Goal: Task Accomplishment & Management: Manage account settings

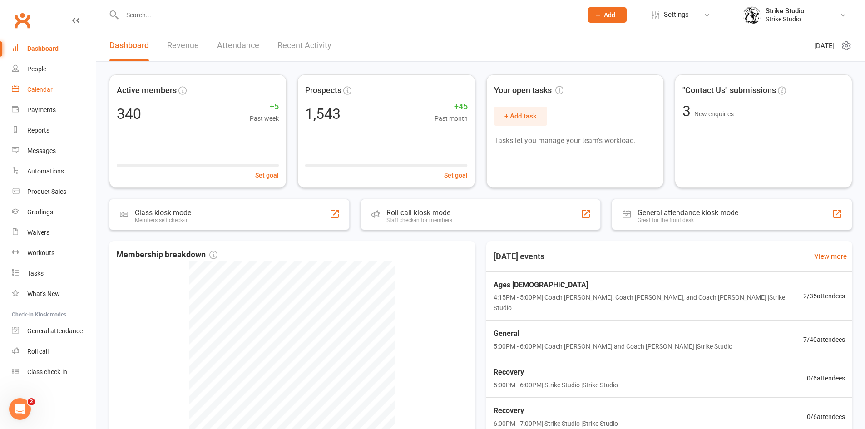
click at [61, 87] on link "Calendar" at bounding box center [54, 89] width 84 height 20
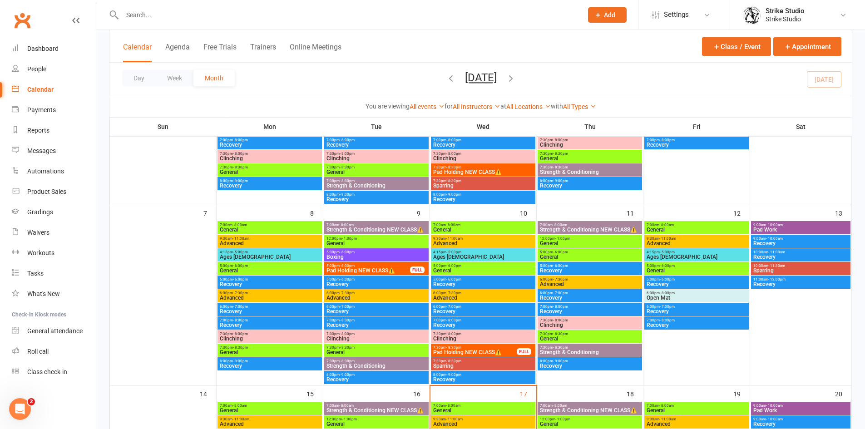
scroll to position [272, 0]
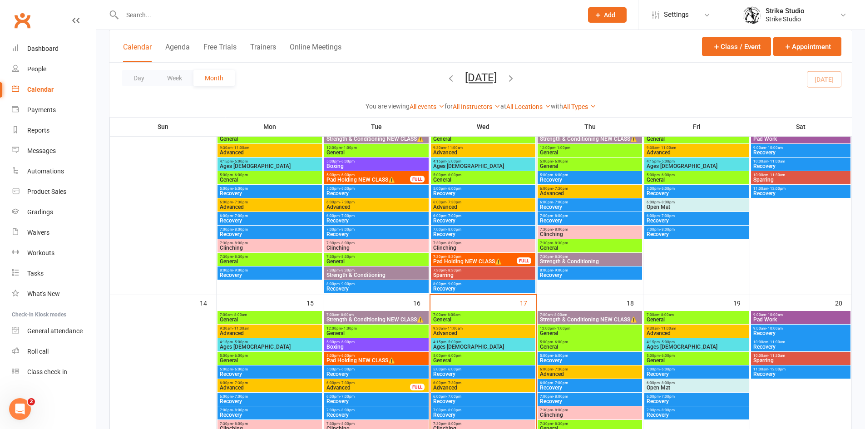
click at [480, 346] on span "Ages [DEMOGRAPHIC_DATA]" at bounding box center [483, 346] width 101 height 5
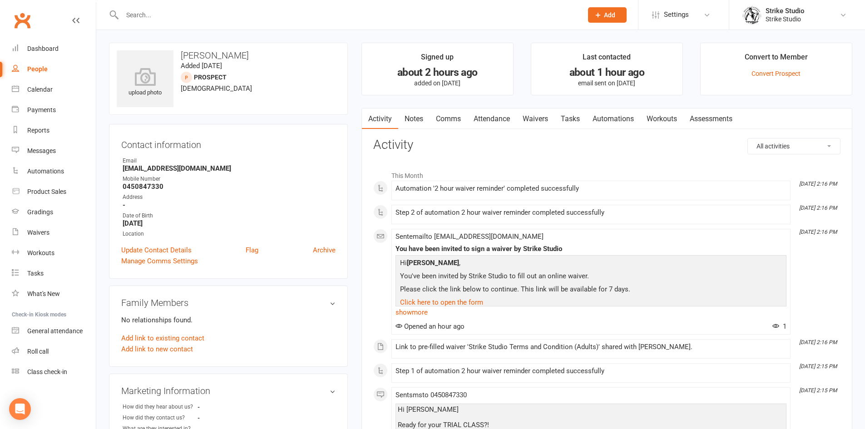
click at [524, 112] on link "Waivers" at bounding box center [535, 119] width 38 height 21
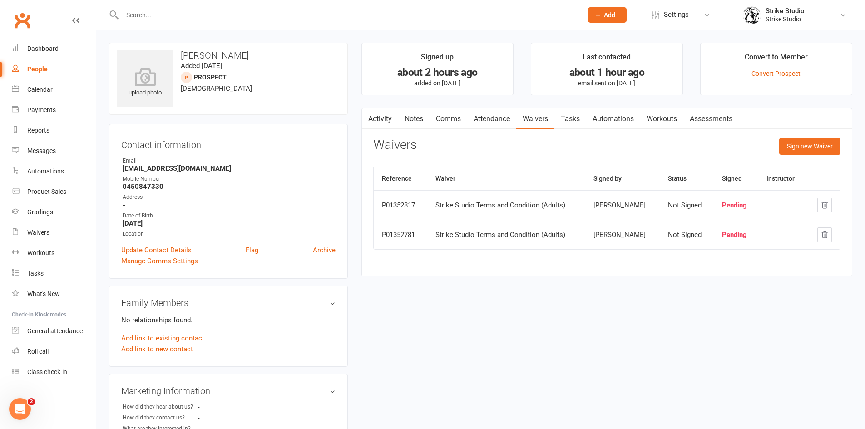
click at [490, 123] on link "Attendance" at bounding box center [491, 119] width 49 height 21
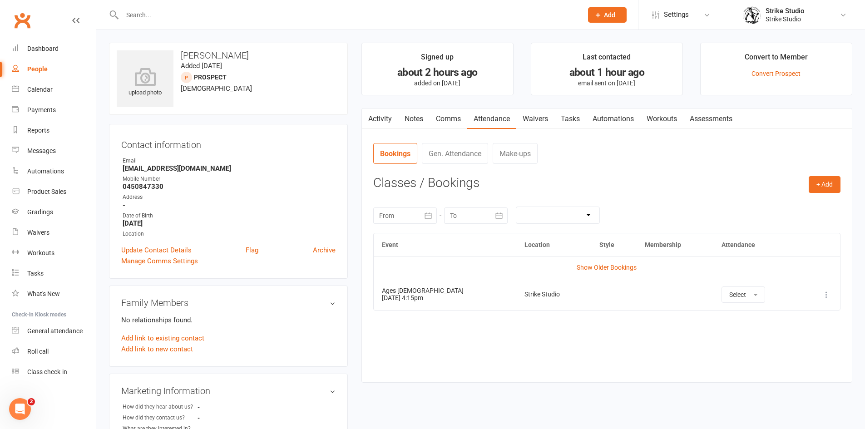
drag, startPoint x: 422, startPoint y: 297, endPoint x: 433, endPoint y: 293, distance: 11.6
click at [428, 296] on td "Ages 6-14 17 Sep 2025 4:15pm" at bounding box center [445, 294] width 143 height 31
click at [25, 89] on link "Calendar" at bounding box center [54, 89] width 84 height 20
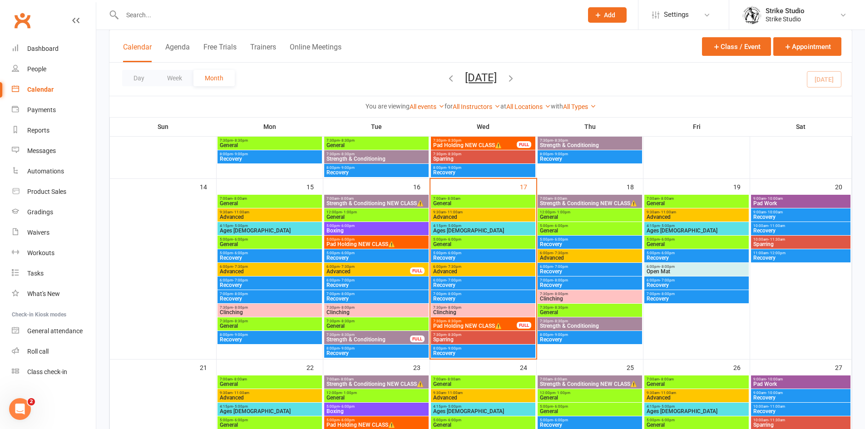
scroll to position [409, 0]
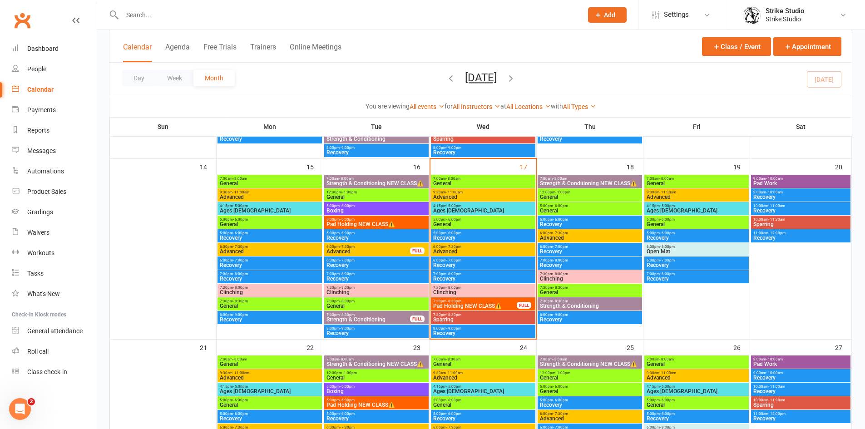
click at [492, 225] on span "General" at bounding box center [483, 224] width 101 height 5
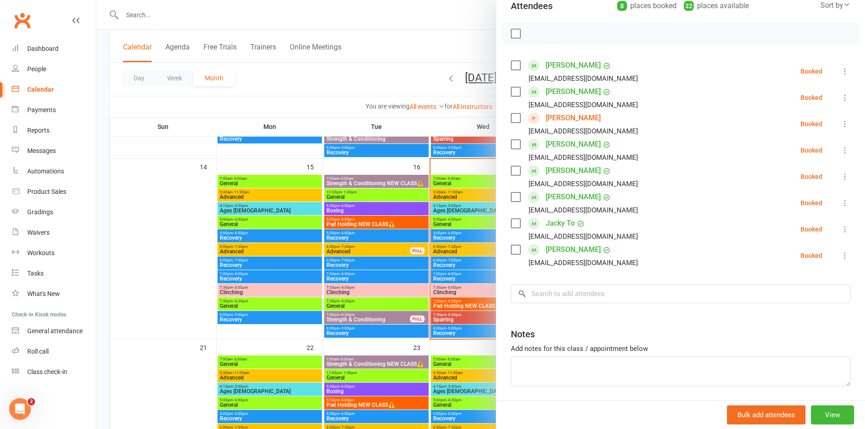
scroll to position [91, 0]
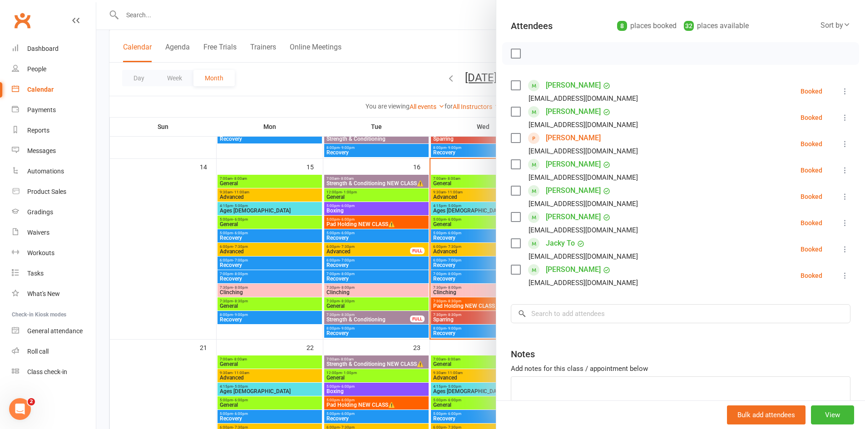
click at [443, 204] on div at bounding box center [480, 214] width 769 height 429
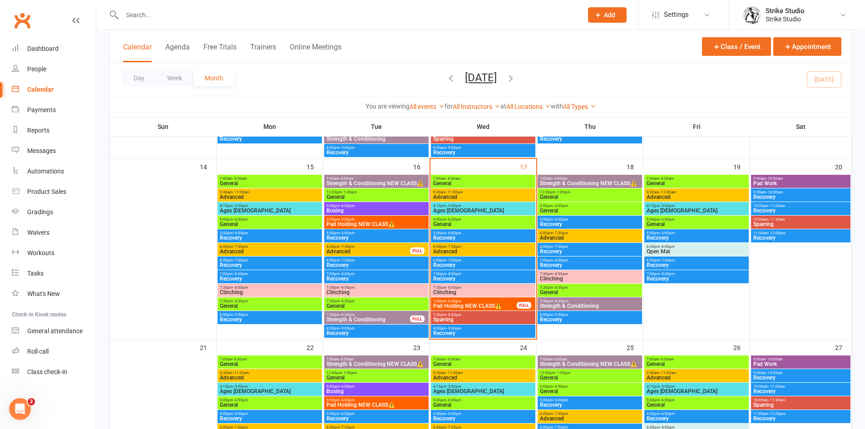
click at [463, 204] on span "4:15pm - 5:00pm" at bounding box center [483, 206] width 101 height 4
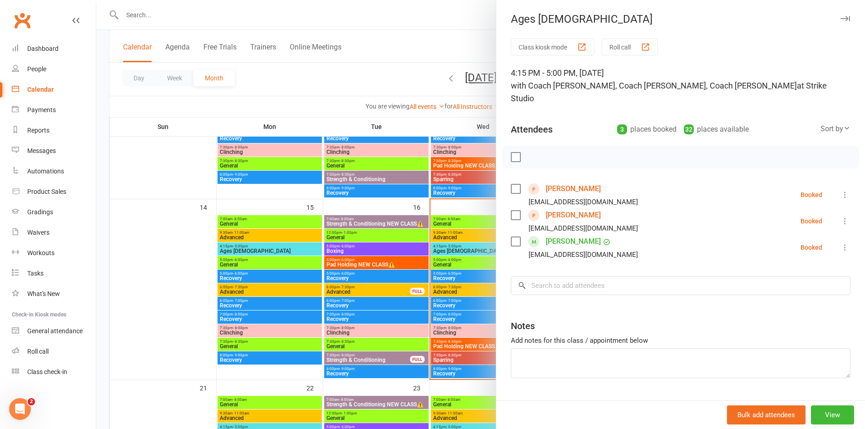
scroll to position [363, 0]
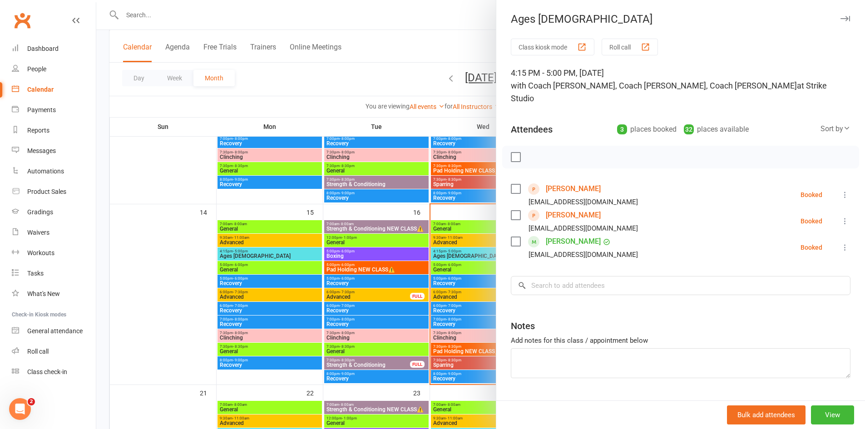
click at [470, 335] on div at bounding box center [480, 214] width 769 height 429
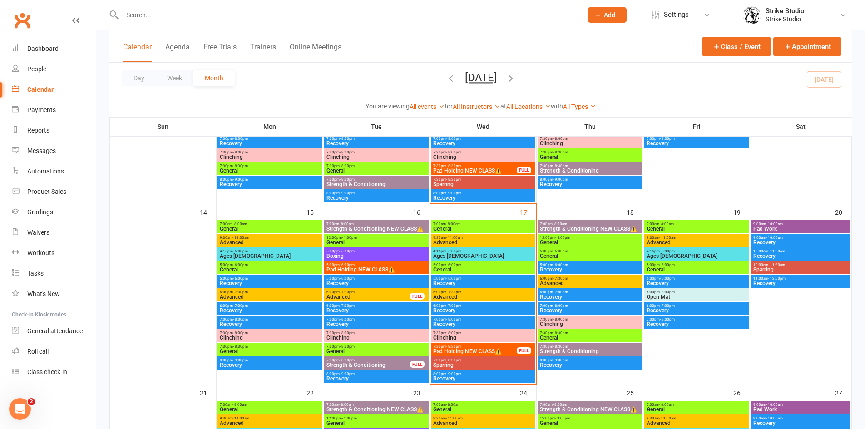
click at [470, 267] on span "General" at bounding box center [483, 269] width 101 height 5
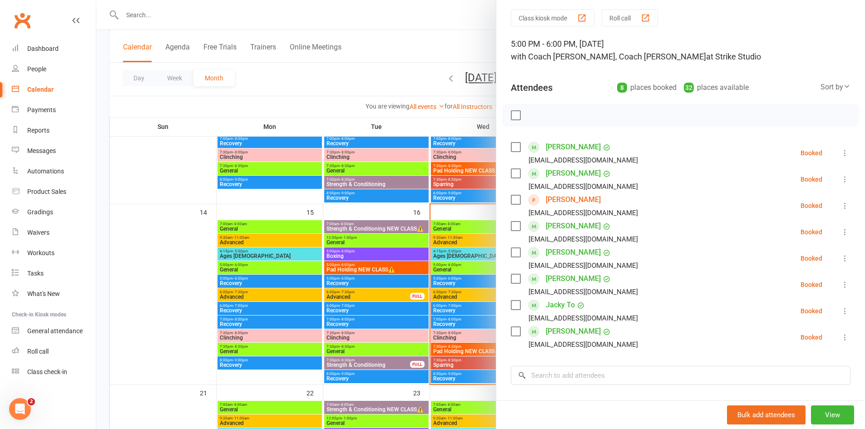
scroll to position [45, 0]
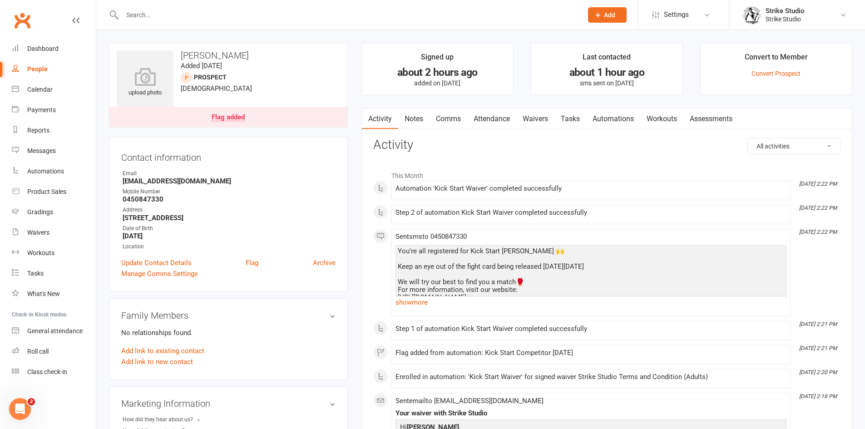
click at [543, 120] on link "Waivers" at bounding box center [535, 119] width 38 height 21
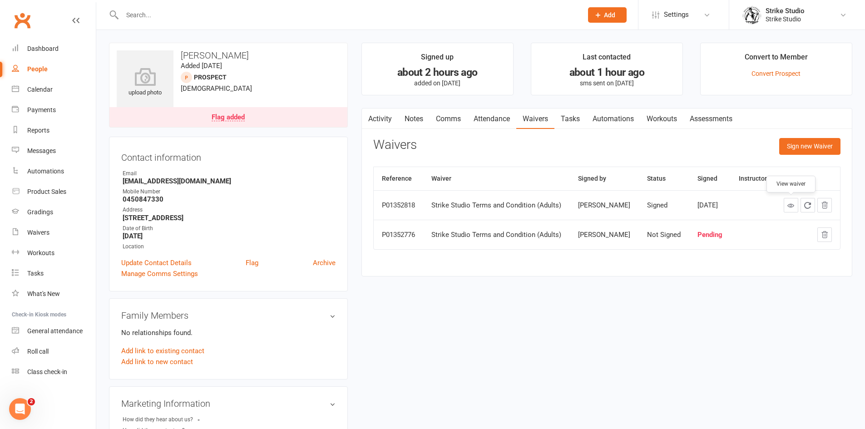
click at [787, 211] on link at bounding box center [791, 205] width 15 height 15
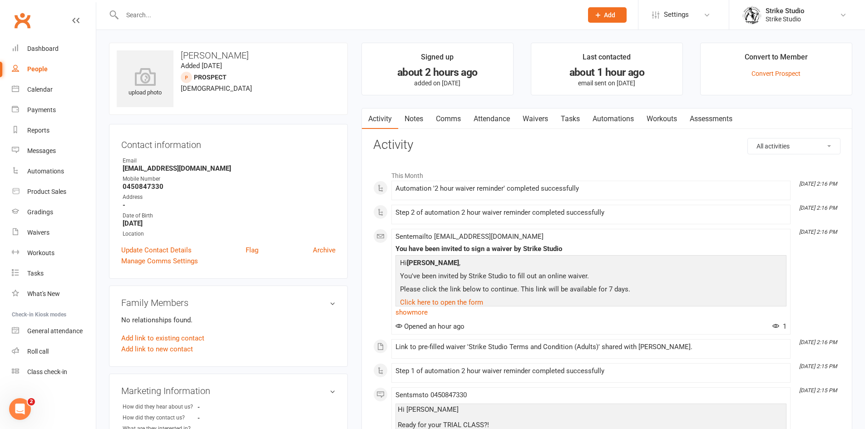
click at [527, 118] on link "Waivers" at bounding box center [535, 119] width 38 height 21
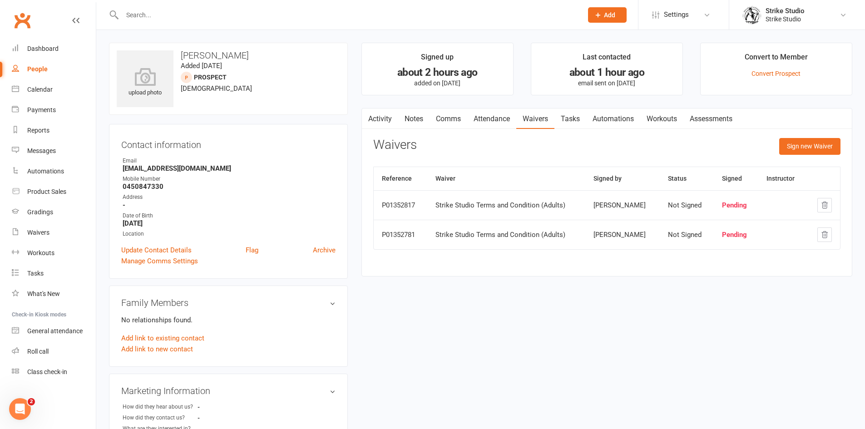
click at [341, 248] on div "Contact information Owner Email Nickcast44@gmail.com Mobile Number 0450847330 A…" at bounding box center [228, 201] width 239 height 155
click at [325, 250] on link "Archive" at bounding box center [324, 250] width 23 height 11
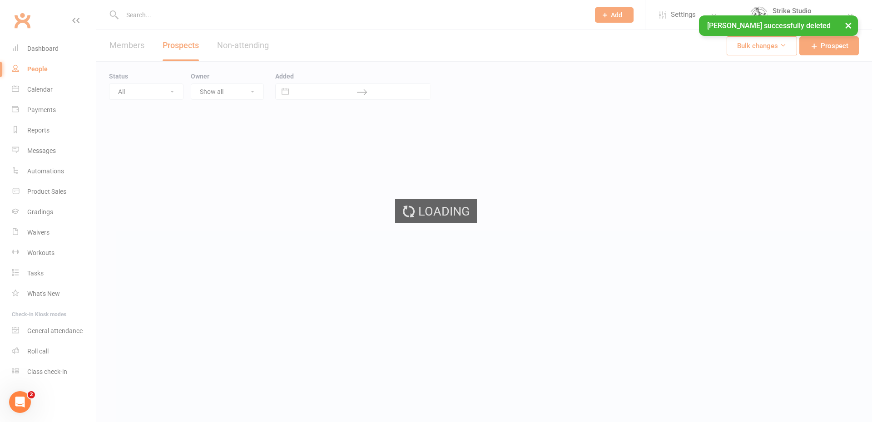
select select "50"
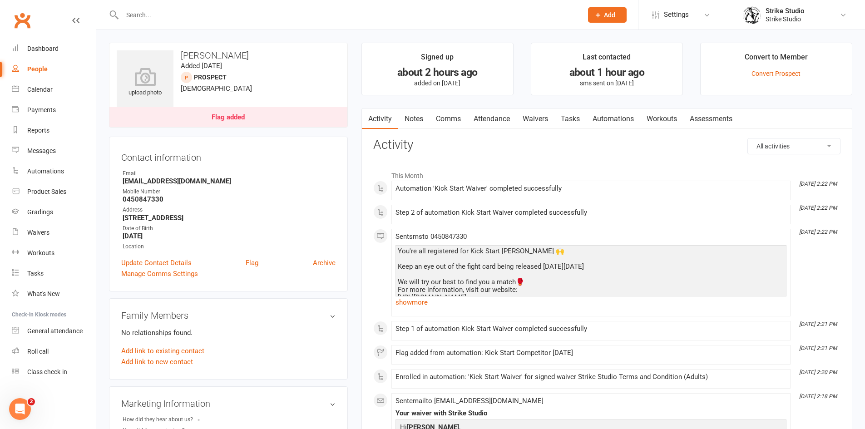
click at [496, 122] on link "Attendance" at bounding box center [491, 119] width 49 height 21
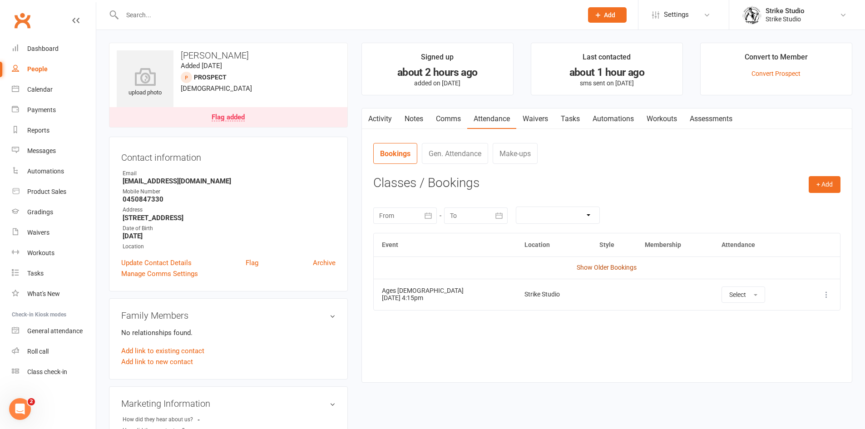
click at [627, 265] on link "Show Older Bookings" at bounding box center [607, 267] width 60 height 7
click at [374, 120] on link "Activity" at bounding box center [380, 119] width 36 height 21
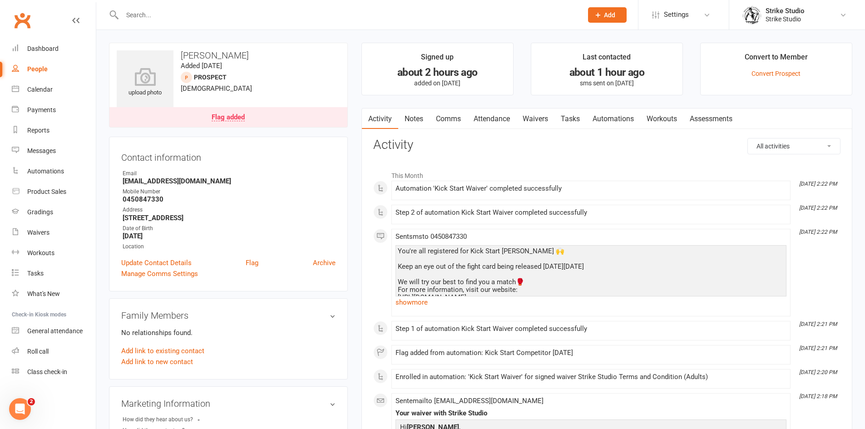
drag, startPoint x: 509, startPoint y: 115, endPoint x: 519, endPoint y: 134, distance: 21.5
click at [509, 116] on link "Attendance" at bounding box center [491, 119] width 49 height 21
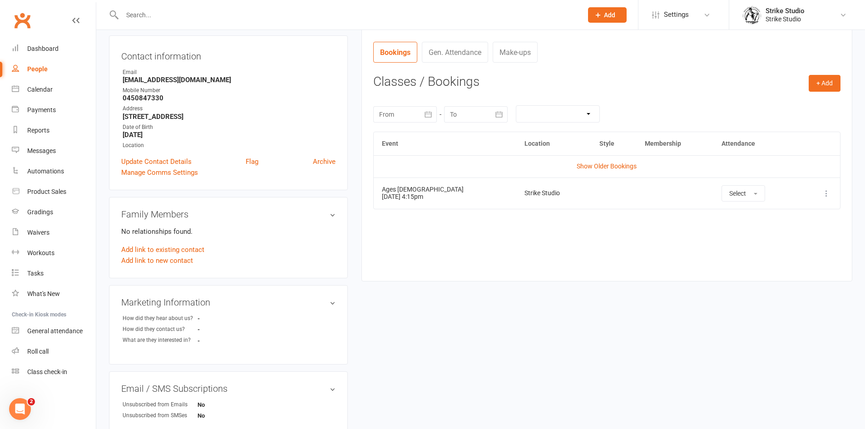
scroll to position [136, 0]
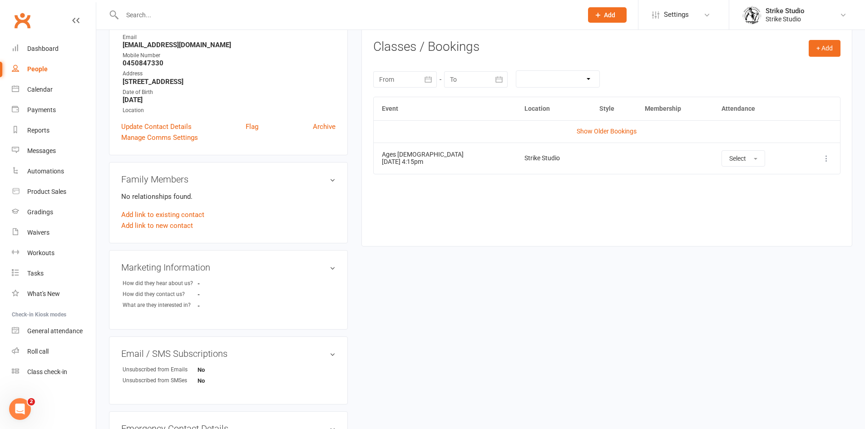
click at [825, 156] on icon at bounding box center [826, 158] width 9 height 9
click at [801, 205] on link "Remove booking" at bounding box center [787, 212] width 90 height 18
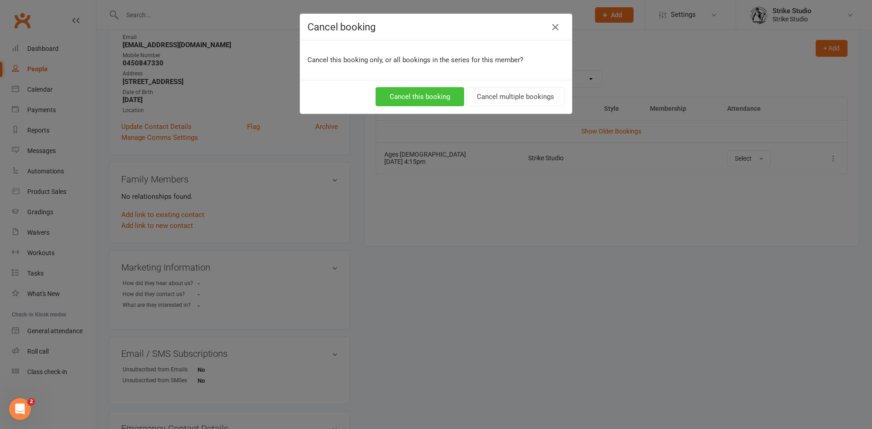
click at [449, 100] on button "Cancel this booking" at bounding box center [420, 96] width 89 height 19
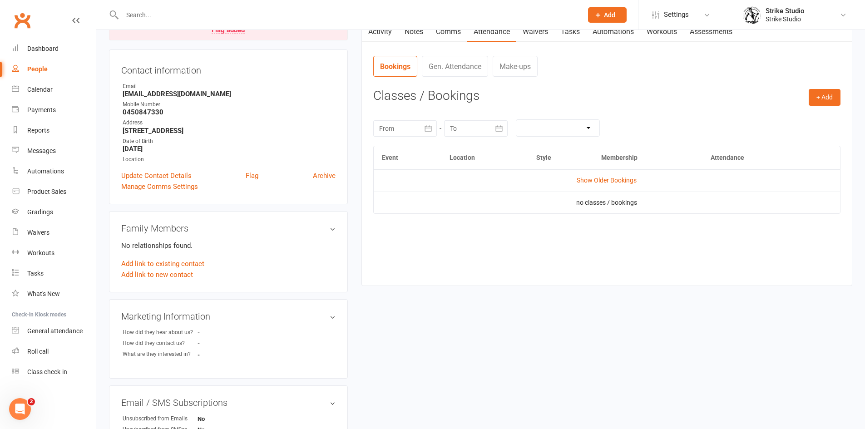
scroll to position [0, 0]
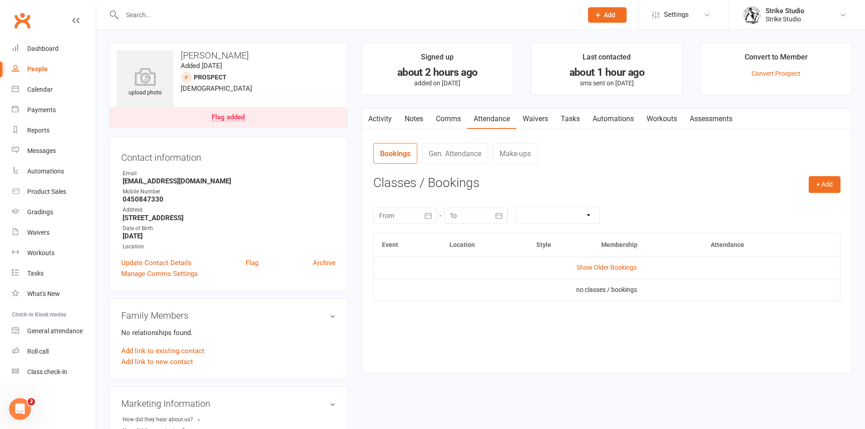
click at [546, 119] on link "Waivers" at bounding box center [535, 119] width 38 height 21
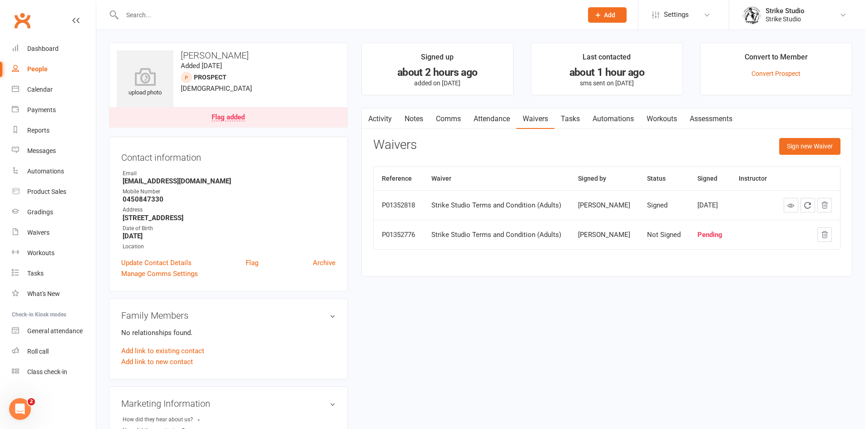
click at [386, 116] on link "Activity" at bounding box center [380, 119] width 36 height 21
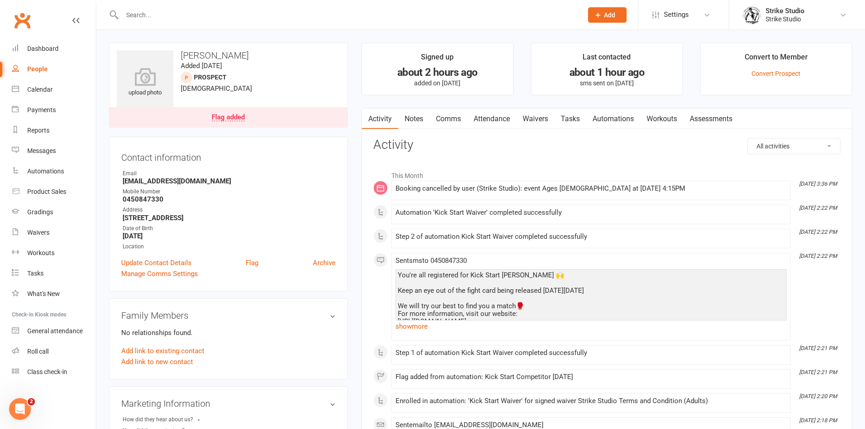
click at [534, 124] on link "Waivers" at bounding box center [535, 119] width 38 height 21
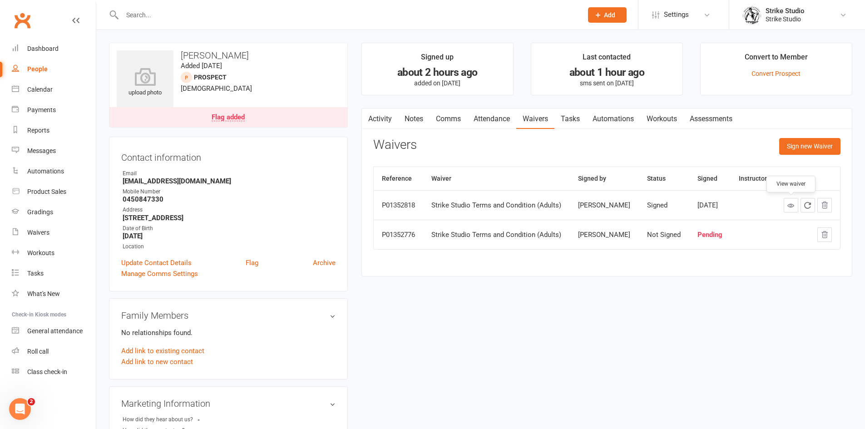
click at [788, 202] on icon at bounding box center [790, 205] width 7 height 7
click at [376, 121] on link "Activity" at bounding box center [380, 119] width 36 height 21
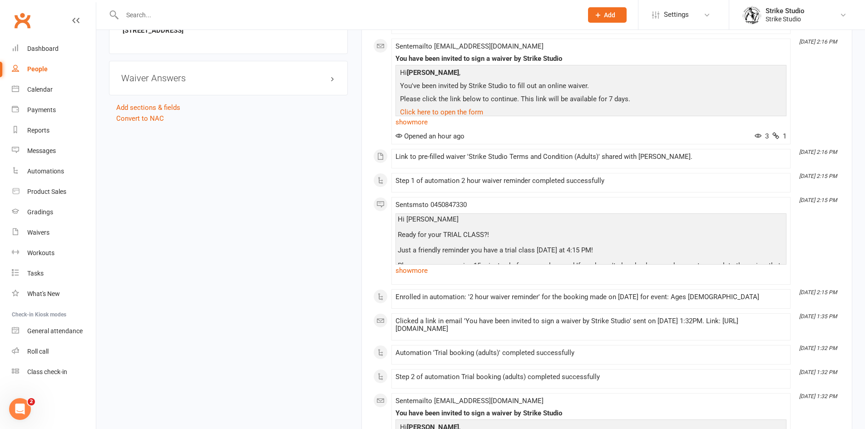
scroll to position [681, 0]
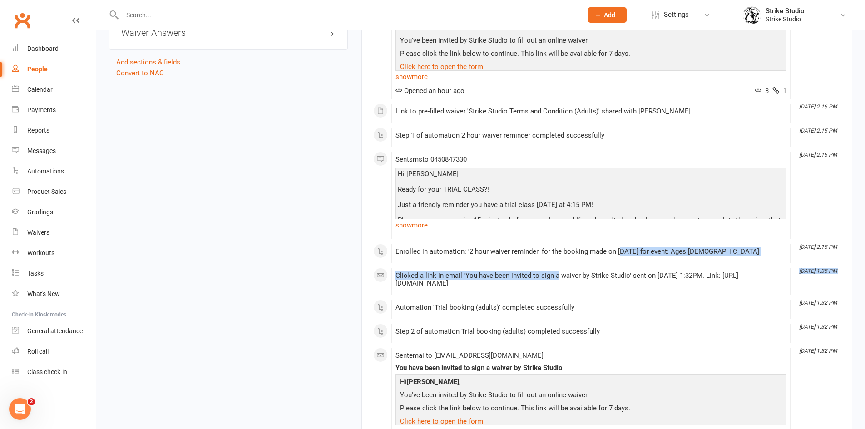
drag, startPoint x: 621, startPoint y: 265, endPoint x: 563, endPoint y: 265, distance: 58.6
click at [562, 259] on div "Enrolled in automation: '2 hour waiver reminder' for the booking made on [DATE]…" at bounding box center [591, 253] width 391 height 11
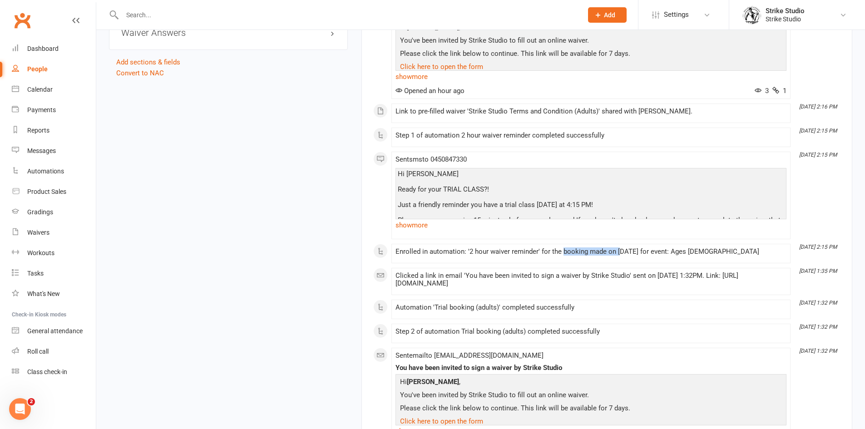
click at [589, 259] on div "Enrolled in automation: '2 hour waiver reminder' for the booking made on [DATE]…" at bounding box center [591, 253] width 391 height 11
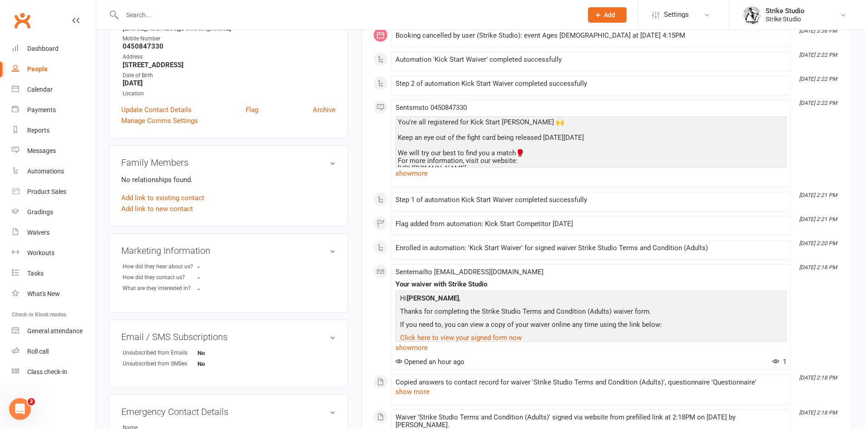
scroll to position [0, 0]
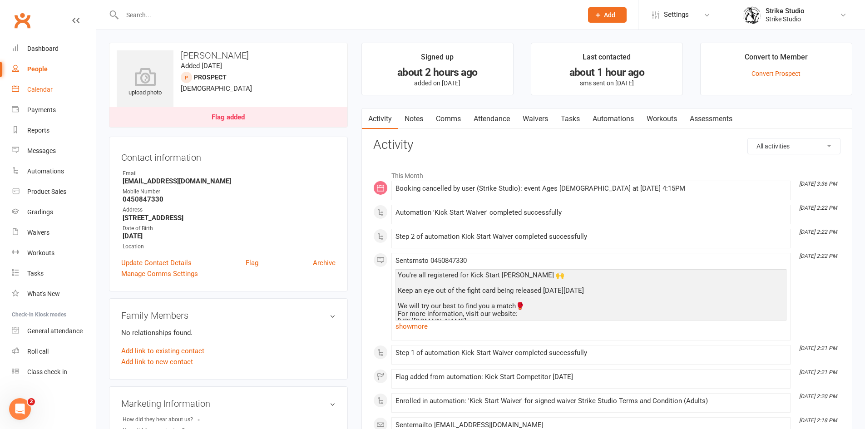
click at [75, 86] on link "Calendar" at bounding box center [54, 89] width 84 height 20
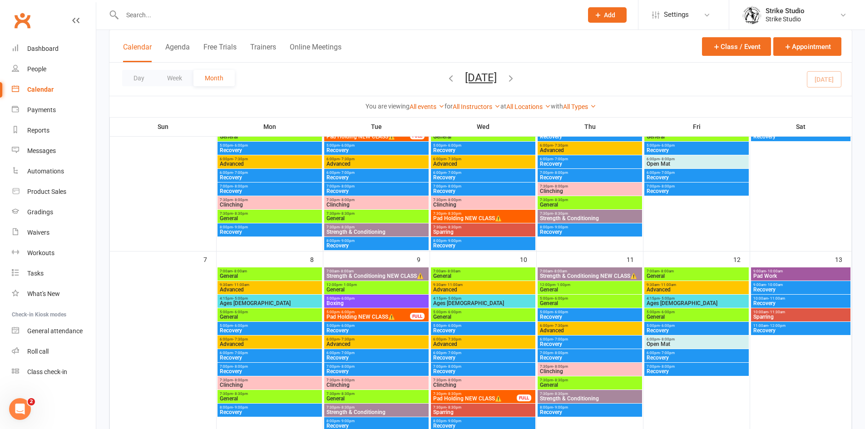
scroll to position [454, 0]
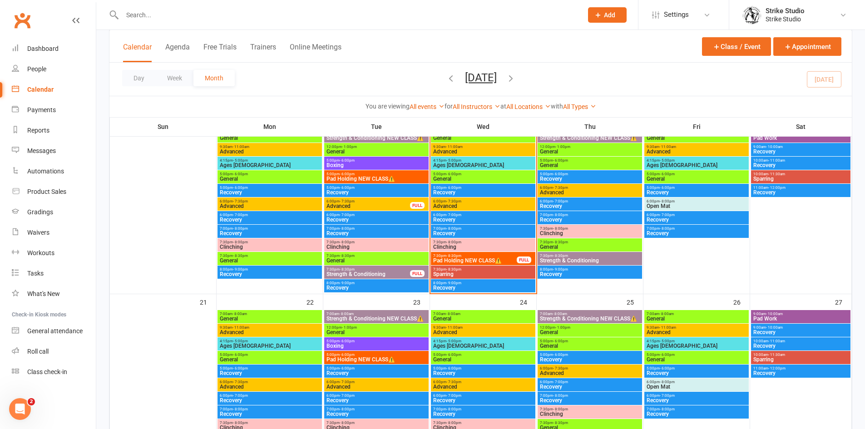
click at [472, 167] on span "Ages [DEMOGRAPHIC_DATA]" at bounding box center [483, 165] width 101 height 5
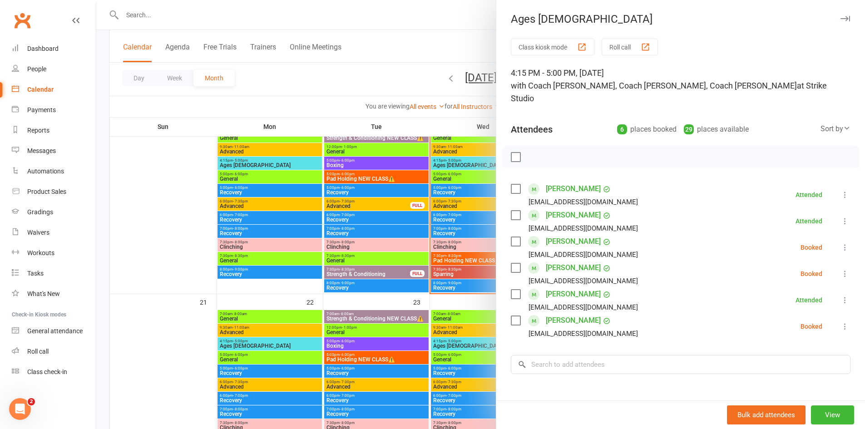
click at [234, 21] on div at bounding box center [480, 214] width 769 height 429
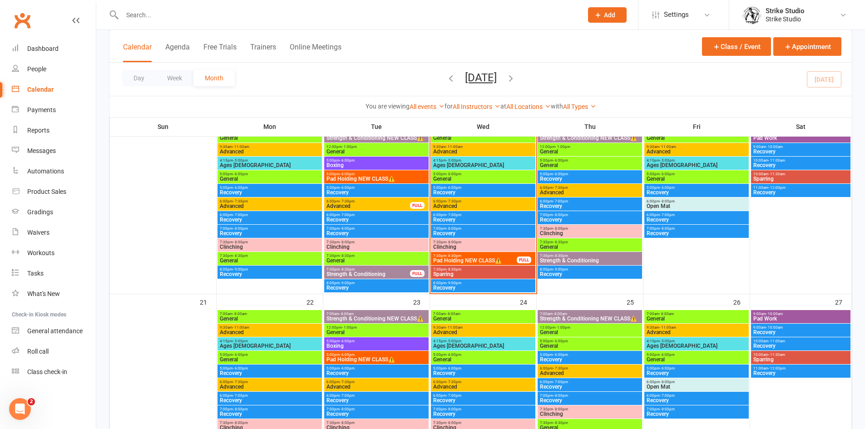
click at [239, 16] on input "text" at bounding box center [347, 15] width 457 height 13
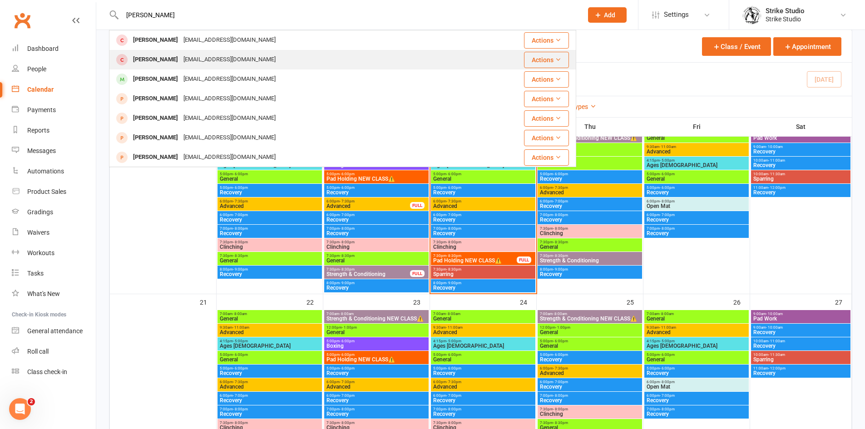
type input "[PERSON_NAME]"
click at [200, 62] on div "[EMAIL_ADDRESS][DOMAIN_NAME]" at bounding box center [230, 59] width 98 height 13
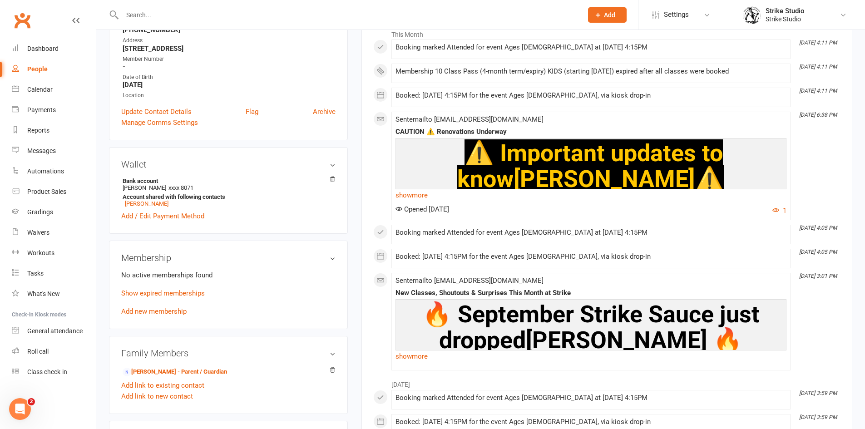
scroll to position [272, 0]
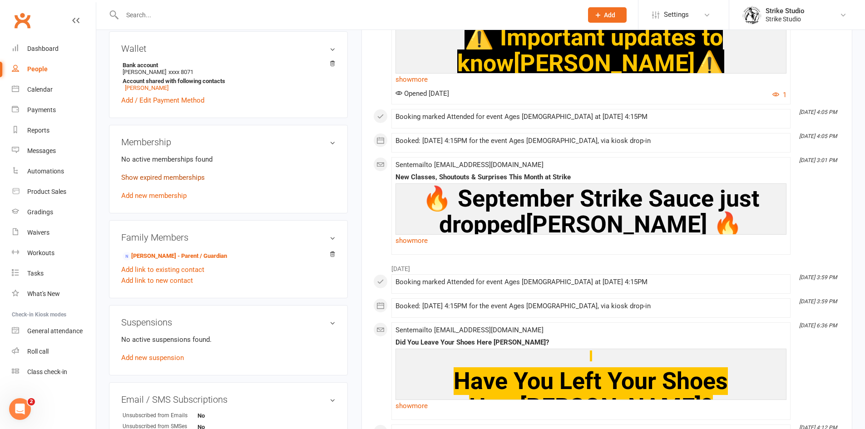
click at [194, 176] on link "Show expired memberships" at bounding box center [163, 177] width 84 height 8
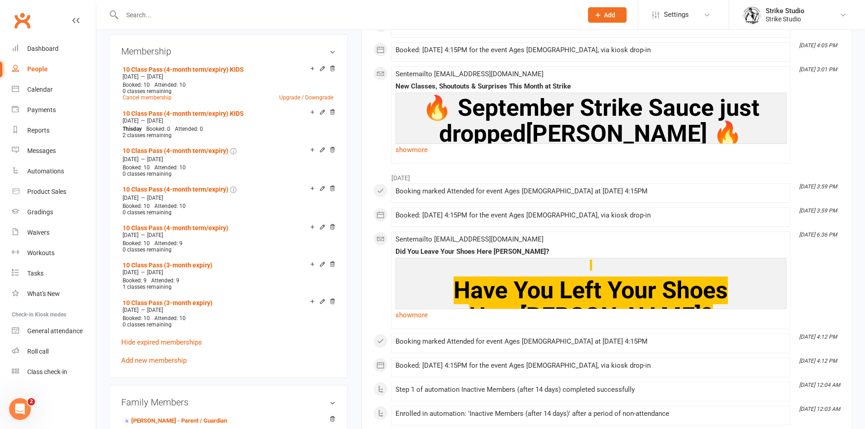
scroll to position [454, 0]
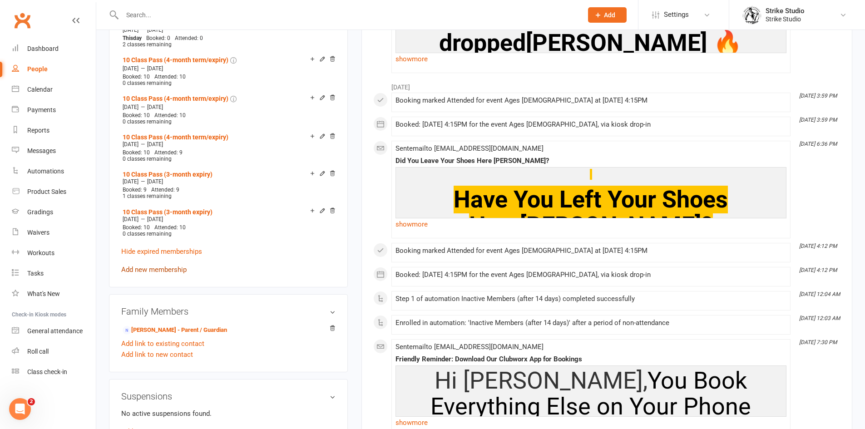
click at [173, 268] on link "Add new membership" at bounding box center [153, 270] width 65 height 8
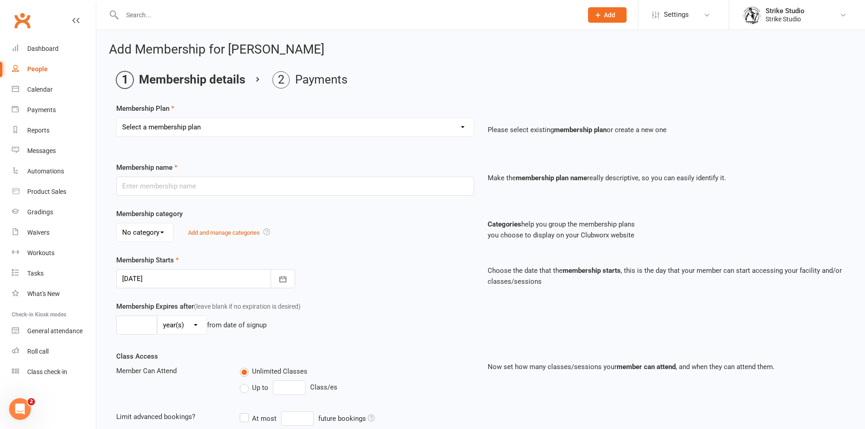
click at [273, 119] on select "Select a membership plan Create new Membership Plan Staff Prepaid (12 month mem…" at bounding box center [295, 127] width 357 height 18
select select "7"
click at [117, 118] on select "Select a membership plan Create new Membership Plan Staff Prepaid (12 month mem…" at bounding box center [295, 127] width 357 height 18
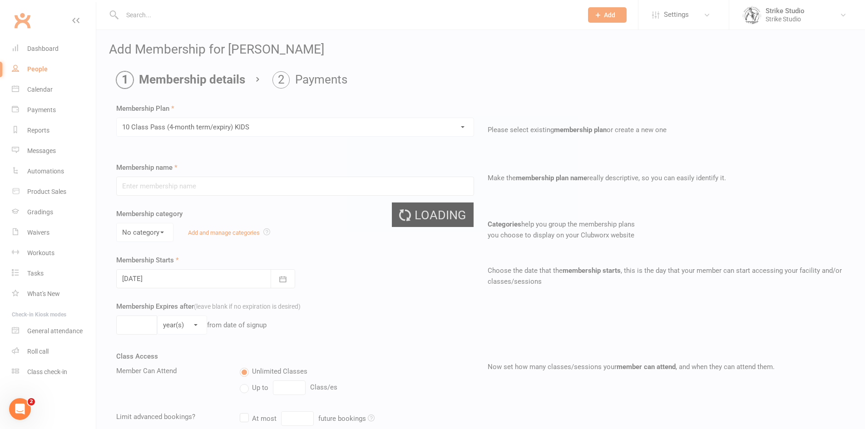
type input "10 Class Pass (4-month term/expiry) KIDS"
select select "1"
type input "4"
select select "2"
type input "10"
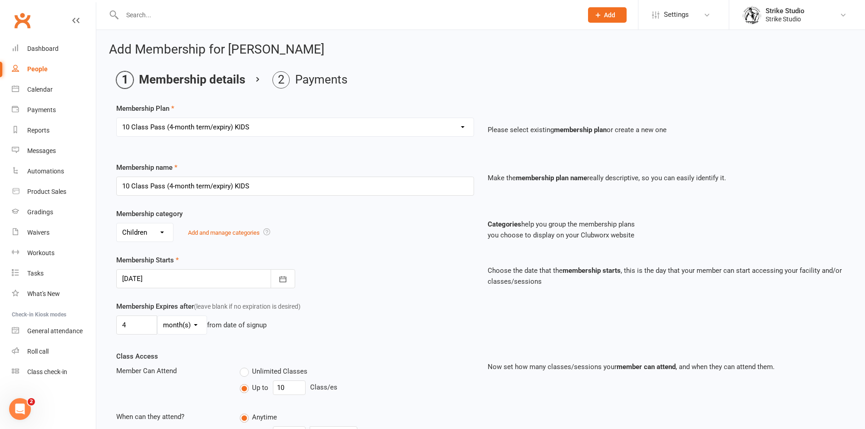
click at [248, 276] on div at bounding box center [205, 278] width 179 height 19
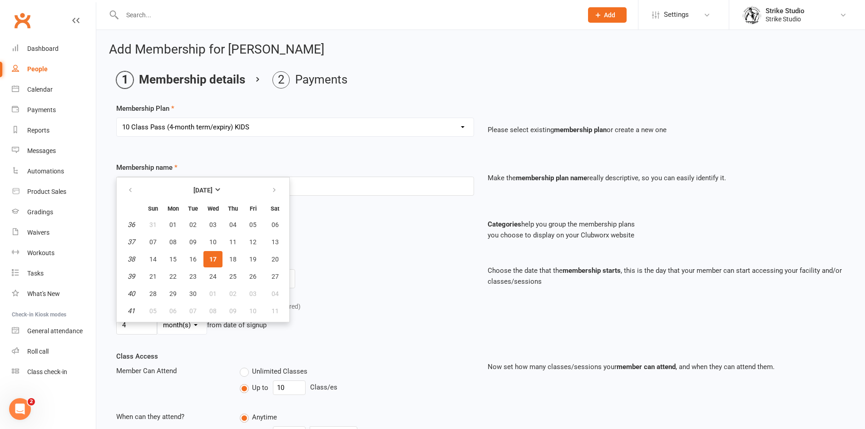
click at [214, 261] on span "17" at bounding box center [212, 259] width 7 height 7
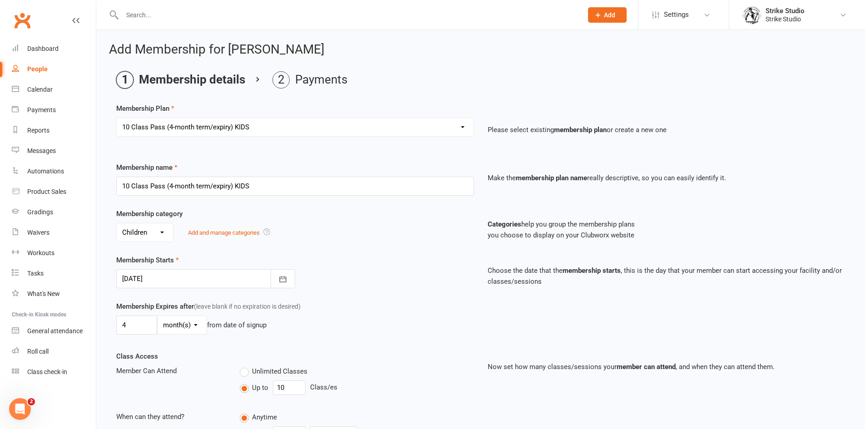
click at [366, 261] on div "Membership Starts 17 Sep 2025 September 2025 Sun Mon Tue Wed Thu Fri Sat 36 31 …" at bounding box center [294, 272] width 371 height 34
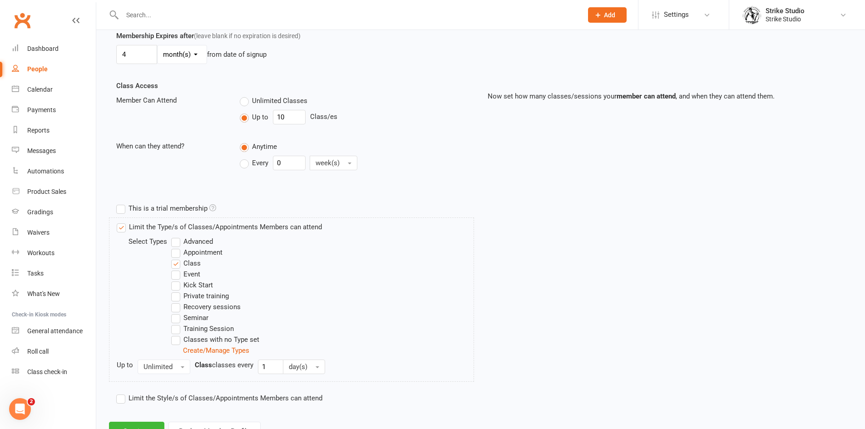
scroll to position [308, 0]
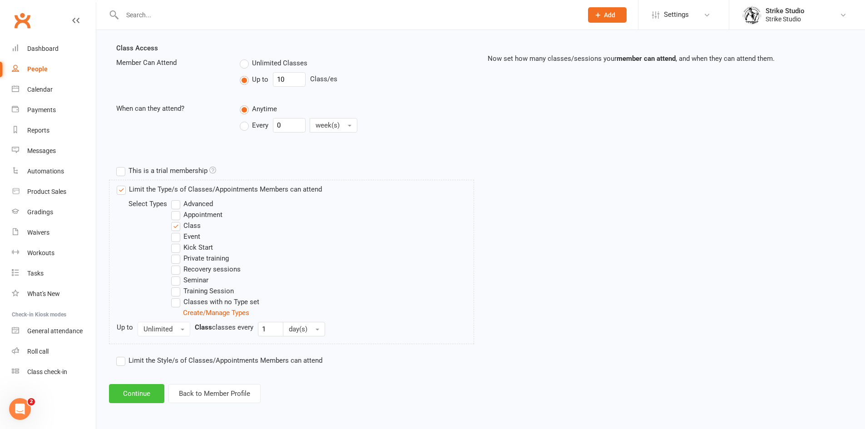
click at [153, 391] on button "Continue" at bounding box center [136, 393] width 55 height 19
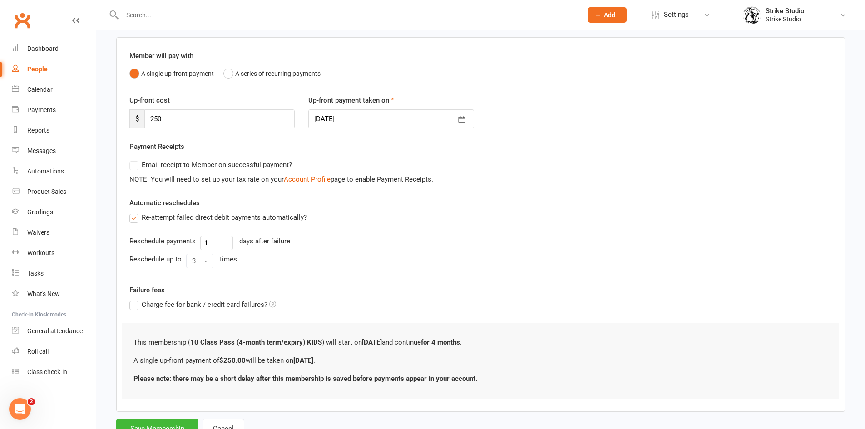
scroll to position [102, 0]
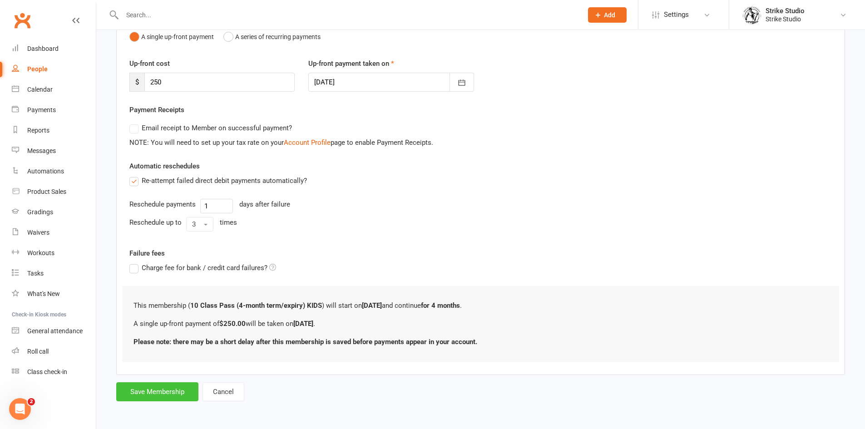
click at [178, 387] on button "Save Membership" at bounding box center [157, 391] width 82 height 19
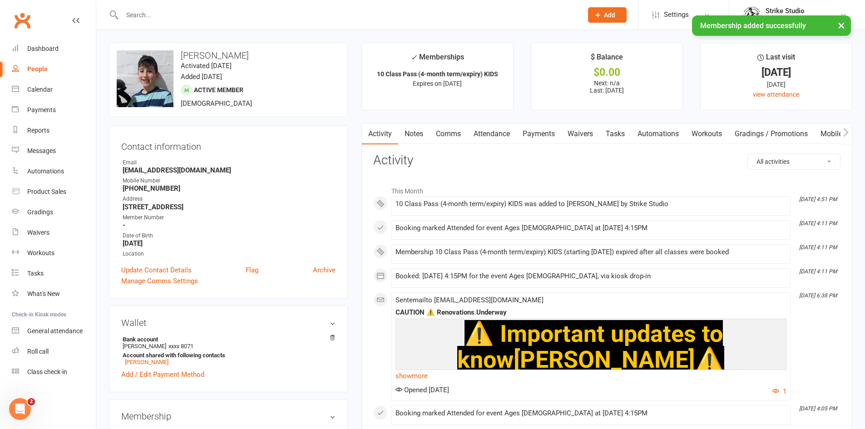
click at [488, 135] on link "Attendance" at bounding box center [491, 134] width 49 height 21
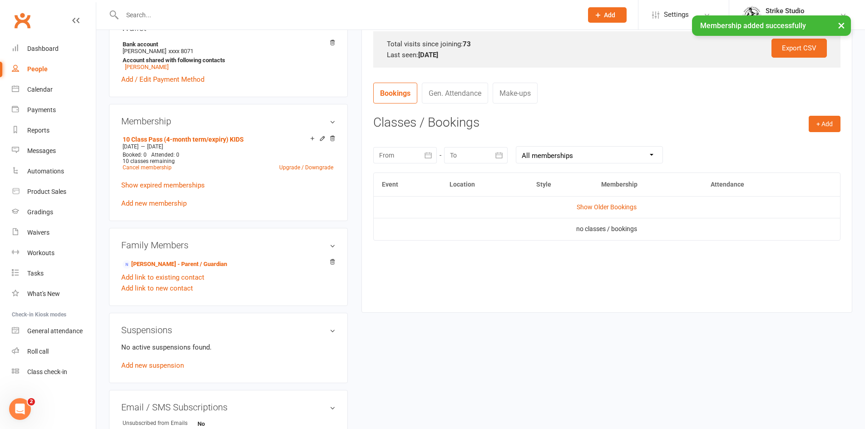
scroll to position [318, 0]
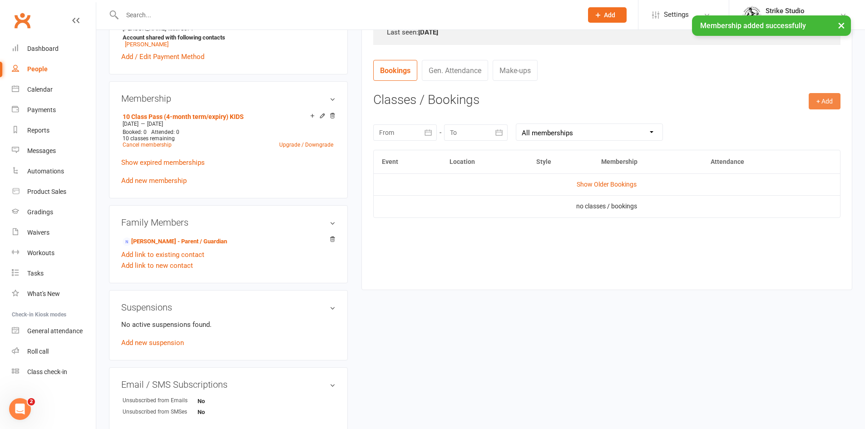
click at [814, 102] on button "+ Add" at bounding box center [825, 101] width 32 height 16
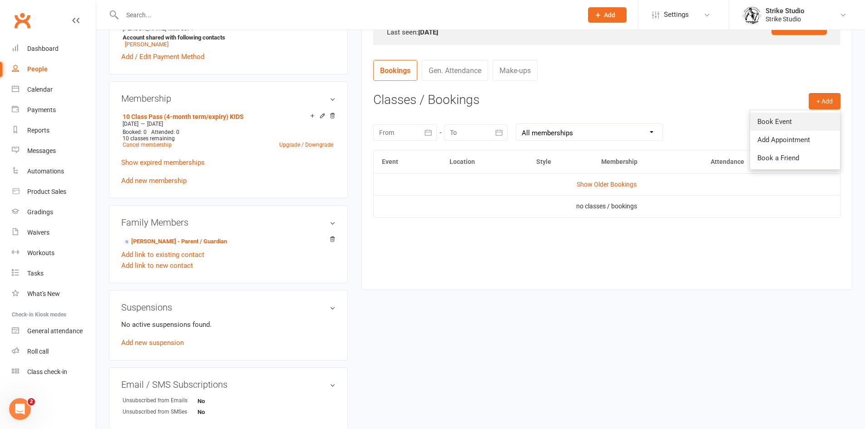
click at [768, 123] on link "Book Event" at bounding box center [795, 122] width 90 height 18
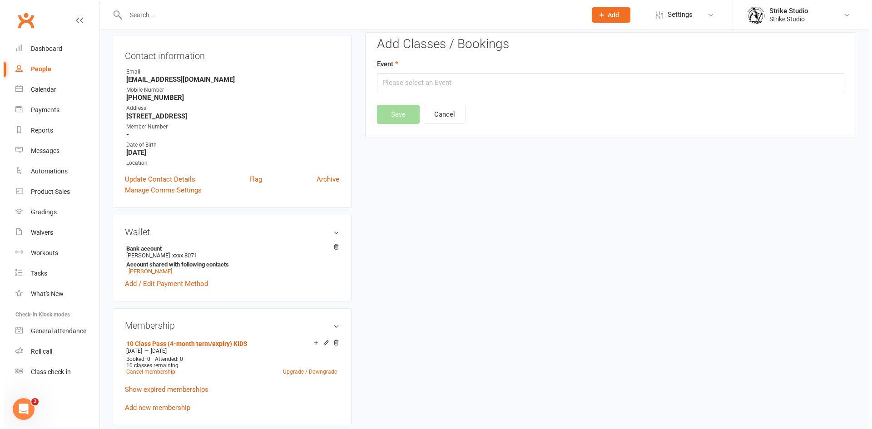
scroll to position [78, 0]
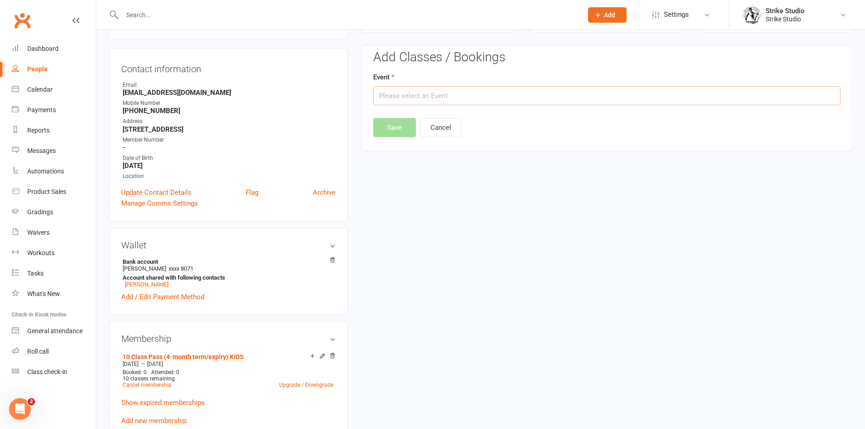
click at [525, 89] on input "text" at bounding box center [606, 95] width 467 height 19
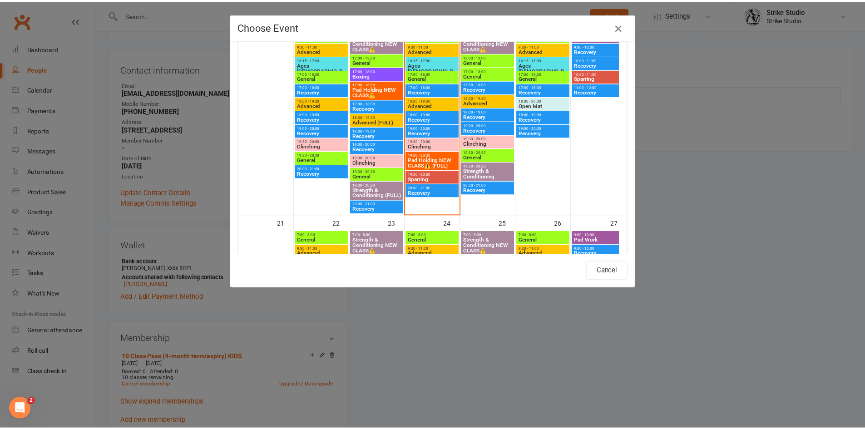
scroll to position [500, 0]
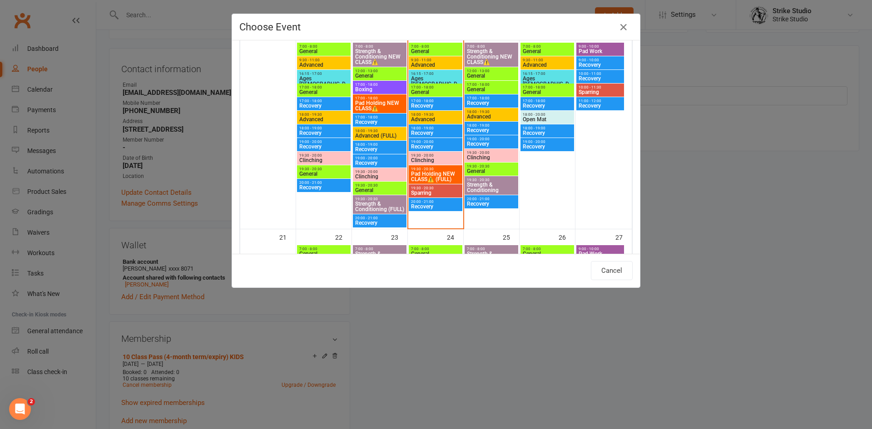
click at [433, 77] on span "Ages [DEMOGRAPHIC_DATA]" at bounding box center [436, 84] width 50 height 16
type input "Ages 6-14 - Sep 17, 2025 4:15:00 PM"
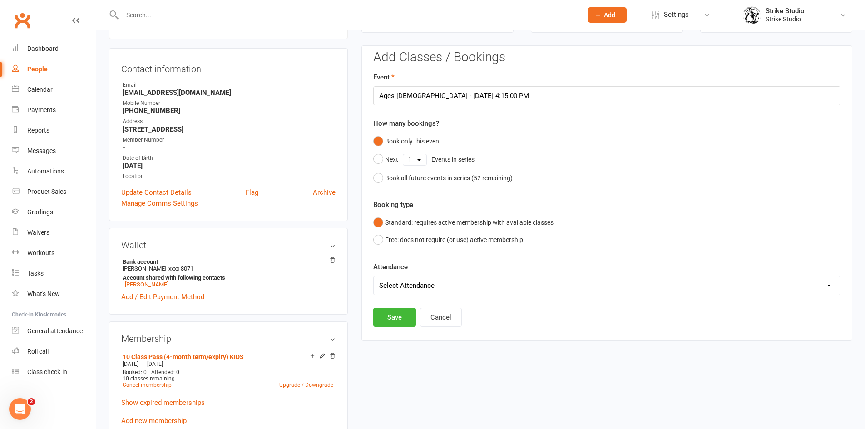
click at [469, 289] on select "Select Attendance Attended Absent" at bounding box center [607, 286] width 466 height 18
select select "0"
click at [374, 277] on select "Select Attendance Attended Absent" at bounding box center [607, 286] width 466 height 18
click at [388, 314] on button "Save" at bounding box center [394, 317] width 43 height 19
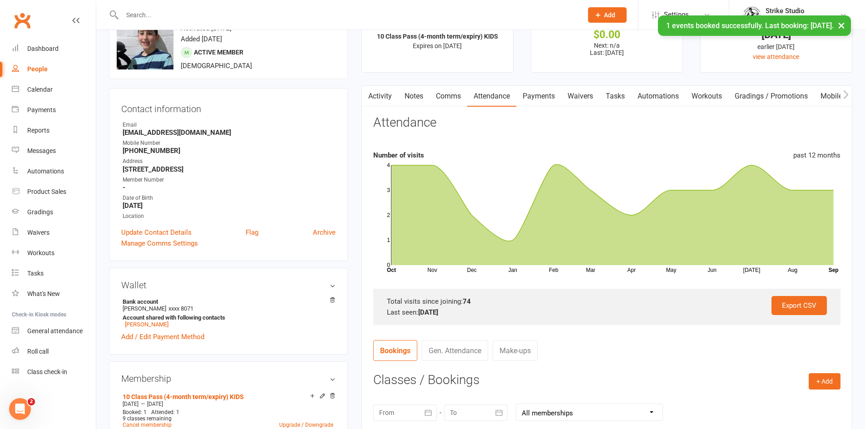
scroll to position [0, 0]
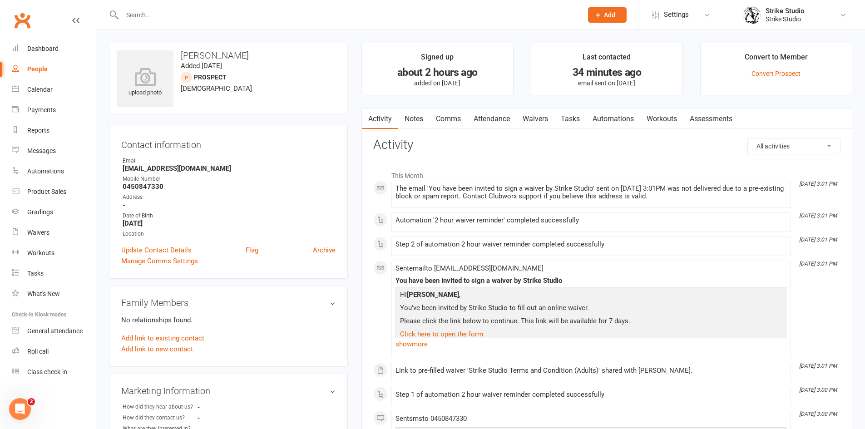
drag, startPoint x: 510, startPoint y: 116, endPoint x: 554, endPoint y: 124, distance: 44.7
click at [510, 116] on link "Attendance" at bounding box center [491, 119] width 49 height 21
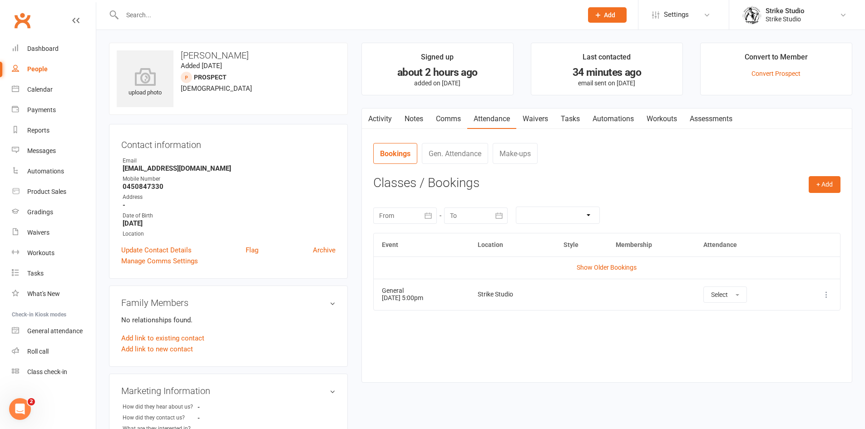
click at [516, 117] on link "Attendance" at bounding box center [491, 119] width 49 height 21
click at [542, 116] on link "Waivers" at bounding box center [535, 119] width 38 height 21
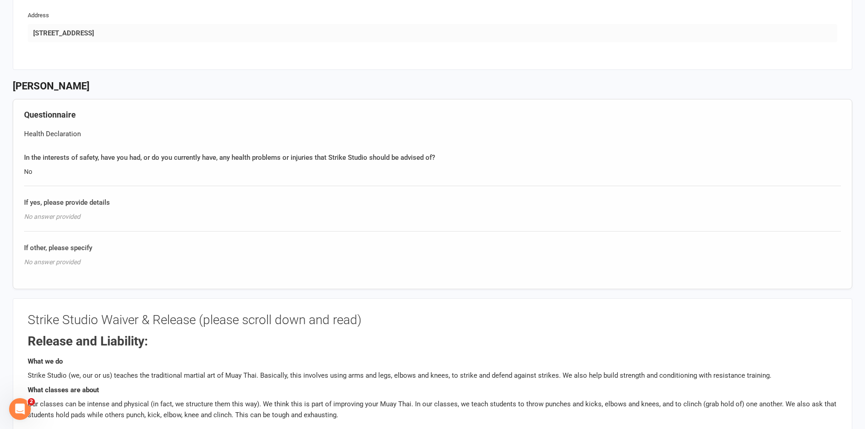
scroll to position [387, 0]
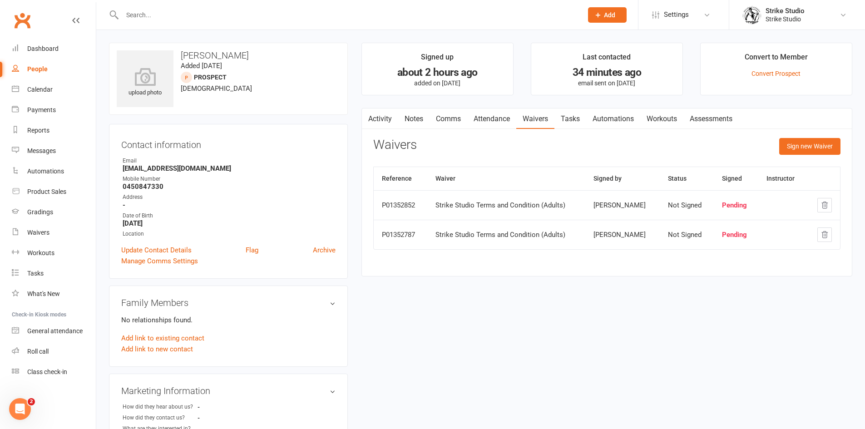
click at [502, 112] on link "Attendance" at bounding box center [491, 119] width 49 height 21
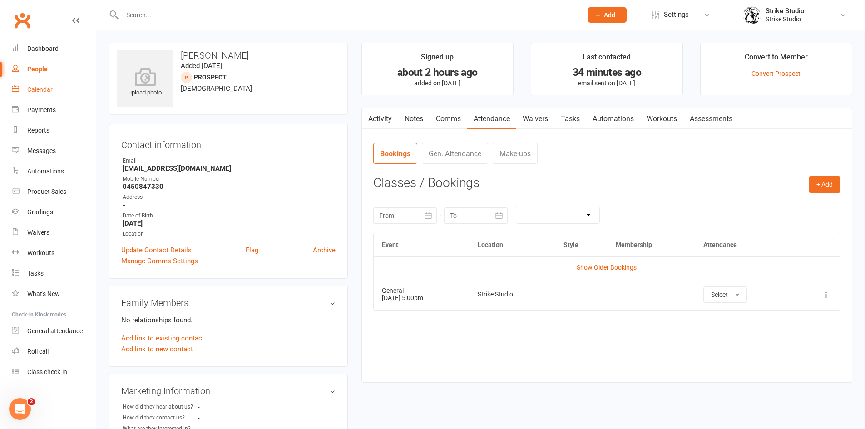
click at [382, 111] on link "Activity" at bounding box center [380, 119] width 36 height 21
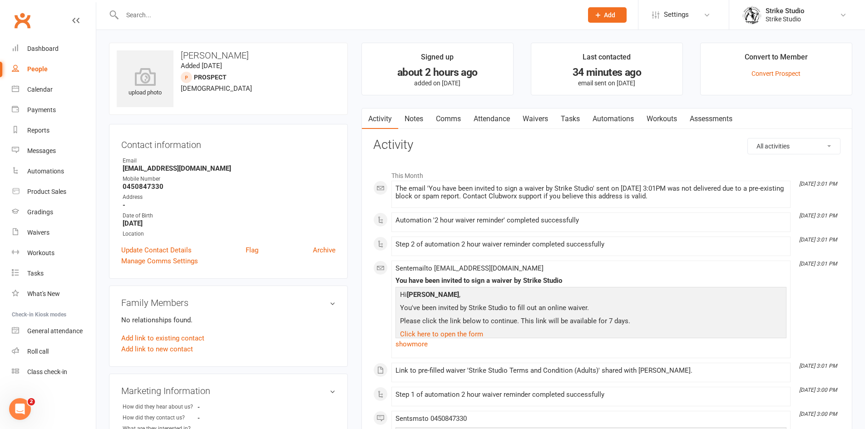
click at [307, 18] on input "text" at bounding box center [347, 15] width 457 height 13
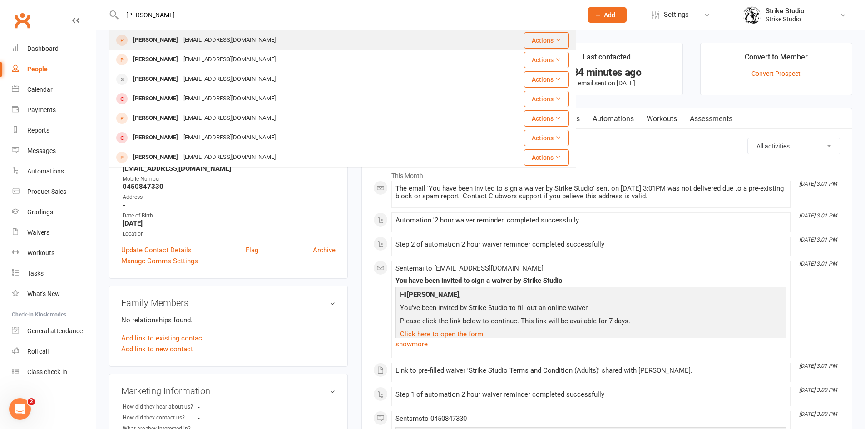
type input "nick cas"
click at [293, 43] on div "Nick Castaldi Nickcast44@gmail.com" at bounding box center [303, 40] width 387 height 19
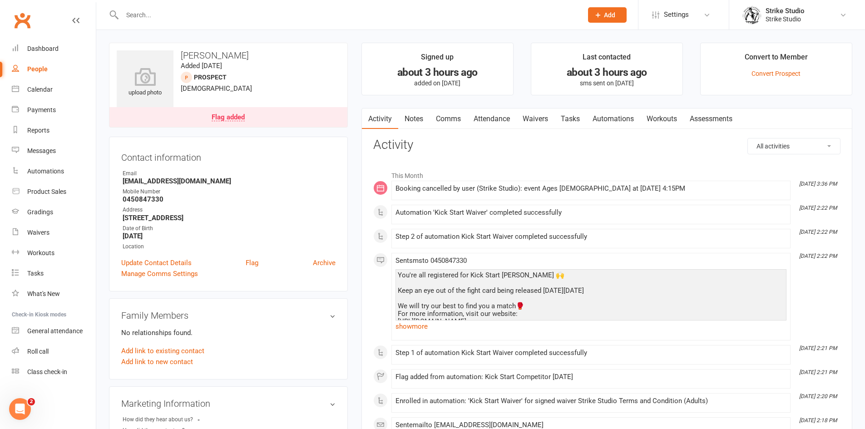
click at [554, 112] on link "Waivers" at bounding box center [535, 119] width 38 height 21
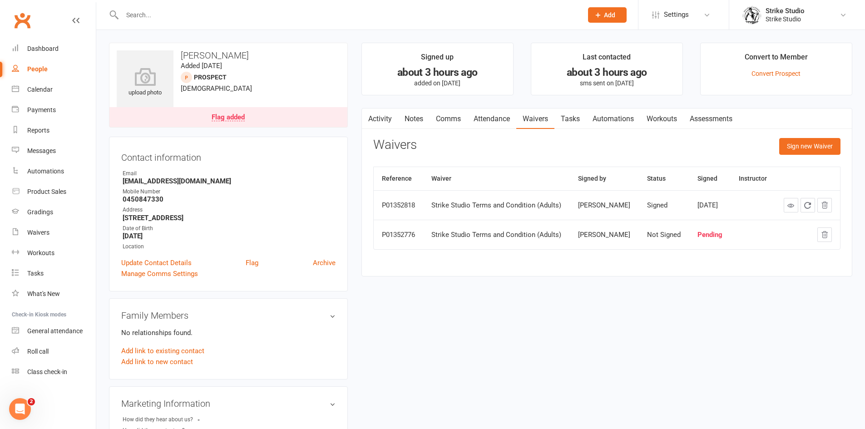
click at [485, 121] on link "Attendance" at bounding box center [491, 119] width 49 height 21
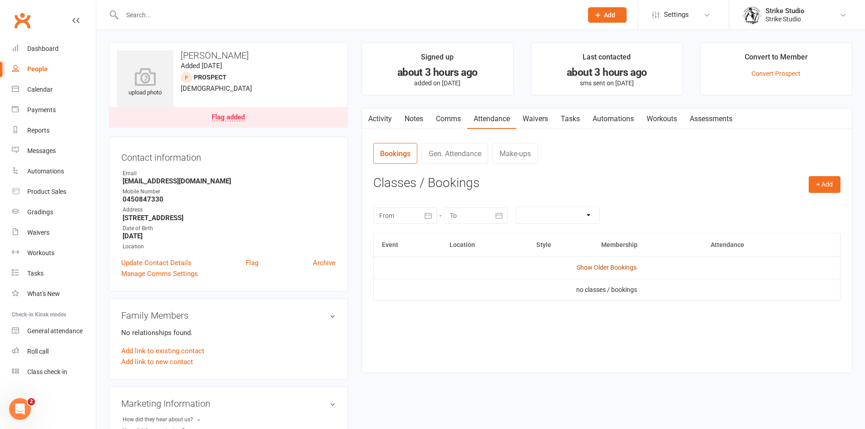
click at [629, 268] on link "Show Older Bookings" at bounding box center [607, 267] width 60 height 7
click at [822, 191] on button "+ Add" at bounding box center [825, 184] width 32 height 16
click at [796, 211] on link "Book Event" at bounding box center [795, 205] width 90 height 18
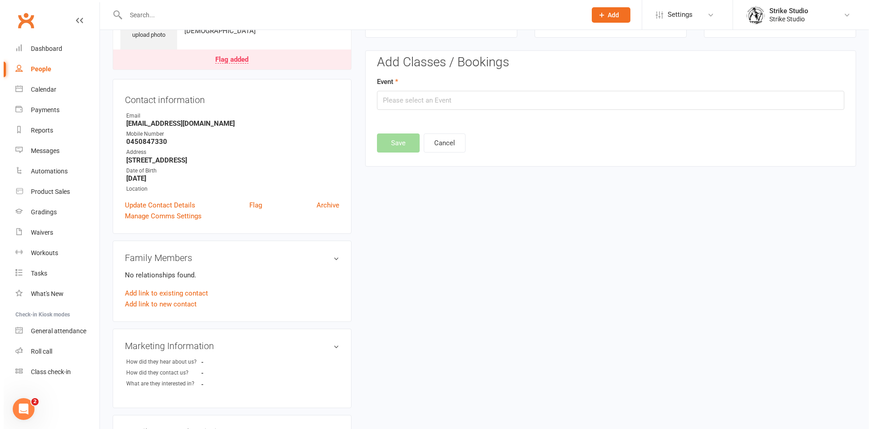
scroll to position [63, 0]
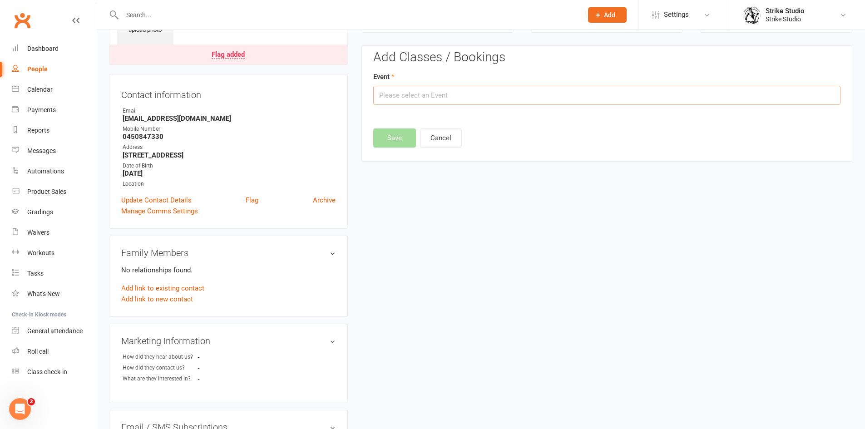
click at [557, 104] on input "text" at bounding box center [606, 95] width 467 height 19
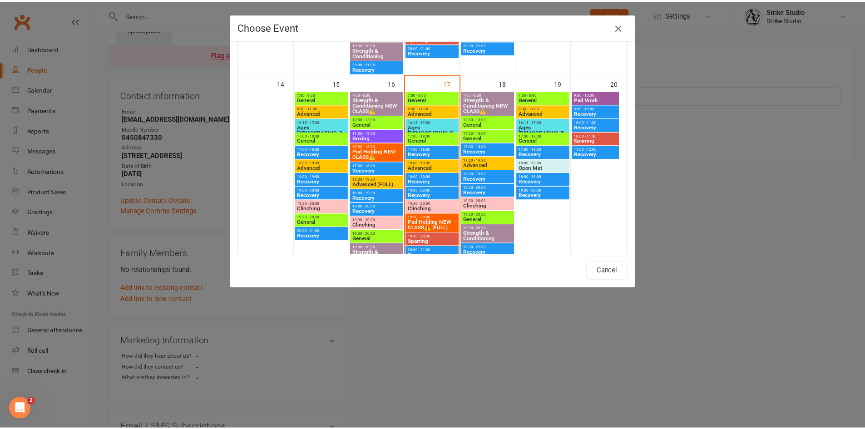
scroll to position [454, 0]
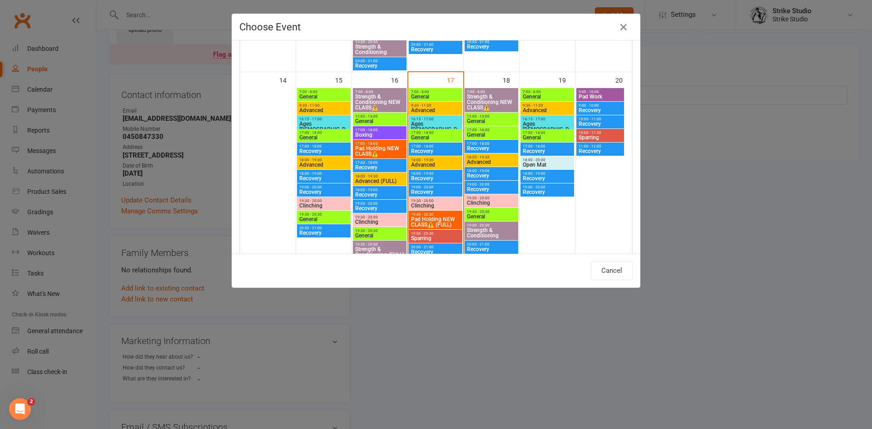
click at [433, 133] on span "17:00 - 18:00" at bounding box center [436, 133] width 50 height 4
type input "General - Sep 17, 2025 5:00:00 PM"
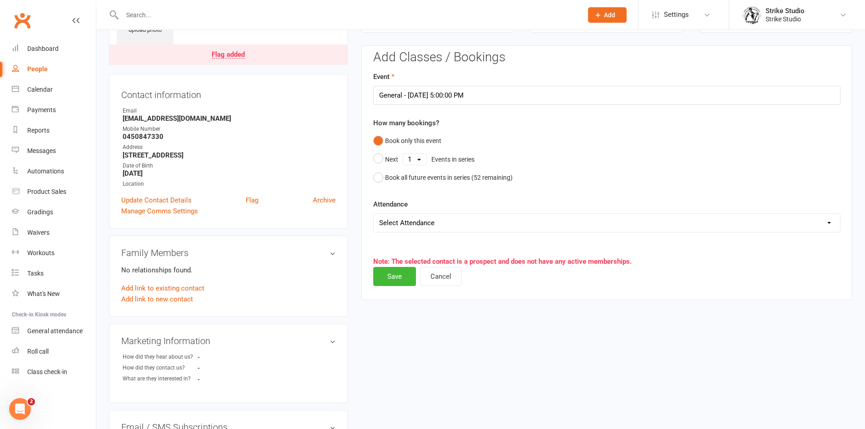
drag, startPoint x: 534, startPoint y: 225, endPoint x: 534, endPoint y: 230, distance: 5.0
click at [534, 225] on select "Select Attendance Attended Absent" at bounding box center [607, 223] width 466 height 18
select select "0"
click at [374, 214] on select "Select Attendance Attended Absent" at bounding box center [607, 223] width 466 height 18
click at [403, 276] on button "Save" at bounding box center [394, 276] width 43 height 19
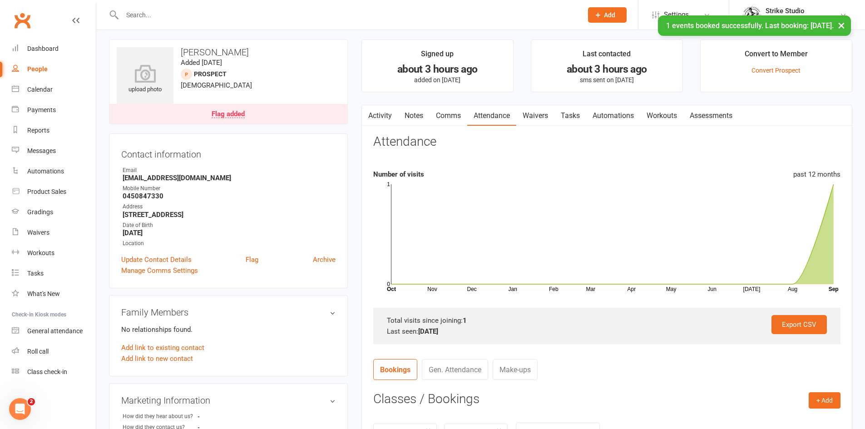
scroll to position [0, 0]
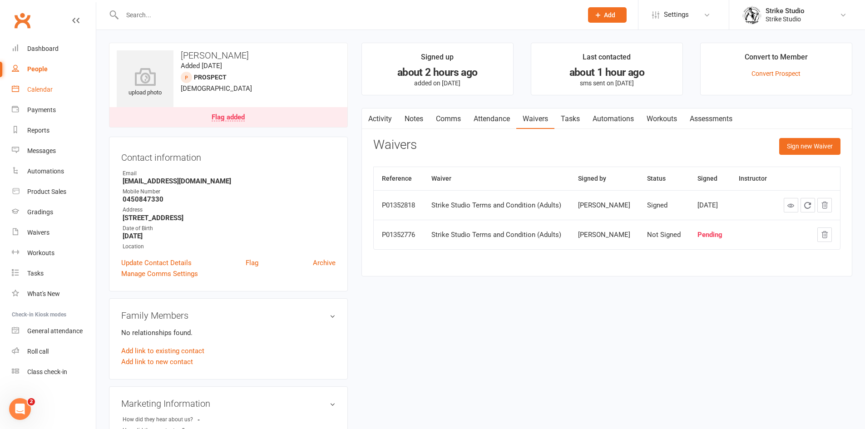
click at [40, 94] on link "Calendar" at bounding box center [54, 89] width 84 height 20
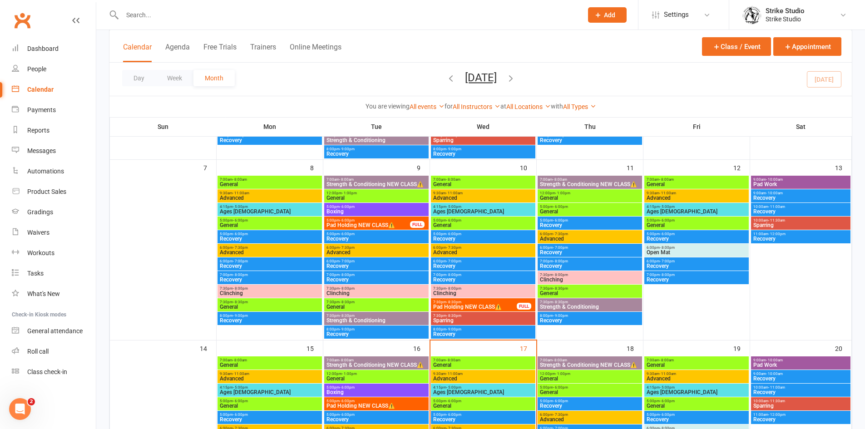
scroll to position [318, 0]
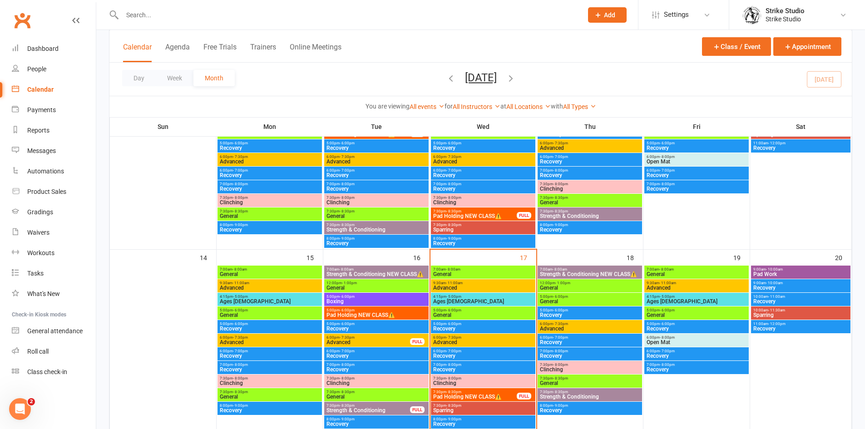
click at [483, 382] on span "Clinching" at bounding box center [483, 383] width 101 height 5
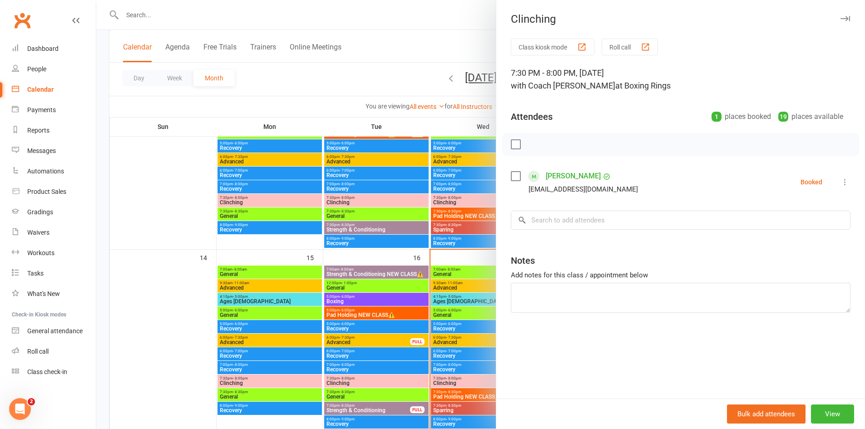
click at [423, 328] on div at bounding box center [480, 214] width 769 height 429
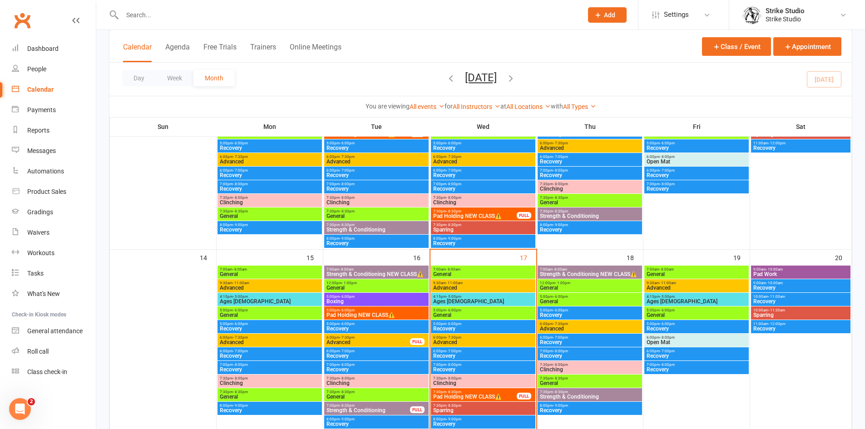
click at [472, 396] on span "Pad Holding NEW CLASS⚠️" at bounding box center [475, 396] width 84 height 5
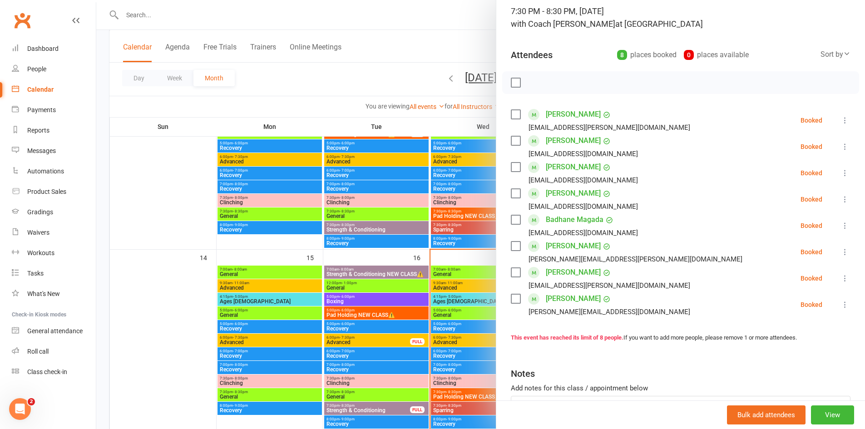
scroll to position [91, 0]
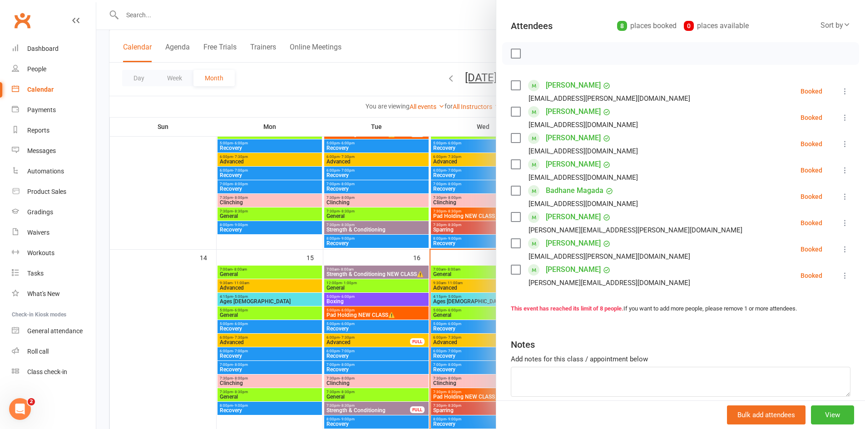
click at [366, 224] on div at bounding box center [480, 214] width 769 height 429
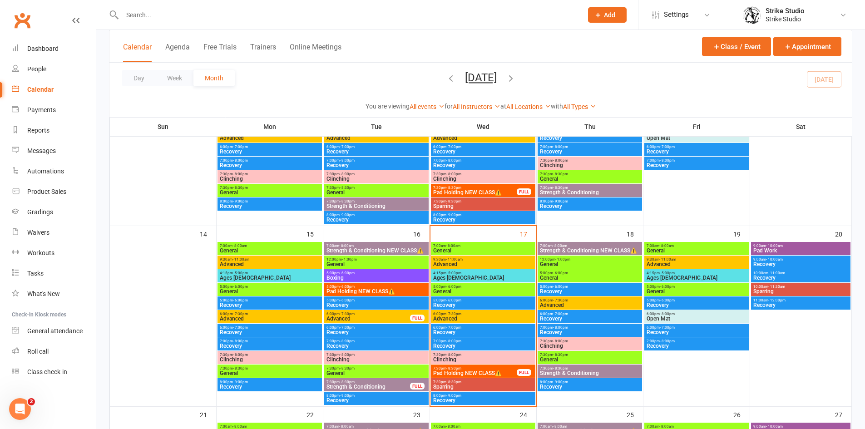
scroll to position [363, 0]
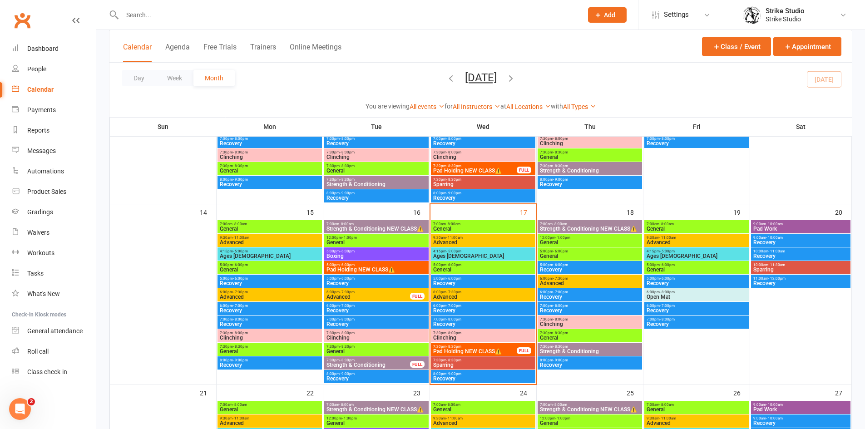
click at [485, 270] on span "General" at bounding box center [483, 269] width 101 height 5
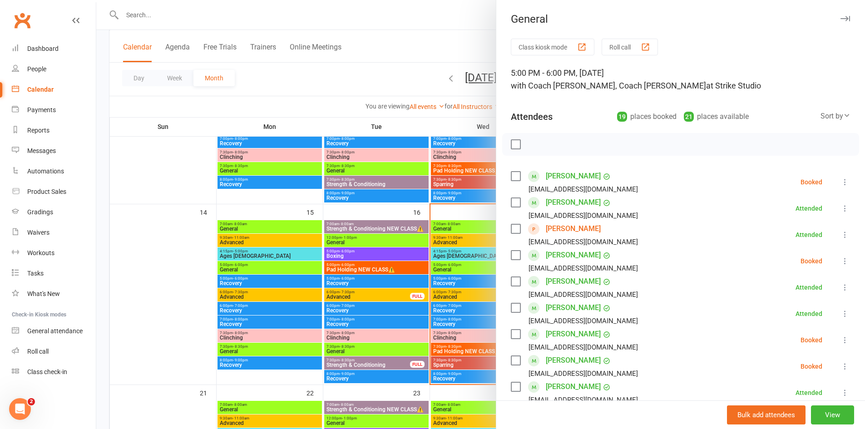
click at [417, 264] on div at bounding box center [480, 214] width 769 height 429
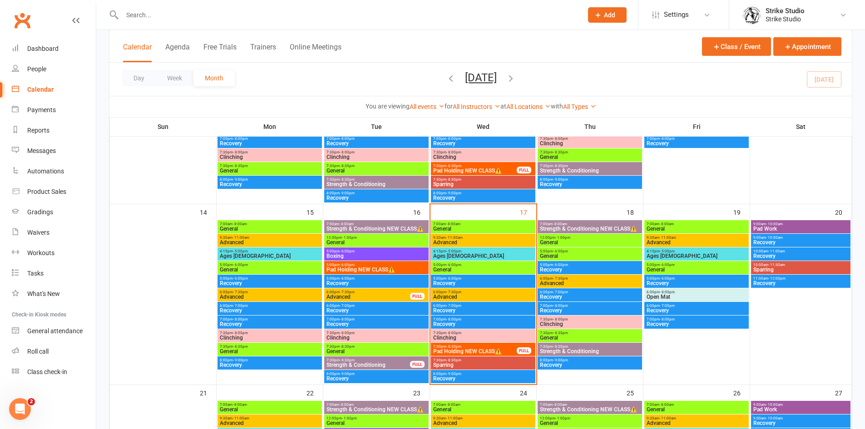
click at [454, 281] on span "Recovery" at bounding box center [483, 283] width 101 height 5
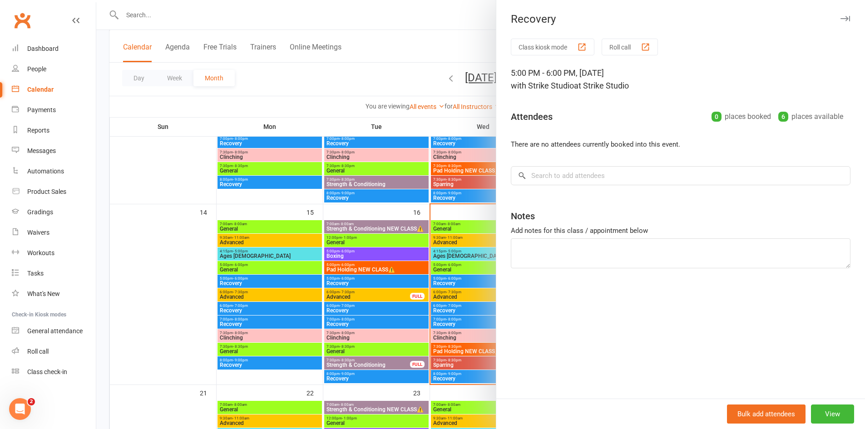
click at [413, 238] on div at bounding box center [480, 214] width 769 height 429
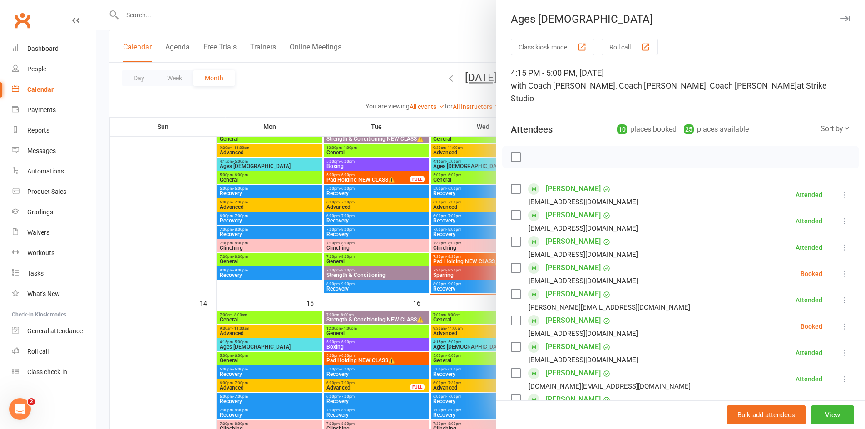
click at [341, 262] on div at bounding box center [480, 214] width 769 height 429
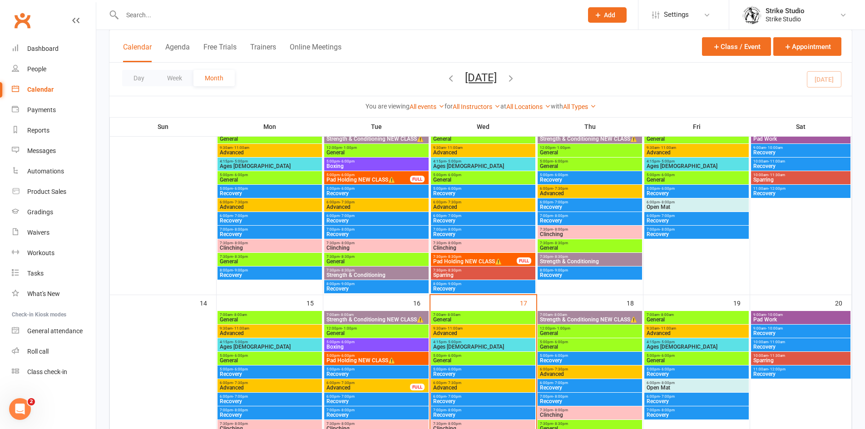
click at [477, 345] on span "Ages [DEMOGRAPHIC_DATA]" at bounding box center [483, 346] width 101 height 5
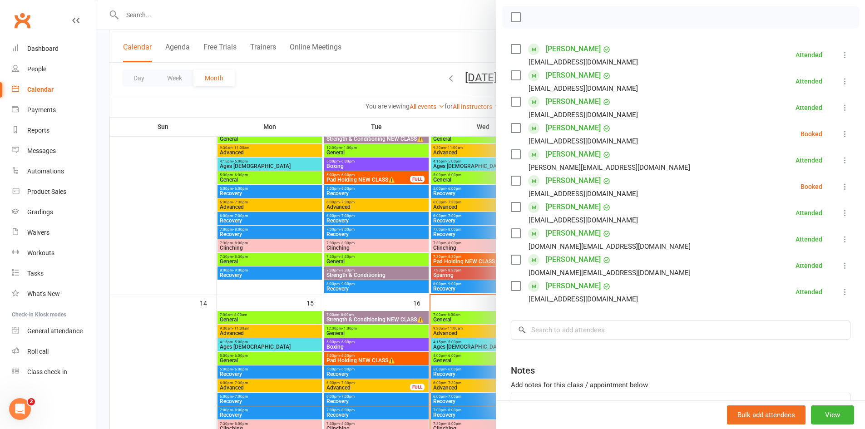
scroll to position [195, 0]
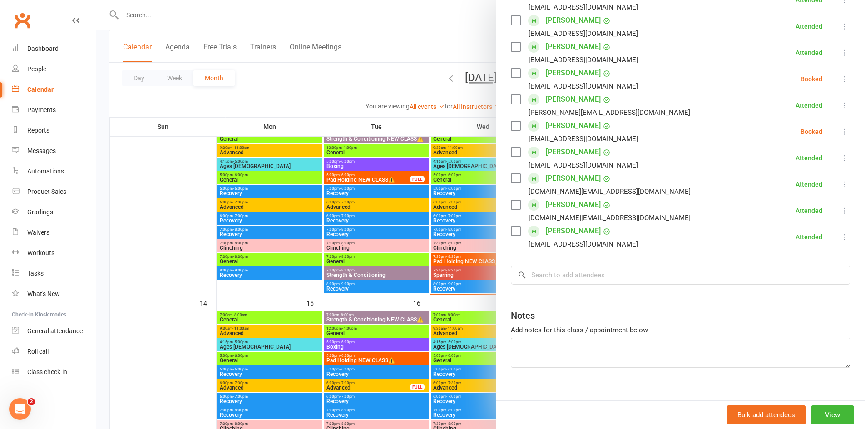
click at [435, 259] on div at bounding box center [480, 214] width 769 height 429
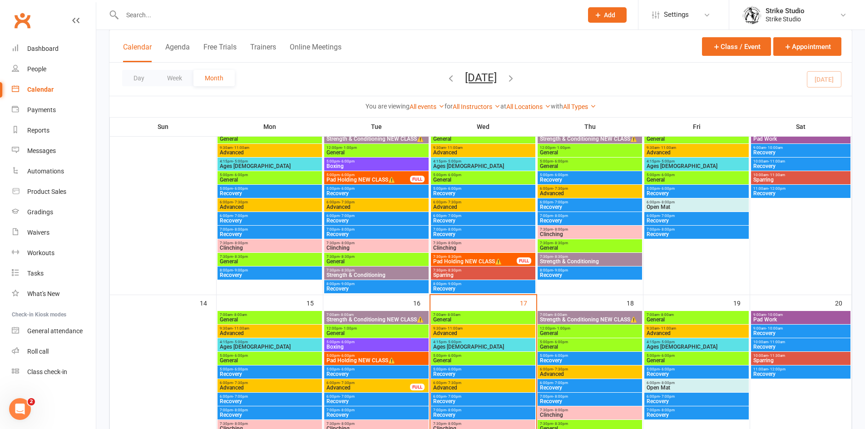
click at [491, 391] on div "6:00pm - 7:30pm Advanced" at bounding box center [483, 385] width 104 height 13
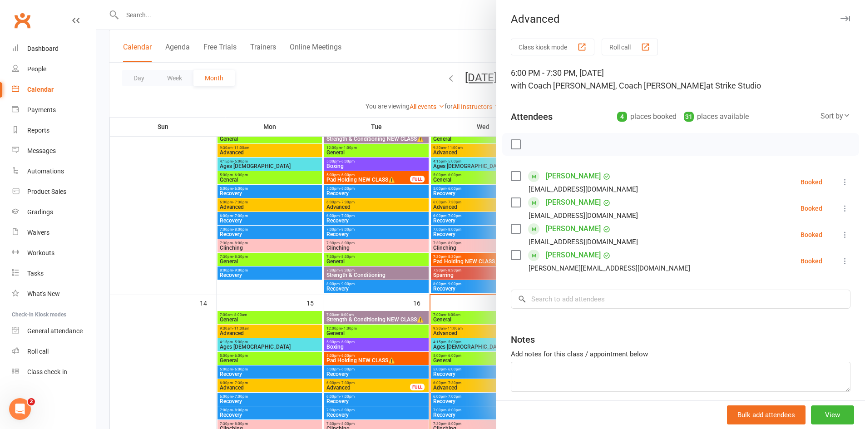
click at [399, 374] on div at bounding box center [480, 214] width 769 height 429
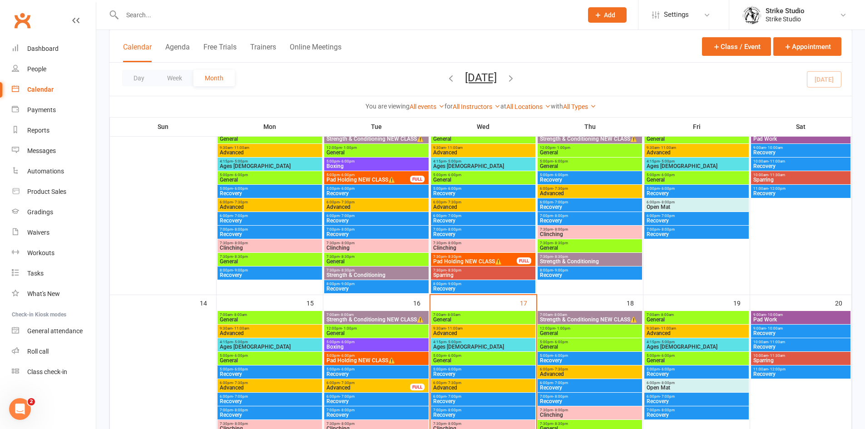
click at [486, 313] on span "7:00am - 8:00am" at bounding box center [483, 315] width 101 height 4
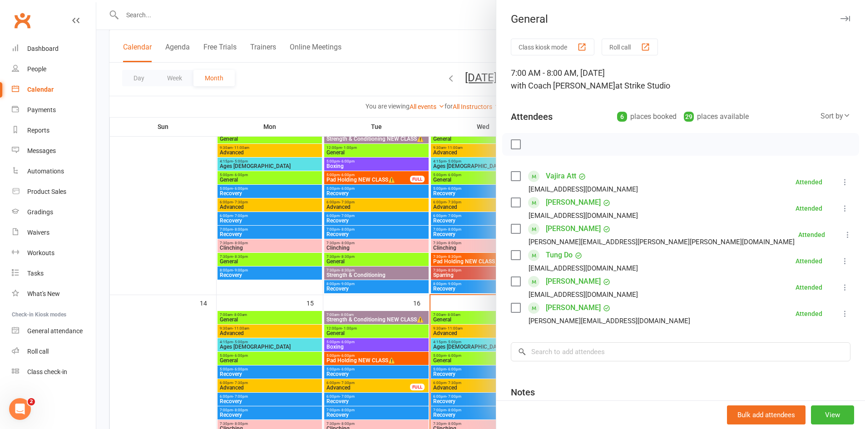
drag, startPoint x: 339, startPoint y: 338, endPoint x: 437, endPoint y: 321, distance: 100.1
click at [339, 338] on div at bounding box center [480, 214] width 769 height 429
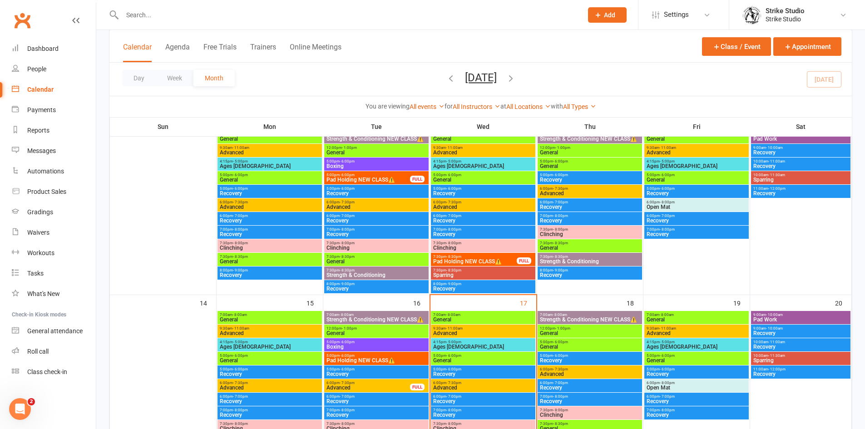
click at [312, 13] on input "text" at bounding box center [347, 15] width 457 height 13
paste input "[PERSON_NAME]"
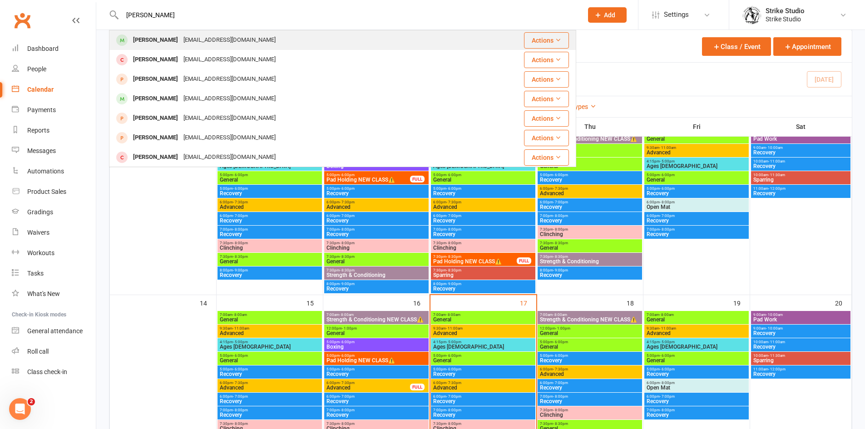
type input "[PERSON_NAME]"
click at [168, 42] on div "[PERSON_NAME]" at bounding box center [155, 40] width 50 height 13
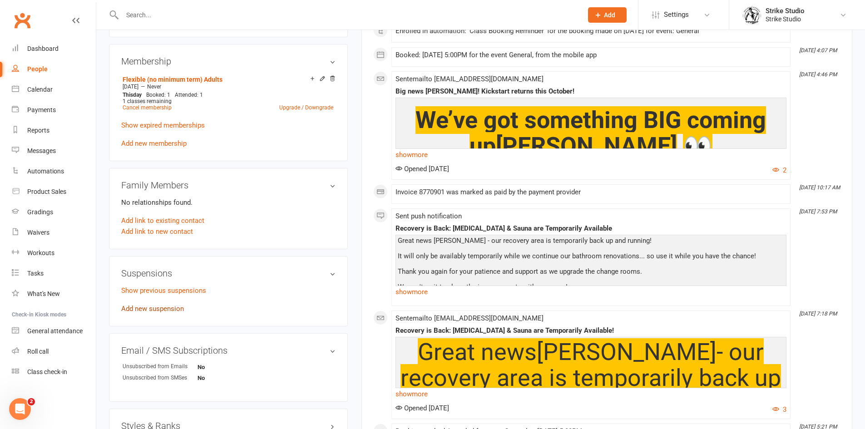
scroll to position [363, 0]
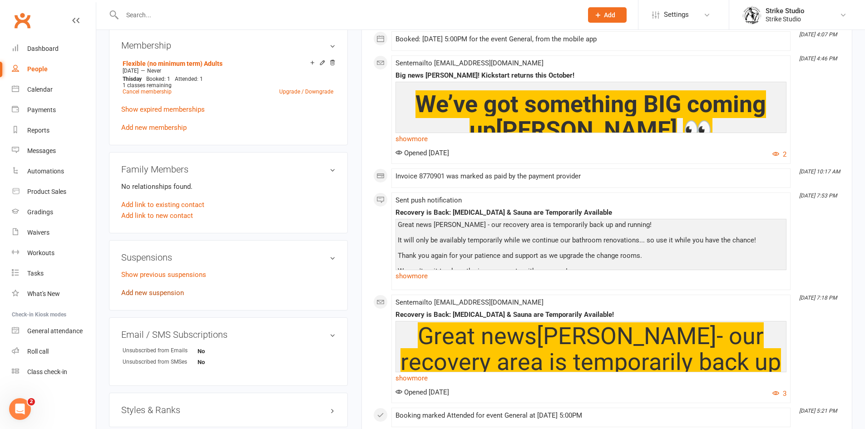
click at [183, 289] on link "Add new suspension" at bounding box center [152, 293] width 63 height 8
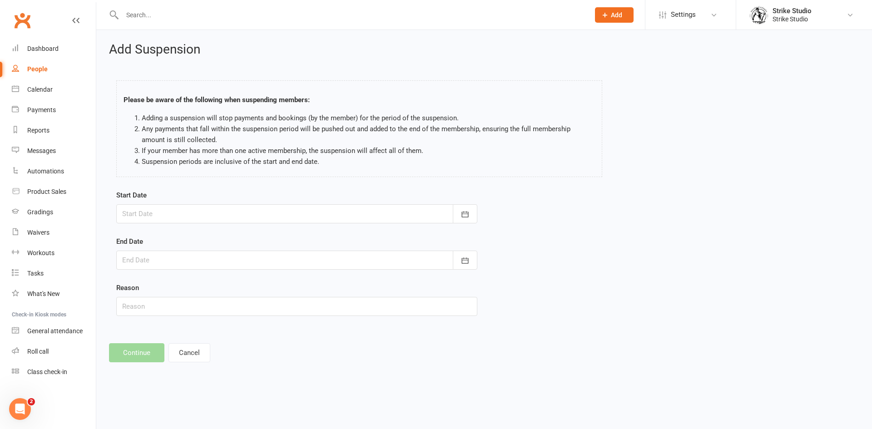
click at [208, 17] on input "text" at bounding box center [351, 15] width 464 height 13
paste input "[PERSON_NAME]"
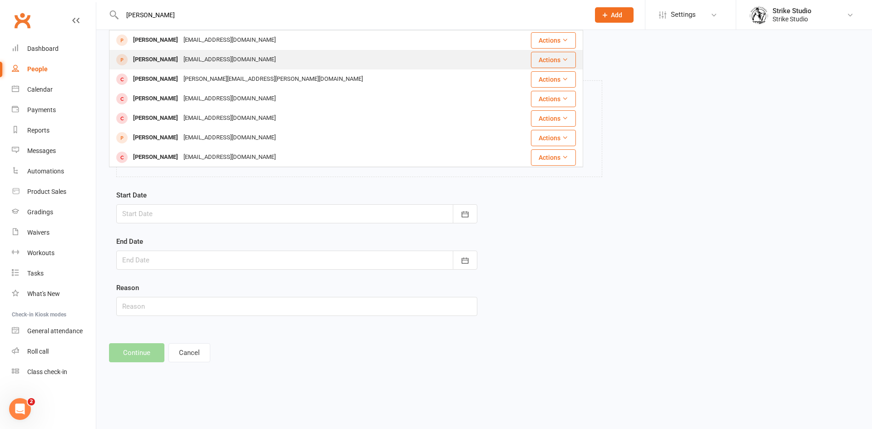
type input "[PERSON_NAME]"
click at [246, 54] on div "[PERSON_NAME] [EMAIL_ADDRESS][DOMAIN_NAME]" at bounding box center [306, 59] width 393 height 19
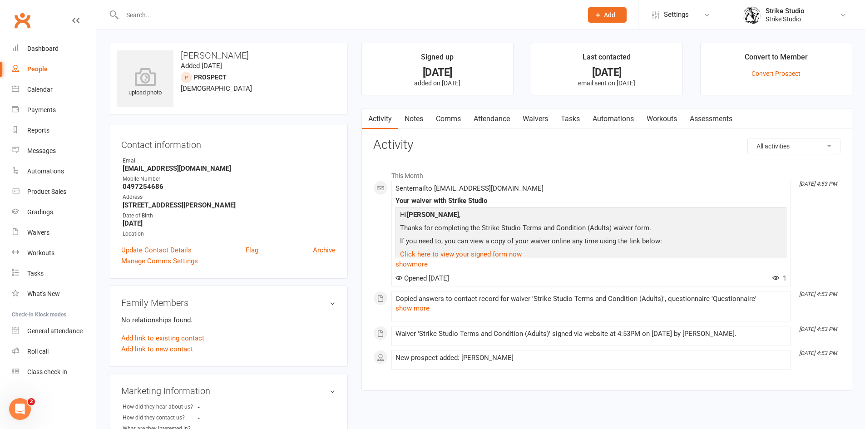
click at [287, 4] on div at bounding box center [342, 15] width 467 height 30
click at [287, 9] on input "text" at bounding box center [347, 15] width 457 height 13
paste input "[PERSON_NAME]"
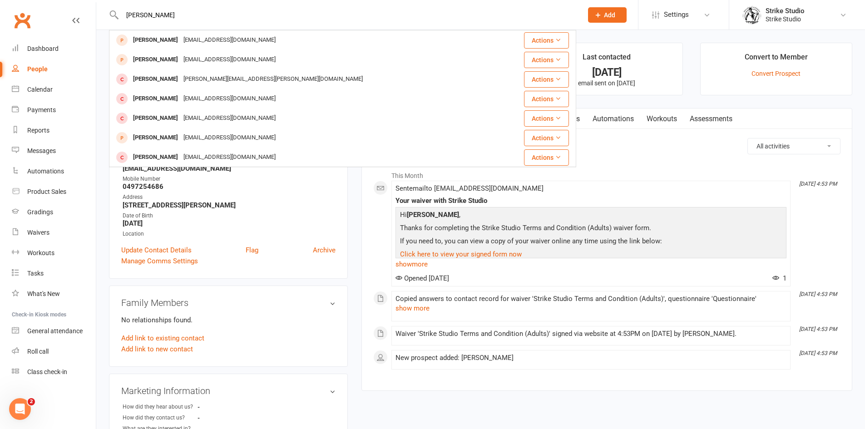
type input "[PERSON_NAME]"
click at [325, 202] on strong "[STREET_ADDRESS][PERSON_NAME]" at bounding box center [229, 205] width 213 height 8
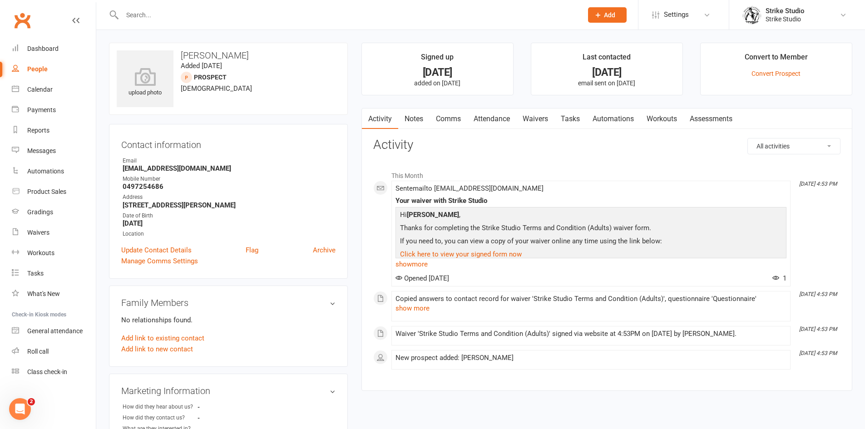
click at [490, 119] on link "Attendance" at bounding box center [491, 119] width 49 height 21
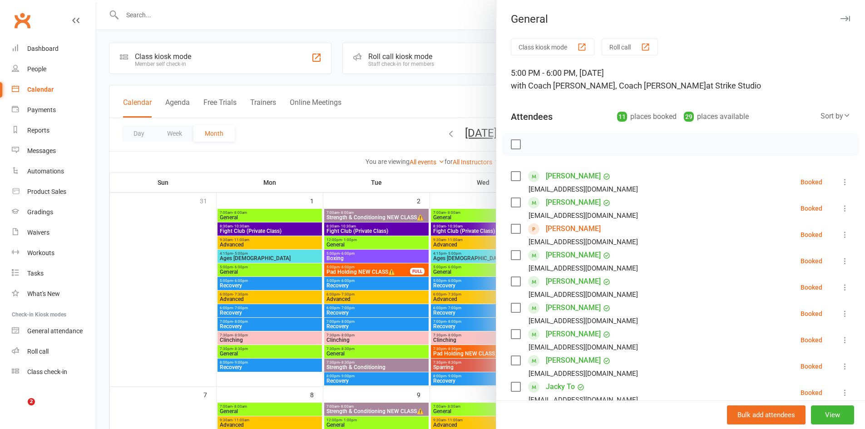
drag, startPoint x: 0, startPoint y: 0, endPoint x: 398, endPoint y: 282, distance: 487.7
click at [349, 320] on div at bounding box center [480, 214] width 769 height 429
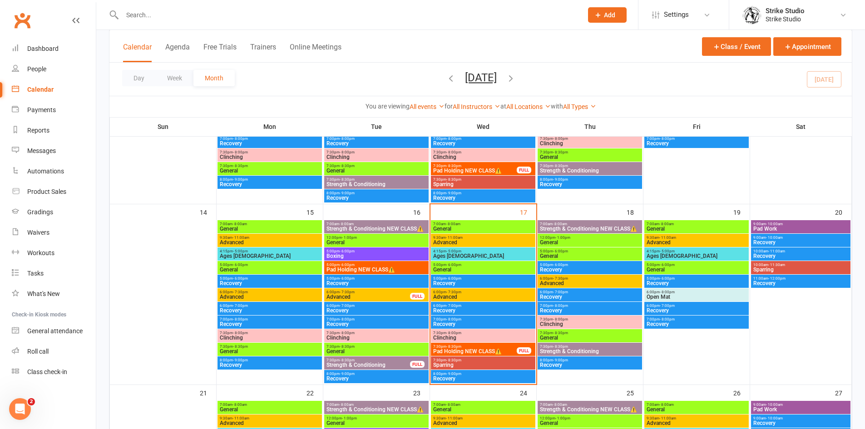
click at [473, 256] on span "Ages [DEMOGRAPHIC_DATA]" at bounding box center [483, 255] width 101 height 5
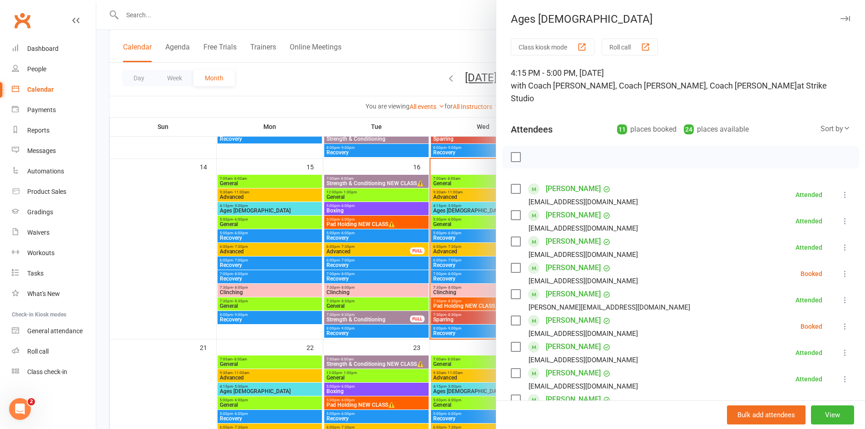
scroll to position [136, 0]
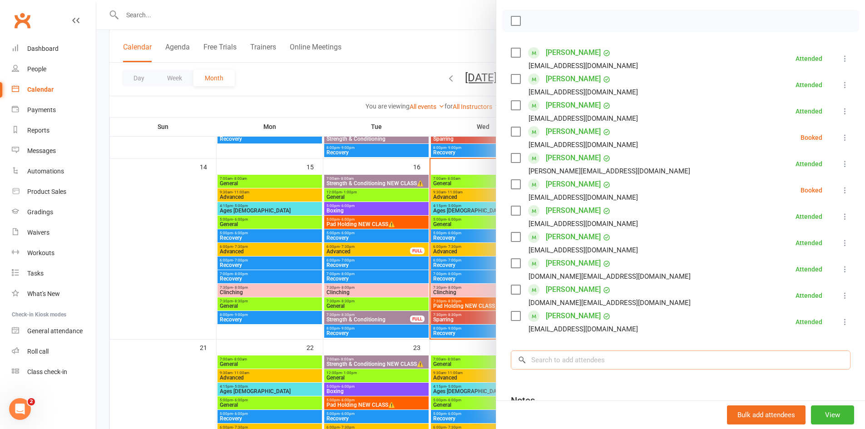
click at [594, 351] on input "search" at bounding box center [681, 360] width 340 height 19
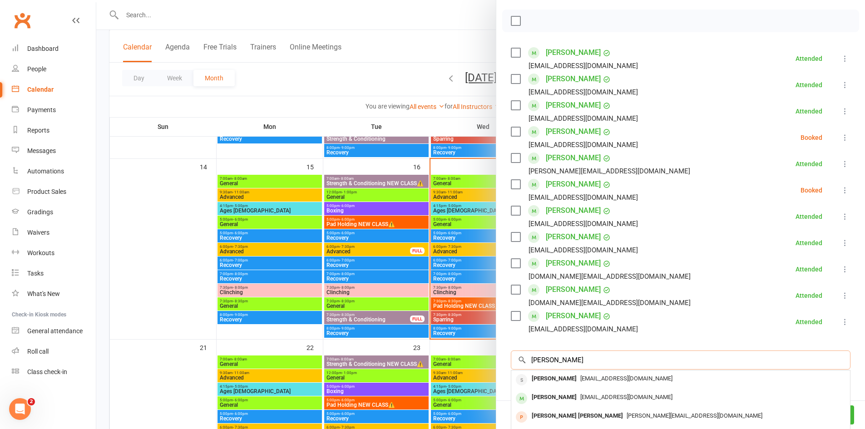
type input "chelsa"
click at [841, 186] on icon at bounding box center [845, 190] width 9 height 9
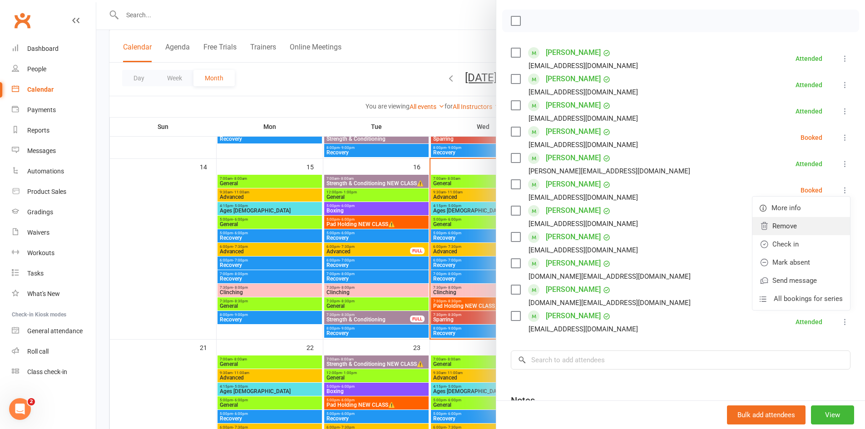
click at [818, 217] on link "Remove" at bounding box center [801, 226] width 98 height 18
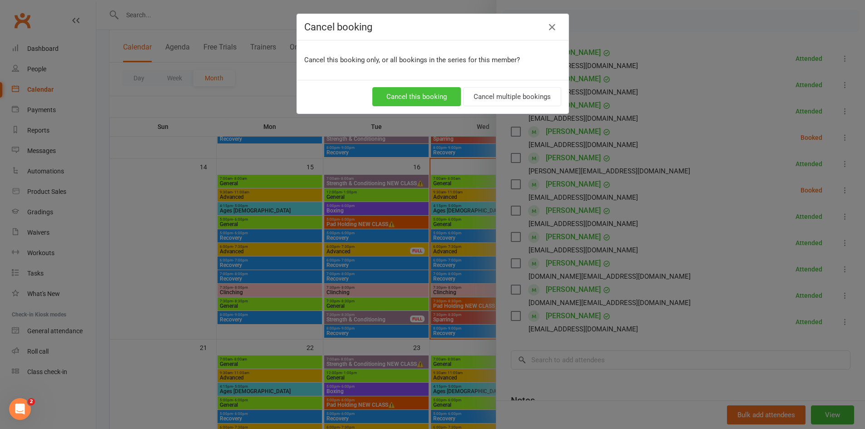
click at [418, 94] on button "Cancel this booking" at bounding box center [416, 96] width 89 height 19
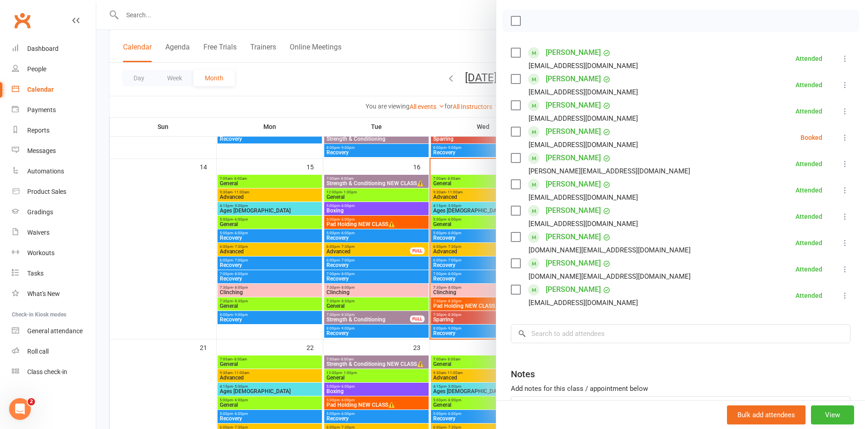
click at [841, 133] on icon at bounding box center [845, 137] width 9 height 9
click at [821, 166] on link "Remove" at bounding box center [801, 173] width 98 height 18
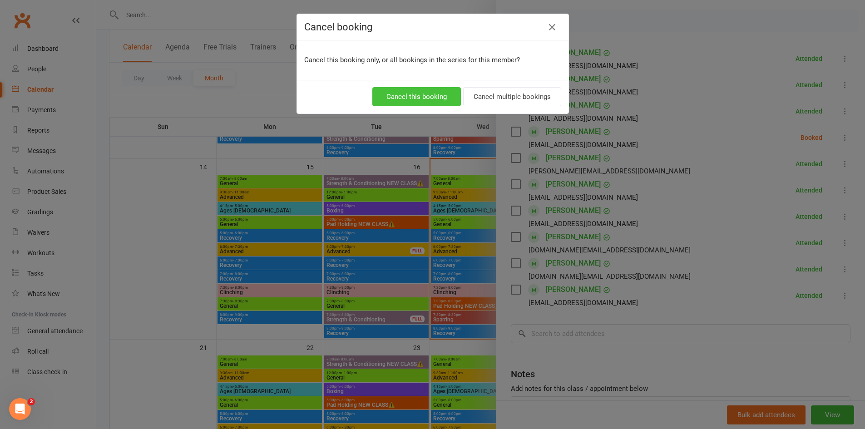
click at [443, 98] on button "Cancel this booking" at bounding box center [416, 96] width 89 height 19
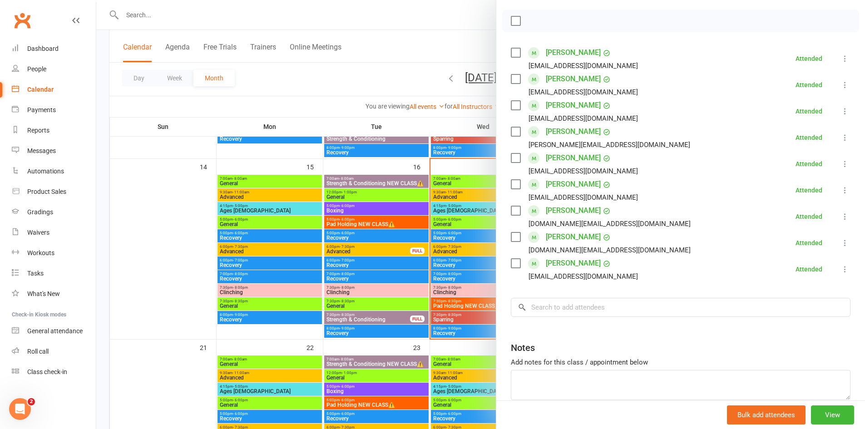
click at [284, 33] on div at bounding box center [480, 214] width 769 height 429
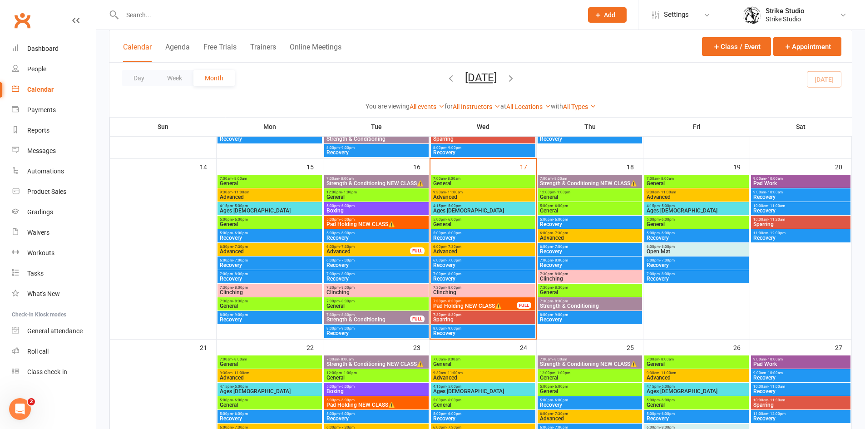
click at [302, 17] on input "text" at bounding box center [347, 15] width 457 height 13
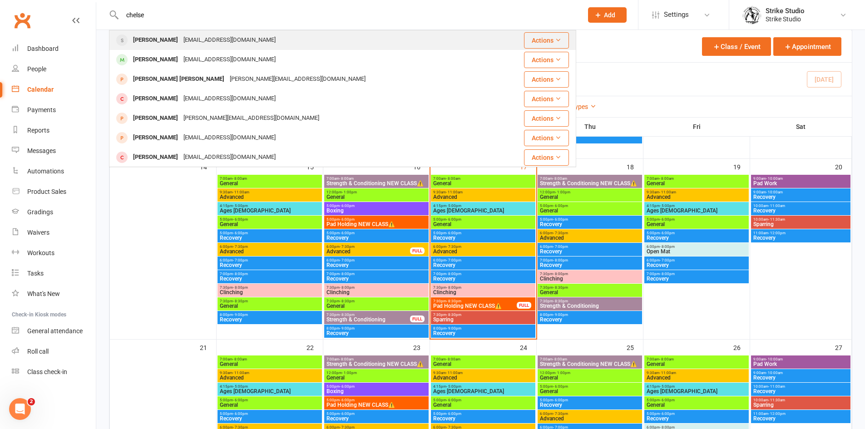
type input "chelse"
click at [294, 34] on div "Chelsea Guan wweiqust@gmail.com" at bounding box center [304, 40] width 388 height 19
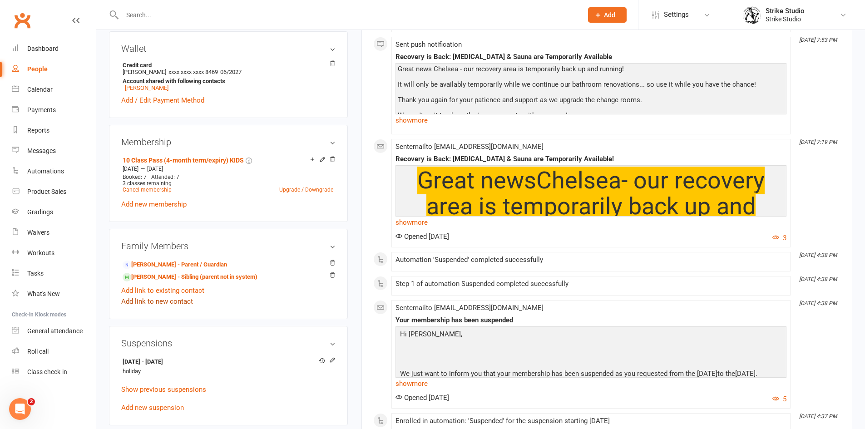
scroll to position [363, 0]
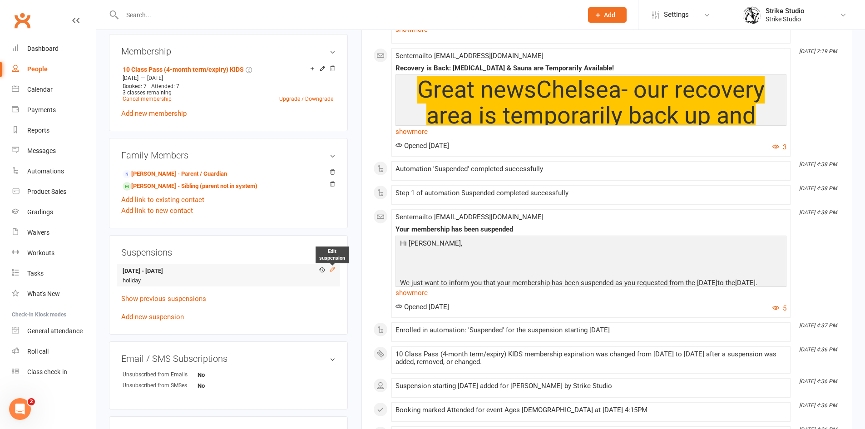
click at [333, 269] on icon at bounding box center [332, 269] width 6 height 6
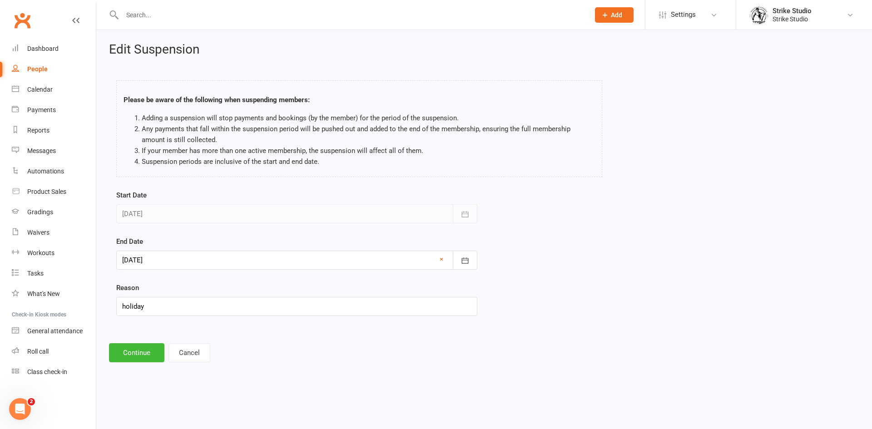
click at [244, 267] on div at bounding box center [296, 260] width 361 height 19
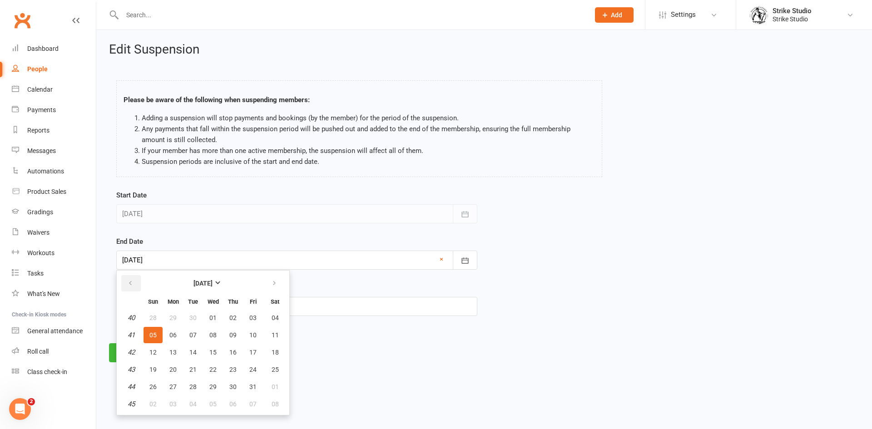
click at [126, 287] on button "button" at bounding box center [131, 283] width 20 height 16
click at [215, 352] on span "17" at bounding box center [212, 352] width 7 height 7
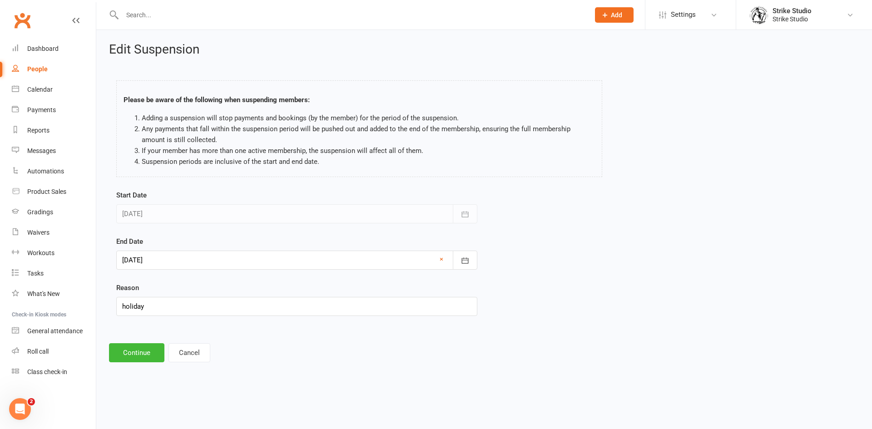
drag, startPoint x: 256, startPoint y: 259, endPoint x: 250, endPoint y: 267, distance: 10.1
click at [256, 259] on div at bounding box center [296, 260] width 361 height 19
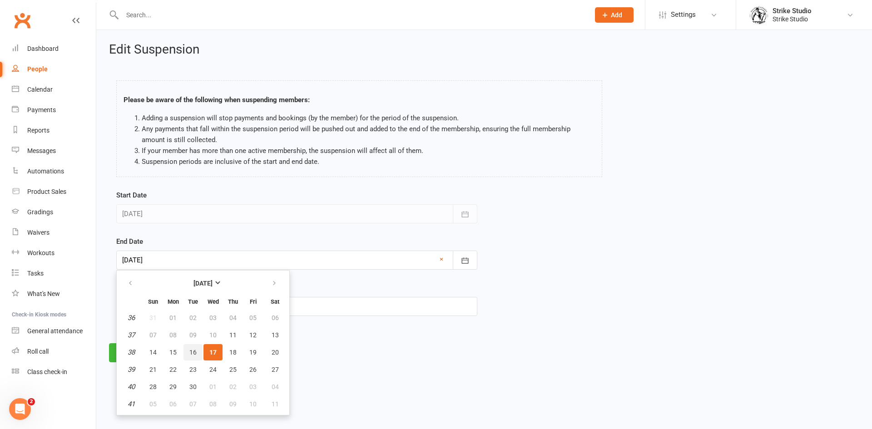
click at [191, 354] on span "16" at bounding box center [192, 352] width 7 height 7
type input "16 Sep 2025"
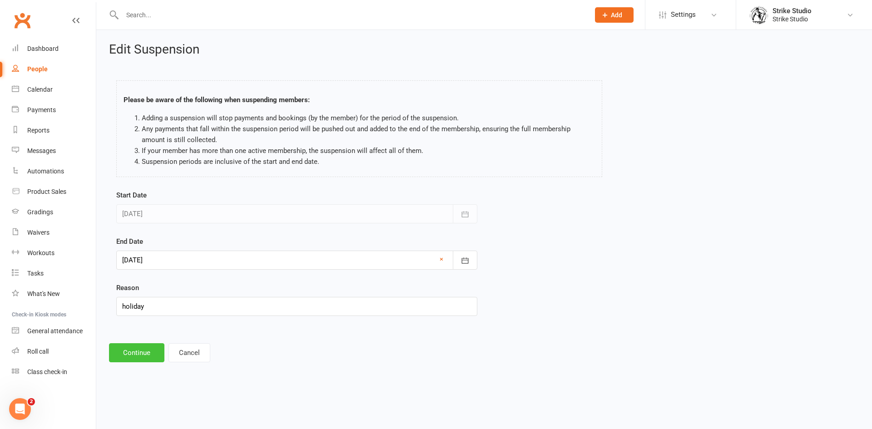
click at [143, 359] on button "Continue" at bounding box center [136, 352] width 55 height 19
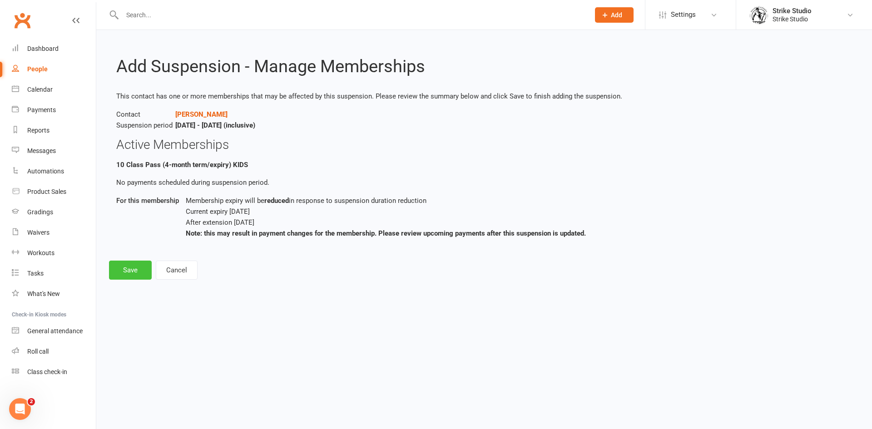
click at [139, 269] on button "Save" at bounding box center [130, 270] width 43 height 19
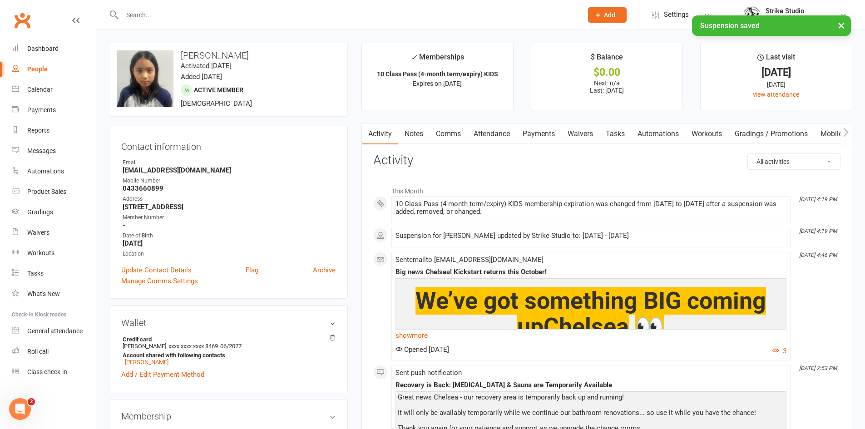
click at [499, 139] on link "Attendance" at bounding box center [491, 134] width 49 height 21
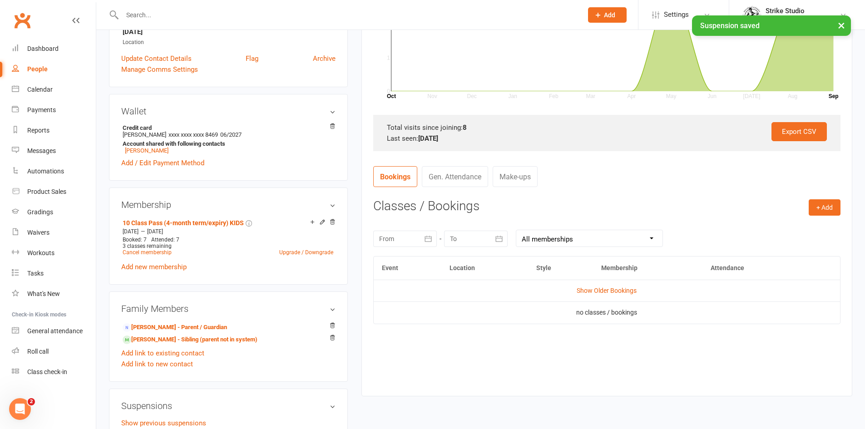
scroll to position [227, 0]
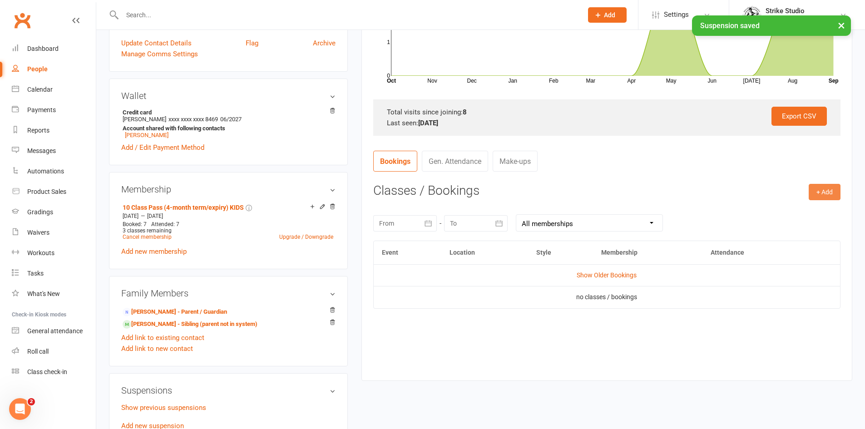
click at [814, 200] on button "+ Add" at bounding box center [825, 192] width 32 height 16
click at [803, 210] on link "Book Event" at bounding box center [795, 212] width 90 height 18
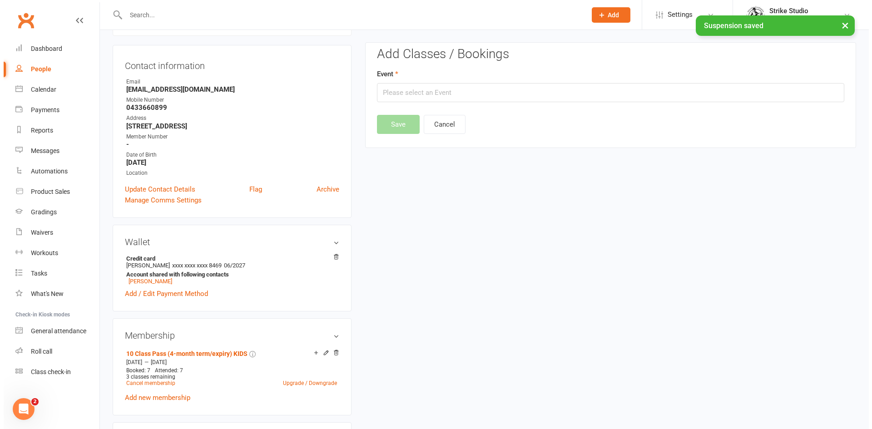
scroll to position [78, 0]
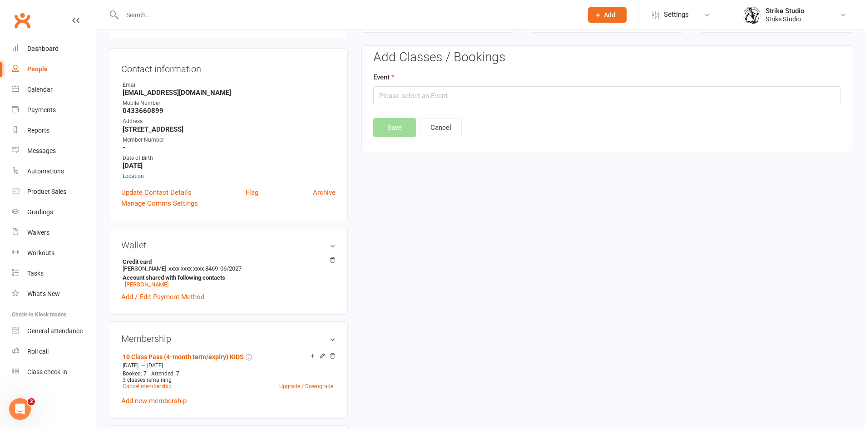
click at [642, 85] on div "Event" at bounding box center [606, 89] width 467 height 34
click at [637, 96] on input "text" at bounding box center [606, 95] width 467 height 19
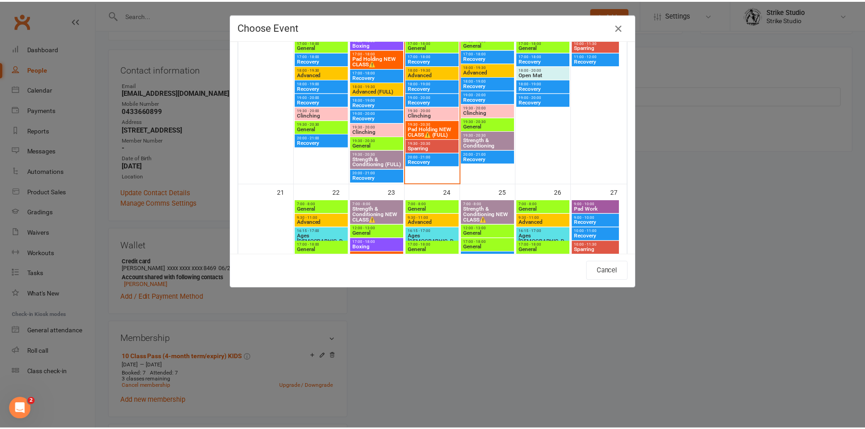
scroll to position [500, 0]
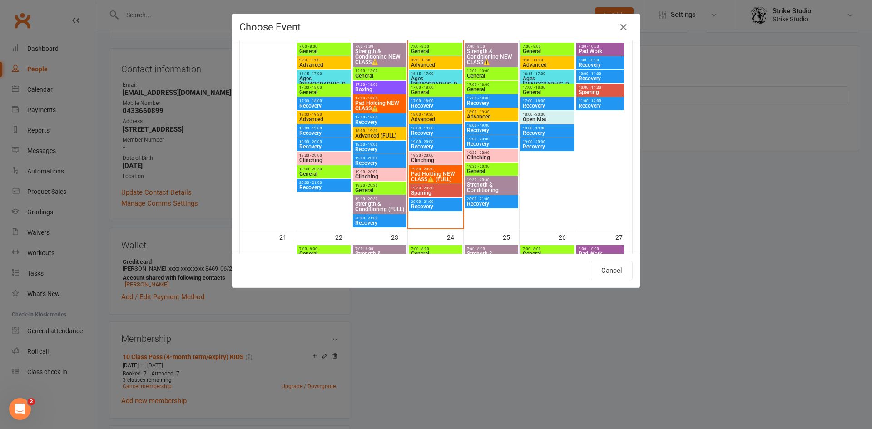
click at [440, 77] on span "Ages 6-14" at bounding box center [436, 84] width 50 height 16
type input "Ages 6-14 - Sep 17, 2025 4:15:00 PM"
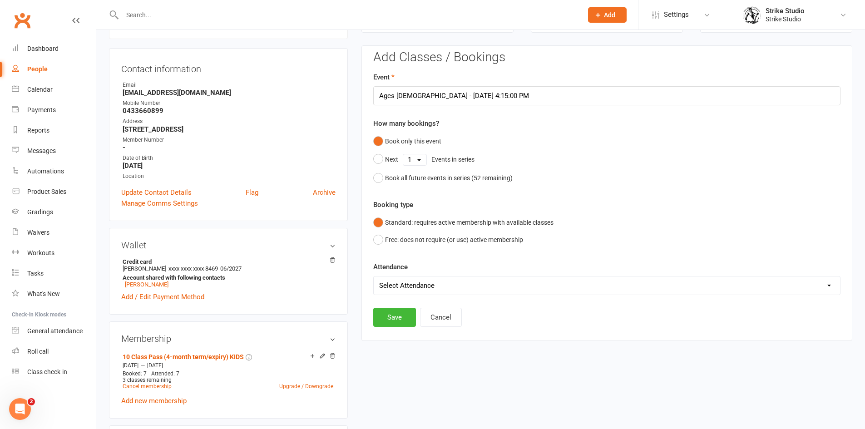
click at [418, 278] on select "Select Attendance Attended Absent" at bounding box center [607, 286] width 466 height 18
select select "0"
click at [374, 277] on select "Select Attendance Attended Absent" at bounding box center [607, 286] width 466 height 18
click at [411, 314] on button "Save" at bounding box center [394, 317] width 43 height 19
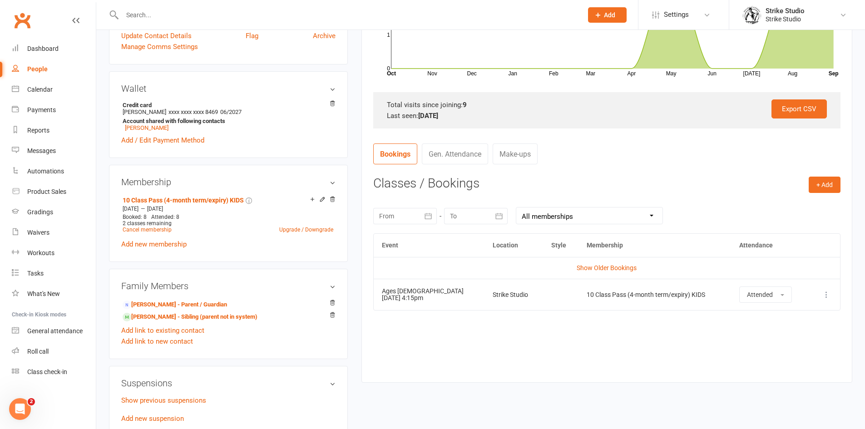
scroll to position [318, 0]
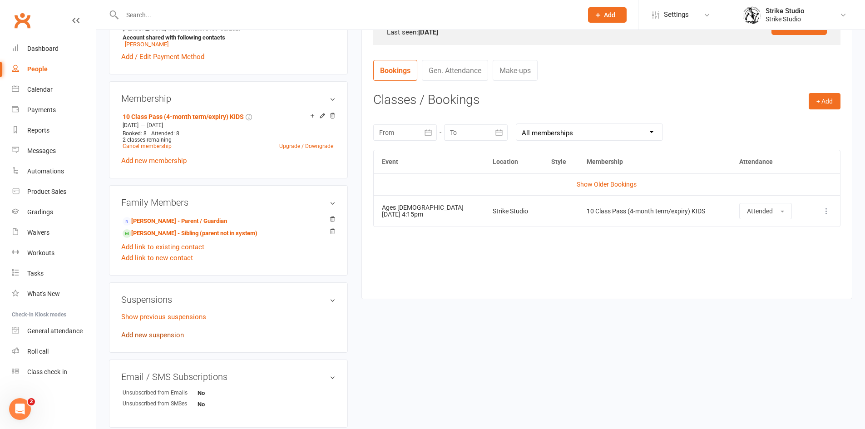
click at [175, 336] on link "Add new suspension" at bounding box center [152, 335] width 63 height 8
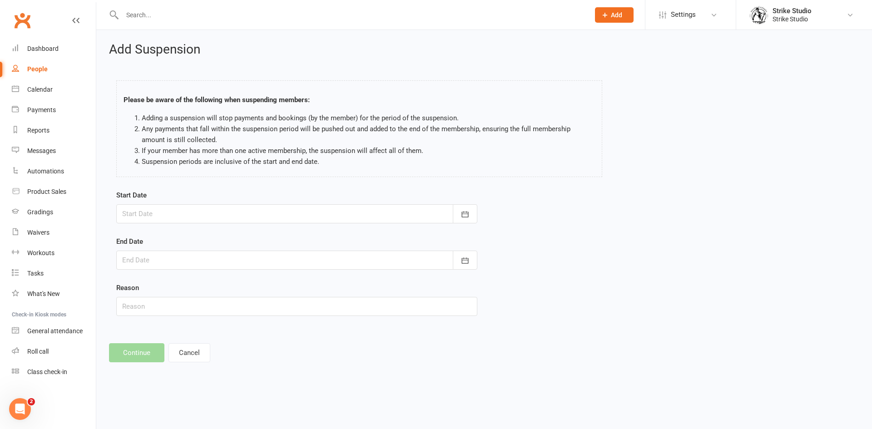
click at [301, 214] on div at bounding box center [296, 213] width 361 height 19
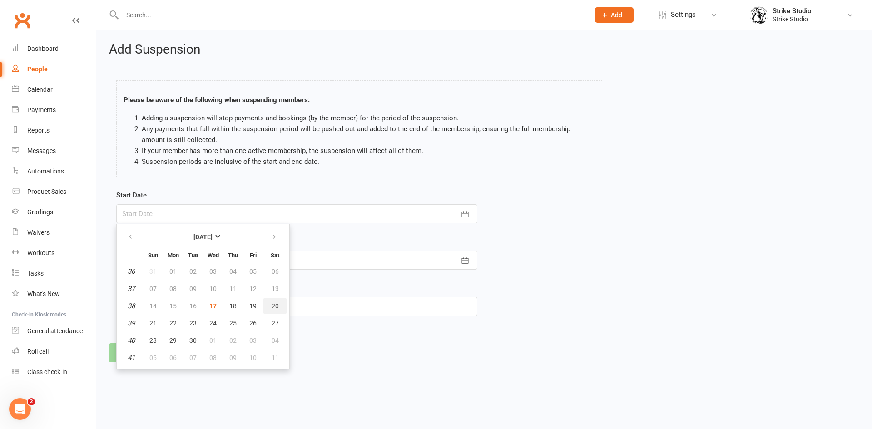
click at [281, 307] on button "20" at bounding box center [274, 306] width 23 height 16
type input "20 Sep 2025"
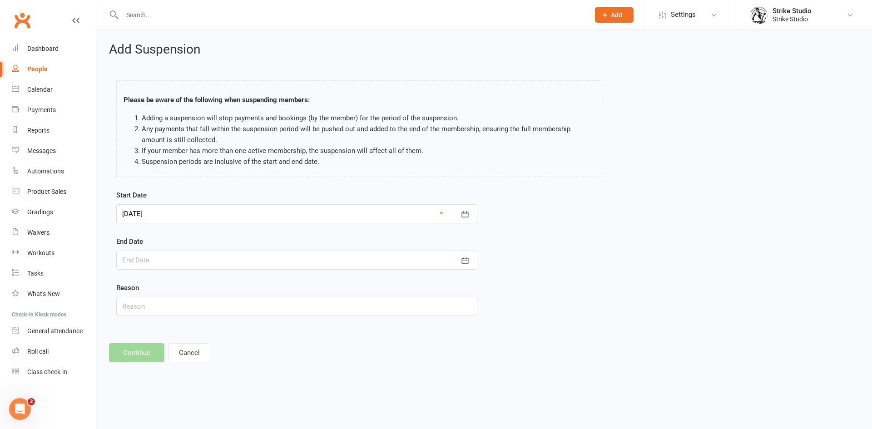
click at [296, 266] on div at bounding box center [296, 260] width 361 height 19
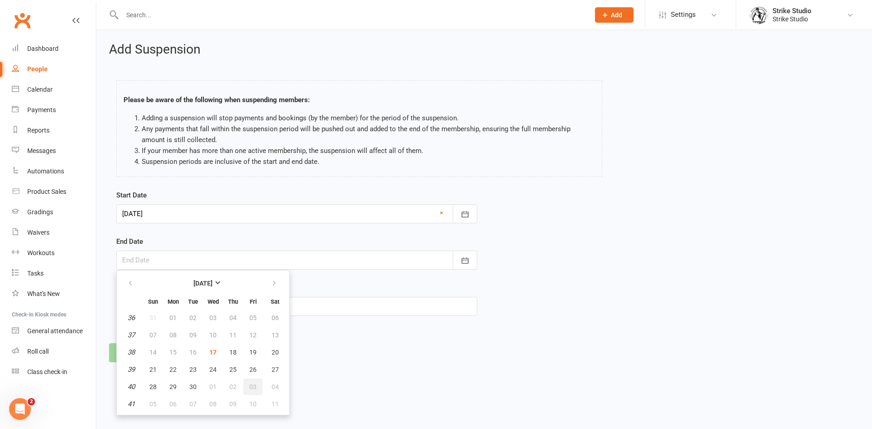
click at [258, 391] on button "03" at bounding box center [252, 387] width 19 height 16
type input "03 Oct 2025"
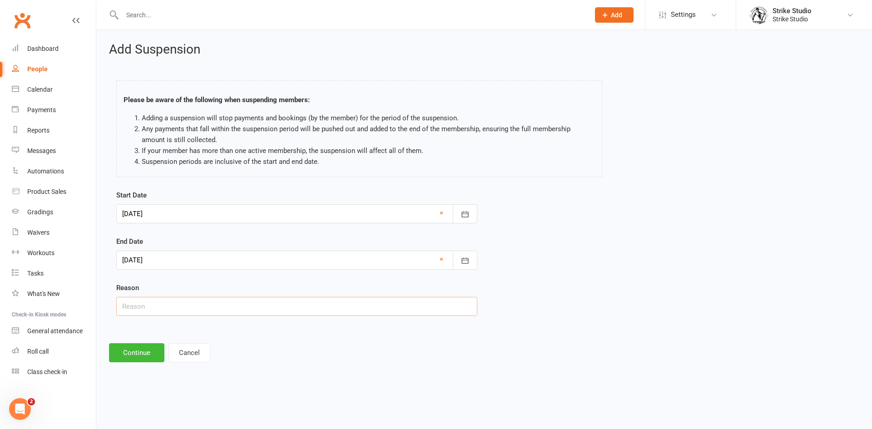
click at [162, 302] on input "text" at bounding box center [296, 306] width 361 height 19
type input "Holiday"
click at [144, 350] on button "Continue" at bounding box center [136, 352] width 55 height 19
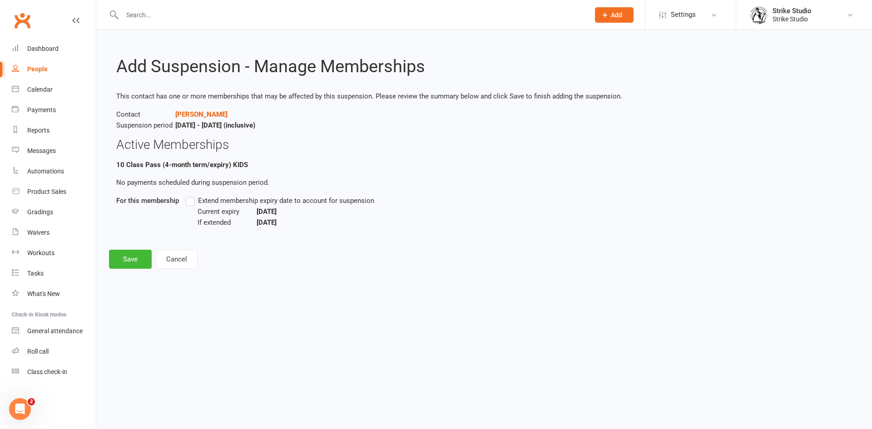
click at [285, 201] on span "Extend membership expiry date to account for suspension" at bounding box center [286, 200] width 176 height 10
click at [192, 195] on input "Extend membership expiry date to account for suspension" at bounding box center [189, 195] width 6 height 0
click at [139, 270] on div "Add Suspension - Manage Memberships This contact has one or more memberships th…" at bounding box center [484, 156] width 776 height 252
click at [139, 261] on button "Save" at bounding box center [130, 259] width 43 height 19
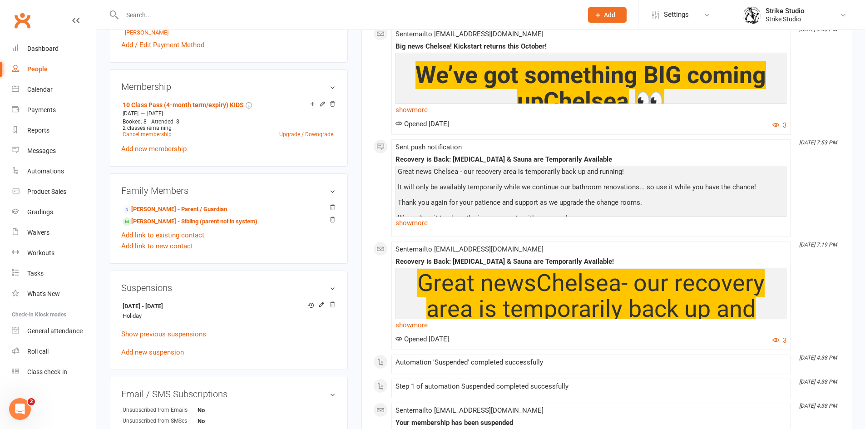
scroll to position [409, 0]
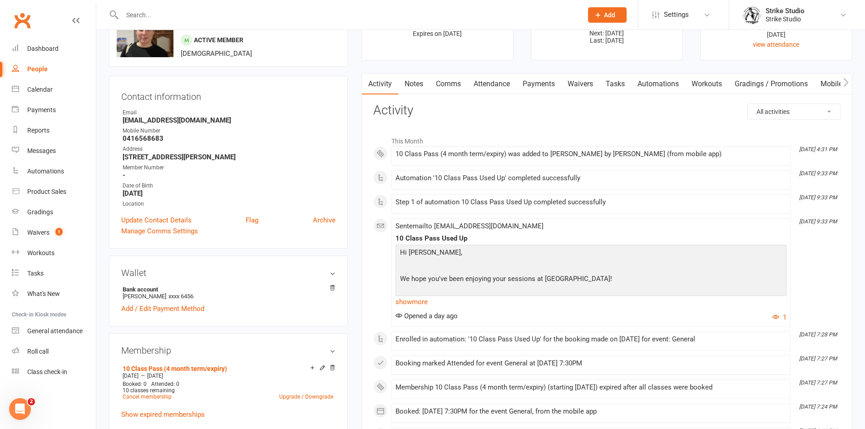
scroll to position [136, 0]
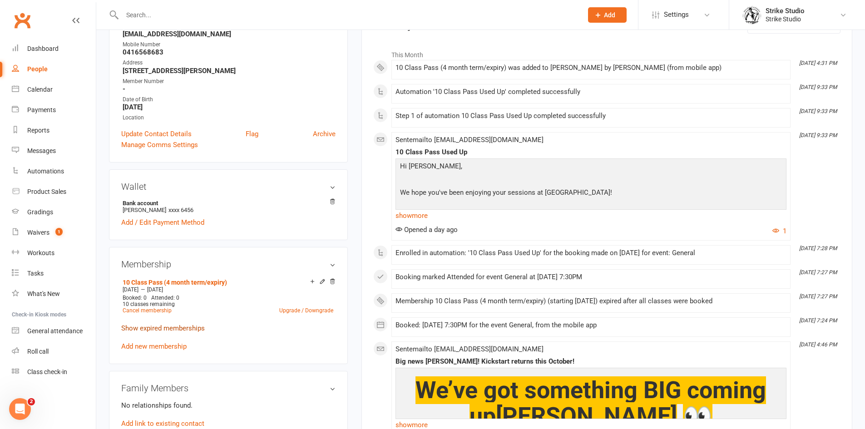
click at [178, 329] on link "Show expired memberships" at bounding box center [163, 328] width 84 height 8
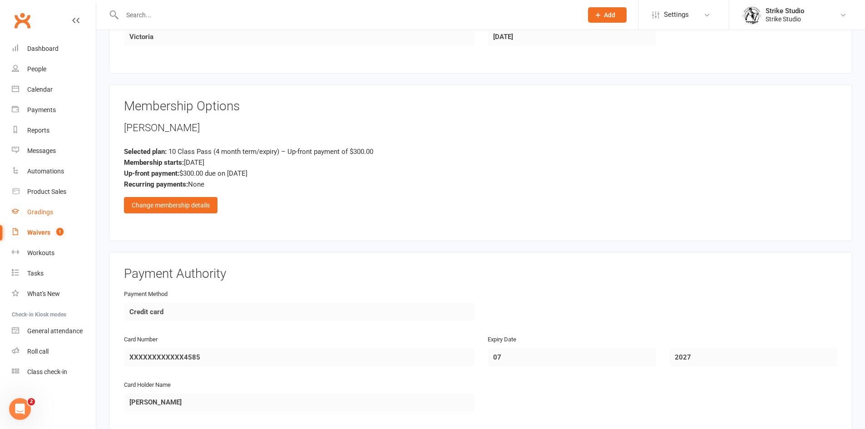
click at [40, 219] on link "Gradings" at bounding box center [54, 212] width 84 height 20
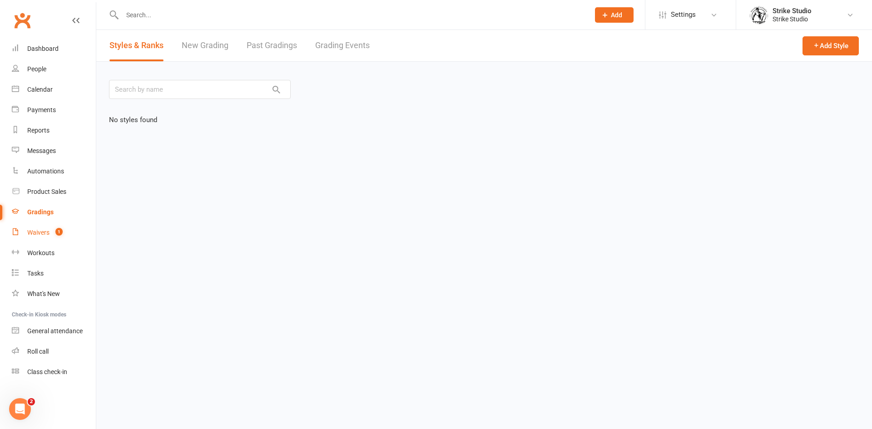
click at [44, 237] on link "Waivers 1" at bounding box center [54, 233] width 84 height 20
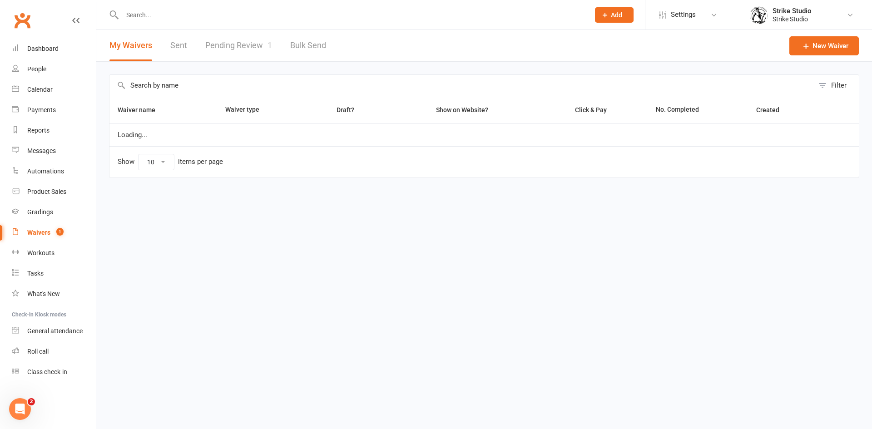
select select "100"
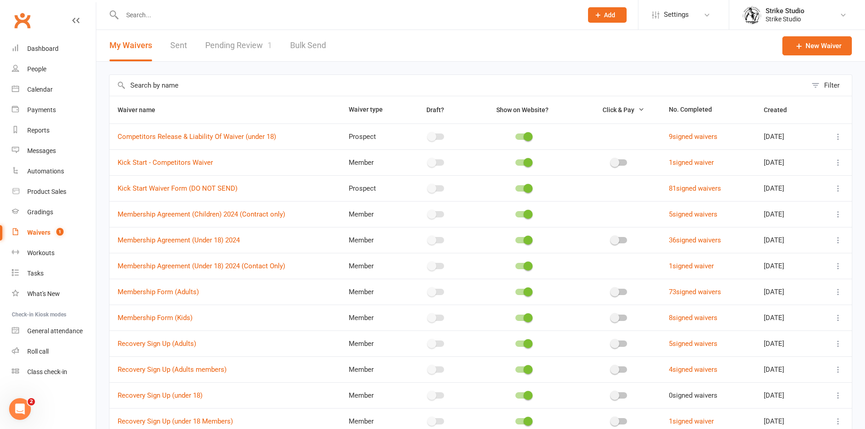
click at [271, 32] on div "My Waivers Sent Pending Review 1 Bulk Send" at bounding box center [217, 45] width 243 height 31
click at [254, 48] on link "Pending Review 1" at bounding box center [238, 45] width 67 height 31
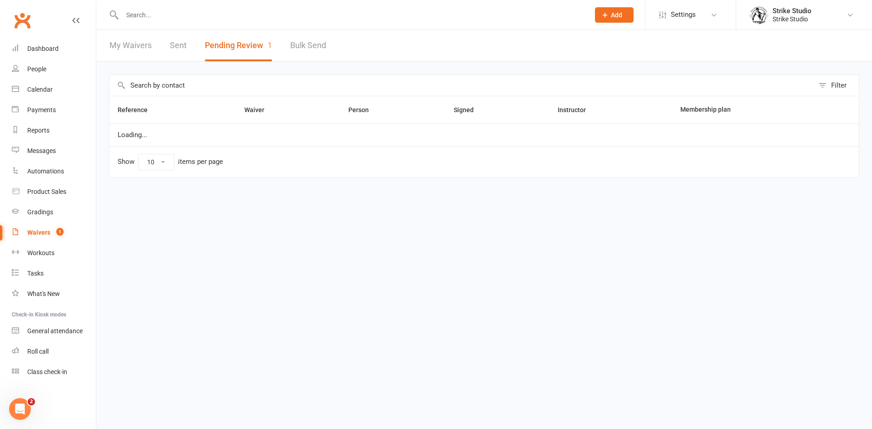
select select "100"
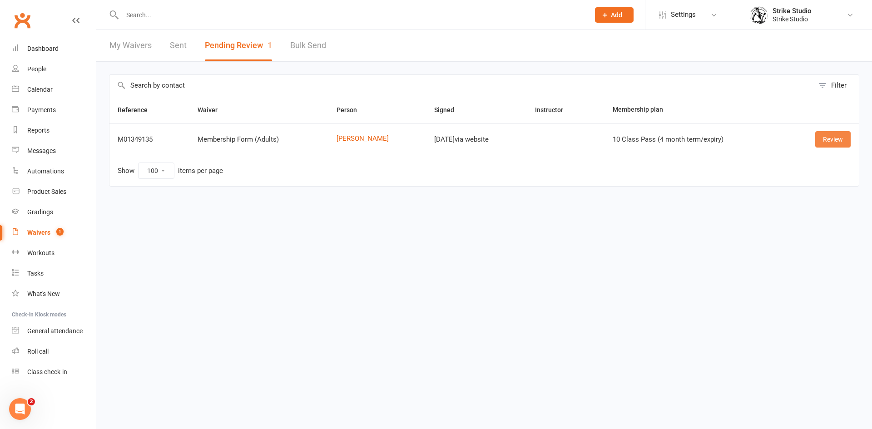
click at [834, 143] on link "Review" at bounding box center [832, 139] width 35 height 16
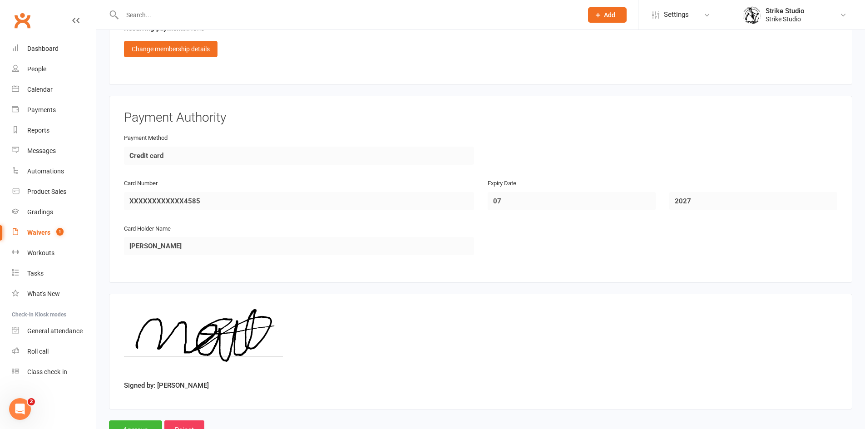
scroll to position [556, 0]
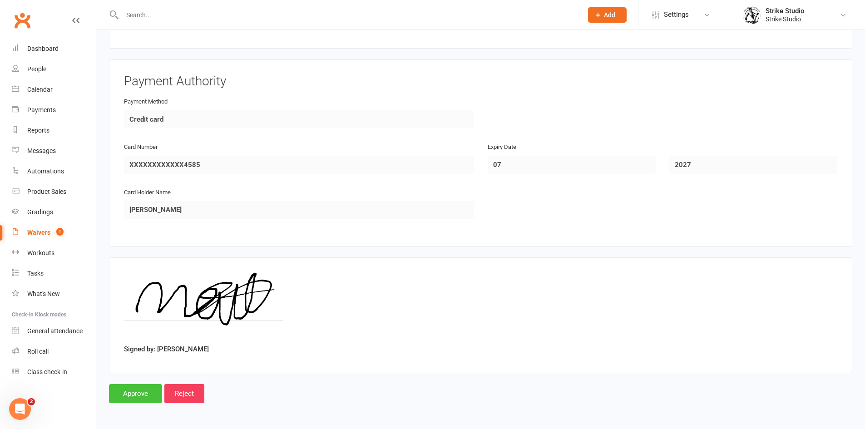
click at [143, 402] on input "Approve" at bounding box center [135, 393] width 53 height 19
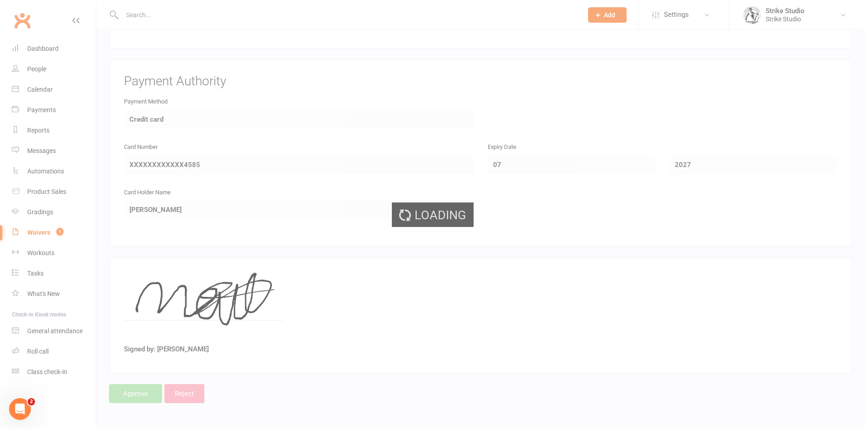
select select "100"
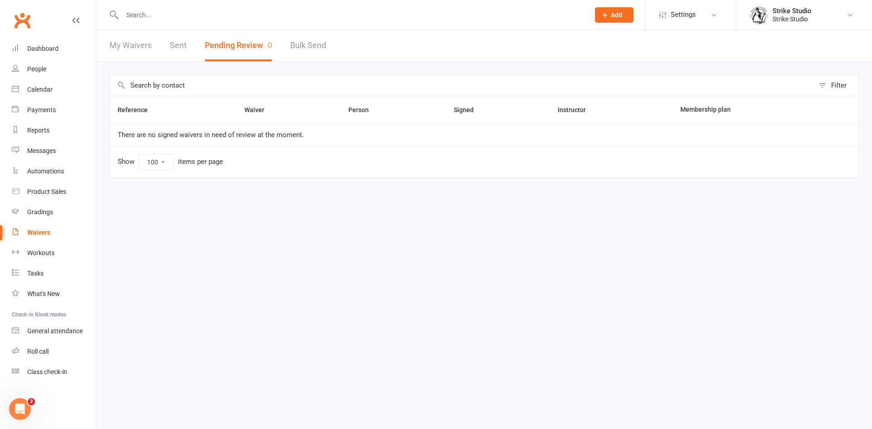
click at [241, 14] on input "text" at bounding box center [351, 15] width 464 height 13
paste input "Mark Zschech"
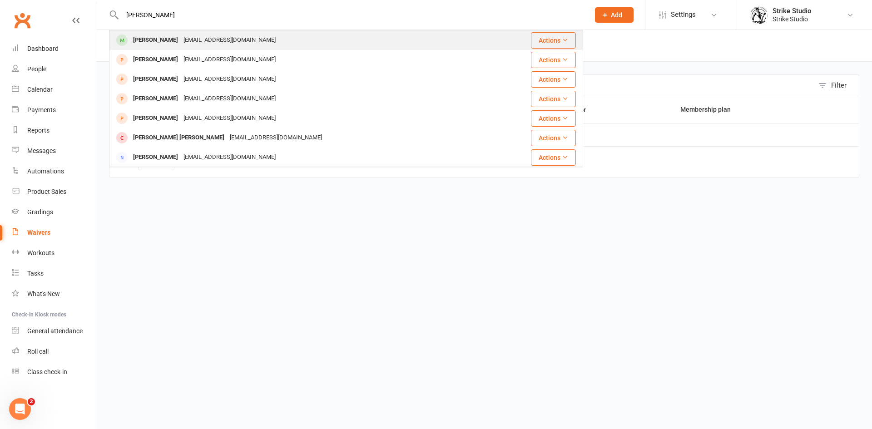
type input "Mark Zschech"
click at [322, 45] on div "Mark Zschech markzschech@gmail.com" at bounding box center [311, 40] width 403 height 19
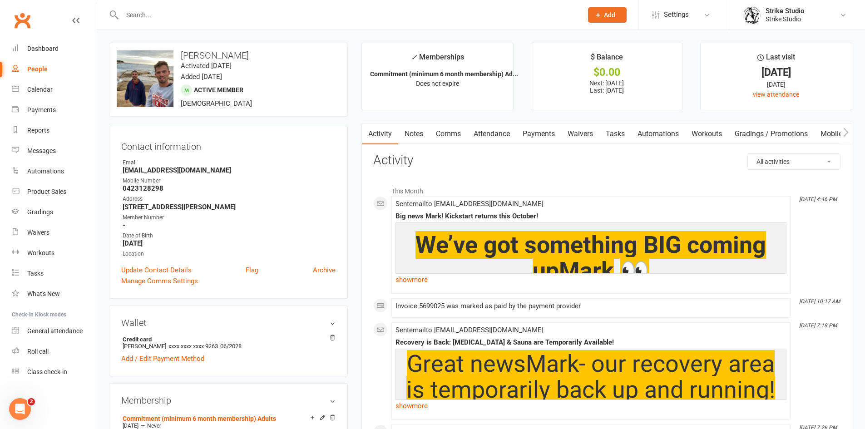
scroll to position [272, 0]
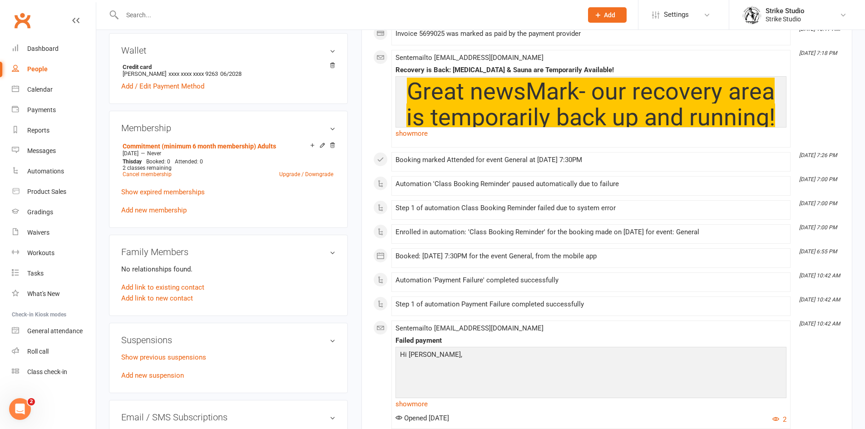
click at [173, 380] on div "Show previous suspensions Add new suspension" at bounding box center [228, 366] width 214 height 29
click at [182, 376] on link "Add new suspension" at bounding box center [152, 375] width 63 height 8
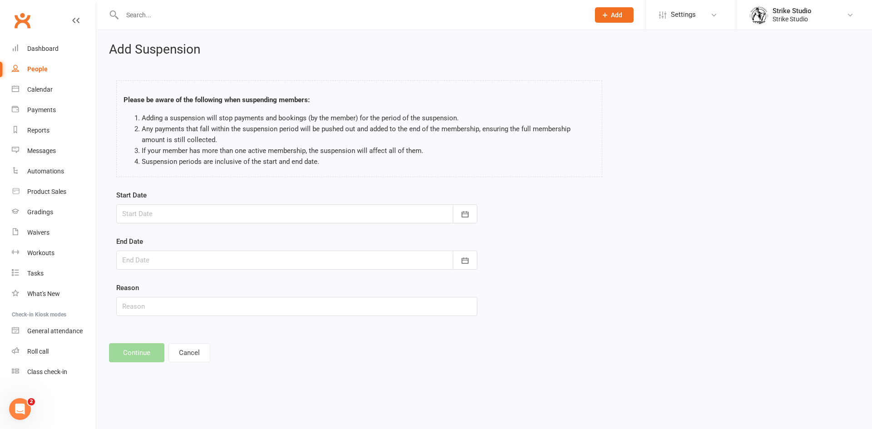
click at [230, 205] on div at bounding box center [296, 213] width 361 height 19
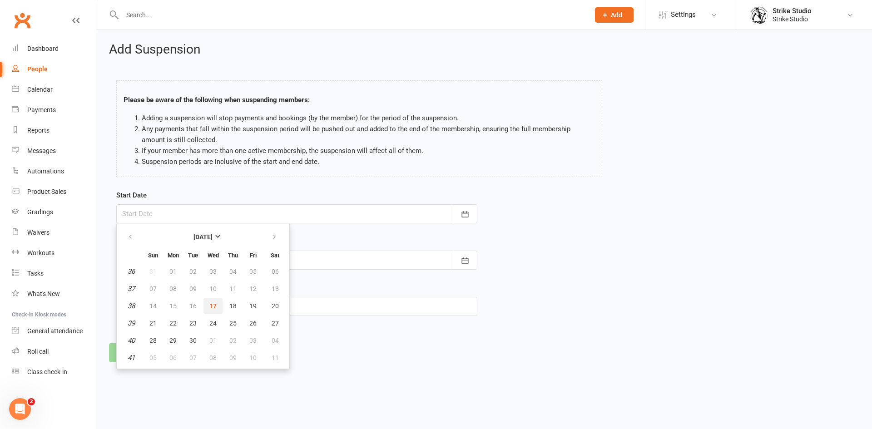
click at [211, 307] on span "17" at bounding box center [212, 305] width 7 height 7
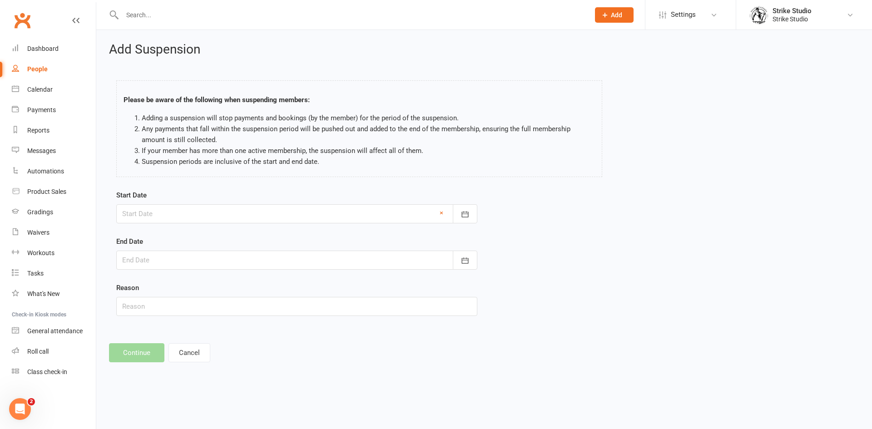
type input "17 Sep 2025"
click at [268, 258] on div at bounding box center [296, 260] width 361 height 19
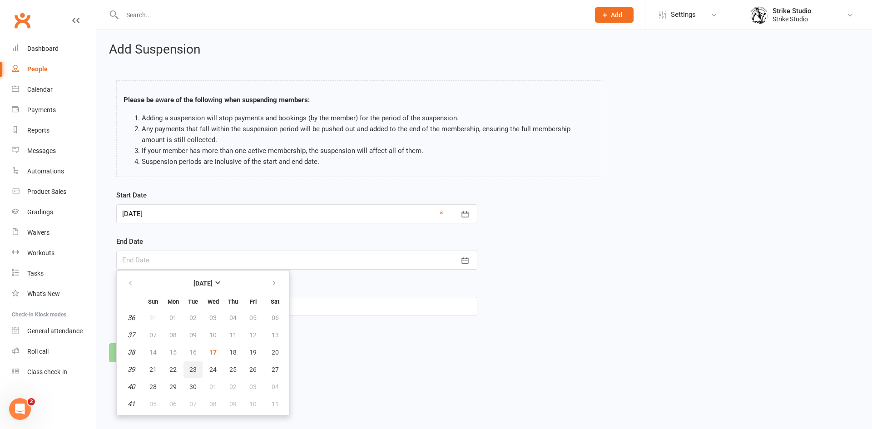
click at [198, 365] on button "23" at bounding box center [192, 369] width 19 height 16
type input "23 Sep 2025"
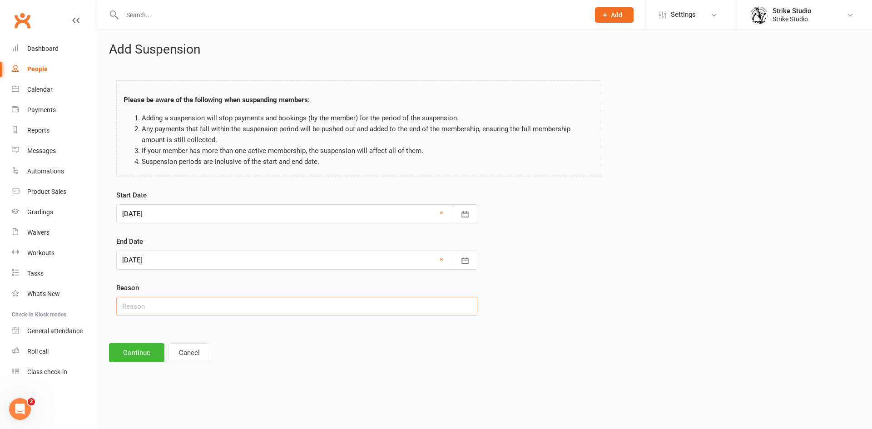
click at [193, 310] on input "text" at bounding box center [296, 306] width 361 height 19
type input "Holiday"
click at [138, 356] on button "Continue" at bounding box center [136, 352] width 55 height 19
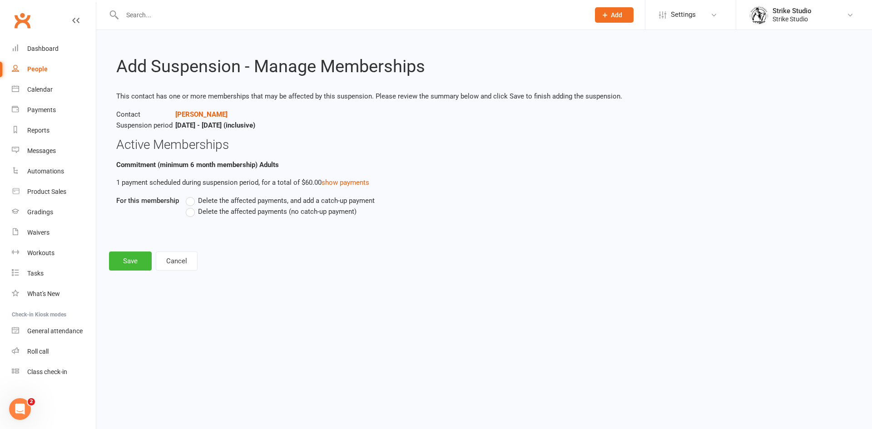
click at [267, 213] on span "Delete the affected payments (no catch-up payment)" at bounding box center [277, 211] width 158 height 10
click at [192, 206] on input "Delete the affected payments (no catch-up payment)" at bounding box center [189, 206] width 6 height 0
drag, startPoint x: 139, startPoint y: 265, endPoint x: 131, endPoint y: 188, distance: 77.7
click at [139, 265] on button "Save" at bounding box center [130, 261] width 43 height 19
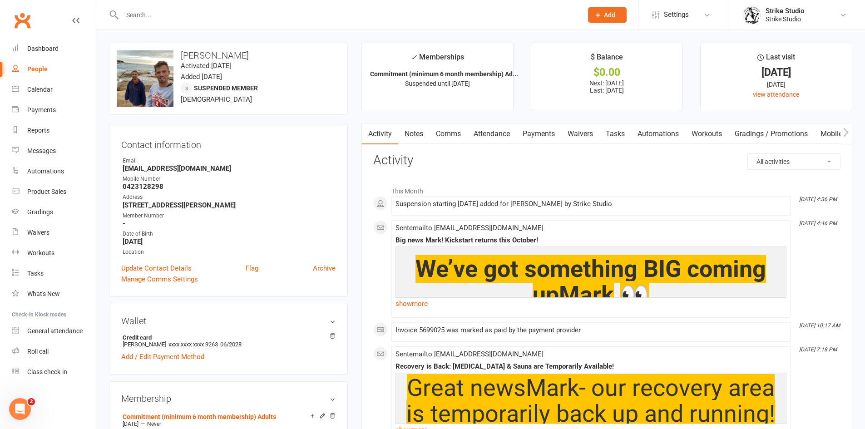
click at [173, 14] on input "text" at bounding box center [347, 15] width 457 height 13
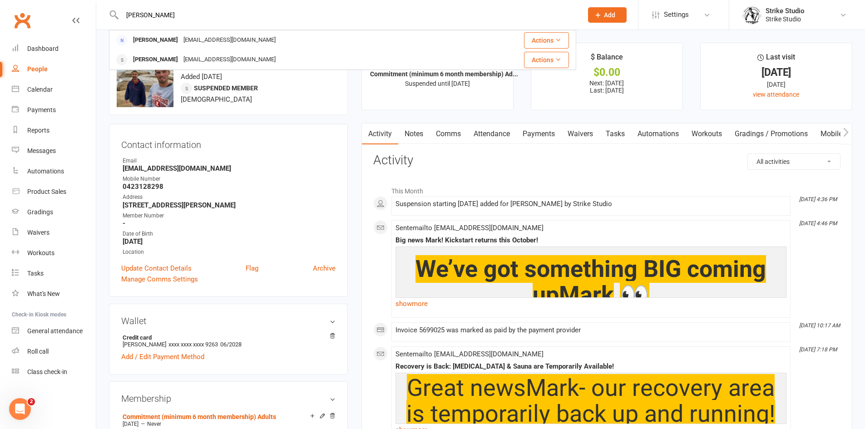
type input "Naomi"
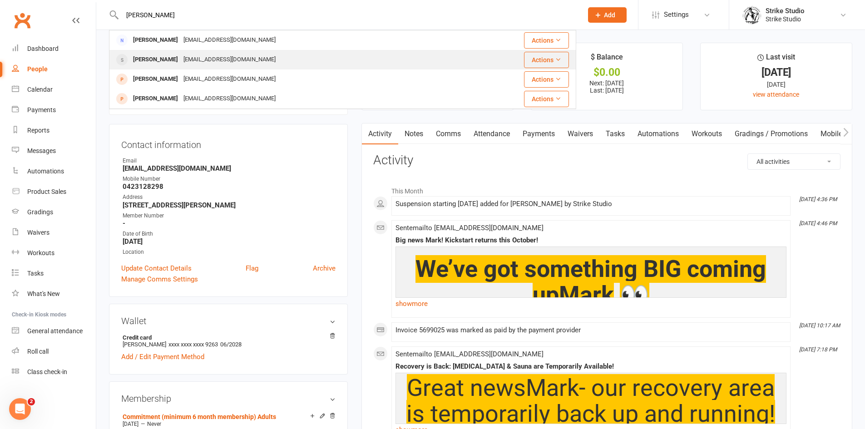
click at [246, 66] on div "namphuong.pham13@gmail.com" at bounding box center [230, 59] width 98 height 13
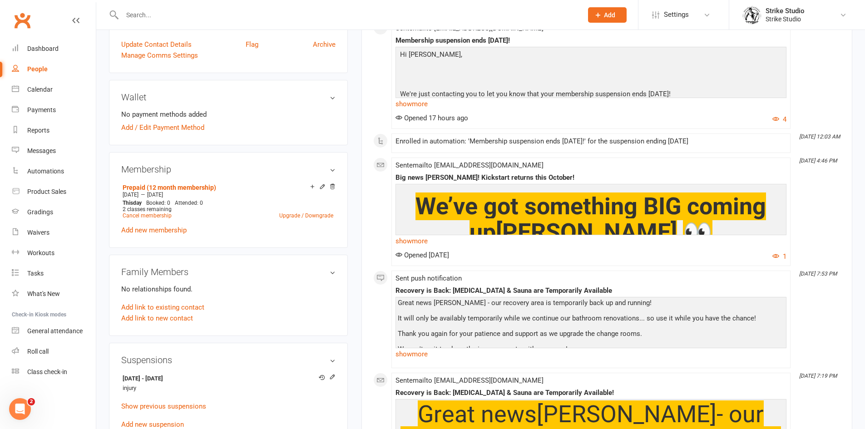
scroll to position [227, 0]
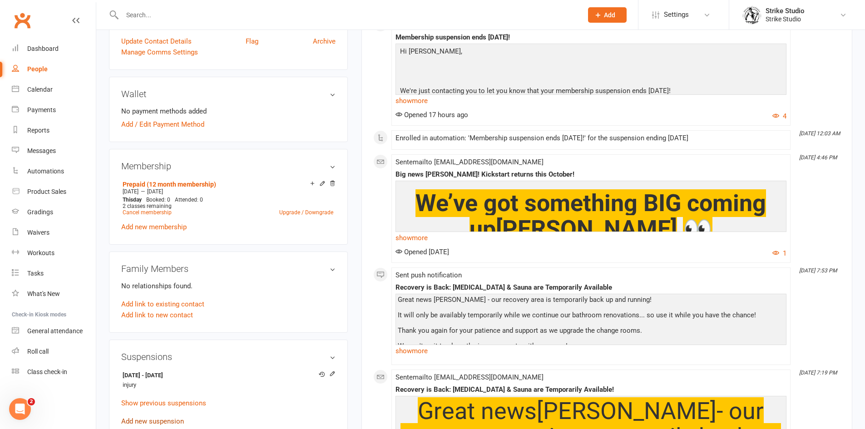
click at [162, 421] on link "Add new suspension" at bounding box center [152, 421] width 63 height 8
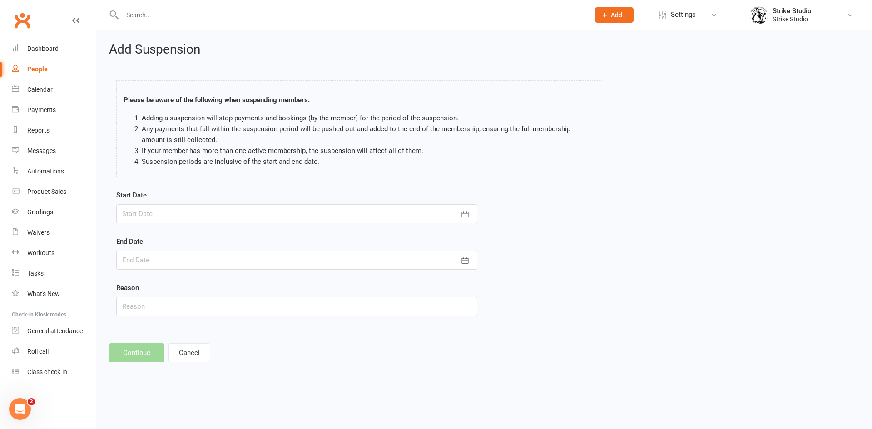
click at [307, 227] on form "Start Date September 2025 Sun Mon Tue Wed Thu Fri Sat 36 31 01 02 03 04 05 06 3…" at bounding box center [296, 253] width 361 height 126
click at [313, 223] on div at bounding box center [296, 213] width 361 height 19
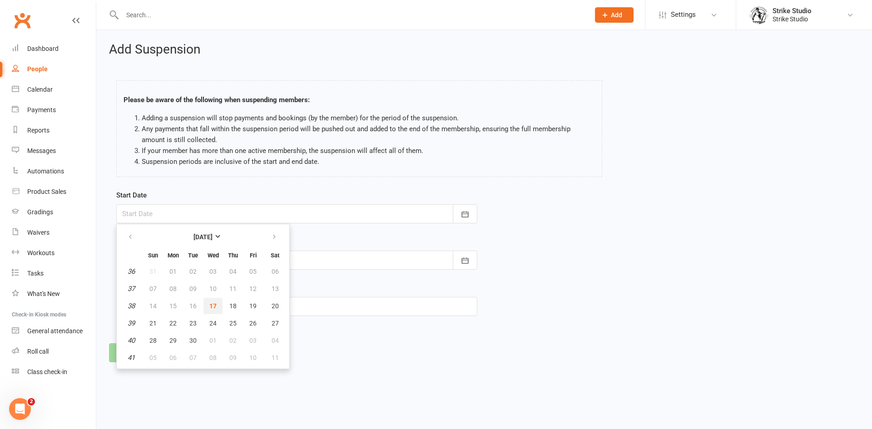
click at [208, 308] on button "17" at bounding box center [212, 306] width 19 height 16
type input "17 Sep 2025"
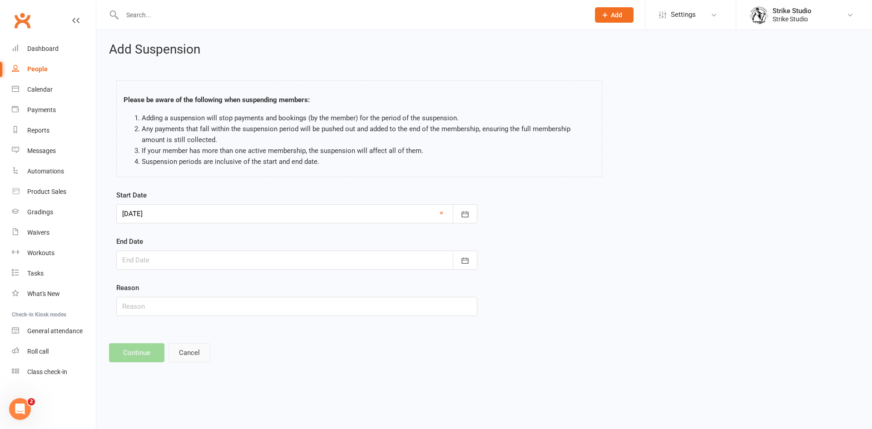
click at [173, 352] on button "Cancel" at bounding box center [189, 352] width 42 height 19
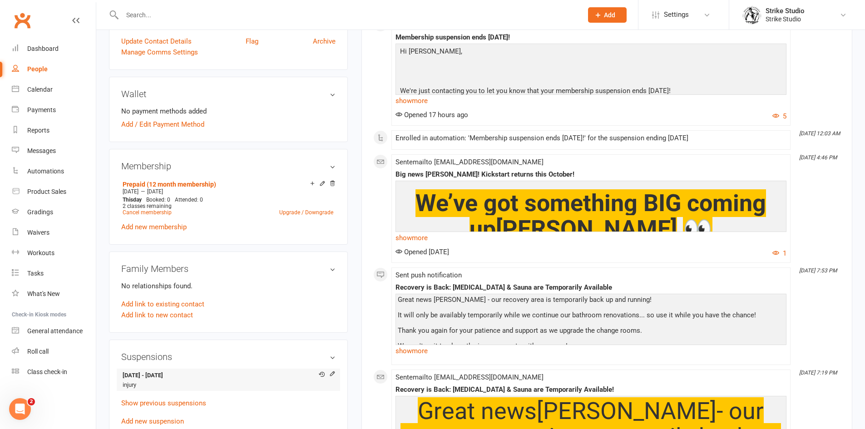
scroll to position [272, 0]
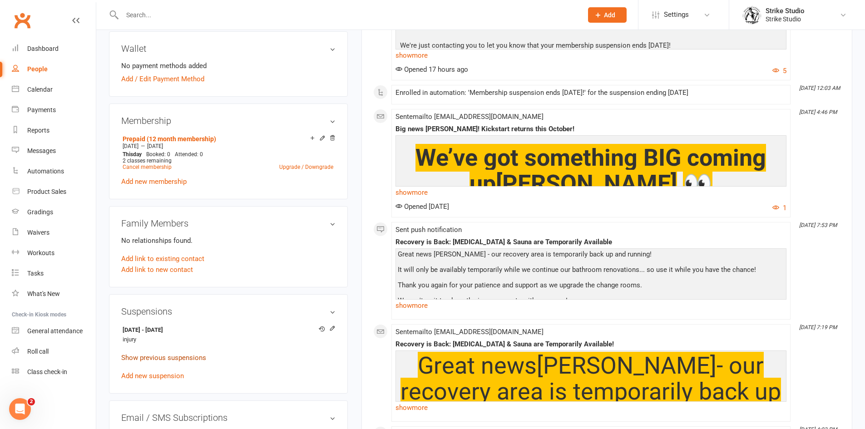
click at [186, 361] on link "Show previous suspensions" at bounding box center [163, 358] width 85 height 8
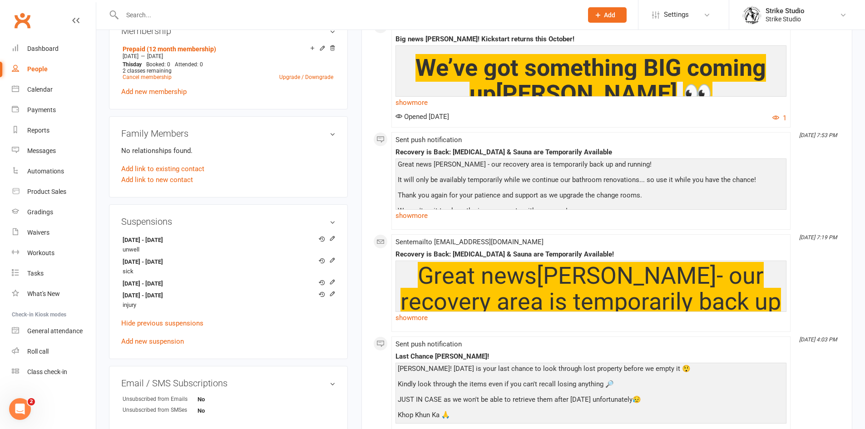
scroll to position [363, 0]
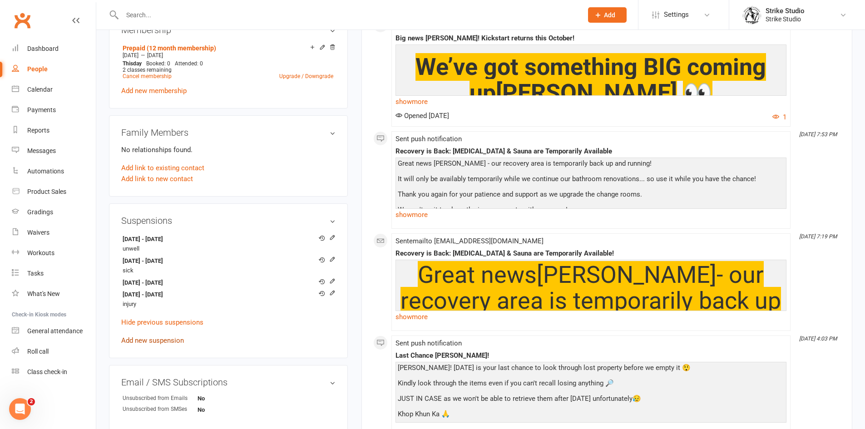
click at [174, 337] on link "Add new suspension" at bounding box center [152, 341] width 63 height 8
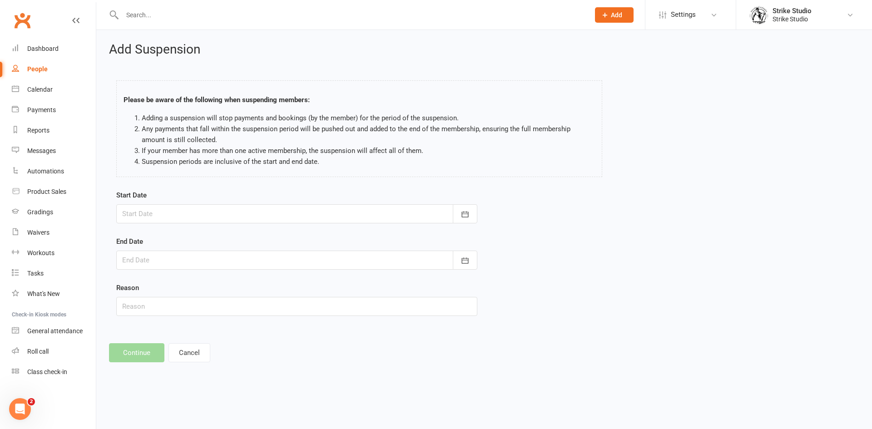
click at [207, 223] on div at bounding box center [296, 213] width 361 height 19
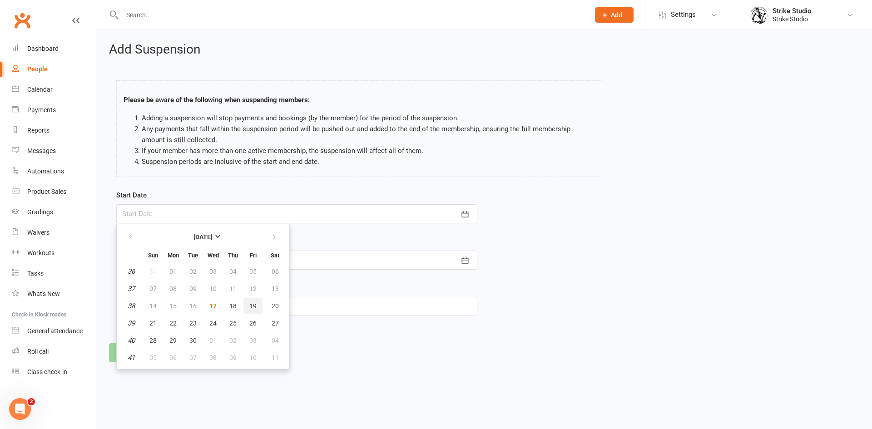
click at [259, 306] on button "19" at bounding box center [252, 306] width 19 height 16
type input "19 Sep 2025"
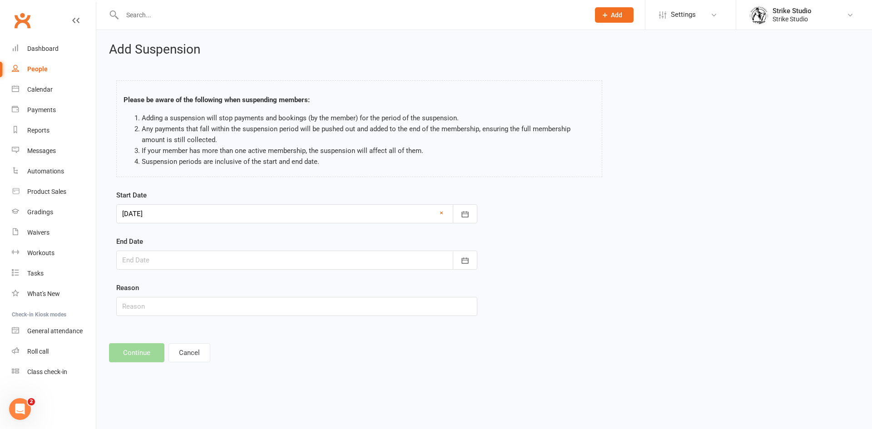
click at [273, 264] on div at bounding box center [296, 260] width 361 height 19
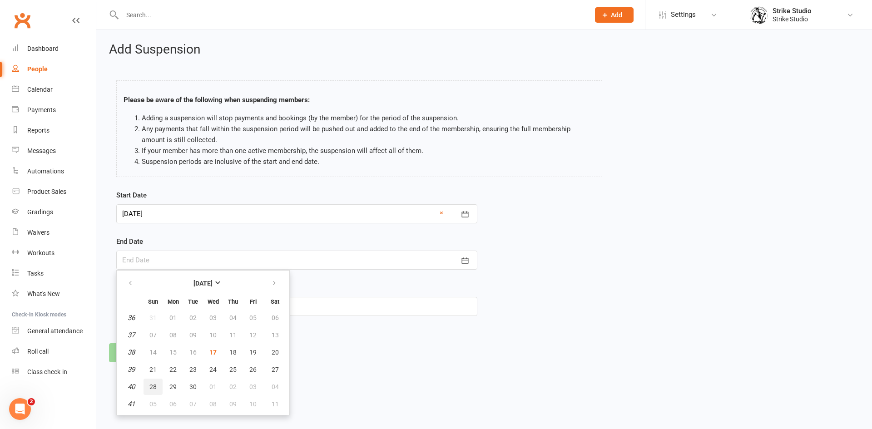
click at [148, 387] on button "28" at bounding box center [153, 387] width 19 height 16
type input "28 Sep 2025"
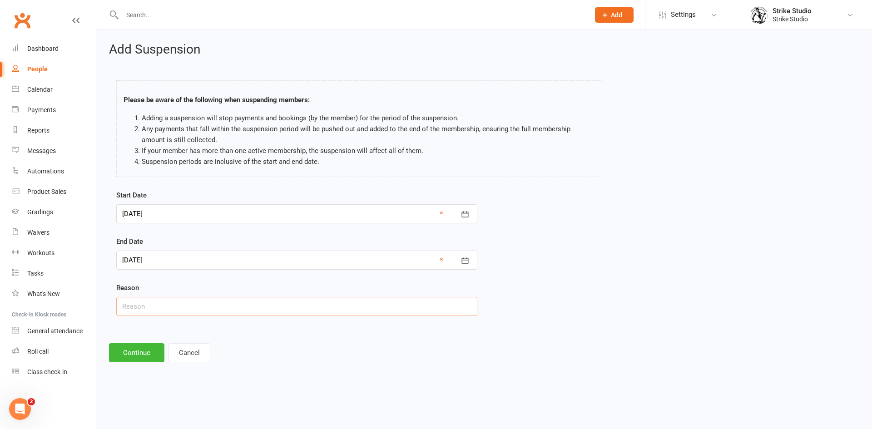
click at [164, 307] on input "text" at bounding box center [296, 306] width 361 height 19
type input "Injury"
click at [126, 348] on button "Continue" at bounding box center [136, 352] width 55 height 19
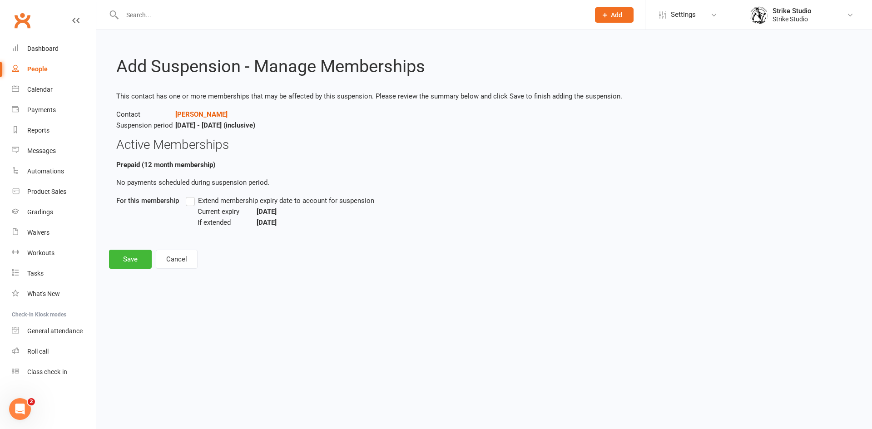
click at [277, 203] on span "Extend membership expiry date to account for suspension" at bounding box center [286, 200] width 176 height 10
click at [192, 195] on input "Extend membership expiry date to account for suspension" at bounding box center [189, 195] width 6 height 0
click at [128, 254] on button "Save" at bounding box center [130, 259] width 43 height 19
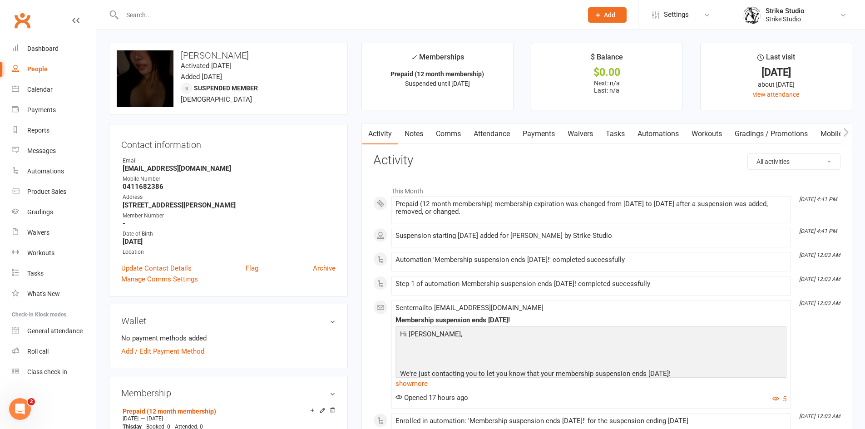
click at [247, 9] on input "text" at bounding box center [347, 15] width 457 height 13
paste input "[PERSON_NAME]"
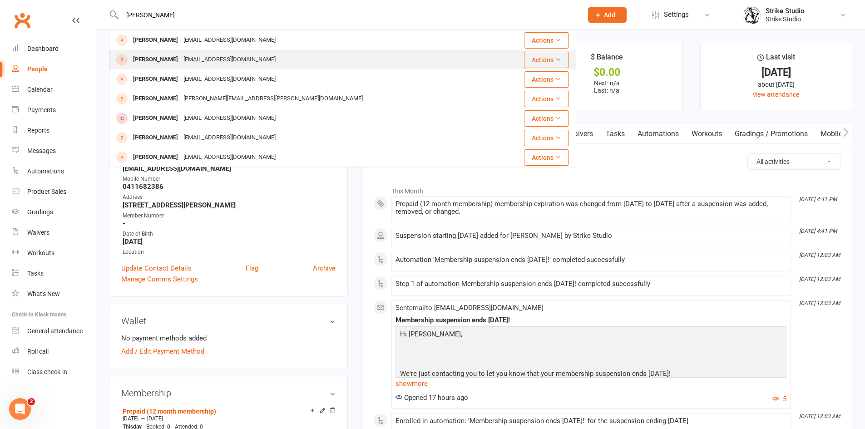
type input "[PERSON_NAME]"
click at [207, 54] on div "[EMAIL_ADDRESS][DOMAIN_NAME]" at bounding box center [230, 59] width 98 height 13
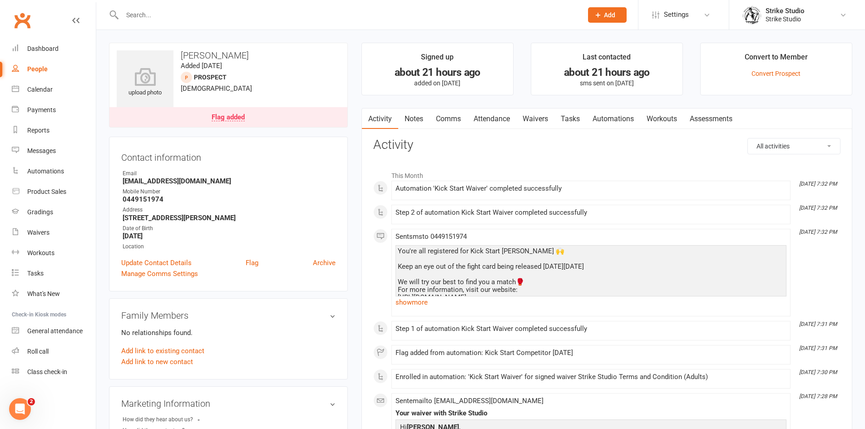
click at [125, 7] on div at bounding box center [342, 15] width 467 height 30
click at [129, 12] on input "text" at bounding box center [347, 15] width 457 height 13
paste input "Mikel Mikhael"
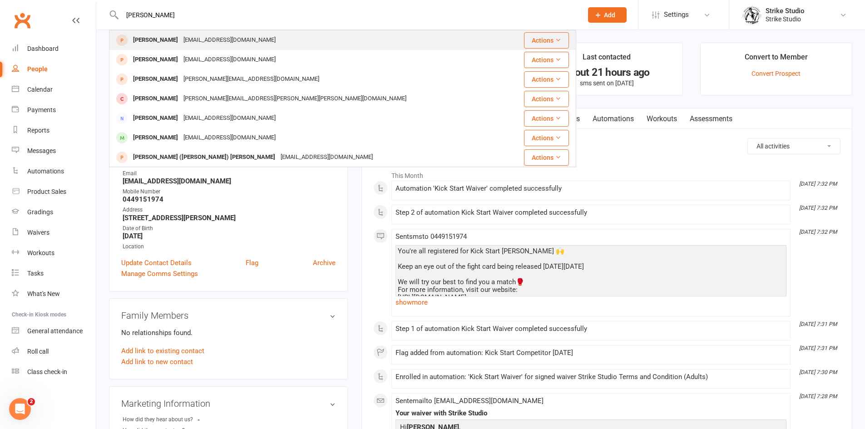
type input "Mikel Mikhael"
click at [191, 45] on div "mikelsmikhael@hotmail.com" at bounding box center [230, 40] width 98 height 13
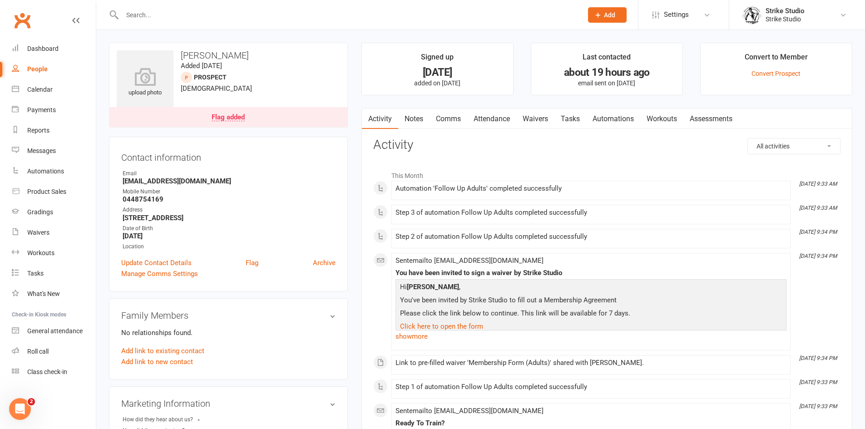
drag, startPoint x: 513, startPoint y: 114, endPoint x: 532, endPoint y: 113, distance: 19.1
click at [514, 114] on link "Attendance" at bounding box center [491, 119] width 49 height 21
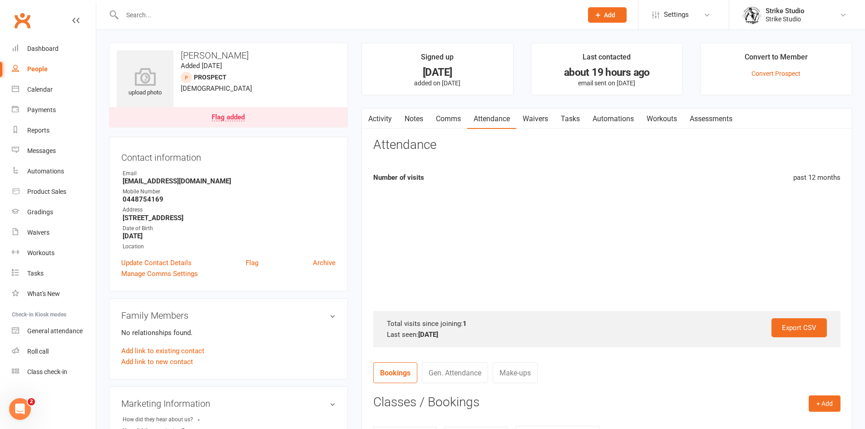
click at [542, 113] on link "Waivers" at bounding box center [535, 119] width 38 height 21
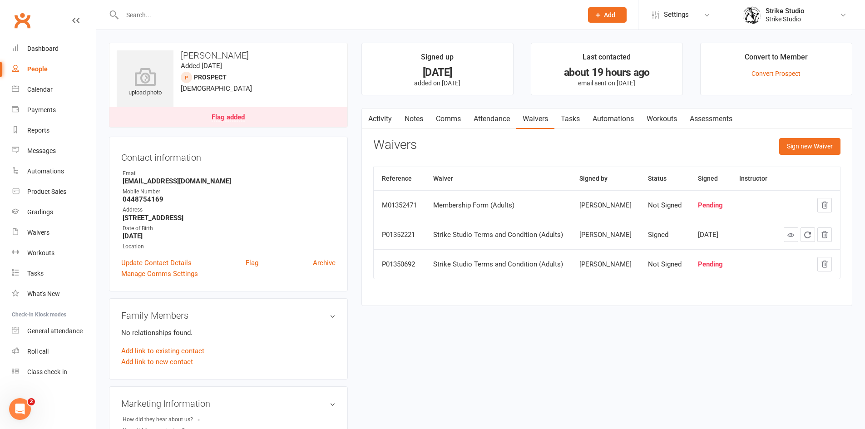
drag, startPoint x: 426, startPoint y: 122, endPoint x: 445, endPoint y: 115, distance: 19.7
click at [426, 122] on link "Notes" at bounding box center [413, 119] width 31 height 21
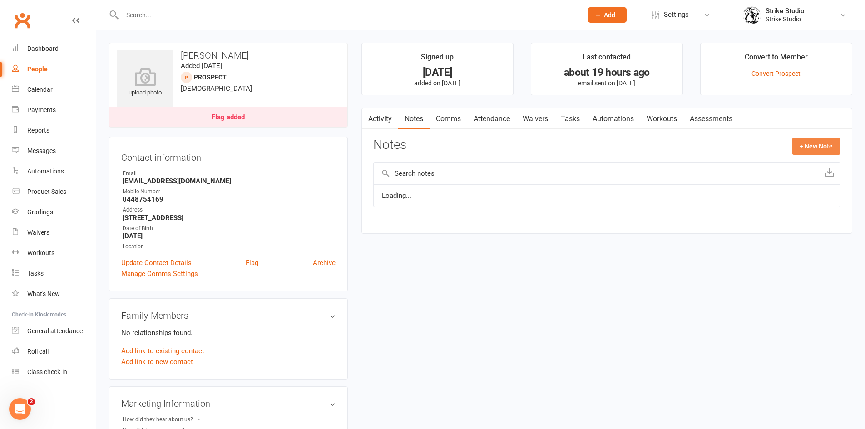
click at [839, 141] on button "+ New Note" at bounding box center [816, 146] width 49 height 16
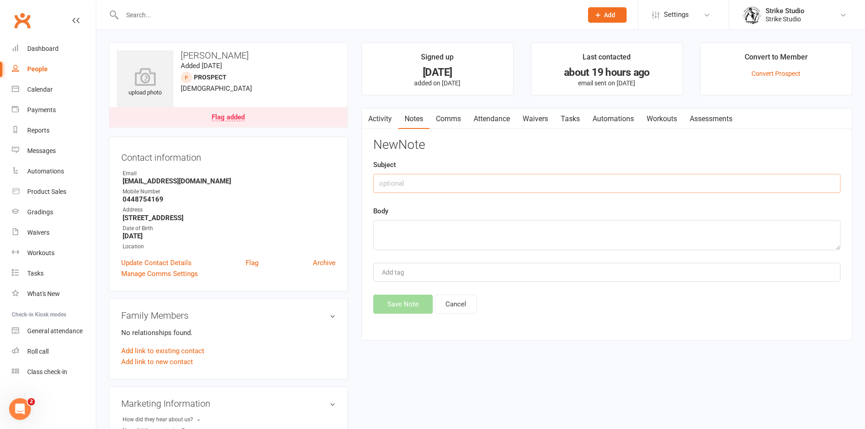
click at [523, 185] on input "text" at bounding box center [606, 183] width 467 height 19
type input "Follow Up Call"
type textarea "h"
type textarea "Attempted x1 Call, no answer"
click at [417, 310] on button "Save Note" at bounding box center [402, 304] width 59 height 19
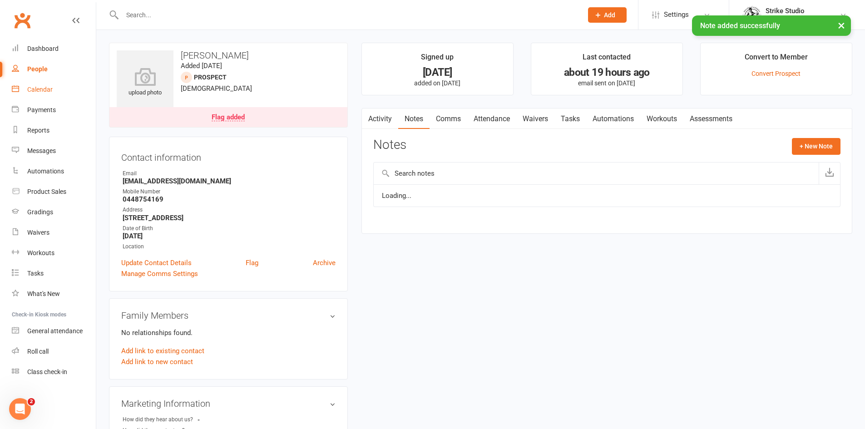
click at [68, 84] on link "Calendar" at bounding box center [54, 89] width 84 height 20
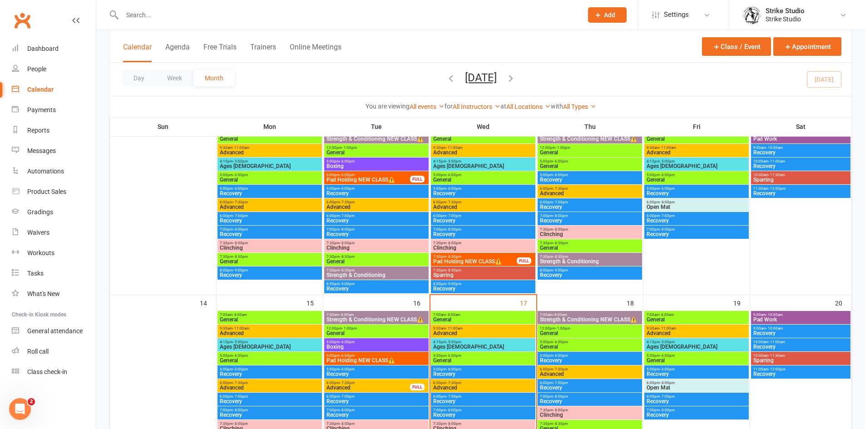
scroll to position [409, 0]
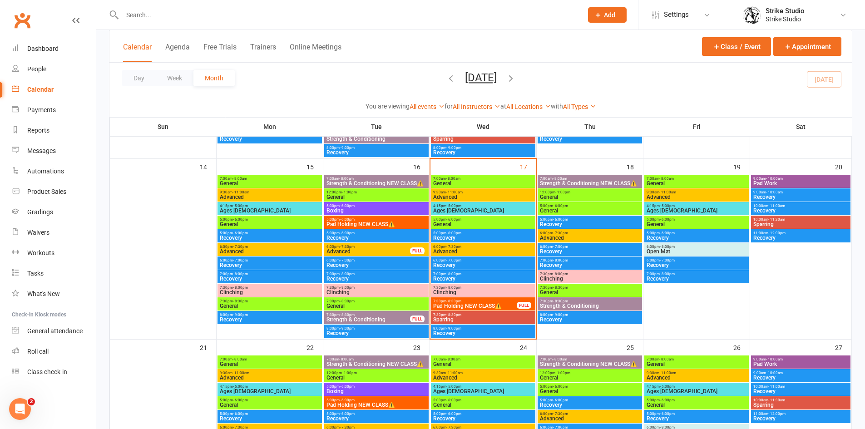
click at [465, 219] on span "5:00pm - 6:00pm" at bounding box center [483, 220] width 101 height 4
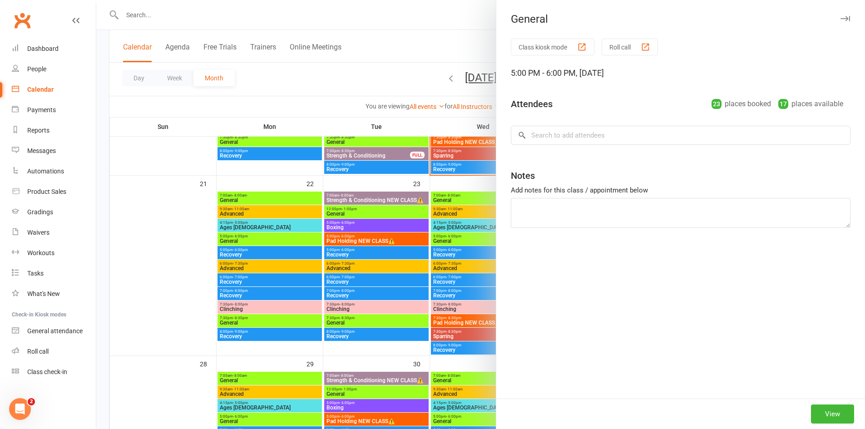
scroll to position [681, 0]
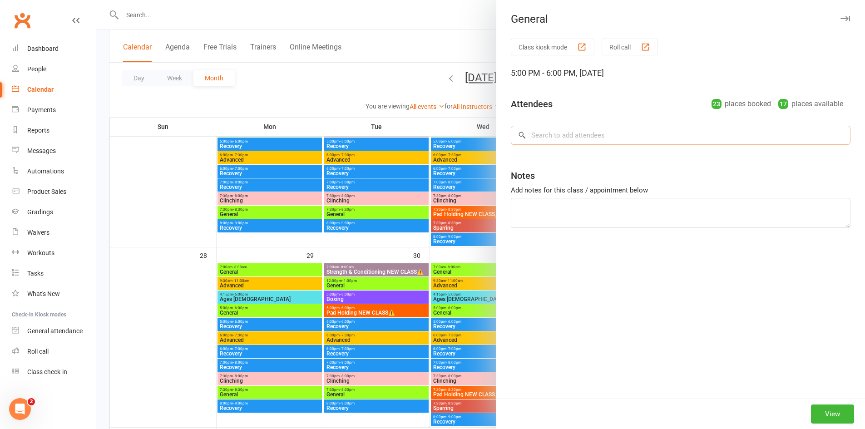
click at [627, 141] on input "search" at bounding box center [681, 135] width 340 height 19
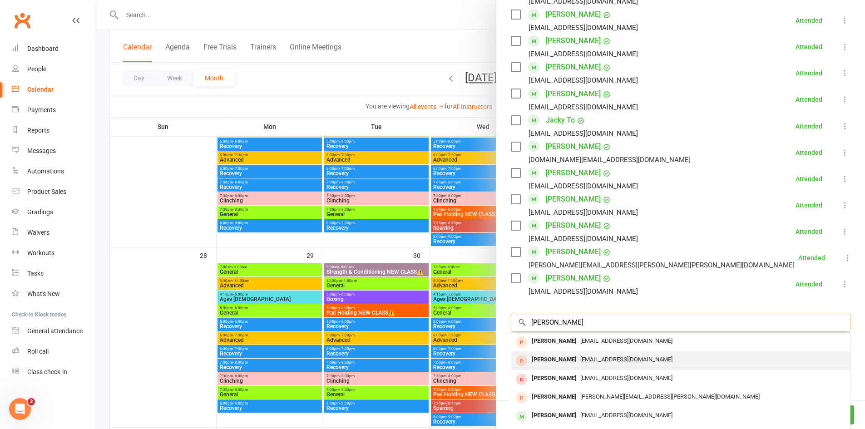
scroll to position [538, 0]
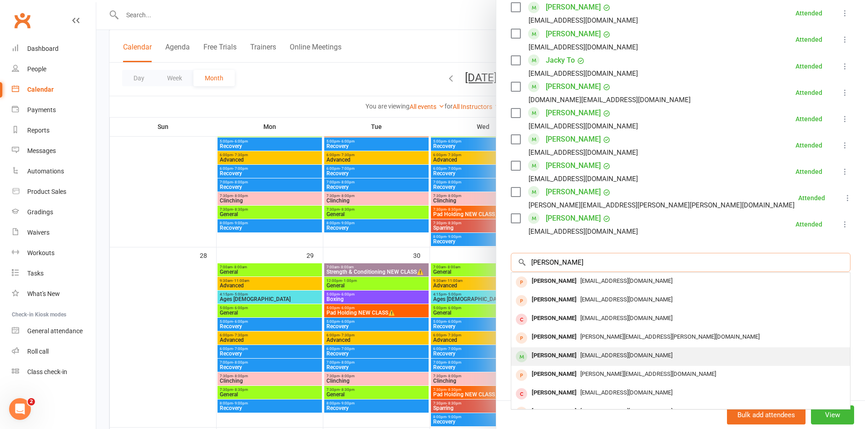
type input "lucas"
click at [583, 351] on div "[EMAIL_ADDRESS][DOMAIN_NAME]" at bounding box center [681, 355] width 332 height 13
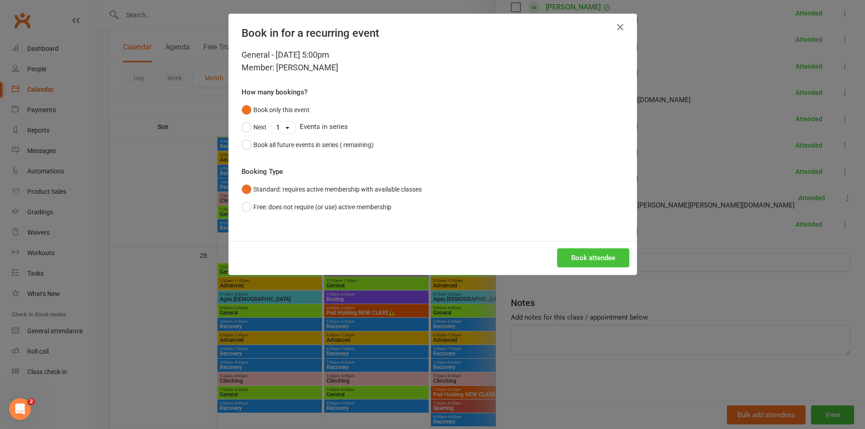
click at [600, 262] on button "Book attendee" at bounding box center [593, 257] width 72 height 19
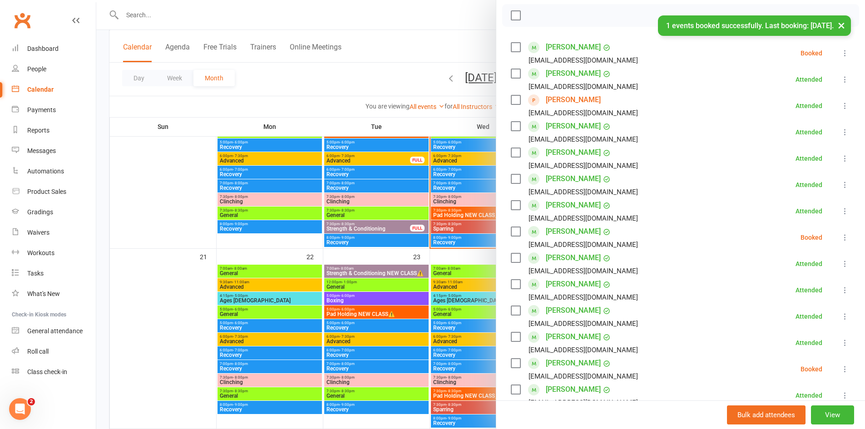
scroll to position [136, 0]
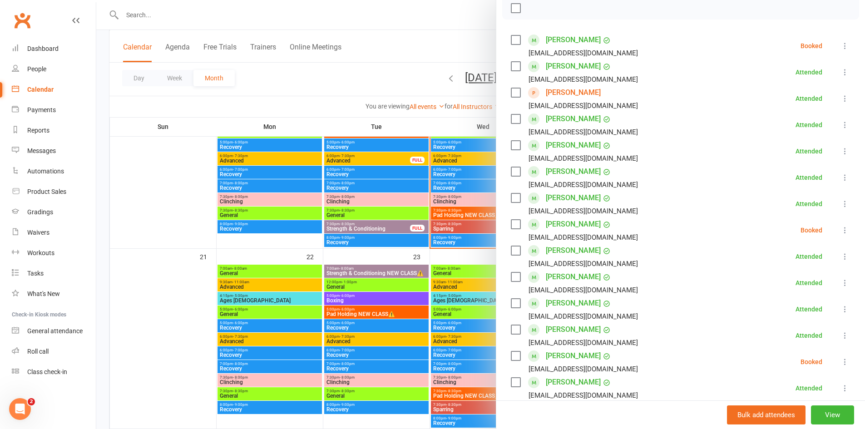
click at [303, 23] on div at bounding box center [480, 214] width 769 height 429
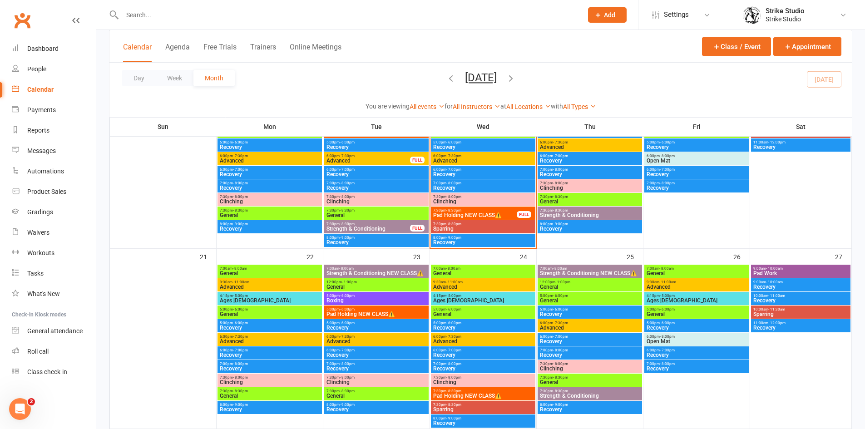
click at [310, 19] on input "text" at bounding box center [347, 15] width 457 height 13
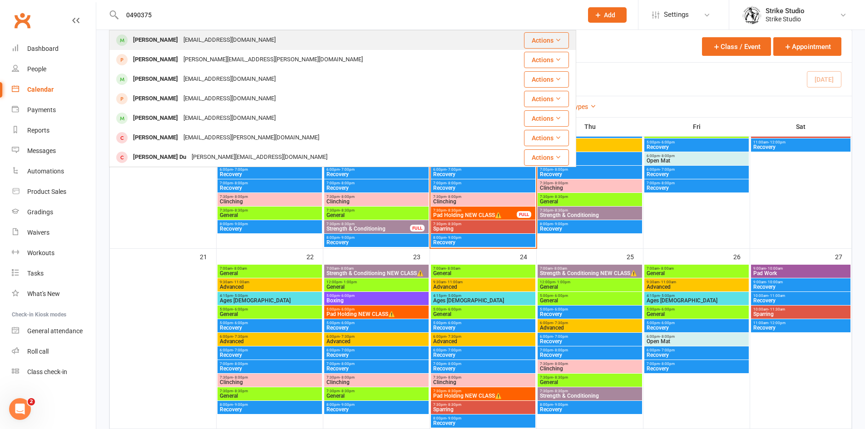
type input "0490375"
click at [283, 42] on div "Jack Denic Jackdenic9@gmail.com" at bounding box center [303, 40] width 387 height 19
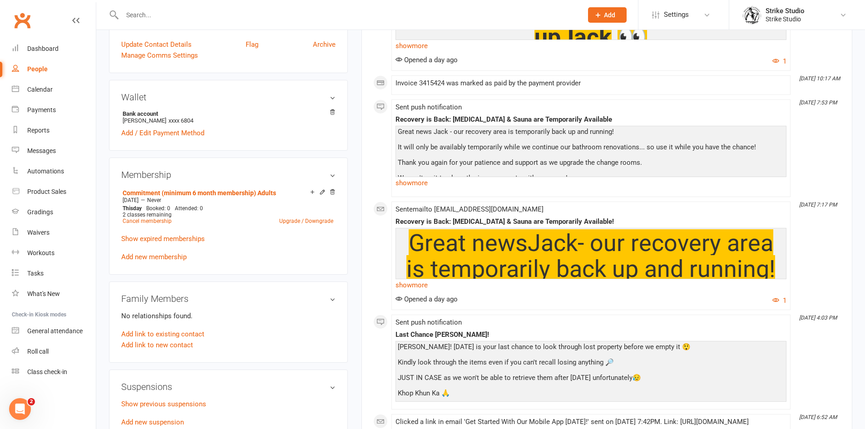
scroll to position [182, 0]
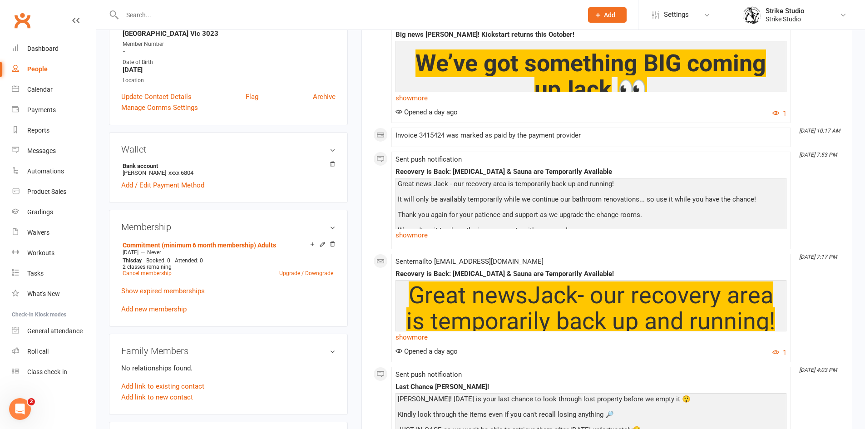
click at [353, 192] on div "upload photo change photo Jack Denic Activated 11 March, 2023 Added 26 Septembe…" at bounding box center [228, 332] width 252 height 942
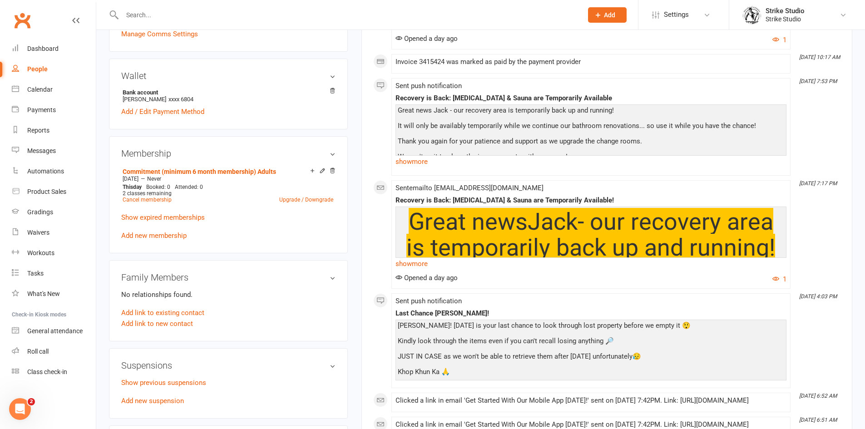
scroll to position [0, 0]
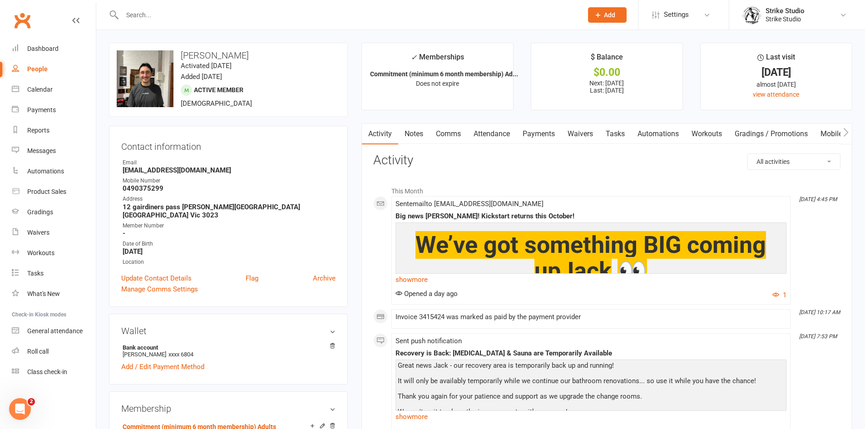
click at [507, 141] on link "Attendance" at bounding box center [491, 134] width 49 height 21
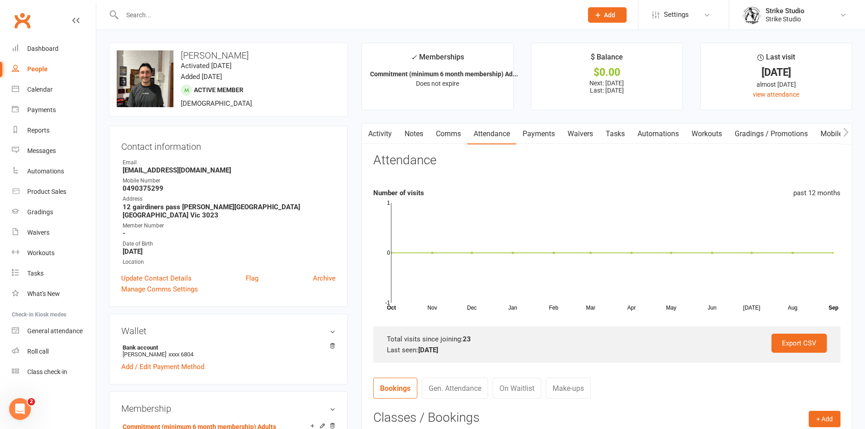
click at [396, 139] on link "Activity" at bounding box center [380, 134] width 36 height 21
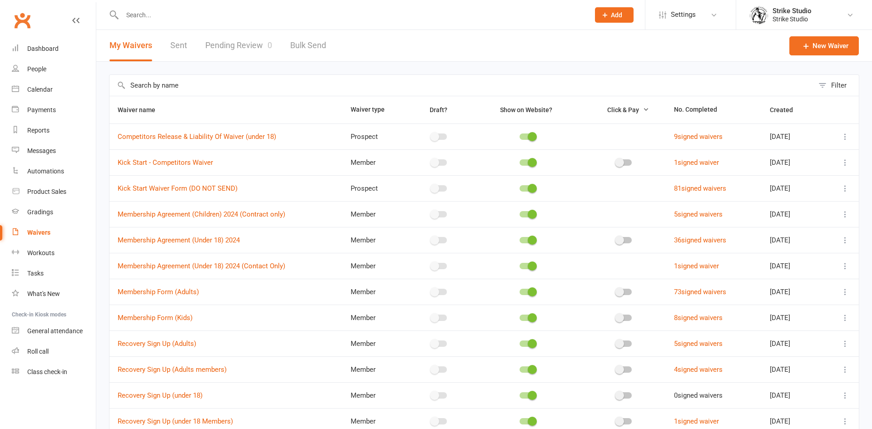
select select "100"
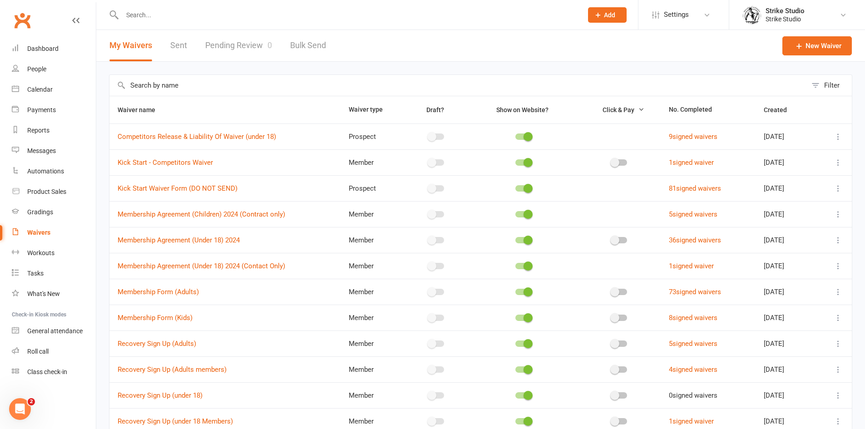
drag, startPoint x: 184, startPoint y: 33, endPoint x: 186, endPoint y: 28, distance: 4.7
click at [184, 32] on link "Sent" at bounding box center [178, 45] width 17 height 31
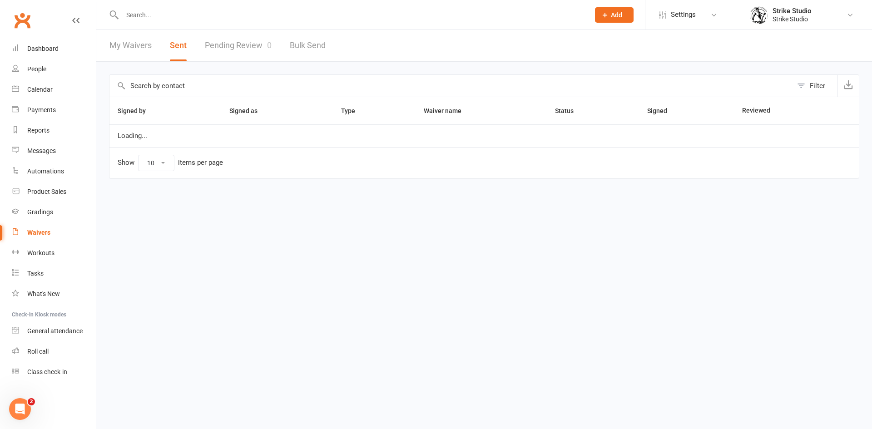
click at [189, 20] on input "text" at bounding box center [351, 15] width 464 height 13
paste input "[PERSON_NAME]"
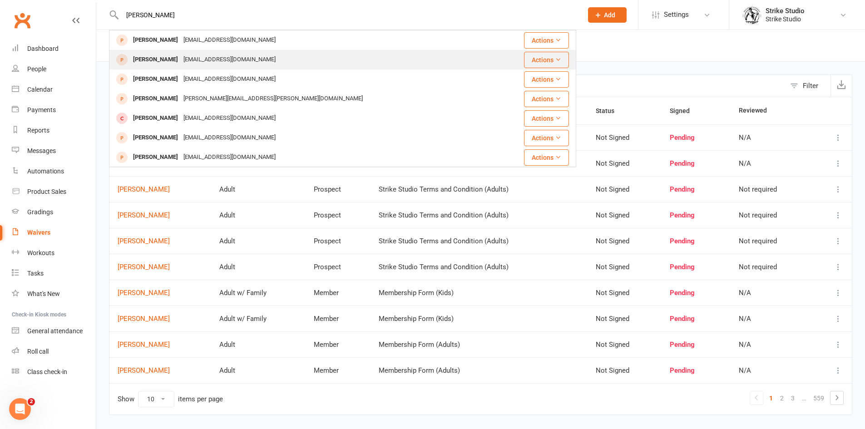
type input "[PERSON_NAME]"
click at [224, 59] on div "[EMAIL_ADDRESS][DOMAIN_NAME]" at bounding box center [230, 59] width 98 height 13
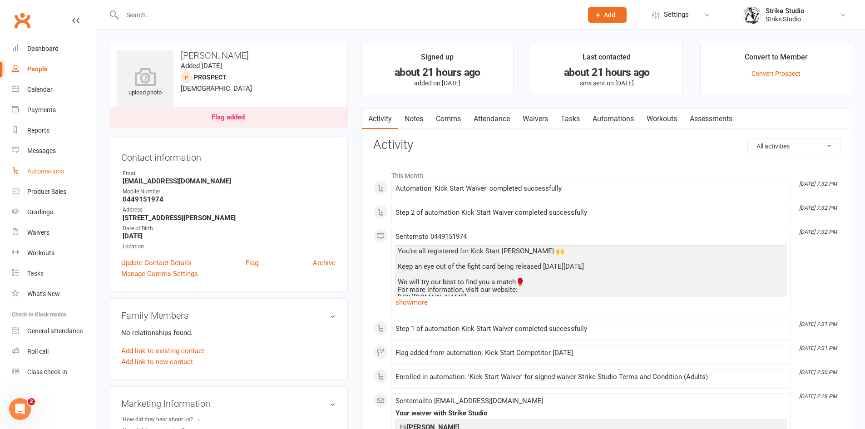
click at [413, 114] on link "Notes" at bounding box center [413, 119] width 31 height 21
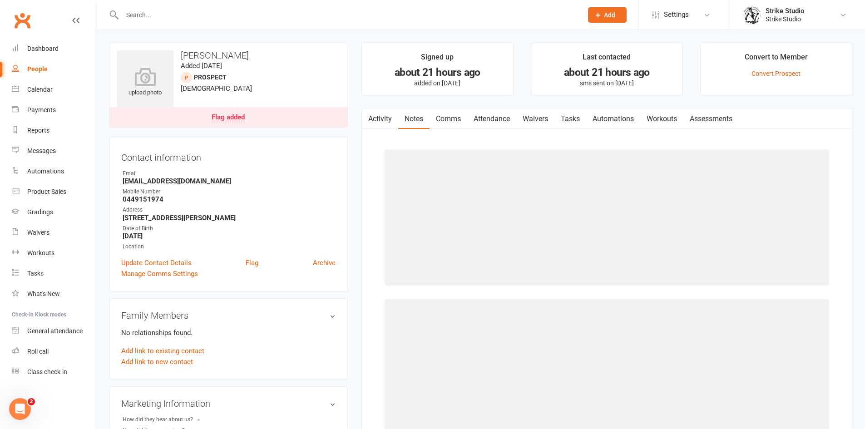
click at [373, 114] on button "button" at bounding box center [367, 119] width 11 height 20
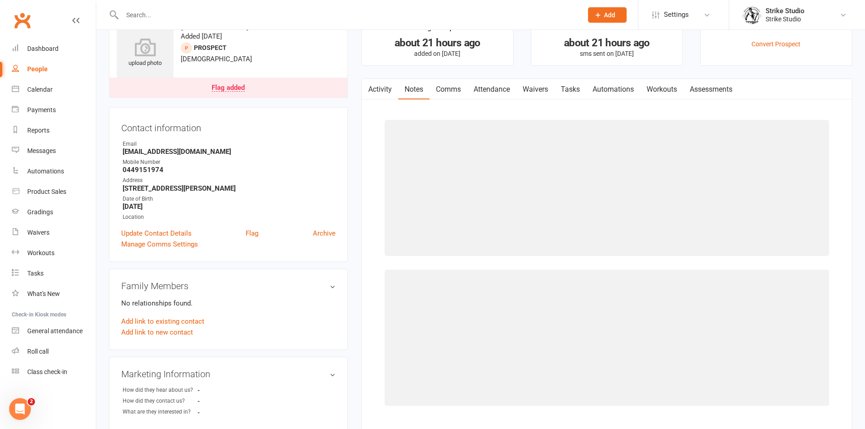
scroll to position [45, 0]
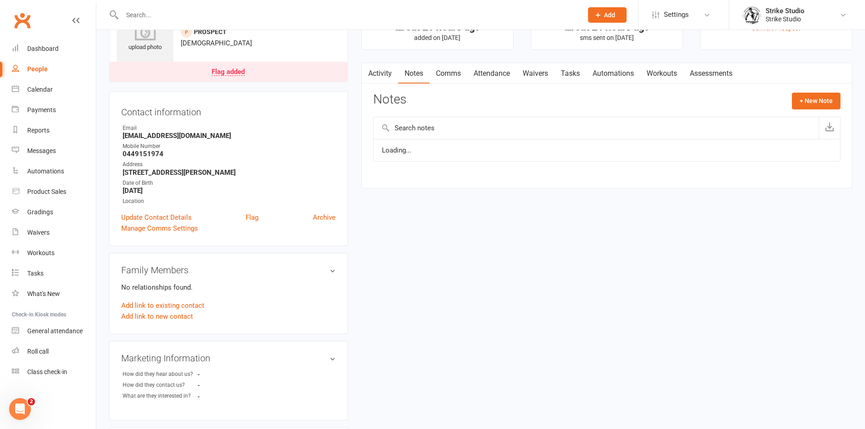
click at [378, 73] on link "Activity" at bounding box center [380, 73] width 36 height 21
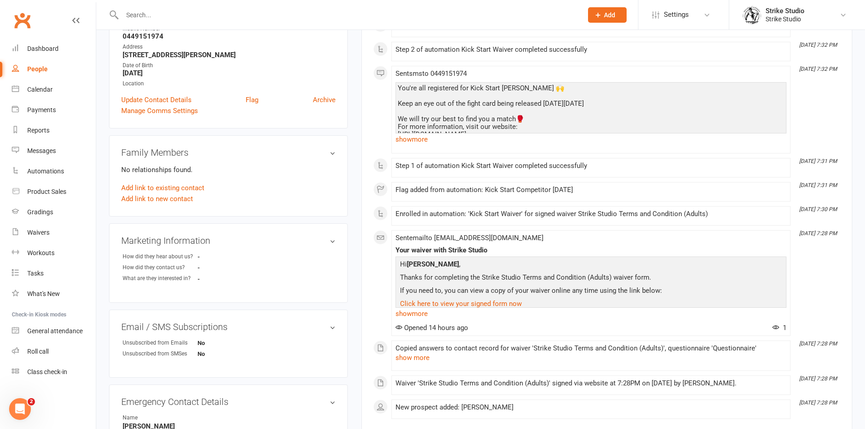
scroll to position [139, 0]
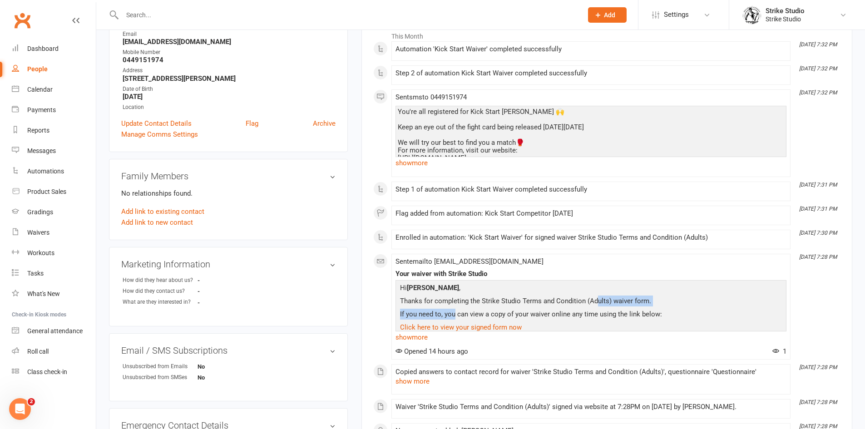
drag, startPoint x: 592, startPoint y: 304, endPoint x: 451, endPoint y: 309, distance: 140.9
click at [451, 309] on div "Hi [PERSON_NAME] , Thanks for completing the Strike Studio Terms and Condition …" at bounding box center [591, 320] width 386 height 77
click at [455, 306] on p "Thanks for completing the Strike Studio Terms and Condition (Adults) waiver for…" at bounding box center [591, 302] width 386 height 13
click at [457, 303] on p "Thanks for completing the Strike Studio Terms and Condition (Adults) waiver for…" at bounding box center [591, 302] width 386 height 13
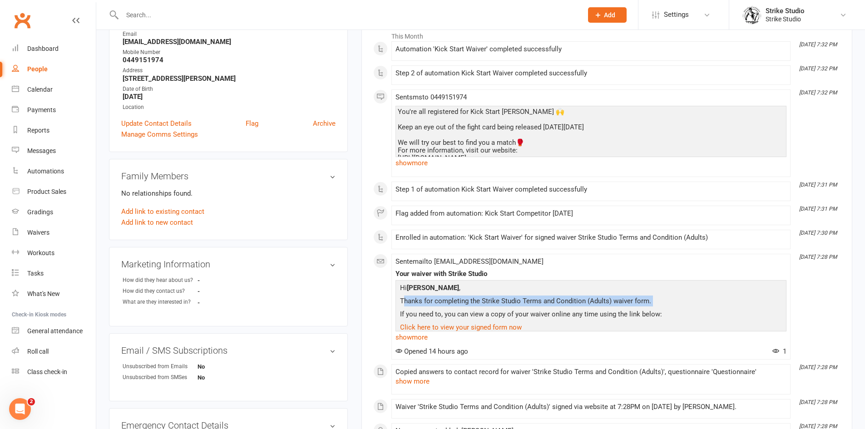
click at [457, 303] on p "Thanks for completing the Strike Studio Terms and Condition (Adults) waiver for…" at bounding box center [591, 302] width 386 height 13
click at [575, 272] on div "Your waiver with Strike Studio" at bounding box center [591, 274] width 391 height 8
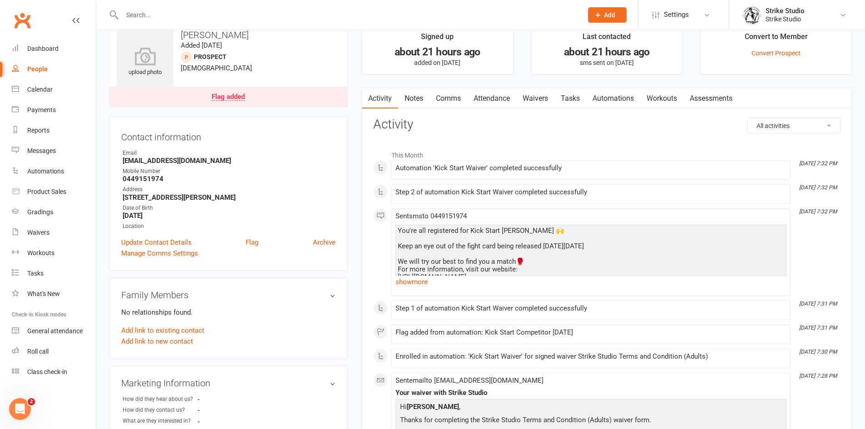
scroll to position [0, 0]
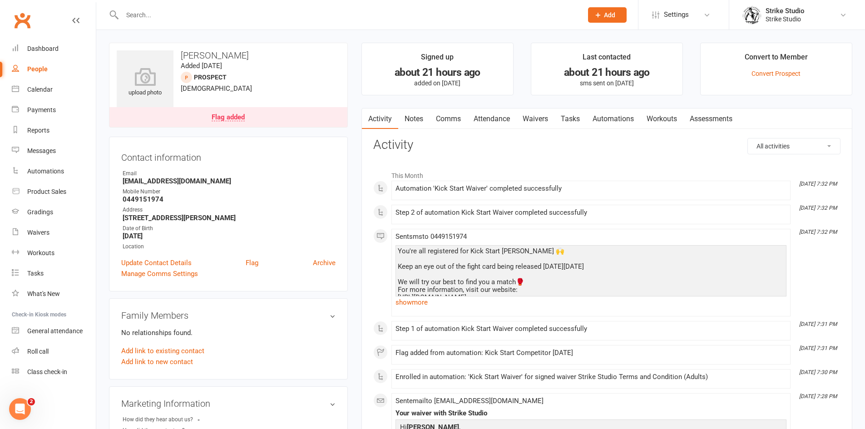
click at [609, 115] on link "Automations" at bounding box center [613, 119] width 54 height 21
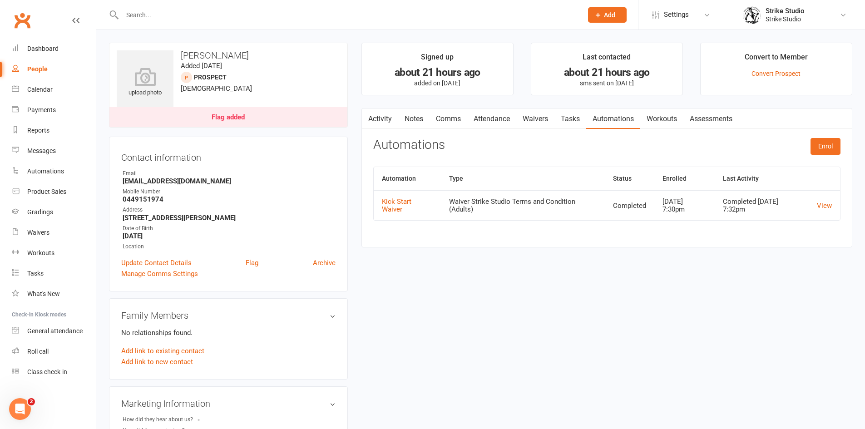
click at [494, 111] on link "Attendance" at bounding box center [491, 119] width 49 height 21
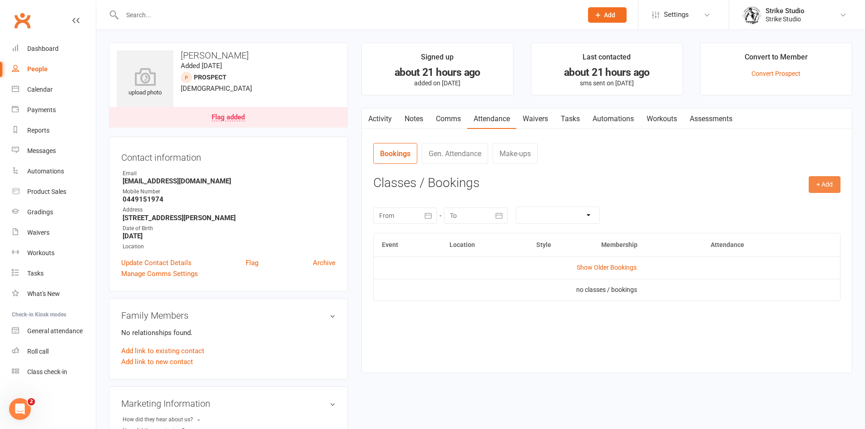
click at [814, 184] on button "+ Add" at bounding box center [825, 184] width 32 height 16
click at [784, 212] on link "Book Event" at bounding box center [795, 205] width 90 height 18
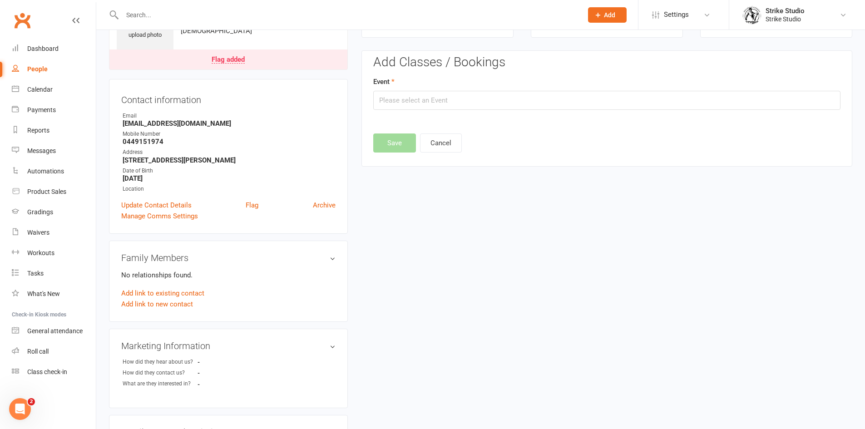
scroll to position [63, 0]
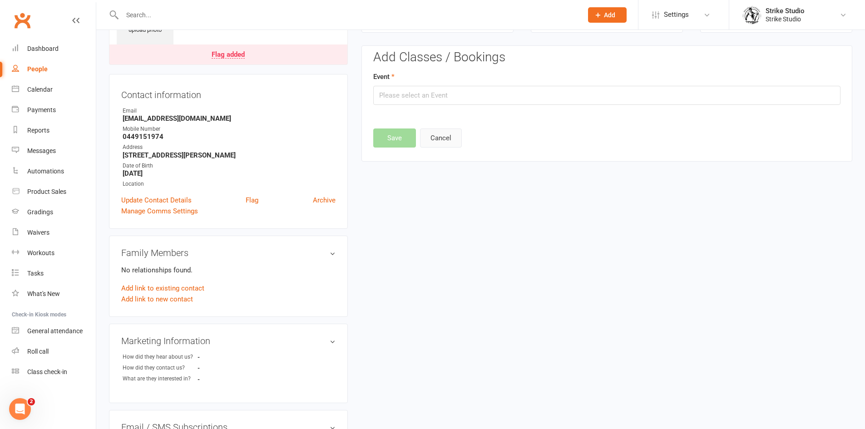
click at [459, 144] on button "Cancel" at bounding box center [441, 138] width 42 height 19
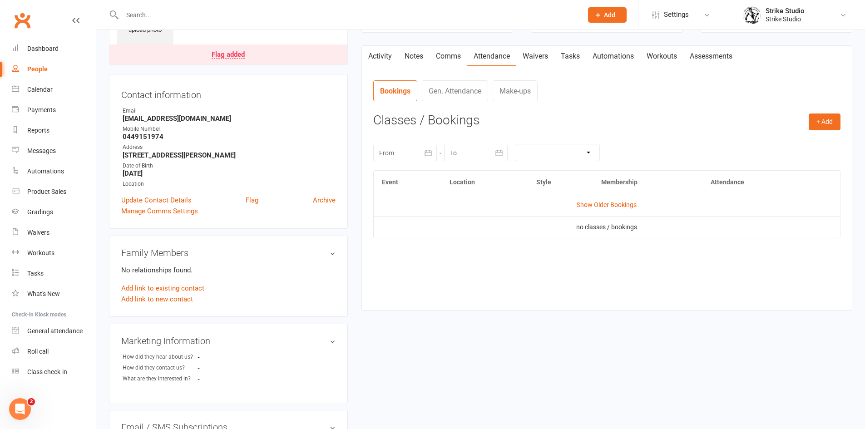
click at [288, 23] on div at bounding box center [342, 15] width 467 height 30
click at [294, 16] on input "text" at bounding box center [347, 15] width 457 height 13
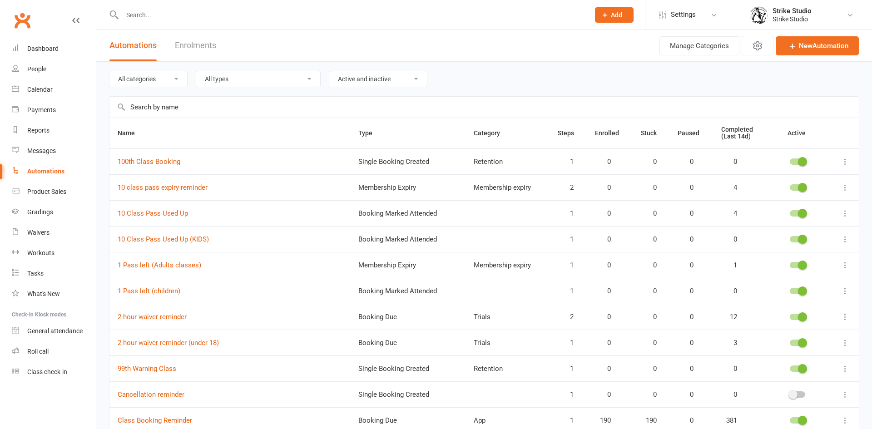
select select "100"
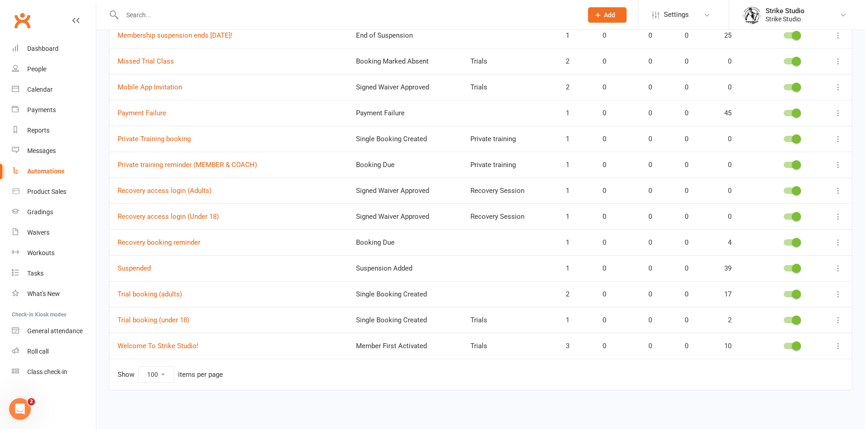
scroll to position [439, 0]
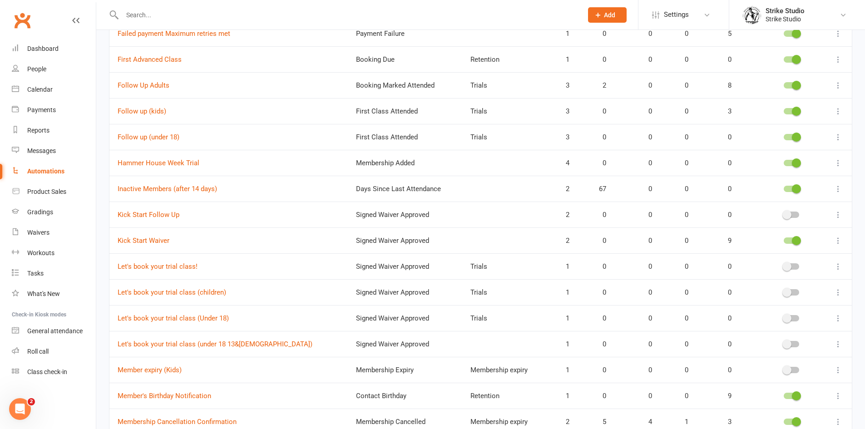
click at [152, 233] on td "Kick Start Waiver" at bounding box center [228, 241] width 238 height 26
drag, startPoint x: 152, startPoint y: 233, endPoint x: 152, endPoint y: 240, distance: 6.8
click at [152, 236] on td "Kick Start Waiver" at bounding box center [228, 241] width 238 height 26
click at [152, 240] on link "Kick Start Waiver" at bounding box center [144, 241] width 52 height 8
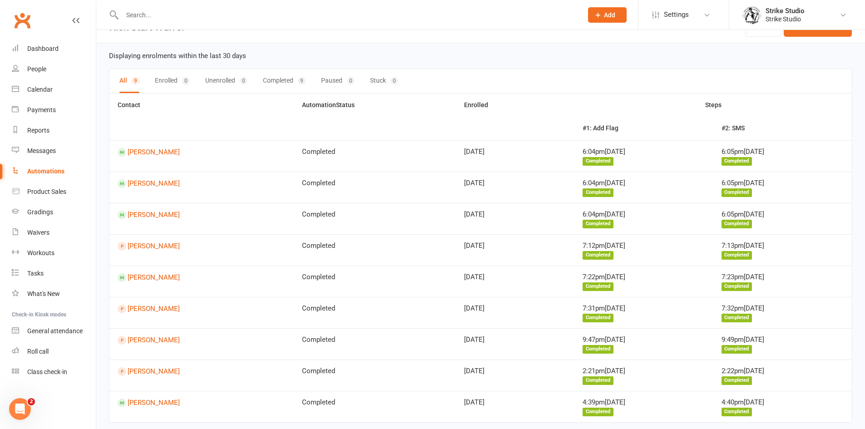
scroll to position [5, 0]
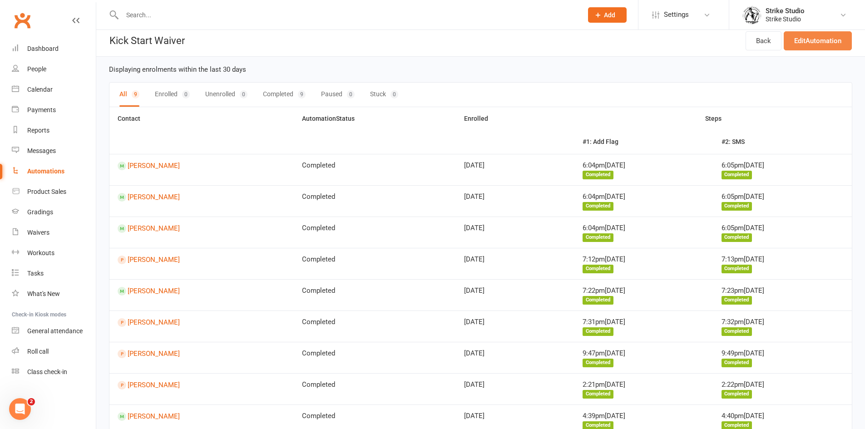
click at [806, 45] on link "Edit Automation" at bounding box center [818, 40] width 68 height 19
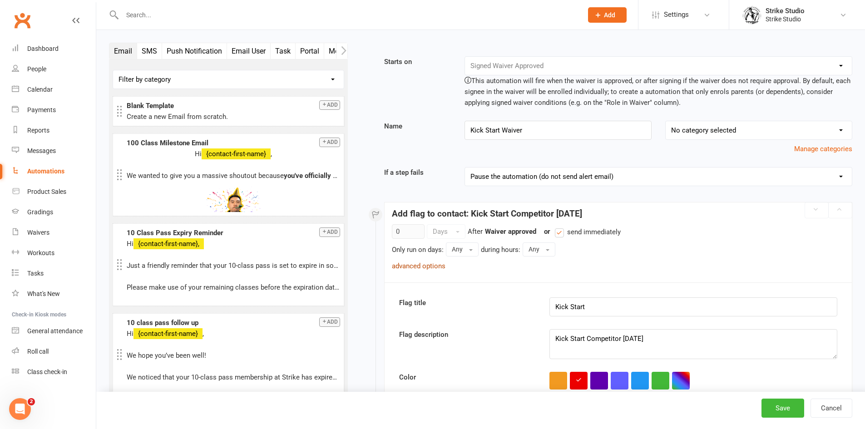
click at [431, 269] on link "advanced options" at bounding box center [419, 266] width 54 height 8
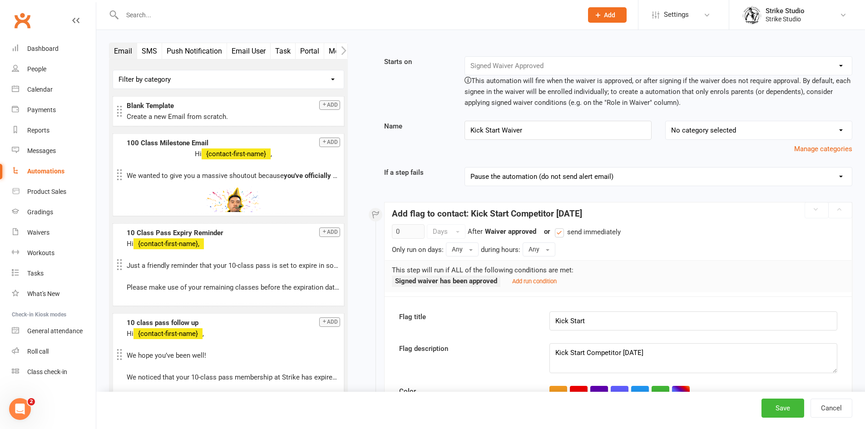
click at [554, 277] on div "Add run condition" at bounding box center [532, 281] width 49 height 11
click at [541, 277] on div "Add run condition" at bounding box center [532, 281] width 49 height 11
click at [541, 279] on small "Add run condition" at bounding box center [534, 281] width 45 height 7
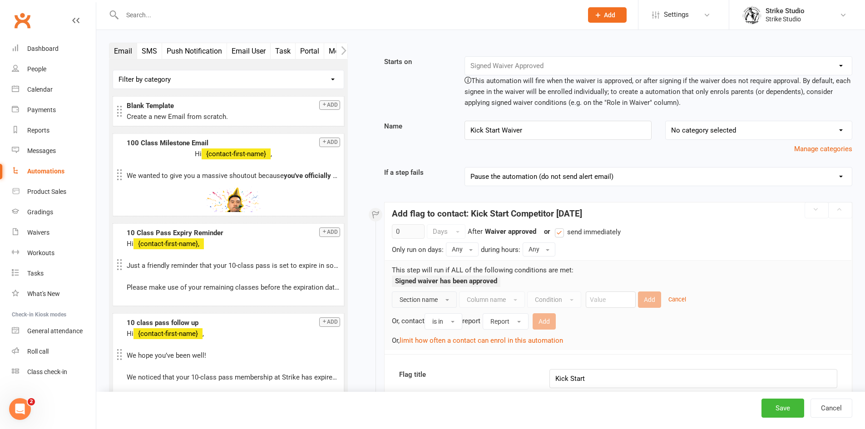
click at [421, 300] on span "Section name" at bounding box center [419, 299] width 38 height 7
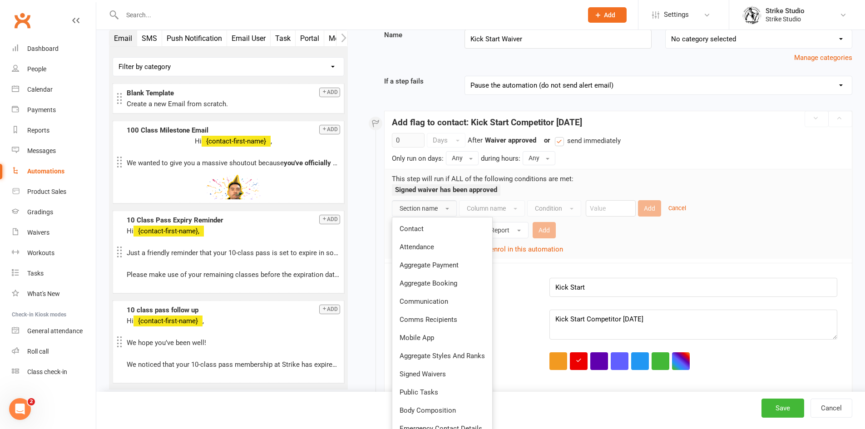
scroll to position [91, 0]
click at [521, 189] on div "Signed waiver has been approved" at bounding box center [618, 193] width 453 height 16
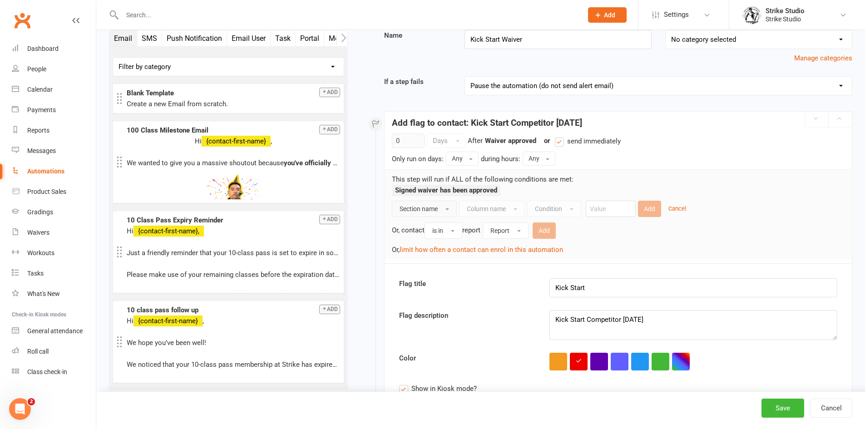
click at [453, 212] on button "Section name" at bounding box center [424, 209] width 65 height 16
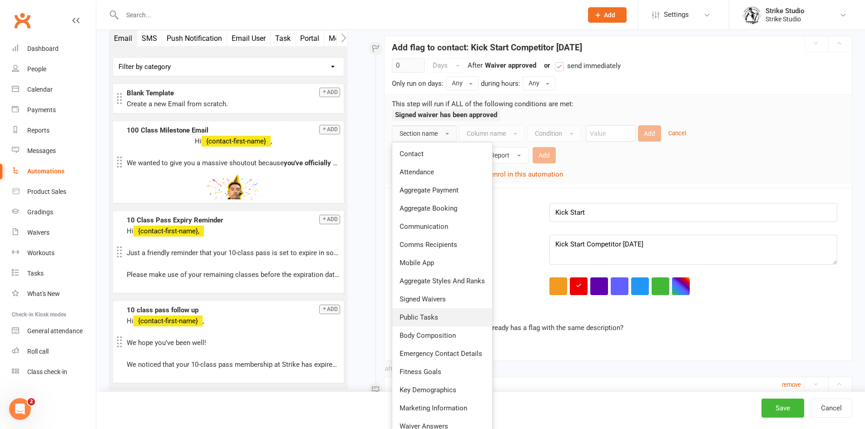
scroll to position [182, 0]
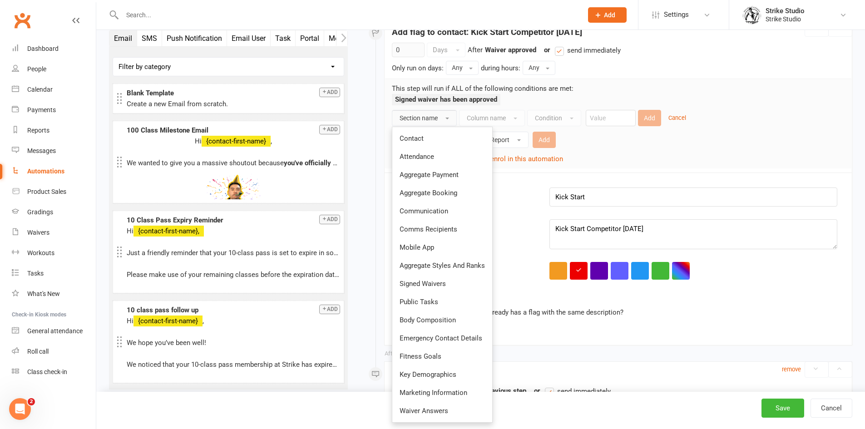
click at [460, 283] on link "Signed Waivers" at bounding box center [442, 284] width 100 height 18
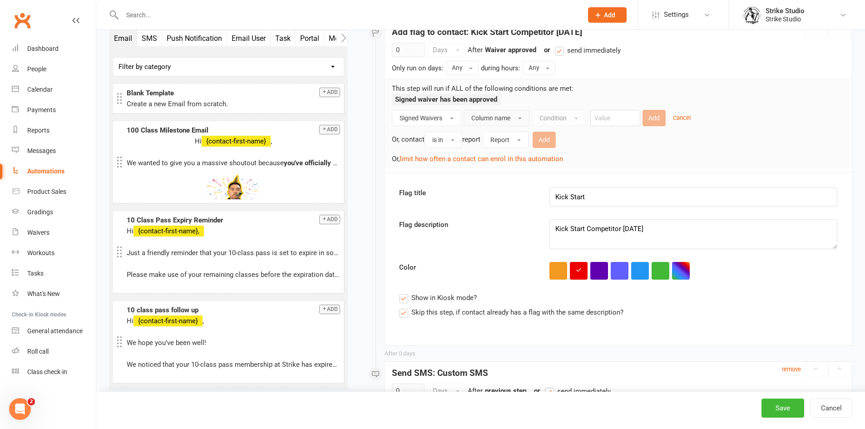
click at [521, 119] on button "Column name" at bounding box center [497, 118] width 66 height 16
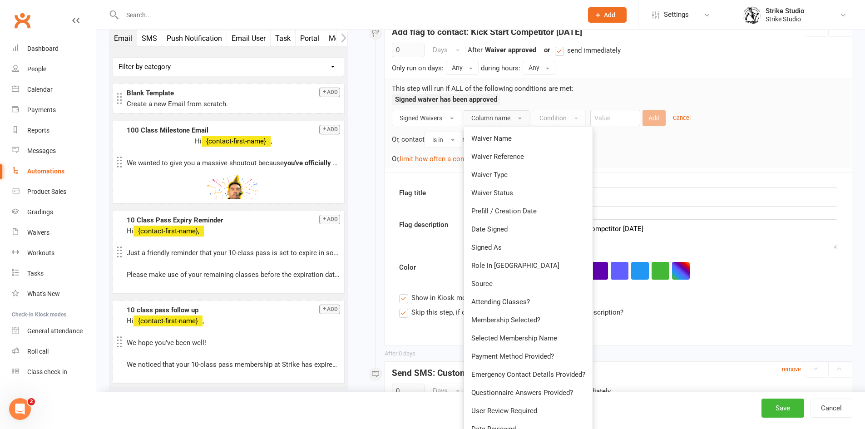
click at [522, 139] on link "Waiver Name" at bounding box center [528, 138] width 129 height 18
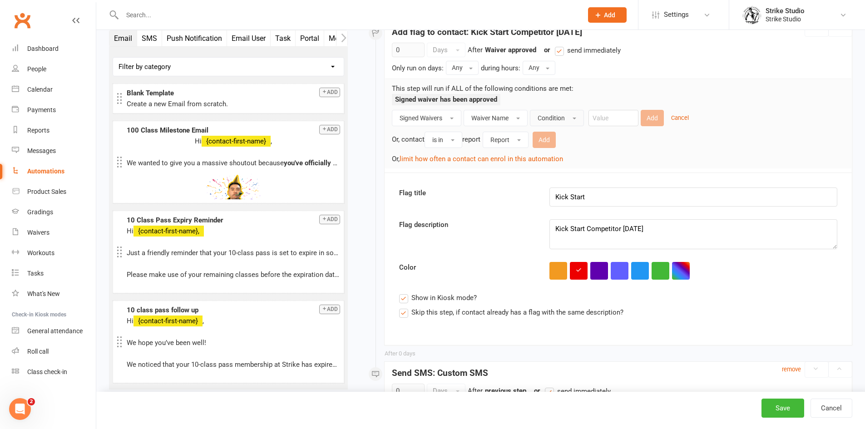
click at [549, 113] on button "Condition" at bounding box center [557, 118] width 54 height 16
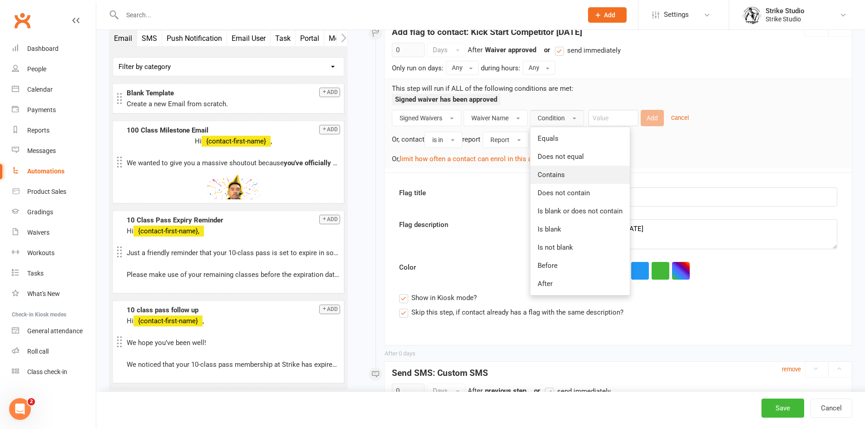
click at [574, 168] on link "Contains" at bounding box center [579, 175] width 99 height 18
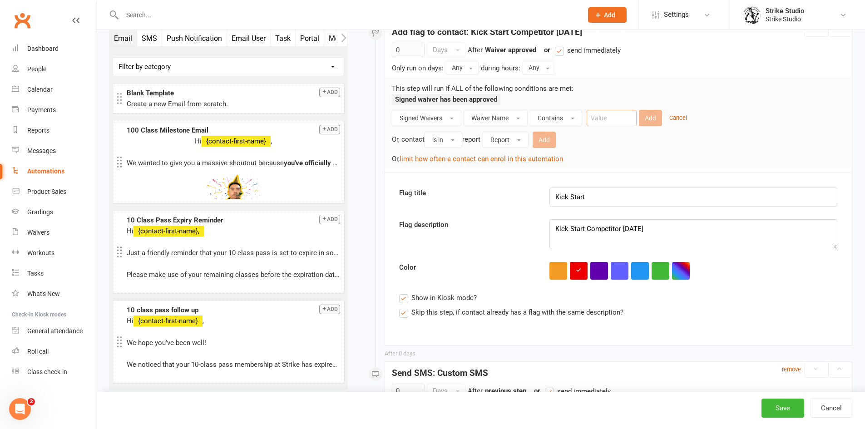
click at [614, 122] on input "text" at bounding box center [612, 118] width 50 height 16
type input "Kick Start"
click at [648, 121] on button "Add" at bounding box center [650, 118] width 23 height 16
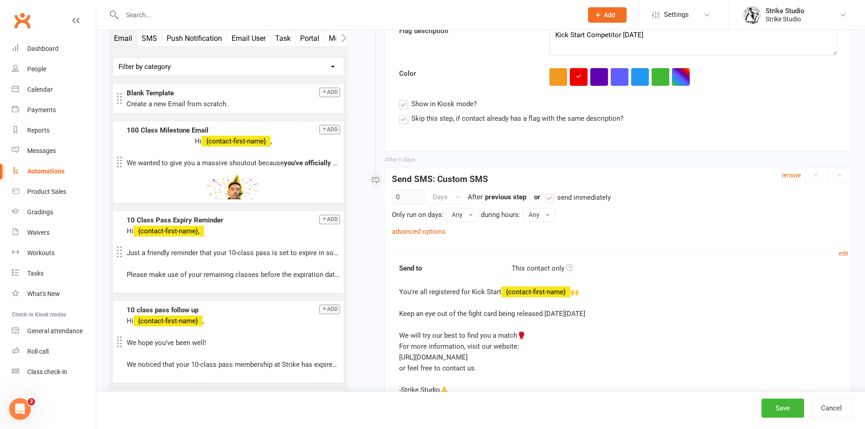
scroll to position [363, 0]
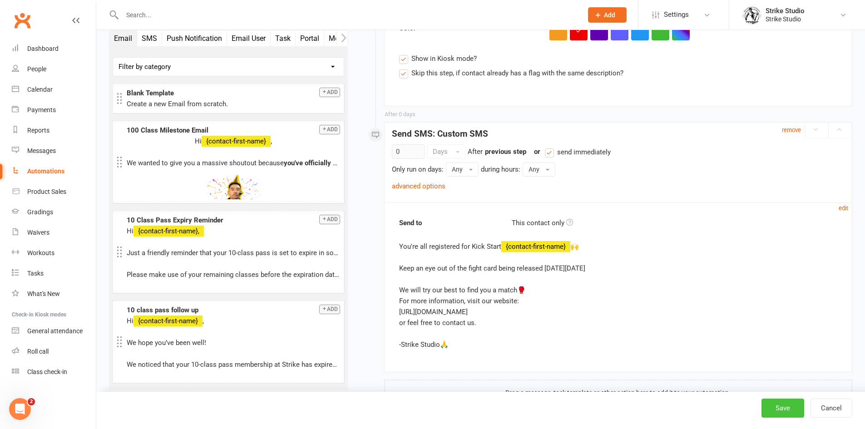
click at [787, 407] on button "Save" at bounding box center [783, 408] width 43 height 19
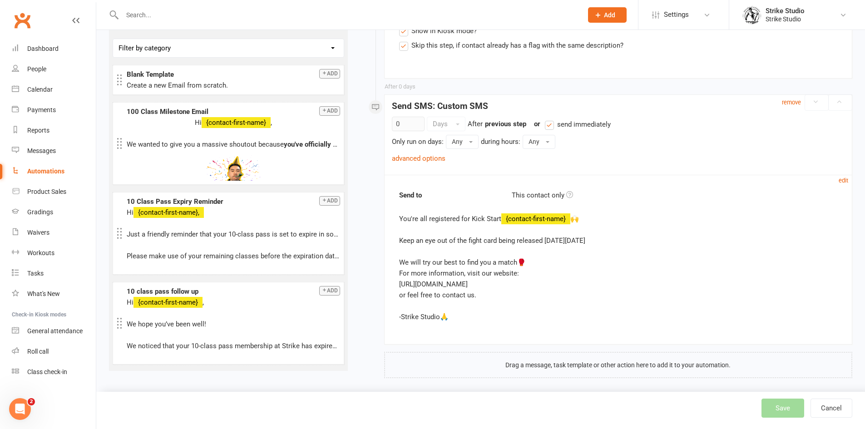
scroll to position [397, 0]
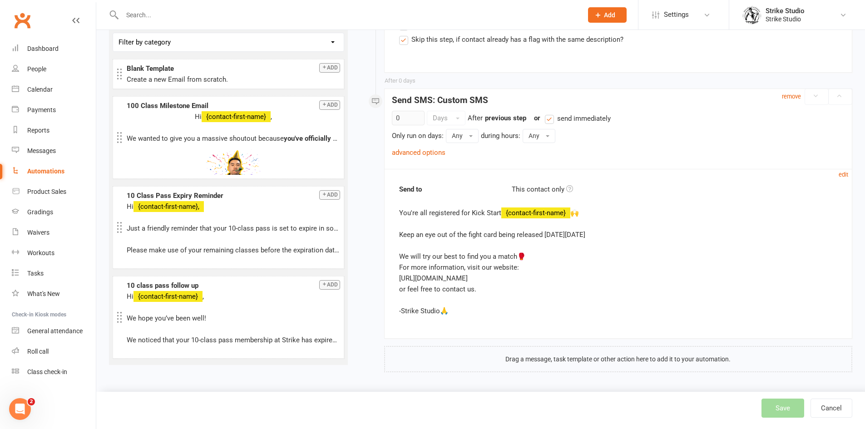
select select "100"
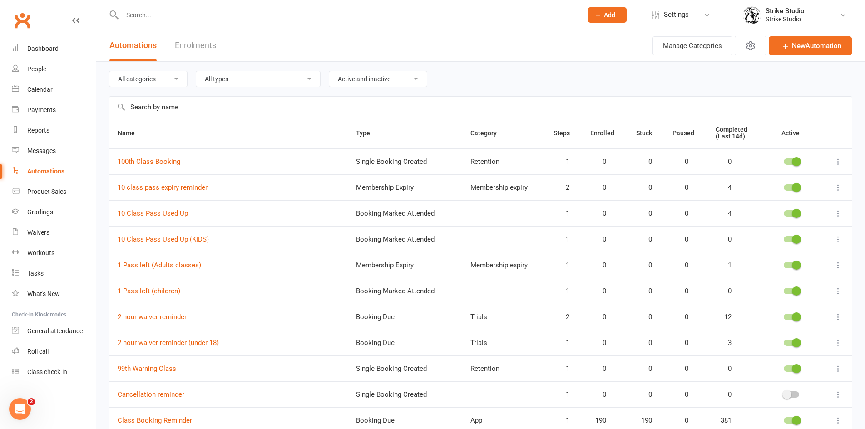
click at [192, 44] on link "Enrolments" at bounding box center [195, 45] width 41 height 31
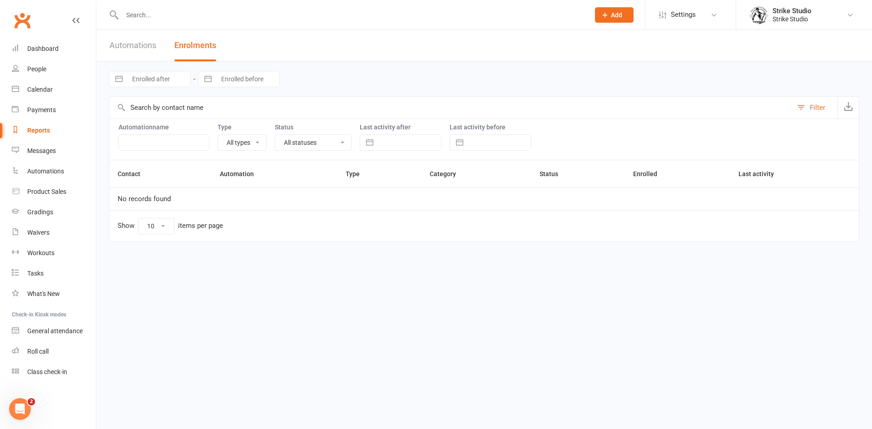
click at [163, 55] on div "Automations Enrolments" at bounding box center [162, 45] width 133 height 31
click at [140, 55] on link "Automations" at bounding box center [132, 45] width 47 height 31
select select "100"
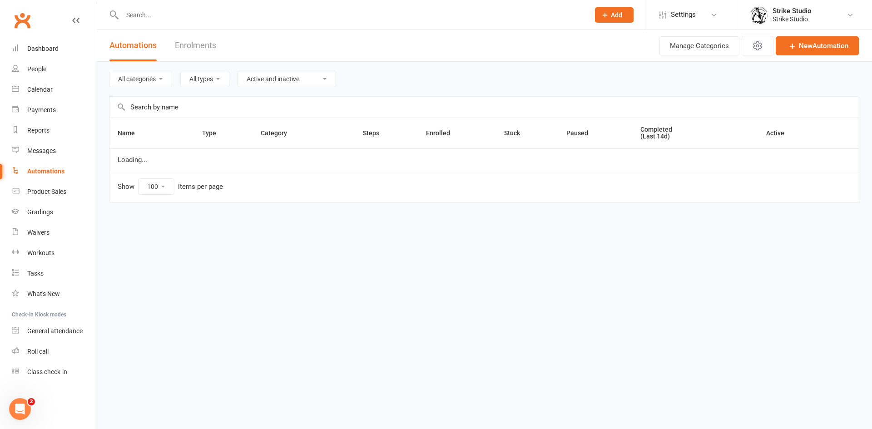
click at [208, 58] on link "Enrolments" at bounding box center [195, 45] width 41 height 31
select select "100"
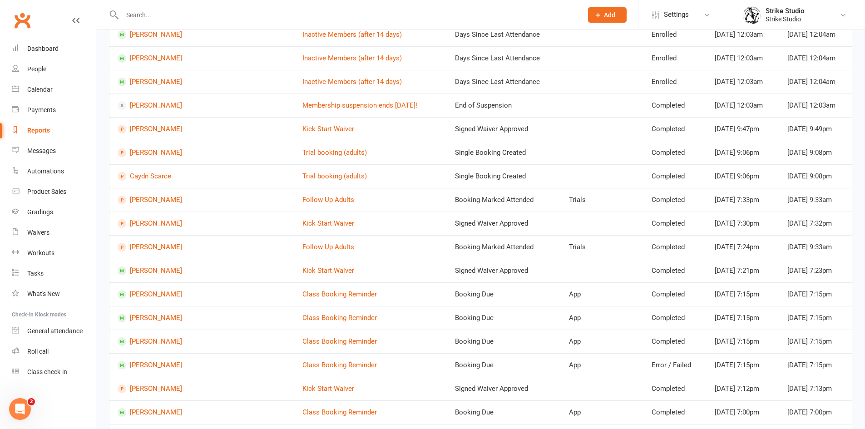
scroll to position [1181, 0]
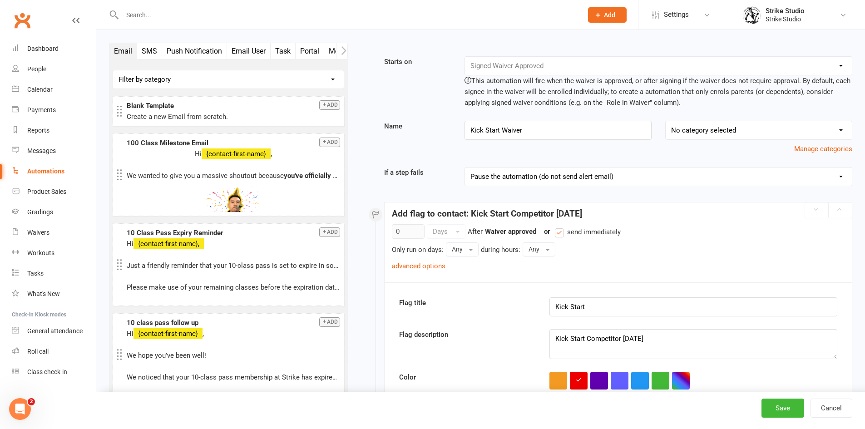
click at [210, 25] on div at bounding box center [342, 15] width 467 height 30
click at [212, 15] on input "text" at bounding box center [347, 15] width 457 height 13
paste input "angela.t.vu@gmail.com"
type input "angela.t.vu@gmail.com"
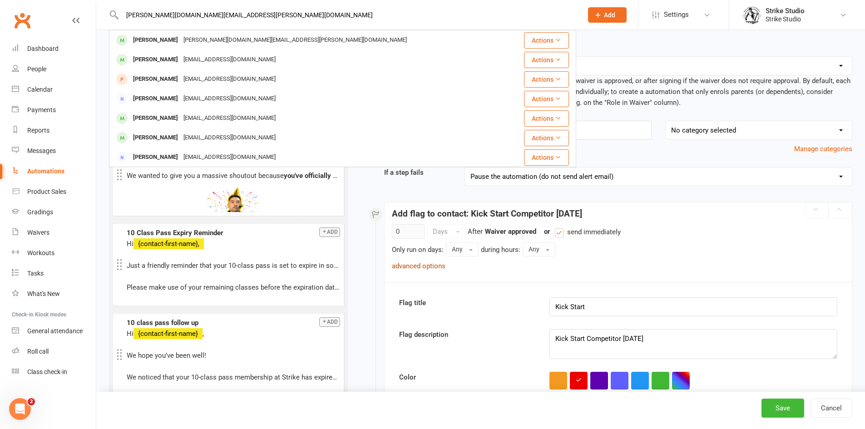
click at [427, 263] on link "advanced options" at bounding box center [419, 266] width 54 height 8
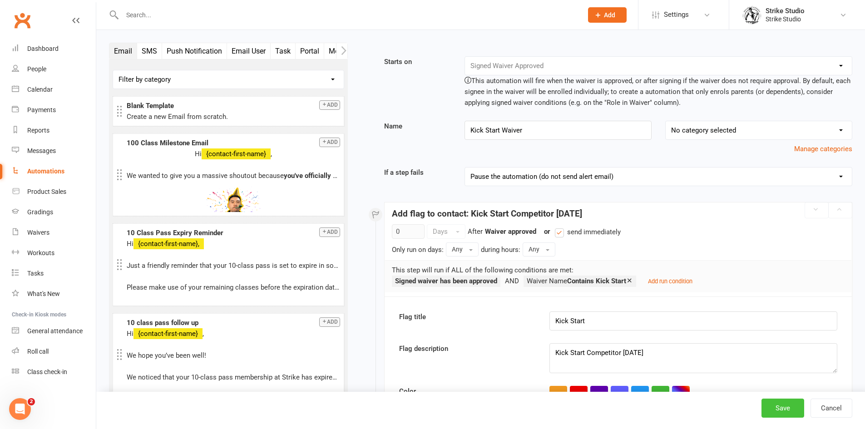
click at [792, 408] on button "Save" at bounding box center [783, 408] width 43 height 19
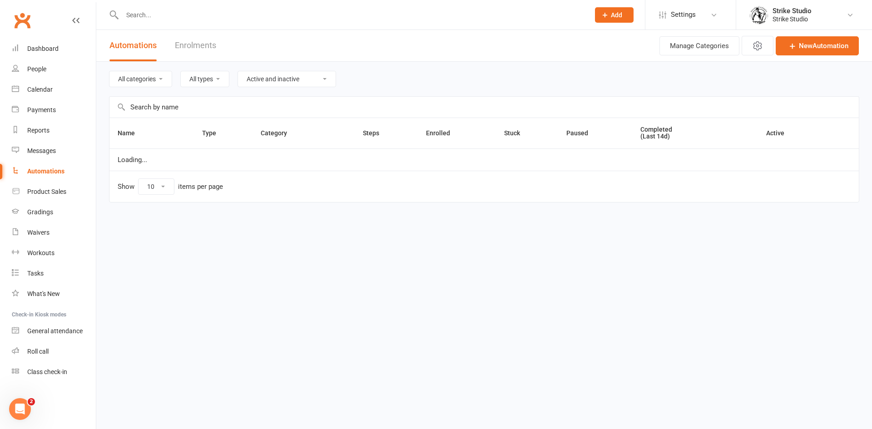
select select "100"
click at [362, 12] on input "text" at bounding box center [351, 15] width 464 height 13
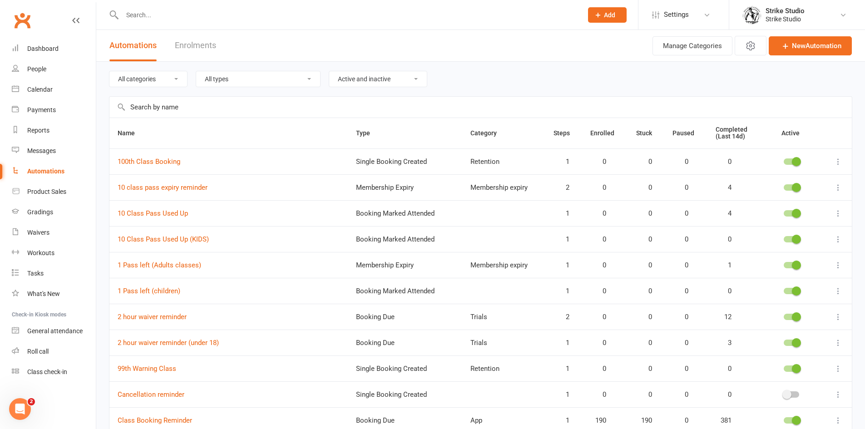
paste input "angela.t.vu@gmail.com"
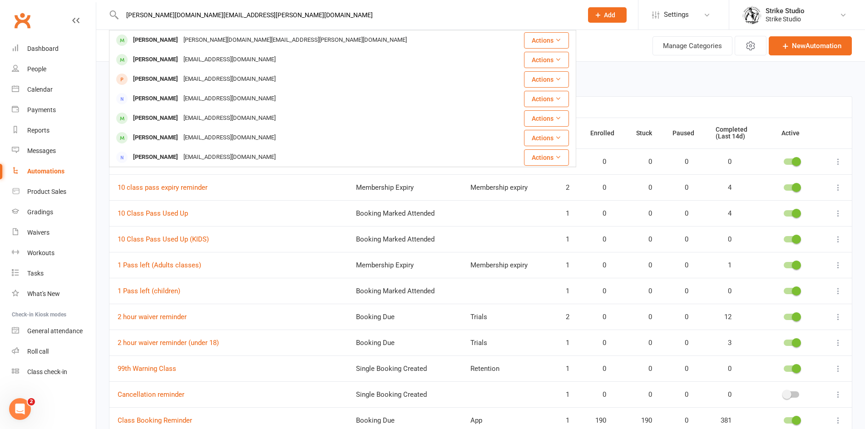
type input "angela.t.vu@gmail.com"
click at [203, 41] on div "angela.t.vu@gmail.com" at bounding box center [295, 40] width 229 height 13
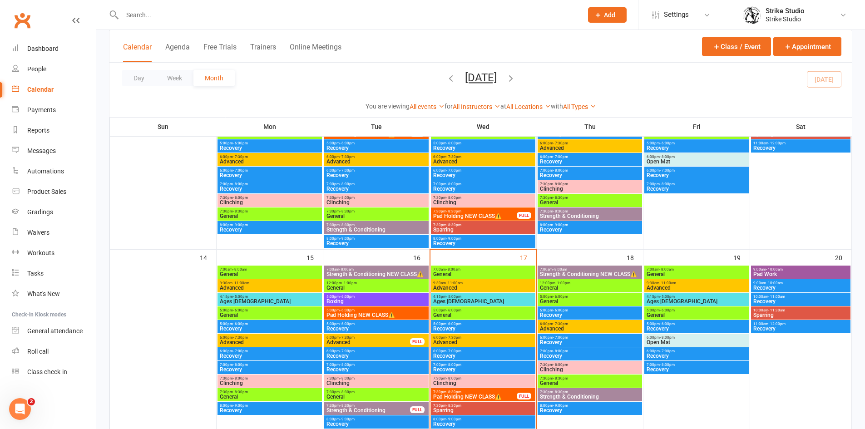
click at [445, 312] on span "General" at bounding box center [483, 314] width 101 height 5
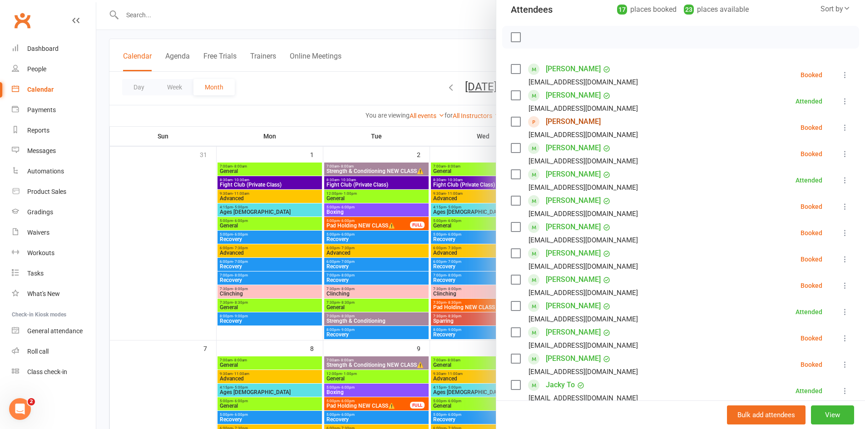
scroll to position [45, 0]
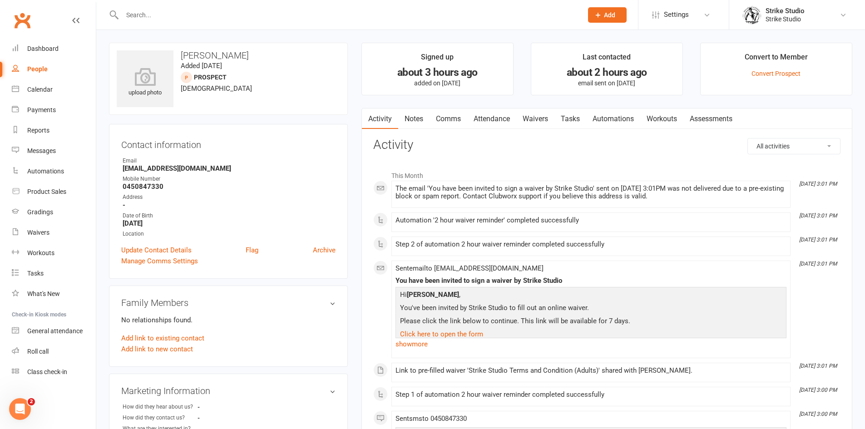
click at [529, 118] on link "Waivers" at bounding box center [535, 119] width 38 height 21
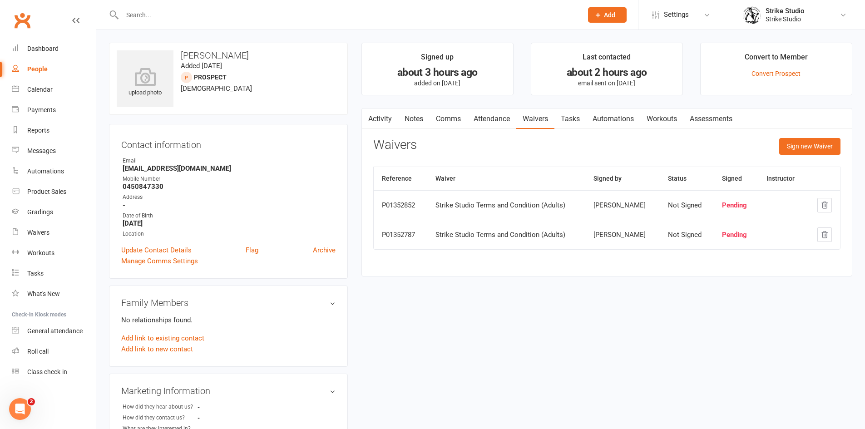
click at [483, 109] on link "Attendance" at bounding box center [491, 119] width 49 height 21
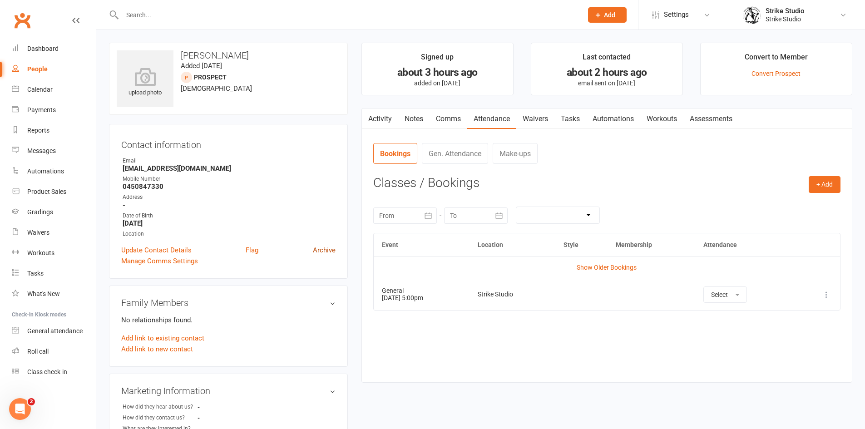
click at [324, 245] on link "Archive" at bounding box center [324, 250] width 23 height 11
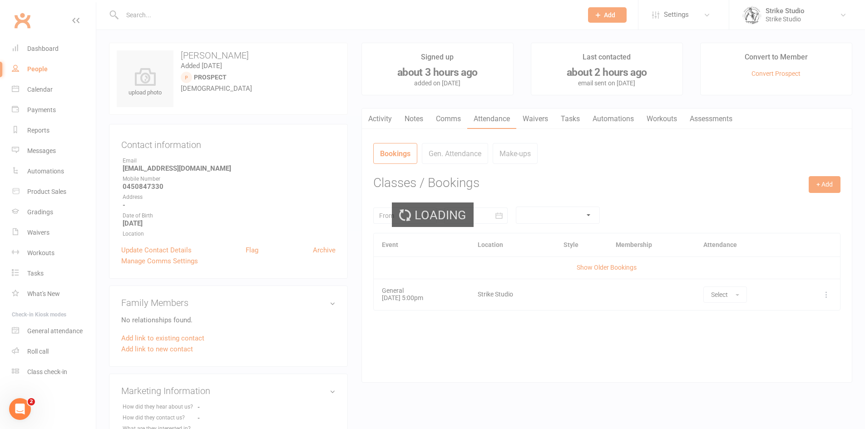
select select "50"
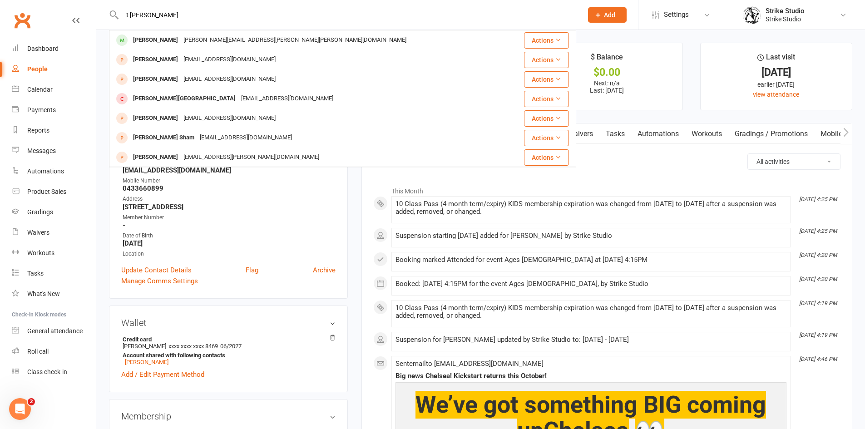
type input "t Donn Cunningham's"
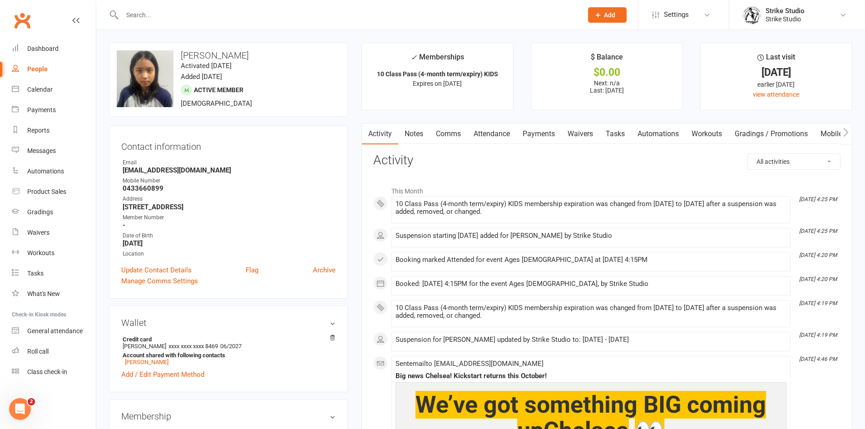
click at [233, 19] on input "text" at bounding box center [347, 15] width 457 height 13
paste input "t Donn Cunningham's"
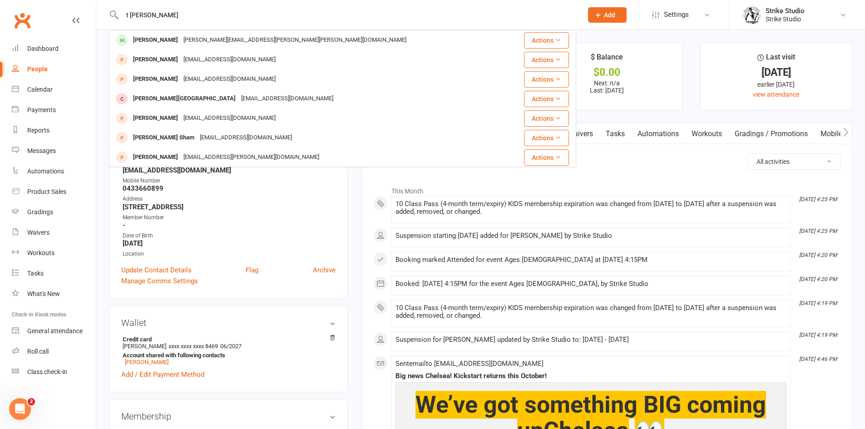
drag, startPoint x: 129, startPoint y: 15, endPoint x: 39, endPoint y: 0, distance: 91.5
click at [40, 2] on header "t Donn Cunningham's Donn Cunningham donn.joseph.cunningham@gmail.com Actions Do…" at bounding box center [432, 2] width 865 height 0
type input "t Donn Cunningham's"
click at [186, 41] on div "donn.joseph.cunningham@gmail.com" at bounding box center [295, 40] width 228 height 13
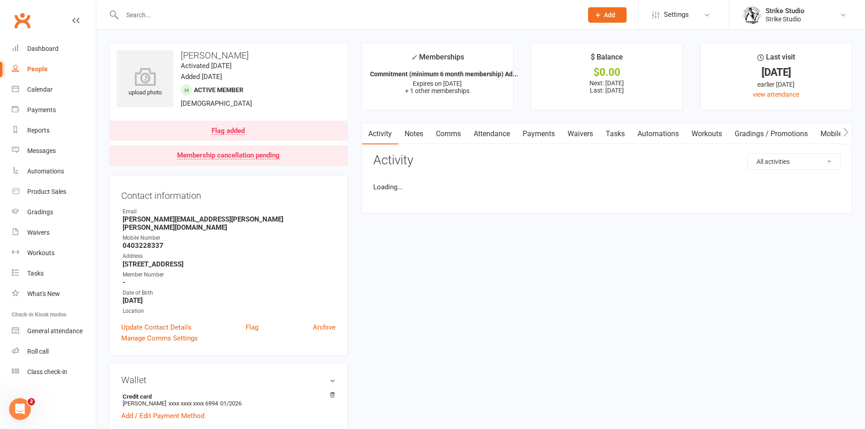
click at [416, 128] on link "Notes" at bounding box center [413, 134] width 31 height 21
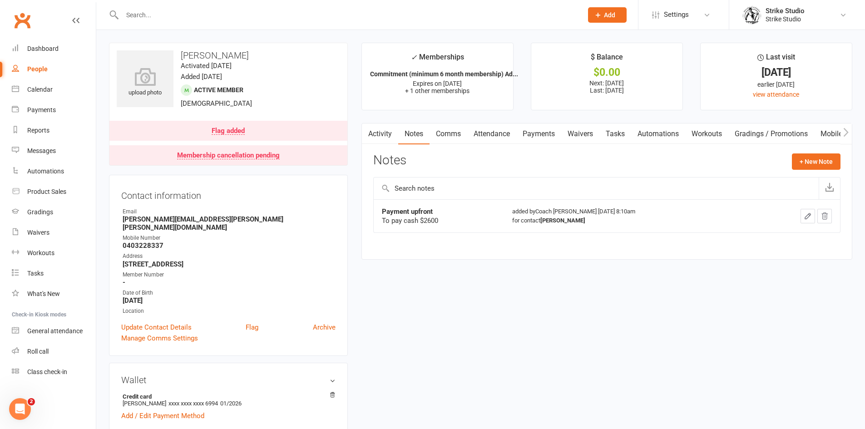
click at [802, 214] on button "button" at bounding box center [808, 216] width 15 height 15
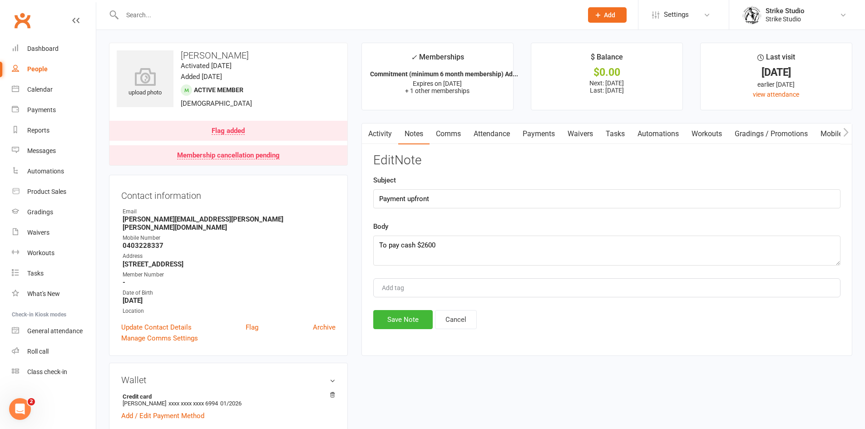
click at [585, 235] on div "Body To pay cash $2600" at bounding box center [606, 243] width 467 height 45
drag, startPoint x: 417, startPoint y: 245, endPoint x: 101, endPoint y: 208, distance: 318.2
type textarea "Paid $2600"
click at [411, 317] on button "Save Note" at bounding box center [402, 319] width 59 height 19
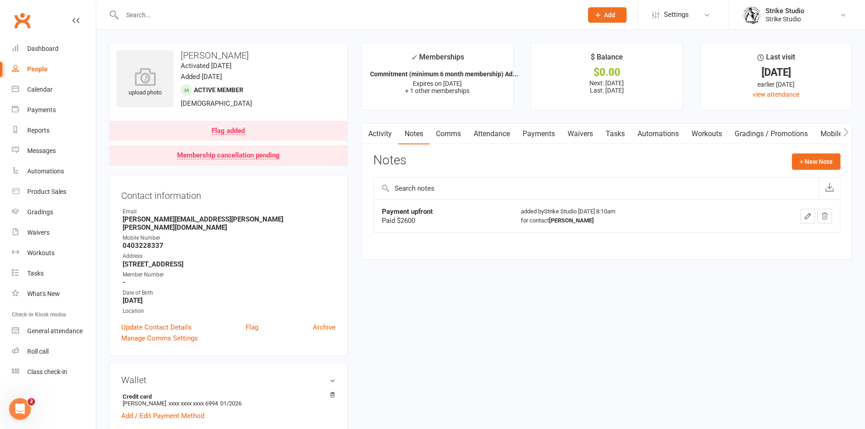
click at [803, 222] on button "button" at bounding box center [808, 216] width 15 height 15
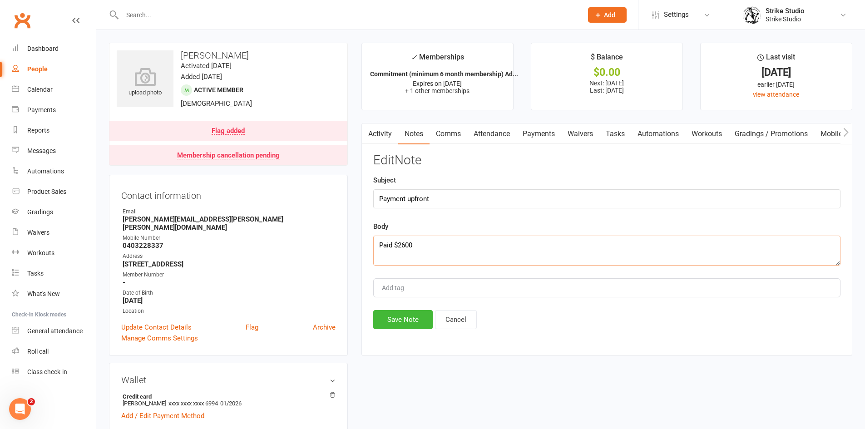
click at [465, 247] on textarea "Paid $2600" at bounding box center [606, 251] width 467 height 30
click at [390, 242] on textarea "Paid $2600" at bounding box center [606, 251] width 467 height 30
type textarea "Paid Cash $2600"
click at [420, 323] on button "Save Note" at bounding box center [402, 319] width 59 height 19
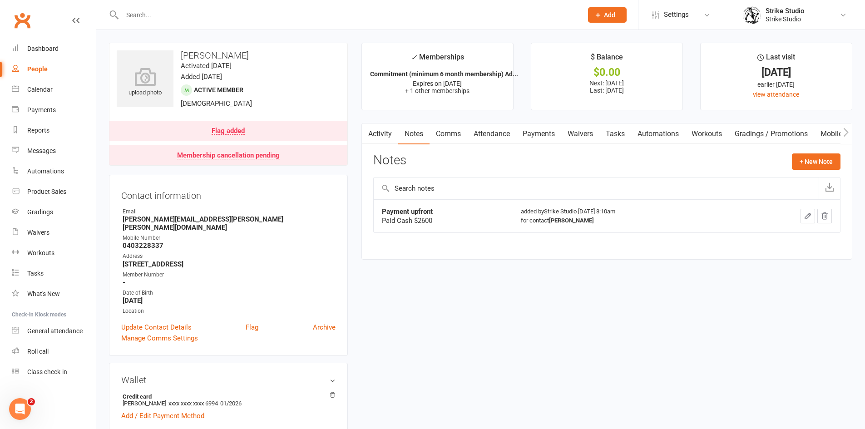
click at [274, 12] on input "text" at bounding box center [347, 15] width 457 height 13
paste input "Mikel Mikhael"
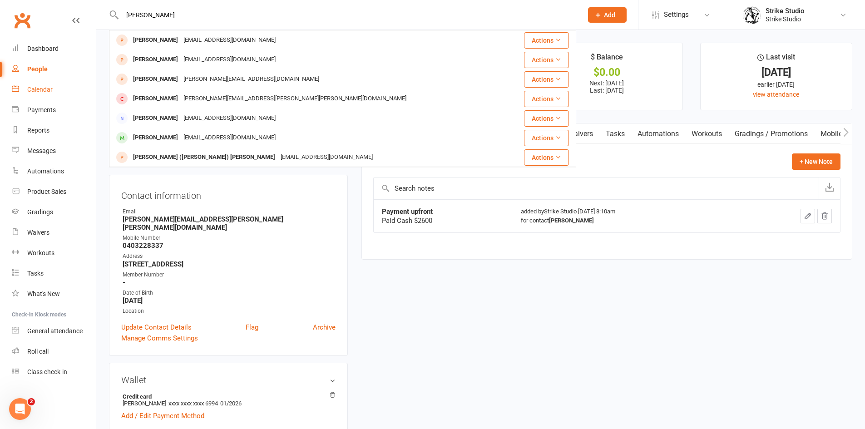
type input "Mikel Mikhael"
click at [39, 96] on link "Calendar" at bounding box center [54, 89] width 84 height 20
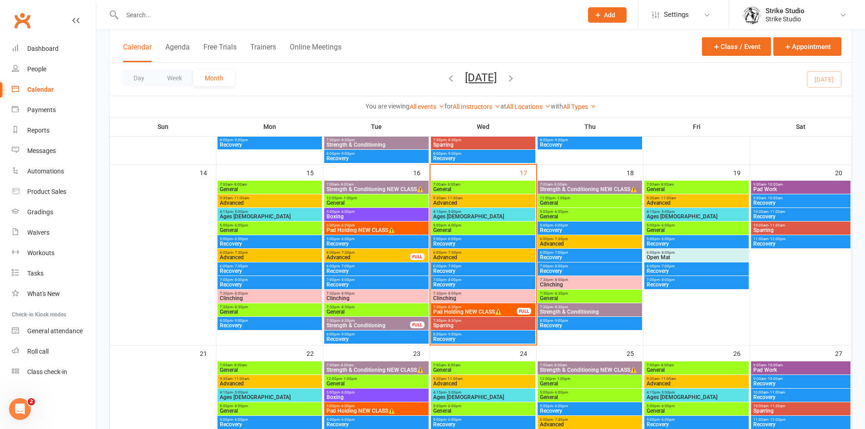
scroll to position [409, 0]
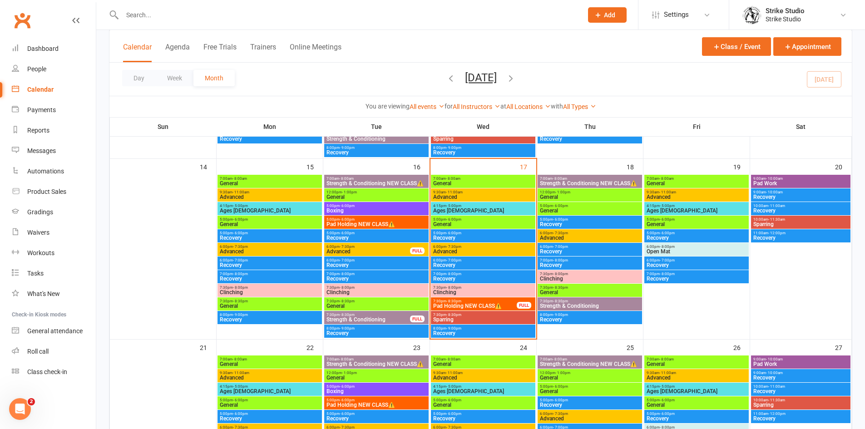
click at [494, 228] on div "5:00pm - 6:00pm General" at bounding box center [483, 222] width 104 height 13
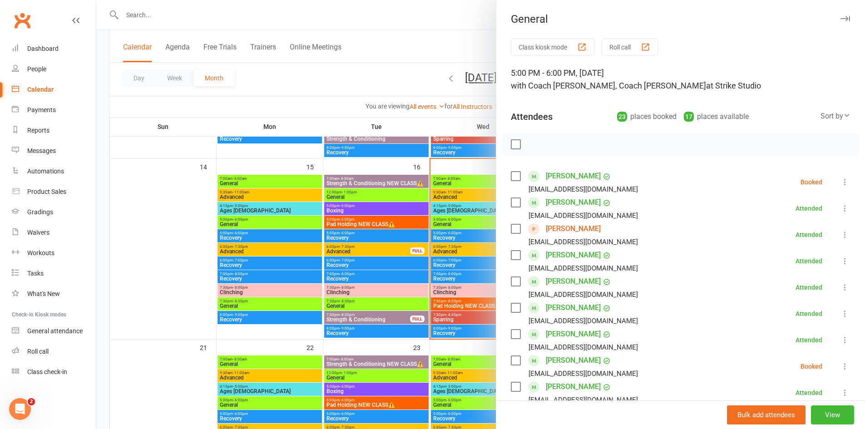
click at [460, 220] on div at bounding box center [480, 214] width 769 height 429
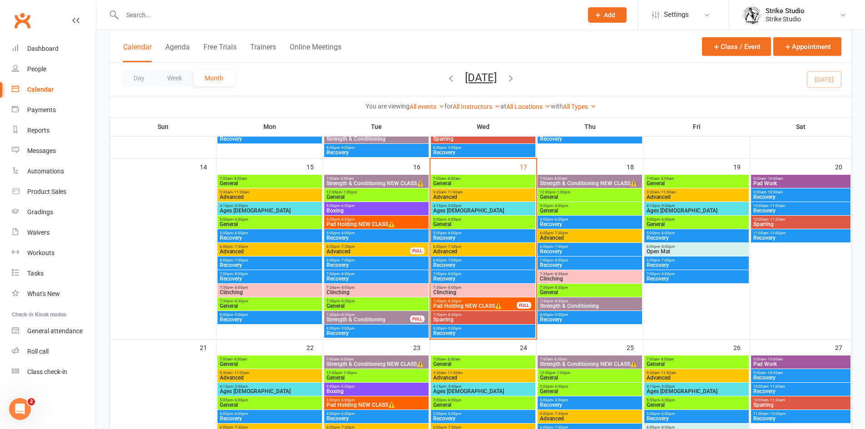
click at [491, 182] on span "General" at bounding box center [483, 183] width 101 height 5
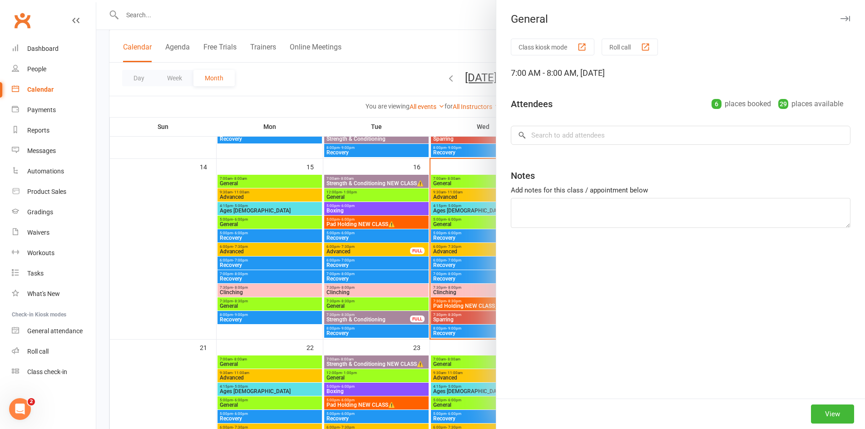
click at [365, 242] on div at bounding box center [480, 214] width 769 height 429
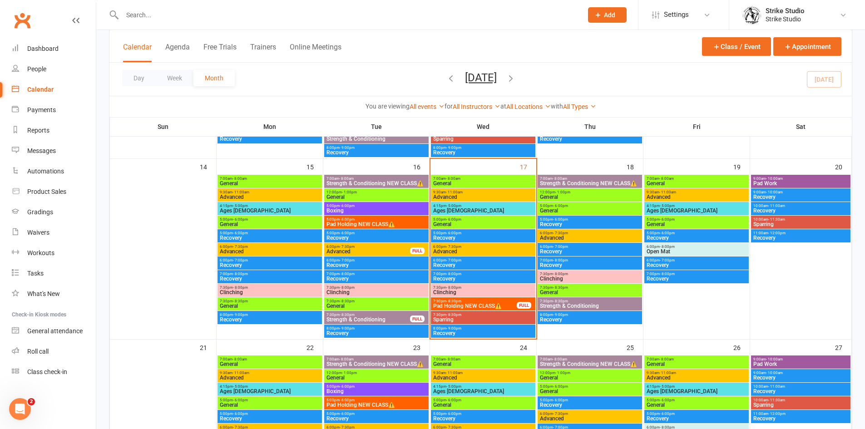
click at [476, 224] on span "General" at bounding box center [483, 224] width 101 height 5
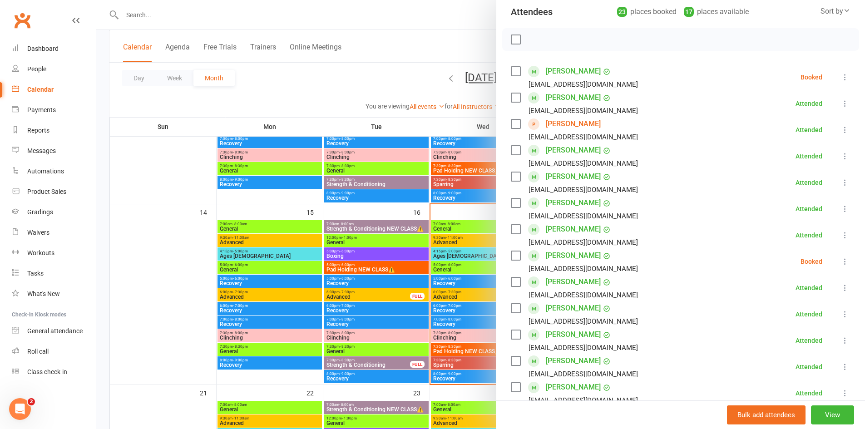
scroll to position [91, 0]
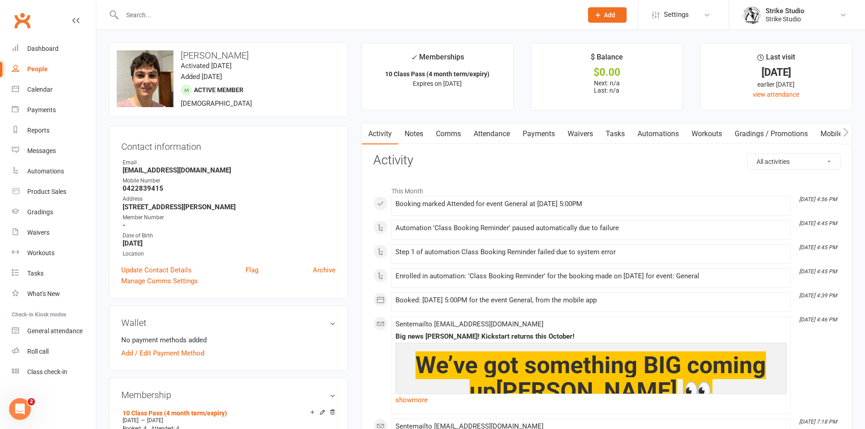
click at [271, 9] on input "text" at bounding box center [347, 15] width 457 height 13
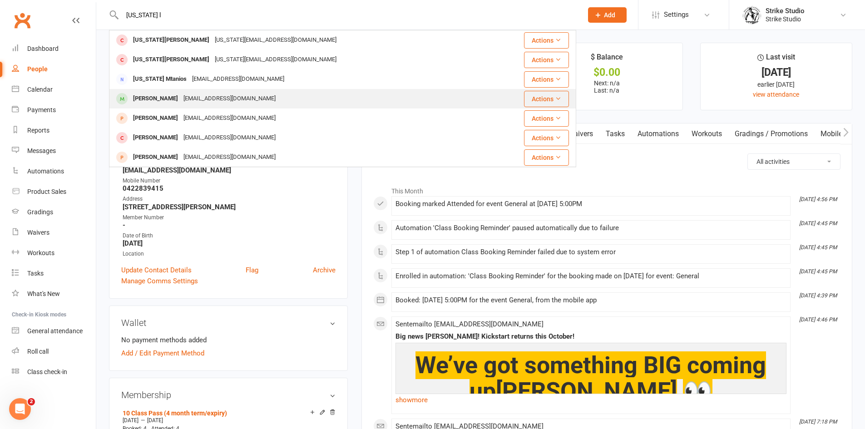
type input "[US_STATE] l"
click at [181, 95] on div "[EMAIL_ADDRESS][DOMAIN_NAME]" at bounding box center [230, 98] width 98 height 13
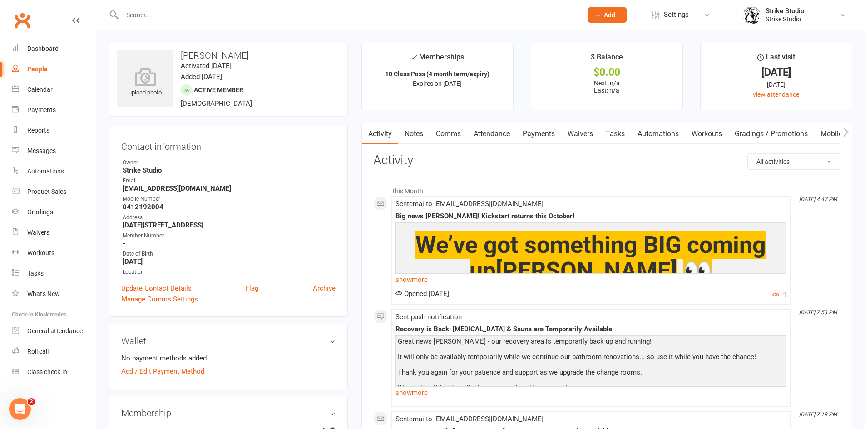
click at [495, 136] on link "Attendance" at bounding box center [491, 134] width 49 height 21
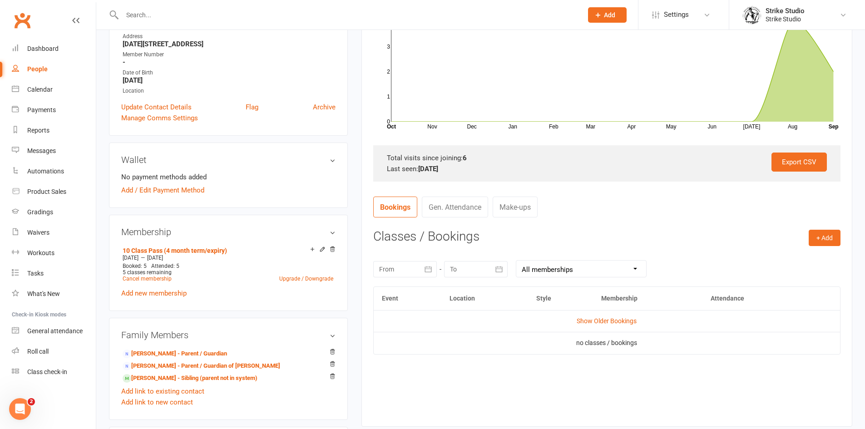
scroll to position [182, 0]
click at [609, 327] on td "Show Older Bookings" at bounding box center [607, 321] width 466 height 22
click at [611, 324] on link "Show Older Bookings" at bounding box center [607, 320] width 60 height 7
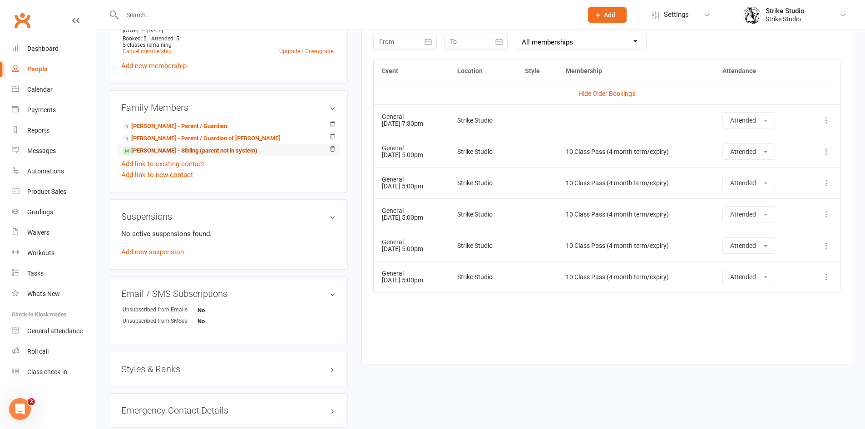
scroll to position [363, 0]
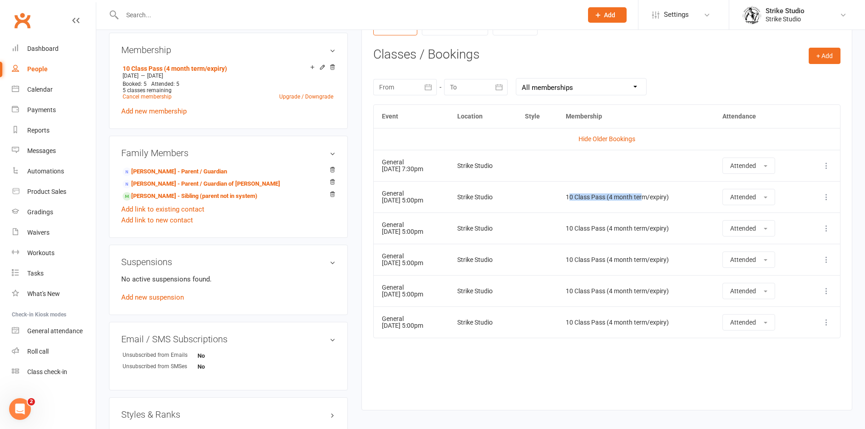
drag, startPoint x: 639, startPoint y: 198, endPoint x: 583, endPoint y: 191, distance: 57.1
click at [583, 191] on td "10 Class Pass (4 month term/expiry)" at bounding box center [636, 196] width 156 height 31
click at [591, 194] on div "10 Class Pass (4 month term/expiry)" at bounding box center [636, 197] width 140 height 7
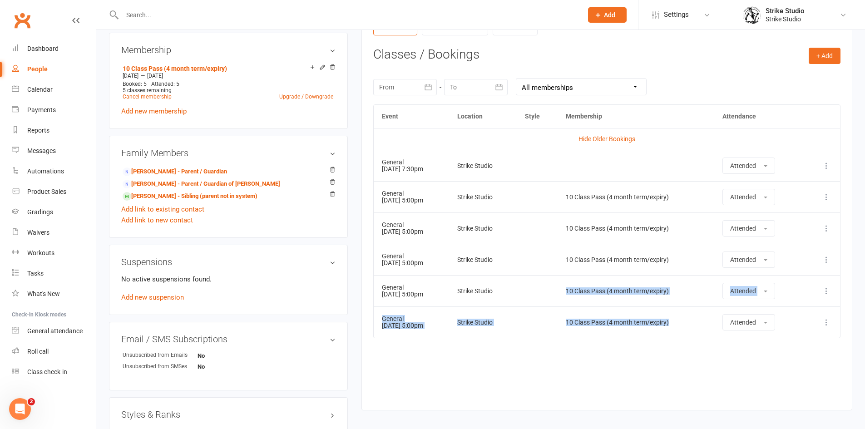
drag, startPoint x: 677, startPoint y: 320, endPoint x: 576, endPoint y: 292, distance: 104.2
click at [578, 292] on tbody "Hide Older Bookings General 07 Aug 2025 7:30pm Strike Studio Attended More info…" at bounding box center [607, 233] width 466 height 210
click at [576, 292] on td "10 Class Pass (4 month term/expiry)" at bounding box center [636, 290] width 156 height 31
click at [593, 285] on td "10 Class Pass (4 month term/expiry)" at bounding box center [636, 290] width 156 height 31
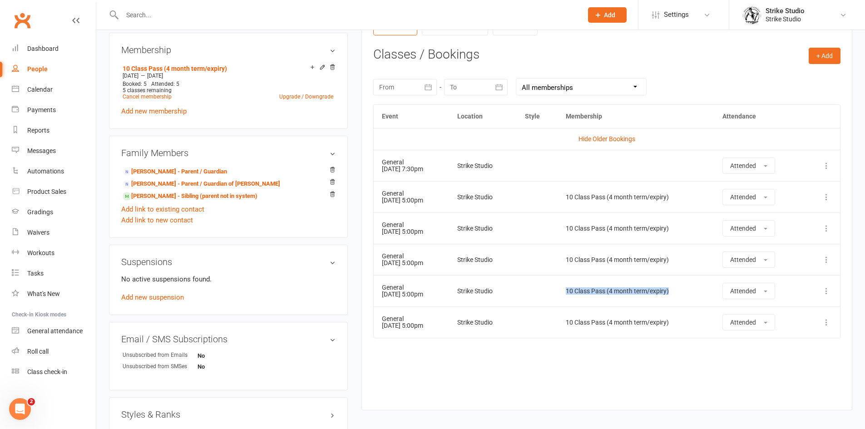
click at [593, 285] on td "10 Class Pass (4 month term/expiry)" at bounding box center [636, 290] width 156 height 31
click at [672, 287] on td "10 Class Pass (4 month term/expiry)" at bounding box center [636, 290] width 156 height 31
drag, startPoint x: 693, startPoint y: 291, endPoint x: 581, endPoint y: 251, distance: 118.8
click at [581, 251] on tbody "Hide Older Bookings General 07 Aug 2025 7:30pm Strike Studio Attended More info…" at bounding box center [607, 233] width 466 height 210
click at [589, 251] on td "10 Class Pass (4 month term/expiry)" at bounding box center [636, 259] width 156 height 31
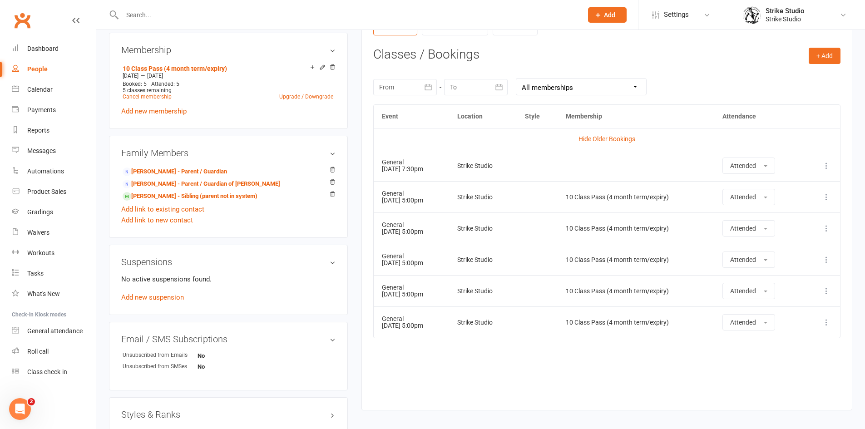
click at [619, 233] on td "10 Class Pass (4 month term/expiry)" at bounding box center [636, 228] width 156 height 31
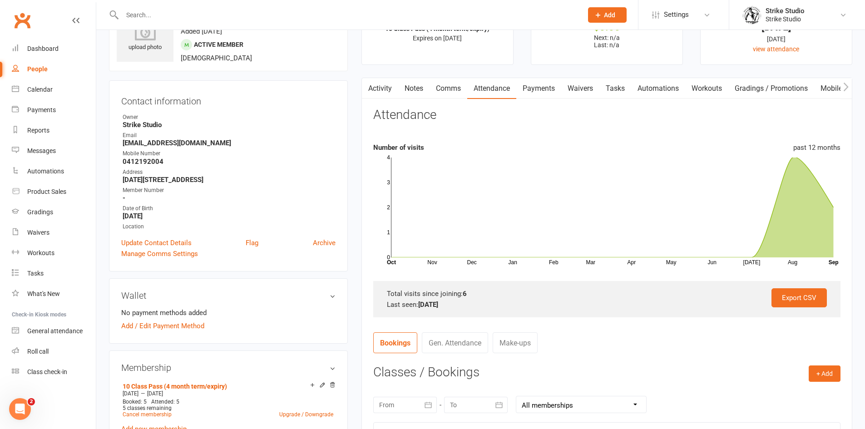
scroll to position [0, 0]
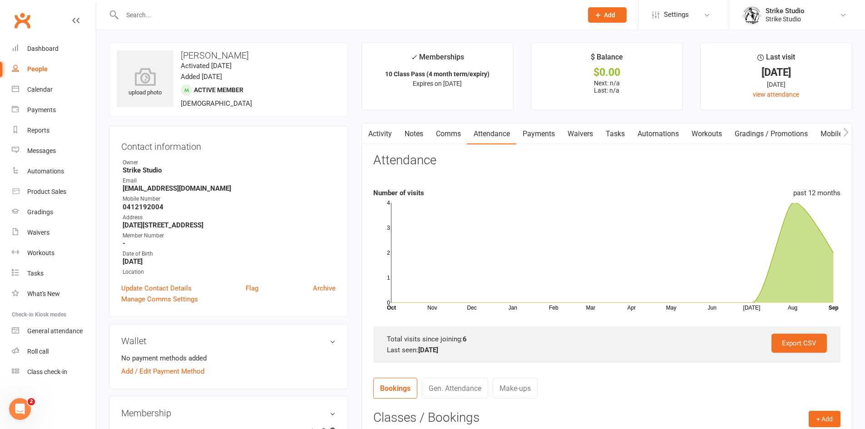
click at [317, 14] on input "text" at bounding box center [347, 15] width 457 height 13
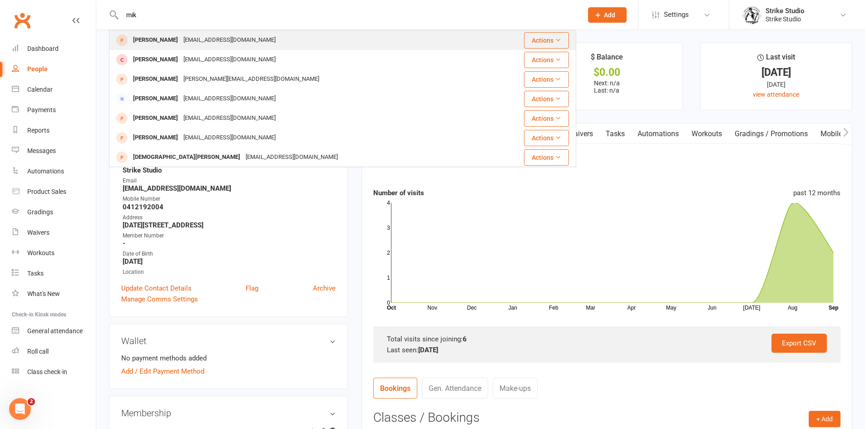
type input "mik"
click at [281, 37] on div "Mikel Mikhael mikelsmikhael@hotmail.com" at bounding box center [300, 40] width 381 height 19
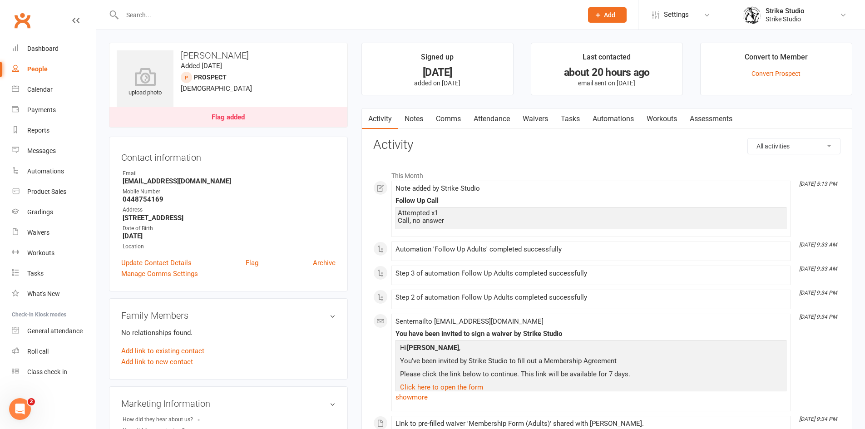
click at [441, 120] on link "Comms" at bounding box center [449, 119] width 38 height 21
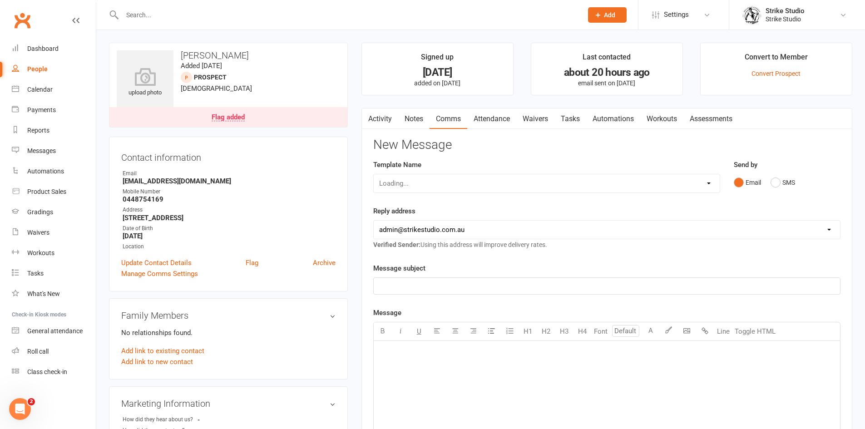
click at [421, 121] on link "Notes" at bounding box center [413, 119] width 31 height 21
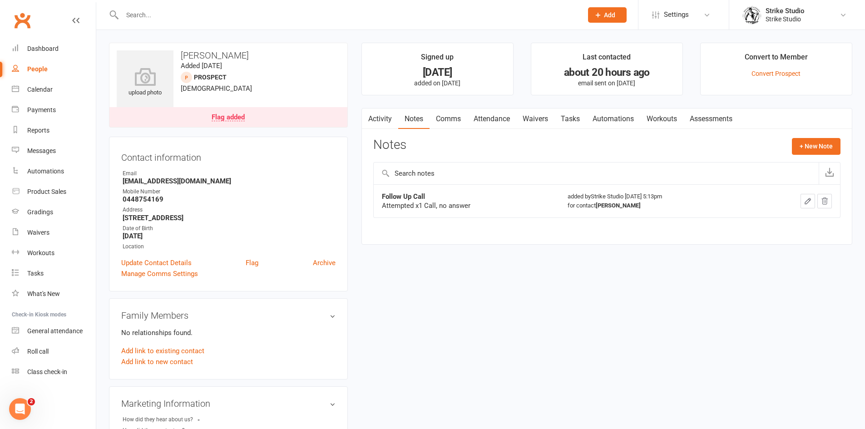
click at [390, 128] on link "Activity" at bounding box center [380, 119] width 36 height 21
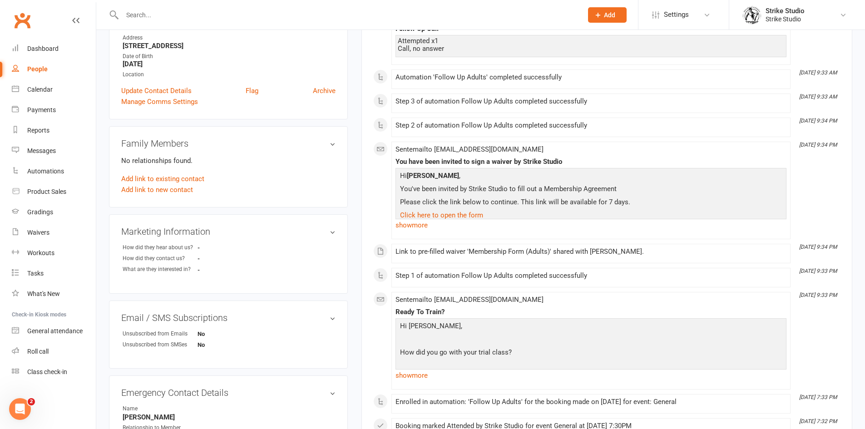
scroll to position [182, 0]
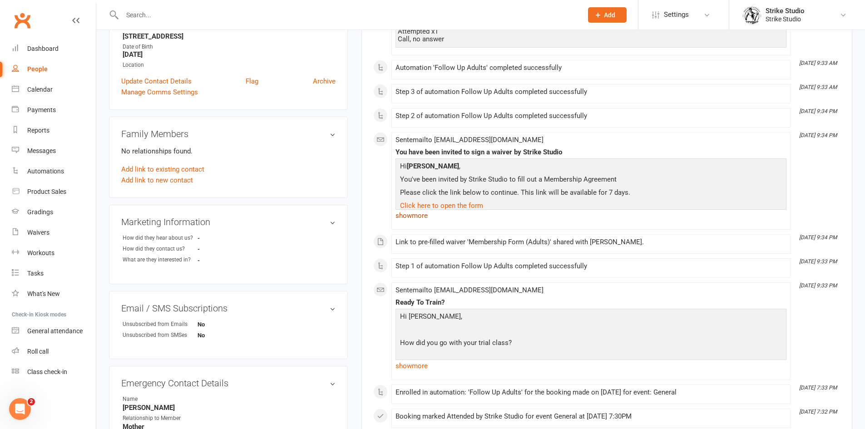
click at [420, 218] on link "show more" at bounding box center [591, 215] width 391 height 13
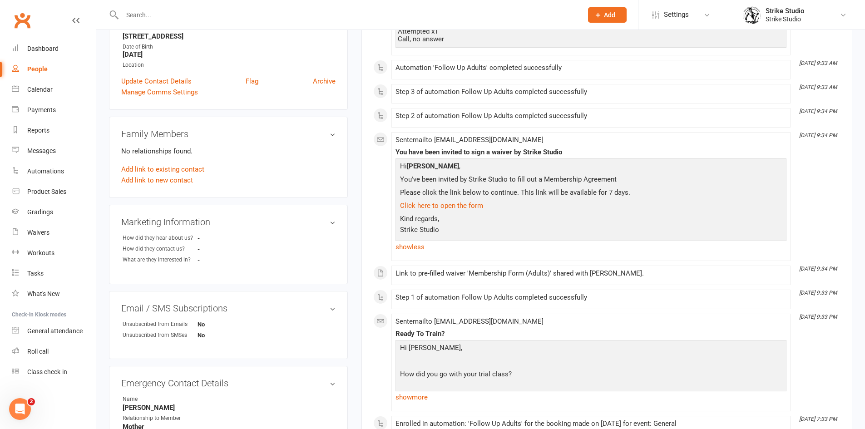
drag, startPoint x: 627, startPoint y: 199, endPoint x: 417, endPoint y: 169, distance: 212.4
click at [417, 169] on div "Hi Mikel Mikhael , You've been invited by Strike Studio to fill out a Membershi…" at bounding box center [591, 199] width 386 height 77
click at [417, 169] on strong "[PERSON_NAME]" at bounding box center [433, 166] width 52 height 8
drag, startPoint x: 393, startPoint y: 151, endPoint x: 566, endPoint y: 157, distance: 173.1
click at [566, 157] on li "Sep 16, 9:34 PM Sent email to mikelsmikhael@hotmail.com You have been invited t…" at bounding box center [590, 196] width 399 height 129
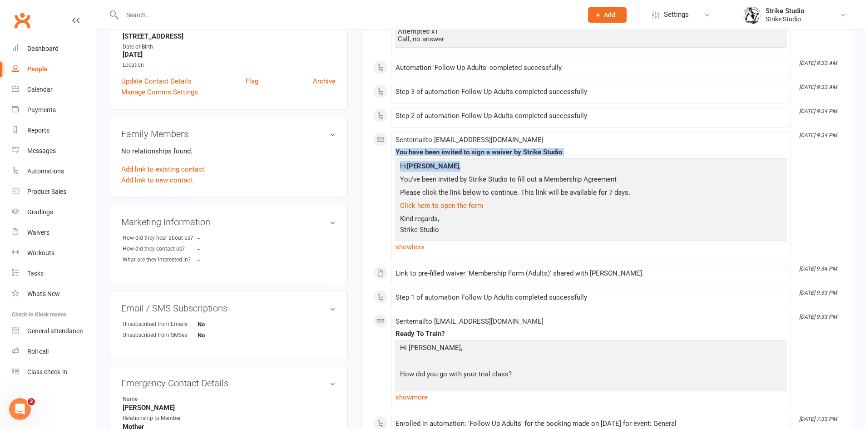
click at [500, 166] on p "Hi Mikel Mikhael ," at bounding box center [591, 167] width 386 height 13
drag, startPoint x: 402, startPoint y: 153, endPoint x: 511, endPoint y: 154, distance: 109.0
click at [511, 154] on div "You have been invited to sign a waiver by Strike Studio" at bounding box center [591, 152] width 391 height 8
click at [538, 154] on div "You have been invited to sign a waiver by Strike Studio" at bounding box center [591, 152] width 391 height 8
drag, startPoint x: 583, startPoint y: 154, endPoint x: 397, endPoint y: 151, distance: 185.3
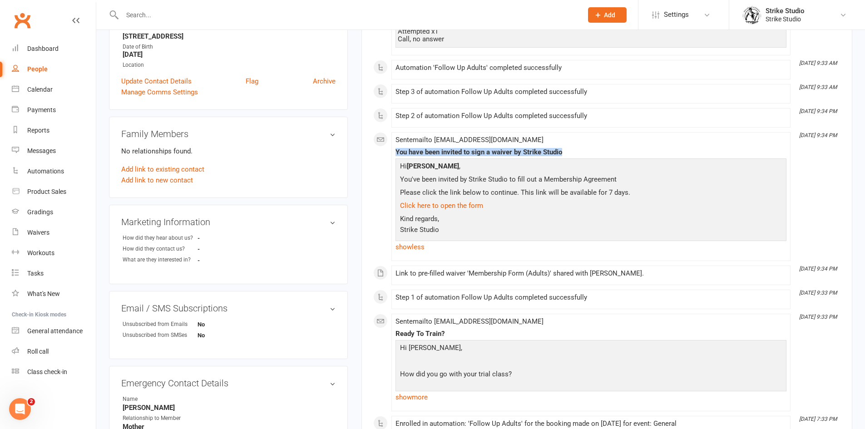
click at [397, 151] on div "You have been invited to sign a waiver by Strike Studio" at bounding box center [591, 152] width 391 height 8
click at [560, 193] on p "Please click the link below to continue. This link will be available for 7 days." at bounding box center [591, 193] width 386 height 13
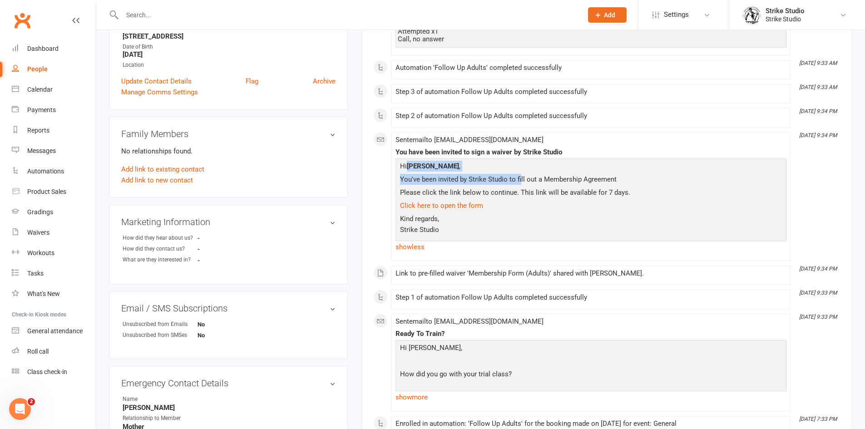
drag, startPoint x: 411, startPoint y: 165, endPoint x: 518, endPoint y: 180, distance: 108.2
click at [518, 180] on div "Hi Mikel Mikhael , You've been invited by Strike Studio to fill out a Membershi…" at bounding box center [591, 199] width 386 height 77
click at [575, 193] on p "Please click the link below to continue. This link will be available for 7 days." at bounding box center [591, 193] width 386 height 13
drag, startPoint x: 533, startPoint y: 187, endPoint x: 584, endPoint y: 180, distance: 51.3
click at [584, 180] on p "You've been invited by Strike Studio to fill out a Membership Agreement" at bounding box center [591, 180] width 386 height 13
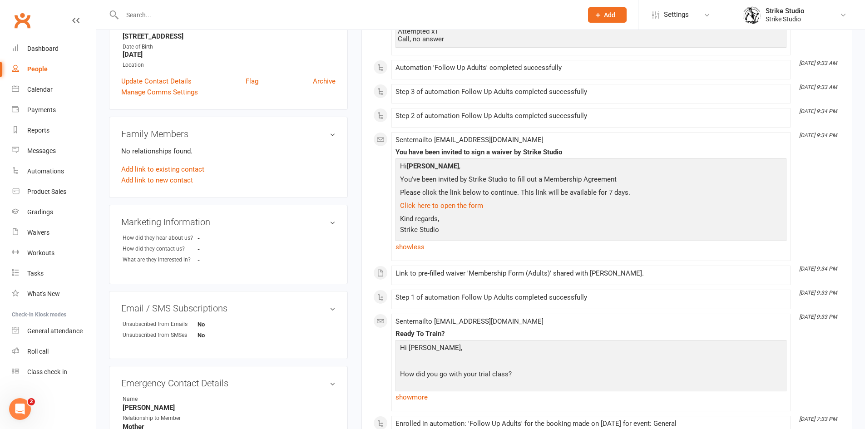
click at [487, 180] on p "You've been invited by Strike Studio to fill out a Membership Agreement" at bounding box center [591, 180] width 386 height 13
drag, startPoint x: 512, startPoint y: 151, endPoint x: 492, endPoint y: 150, distance: 19.5
click at [492, 150] on div "You have been invited to sign a waiver by Strike Studio" at bounding box center [591, 152] width 391 height 8
click at [491, 150] on div "You have been invited to sign a waiver by Strike Studio" at bounding box center [591, 152] width 391 height 8
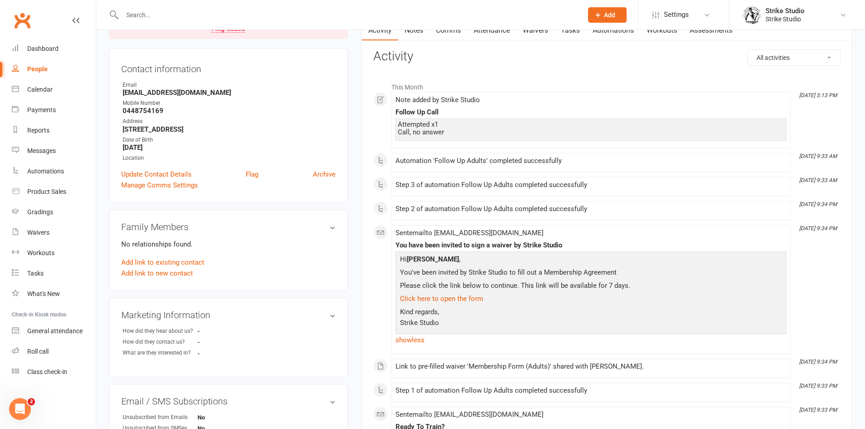
scroll to position [0, 0]
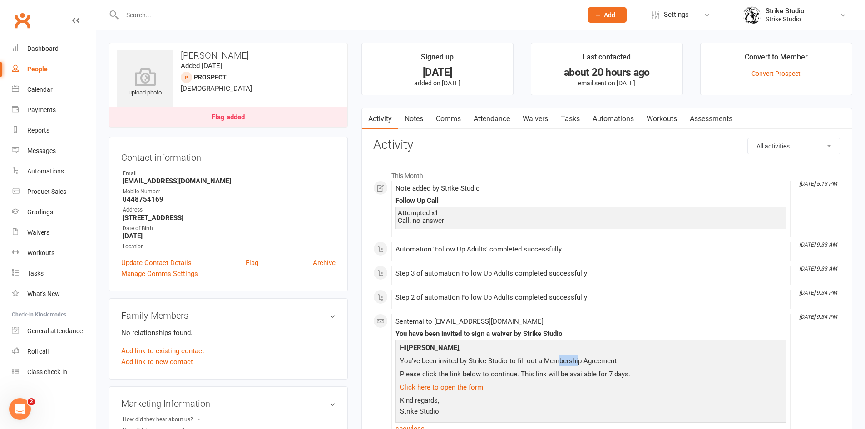
drag, startPoint x: 550, startPoint y: 361, endPoint x: 573, endPoint y: 358, distance: 22.9
click at [573, 358] on p "You've been invited by Strike Studio to fill out a Membership Agreement" at bounding box center [591, 362] width 386 height 13
click at [511, 337] on div "You have been invited to sign a waiver by Strike Studio" at bounding box center [591, 334] width 391 height 8
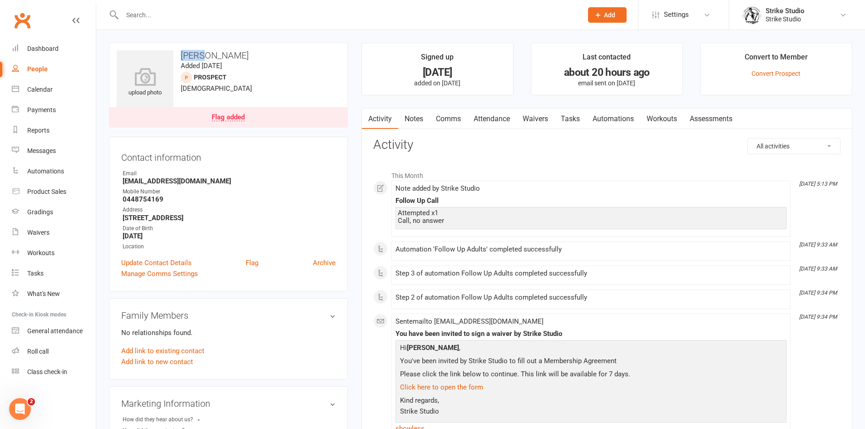
drag, startPoint x: 202, startPoint y: 56, endPoint x: 184, endPoint y: 53, distance: 17.6
click at [184, 53] on h3 "Mikel Mikhael" at bounding box center [228, 55] width 223 height 10
click at [184, 54] on h3 "Mikel Mikhael" at bounding box center [228, 55] width 223 height 10
click at [421, 120] on link "Notes" at bounding box center [413, 119] width 31 height 21
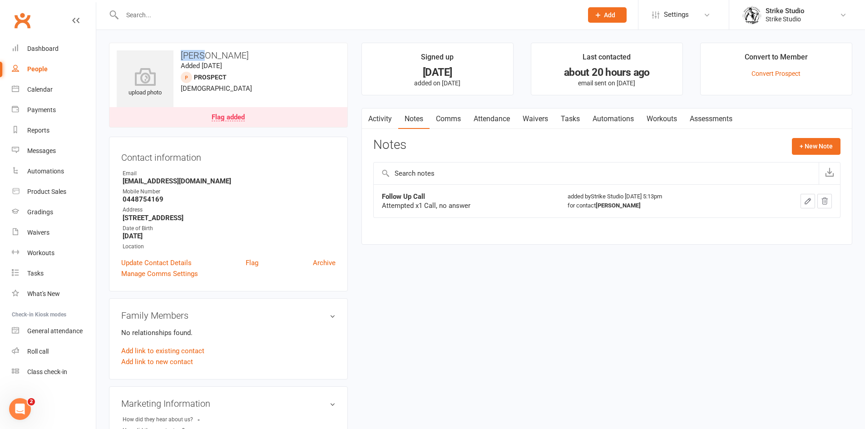
click at [804, 199] on icon "button" at bounding box center [808, 201] width 8 height 8
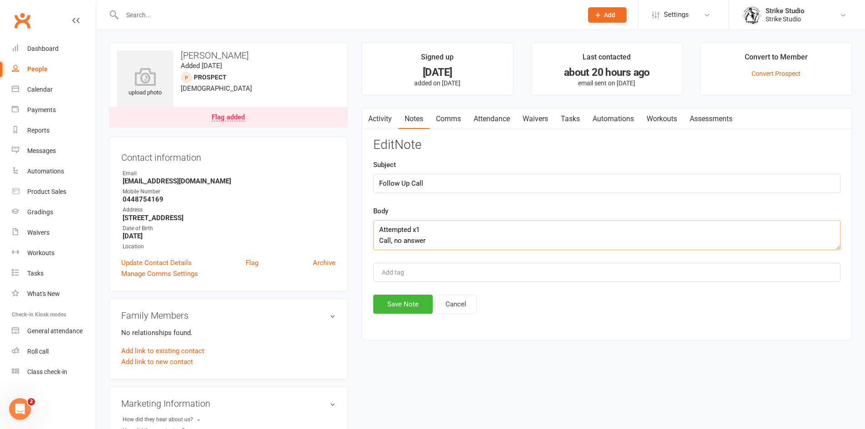
click at [478, 244] on textarea "Attempted x1 Call, no answer" at bounding box center [606, 235] width 467 height 30
type textarea "Attempted x1 Will sign up via the app"
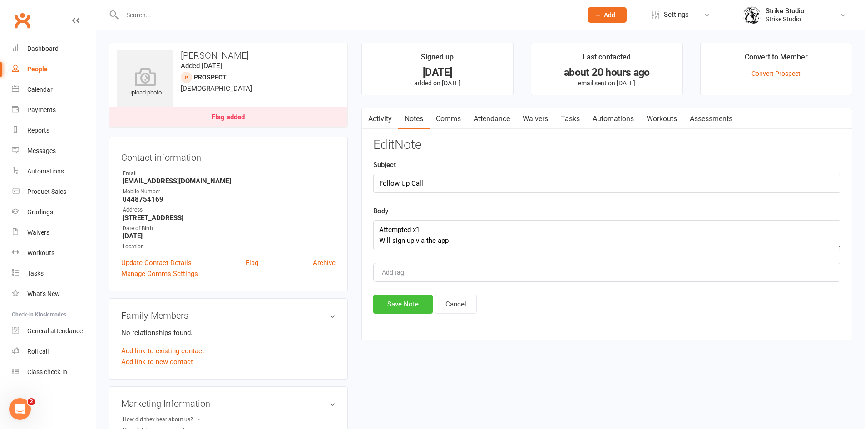
click at [404, 315] on div "Activity Notes Comms Attendance Waivers Tasks Automations Workouts Assessments …" at bounding box center [606, 224] width 491 height 233
click at [404, 313] on button "Save Note" at bounding box center [402, 304] width 59 height 19
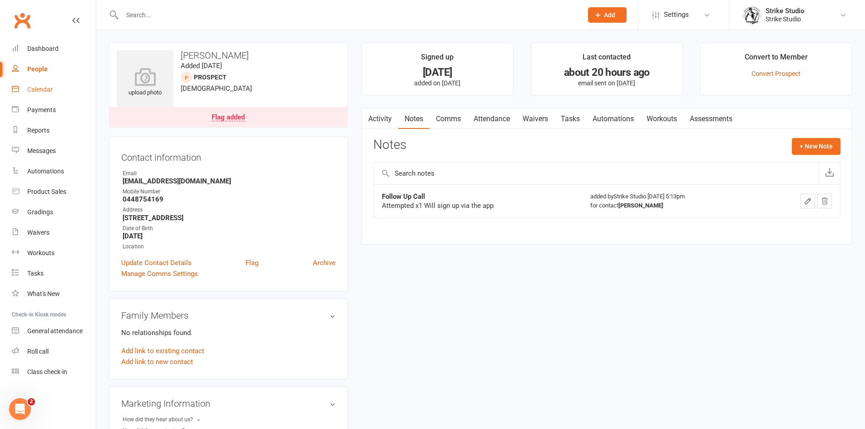
click at [49, 88] on div "Calendar" at bounding box center [39, 89] width 25 height 7
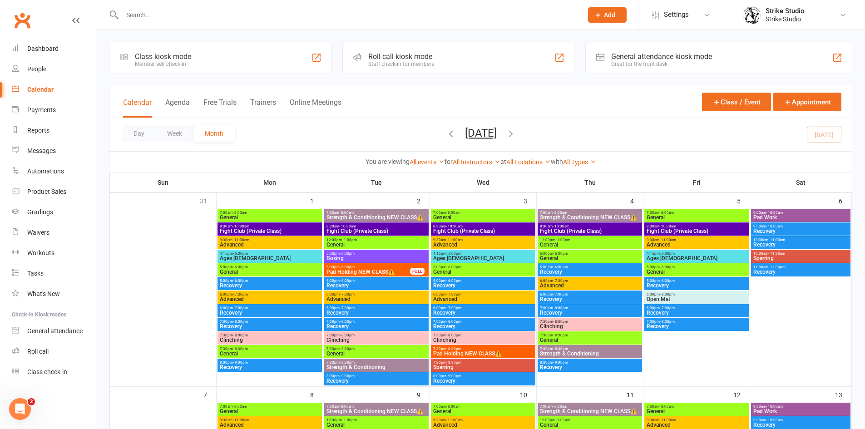
scroll to position [318, 0]
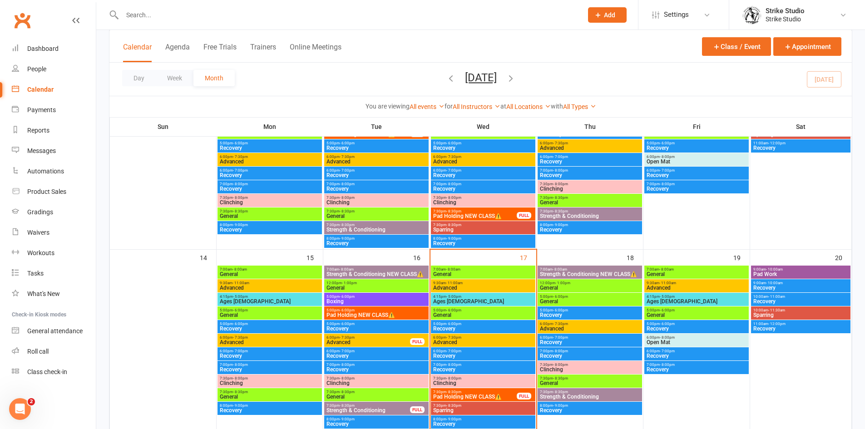
click at [493, 383] on span "Clinching" at bounding box center [483, 383] width 101 height 5
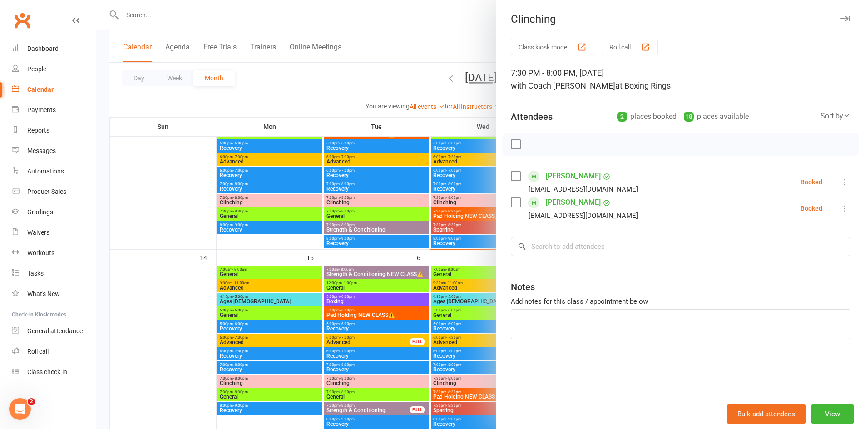
click at [420, 307] on div at bounding box center [480, 214] width 769 height 429
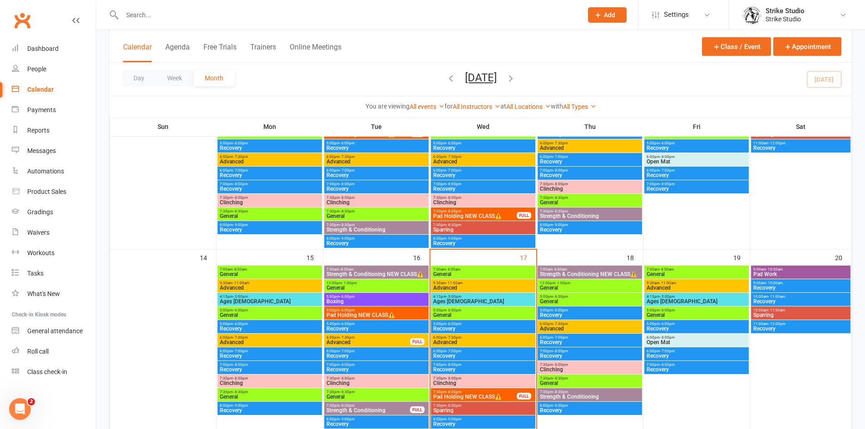
click at [511, 396] on span "Pad Holding NEW CLASS⚠️" at bounding box center [475, 396] width 84 height 5
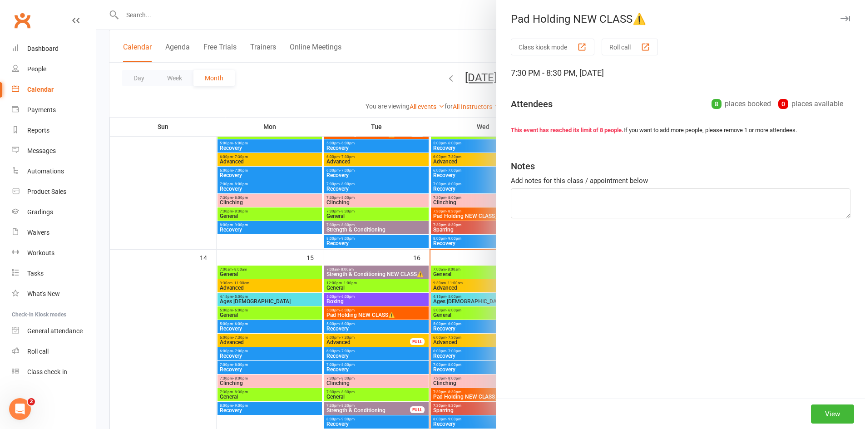
click at [312, 211] on div at bounding box center [480, 214] width 769 height 429
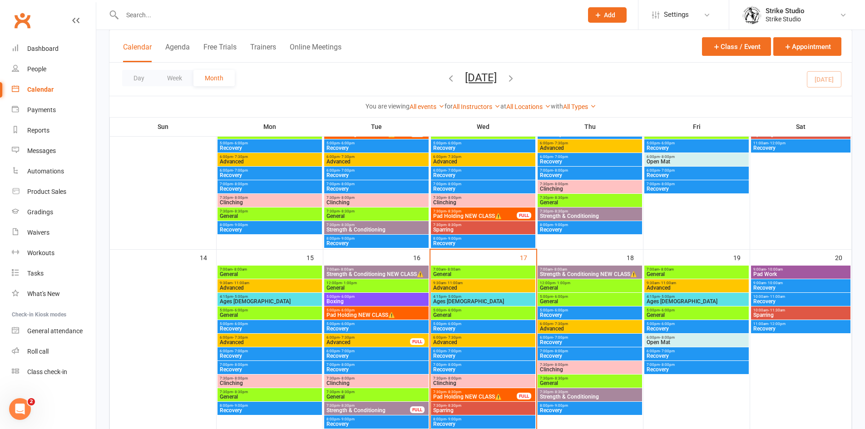
click at [485, 311] on span "5:00pm - 6:00pm" at bounding box center [483, 310] width 101 height 4
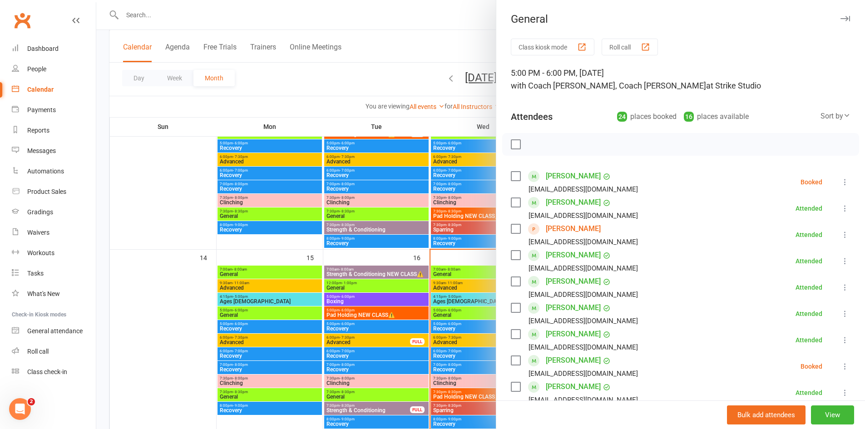
click at [568, 228] on link "Nick Castaldi" at bounding box center [573, 229] width 55 height 15
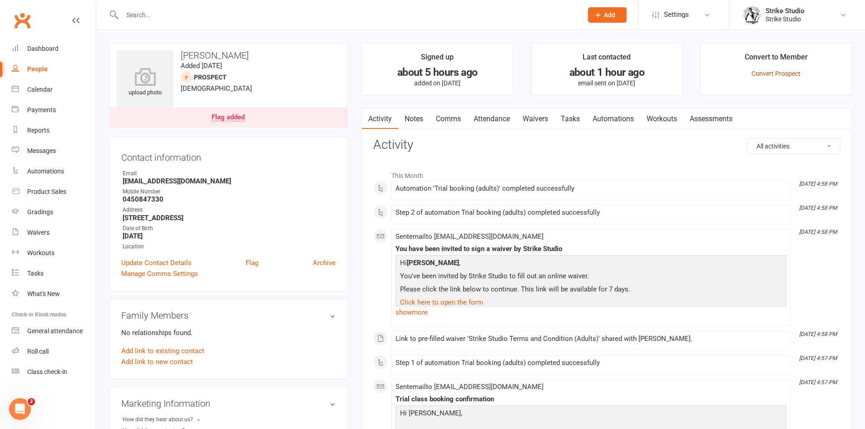
click at [798, 74] on link "Convert Prospect" at bounding box center [776, 73] width 49 height 7
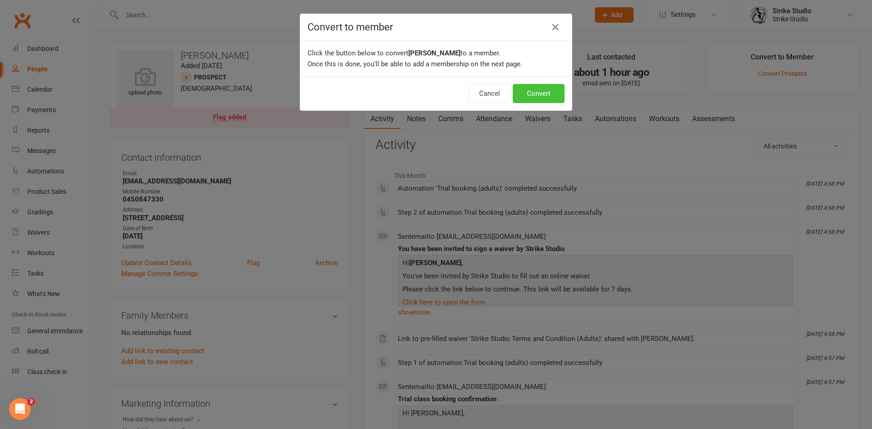
click at [530, 97] on button "Convert" at bounding box center [539, 93] width 52 height 19
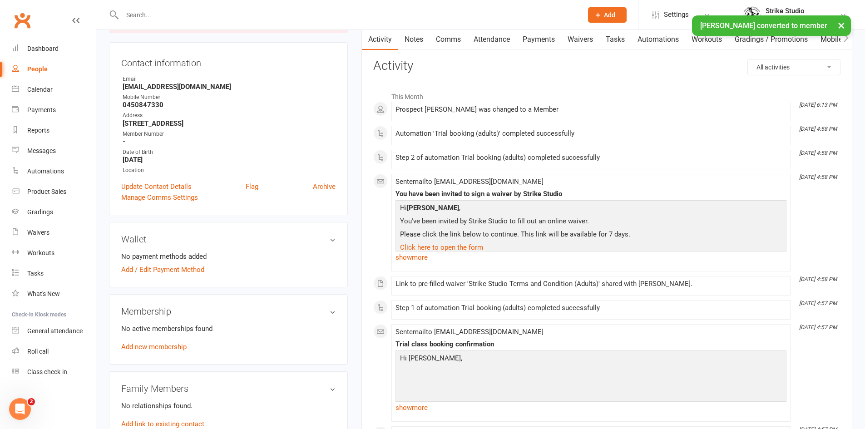
scroll to position [136, 0]
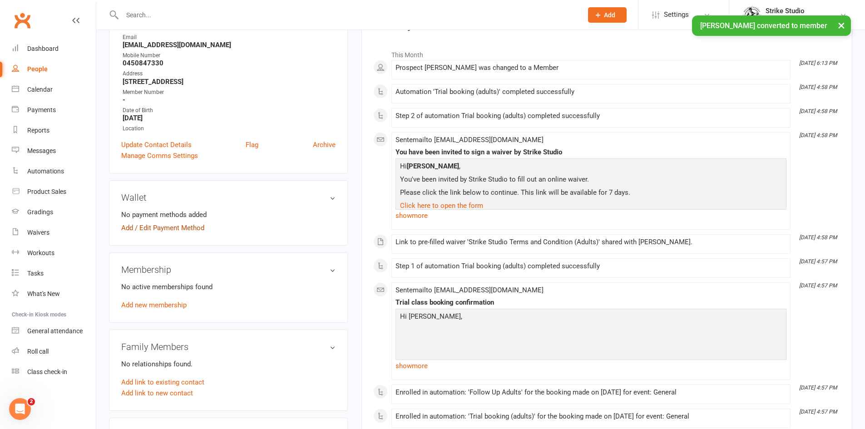
click at [177, 229] on link "Add / Edit Payment Method" at bounding box center [162, 228] width 83 height 11
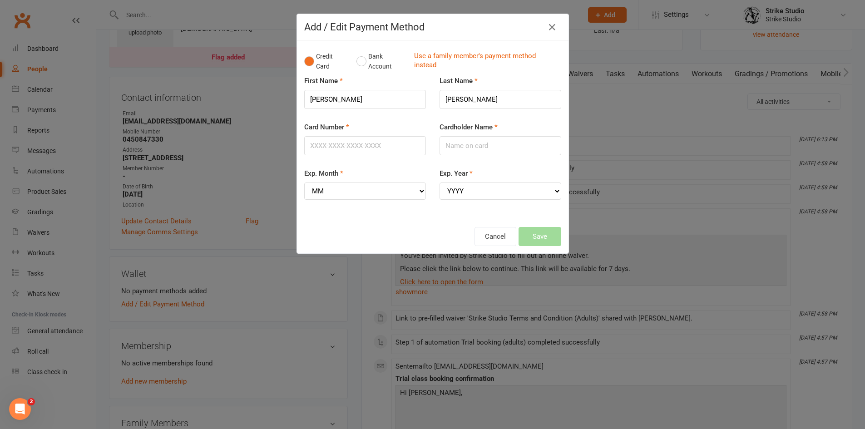
scroll to position [0, 0]
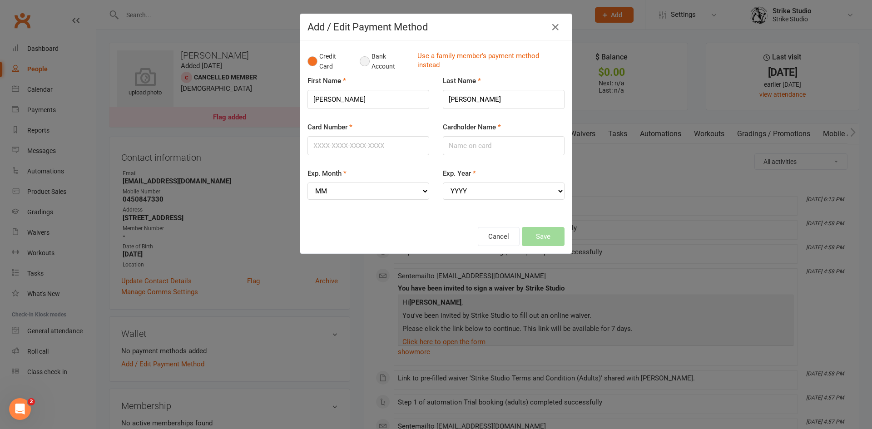
click at [368, 74] on button "Bank Account" at bounding box center [385, 62] width 50 height 28
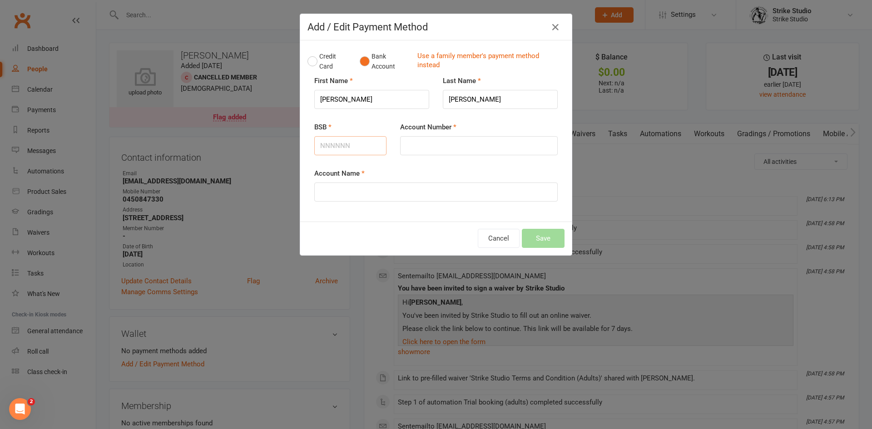
click at [349, 143] on input "BSB" at bounding box center [350, 145] width 72 height 19
type input "063620"
click at [505, 139] on input "Account Number" at bounding box center [479, 145] width 158 height 19
type input "10230676"
click at [457, 193] on input "Account Name" at bounding box center [435, 192] width 243 height 19
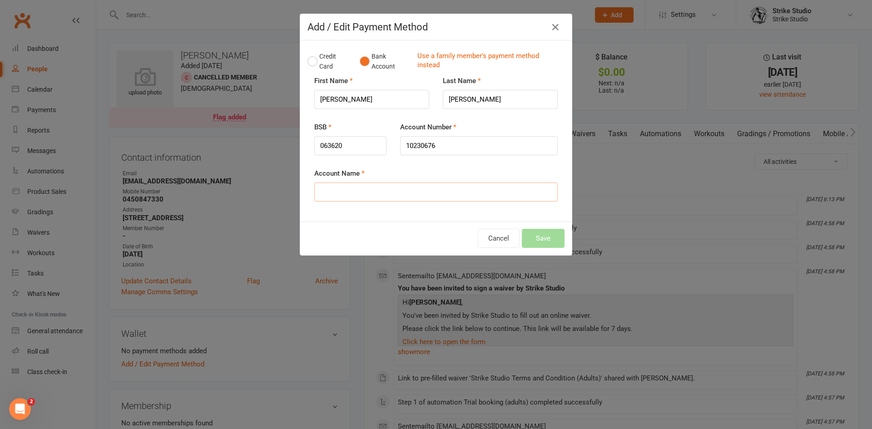
type input "M"
type input "Nick Castaldi"
click at [558, 244] on button "Save" at bounding box center [543, 238] width 43 height 19
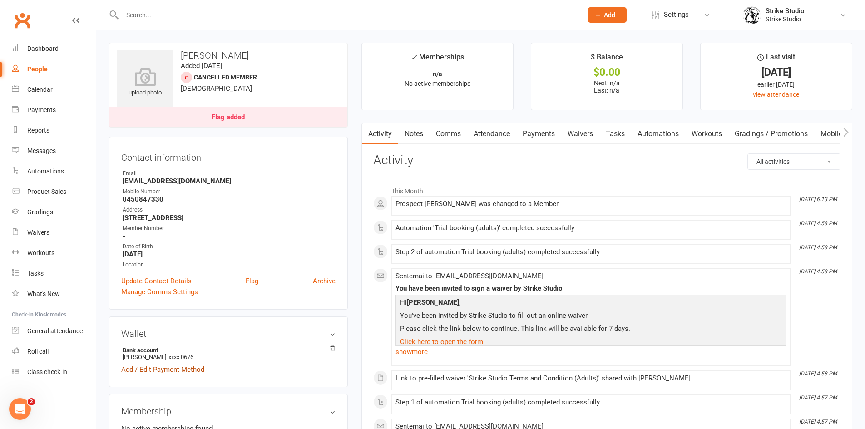
click at [175, 365] on link "Add / Edit Payment Method" at bounding box center [162, 369] width 83 height 11
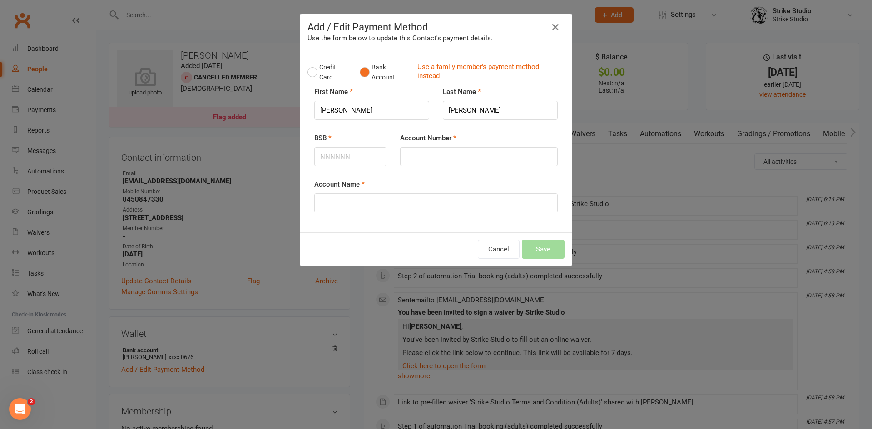
click at [282, 317] on div "Add / Edit Payment Method Use the form below to update this Contact's payment d…" at bounding box center [436, 214] width 872 height 429
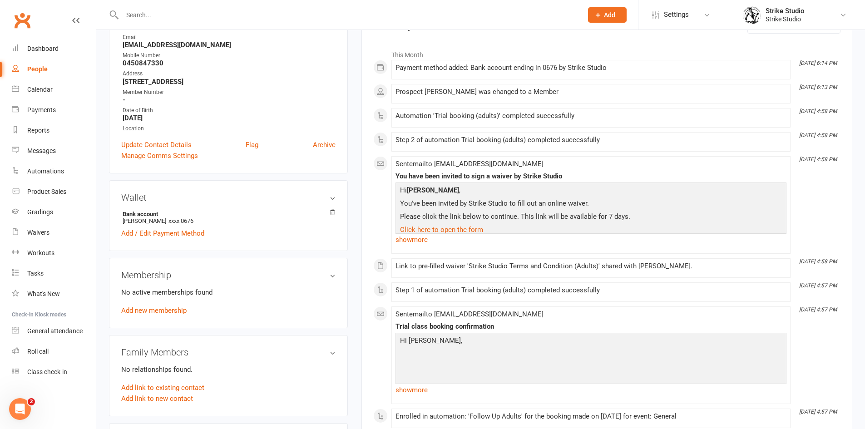
scroll to position [272, 0]
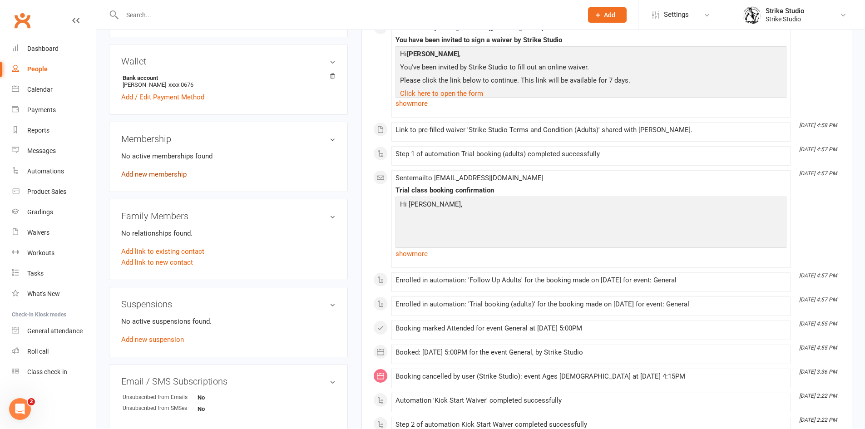
click at [168, 173] on link "Add new membership" at bounding box center [153, 174] width 65 height 8
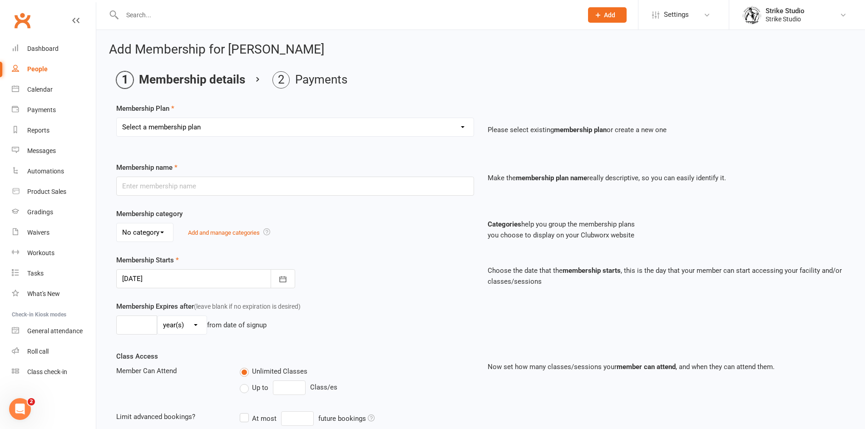
drag, startPoint x: 211, startPoint y: 126, endPoint x: 211, endPoint y: 133, distance: 7.3
click at [211, 126] on select "Select a membership plan Create new Membership Plan Staff Prepaid (12 month mem…" at bounding box center [295, 127] width 357 height 18
select select "5"
click at [117, 118] on select "Select a membership plan Create new Membership Plan Staff Prepaid (12 month mem…" at bounding box center [295, 127] width 357 height 18
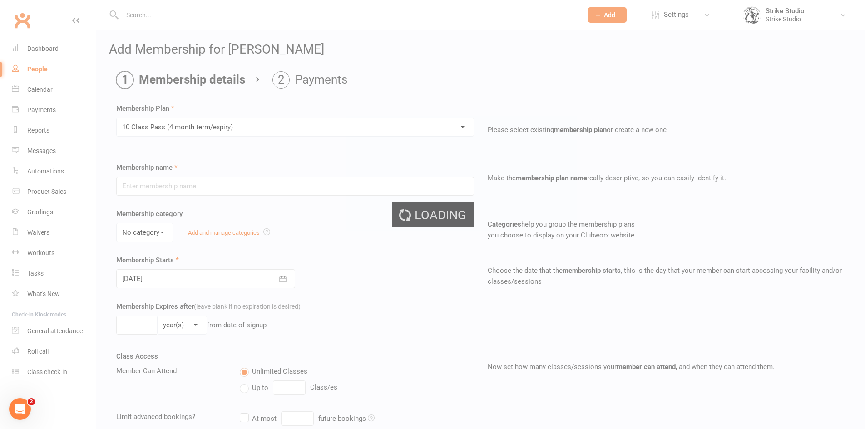
type input "10 Class Pass (4 month term/expiry)"
select select "0"
type input "4"
select select "2"
type input "10"
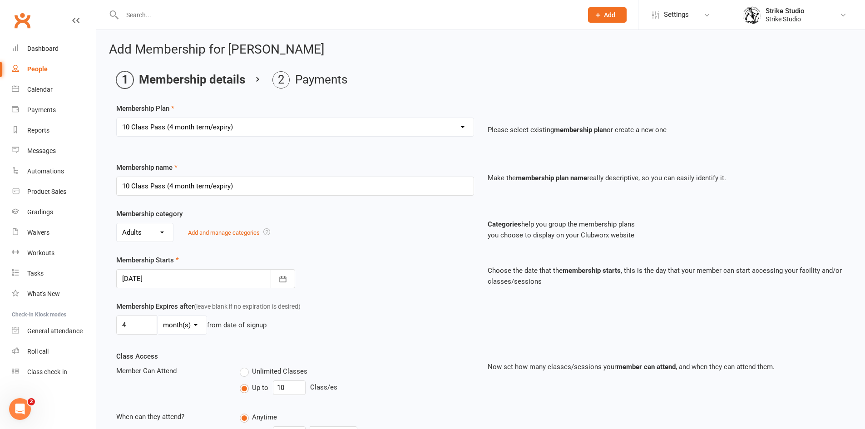
click at [215, 282] on div at bounding box center [205, 278] width 179 height 19
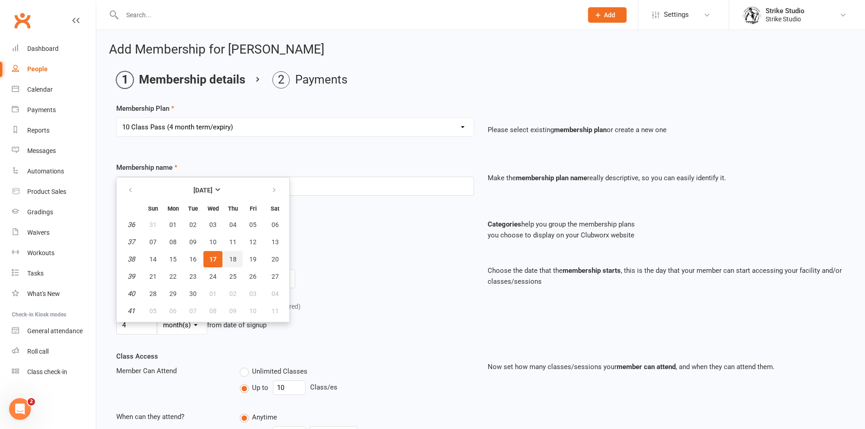
click at [227, 256] on button "18" at bounding box center [232, 259] width 19 height 16
type input "18 Sep 2025"
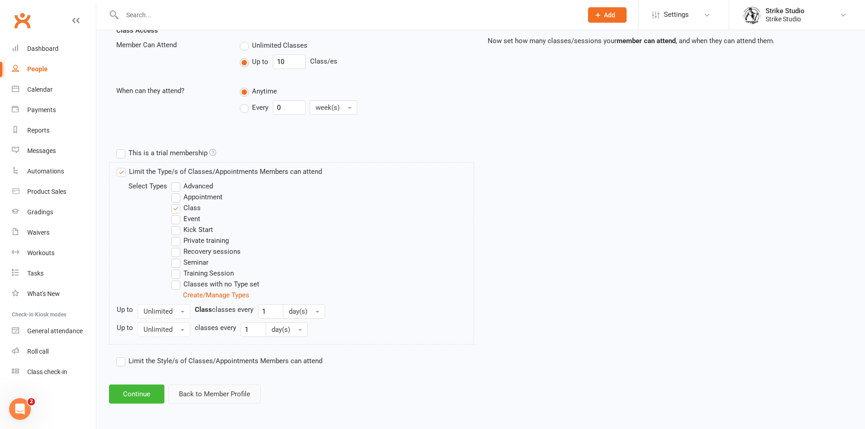
scroll to position [327, 0]
click at [139, 392] on button "Continue" at bounding box center [136, 393] width 55 height 19
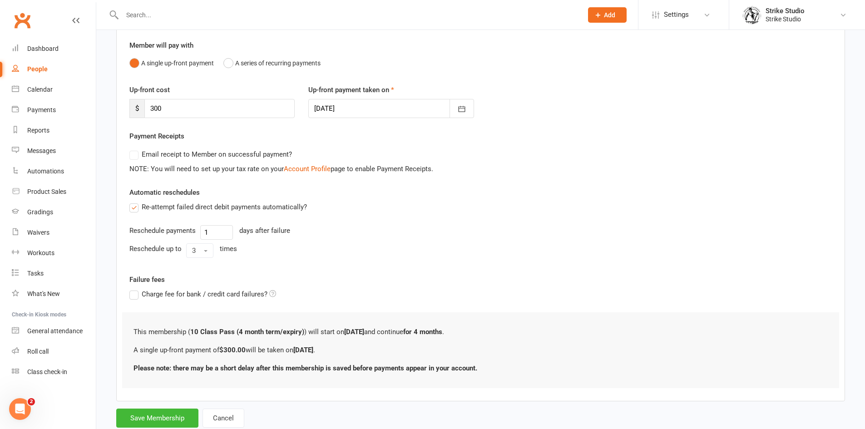
scroll to position [102, 0]
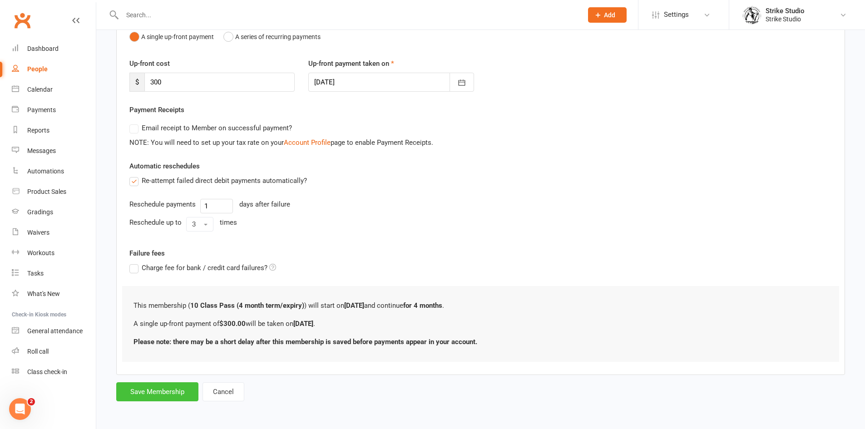
click at [173, 393] on button "Save Membership" at bounding box center [157, 391] width 82 height 19
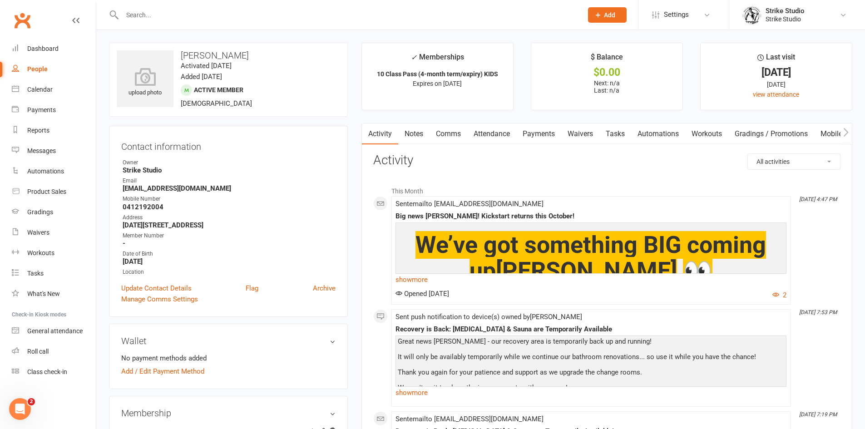
click at [500, 134] on link "Attendance" at bounding box center [491, 134] width 49 height 21
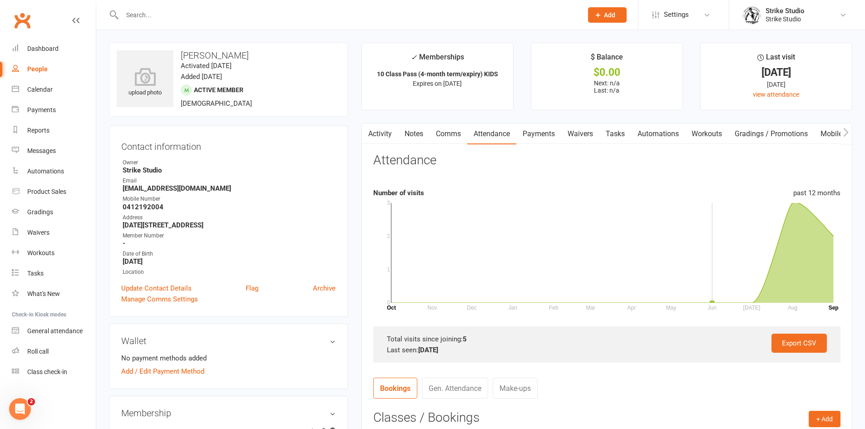
scroll to position [272, 0]
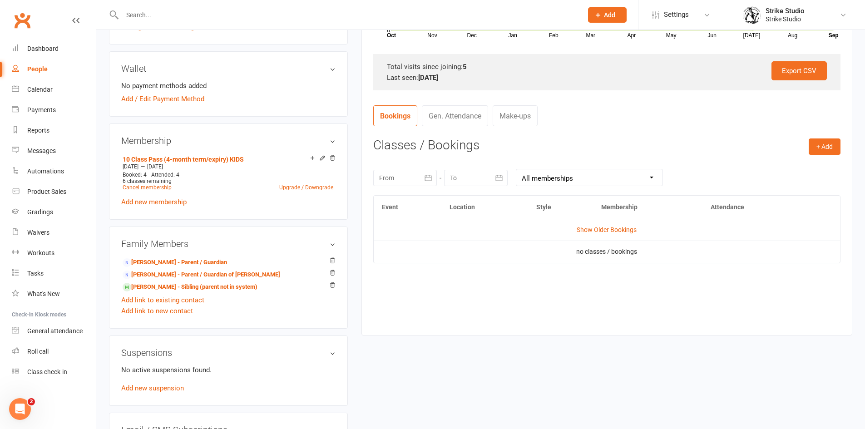
click at [600, 236] on td "Show Older Bookings" at bounding box center [607, 230] width 466 height 22
click at [608, 233] on link "Show Older Bookings" at bounding box center [607, 229] width 60 height 7
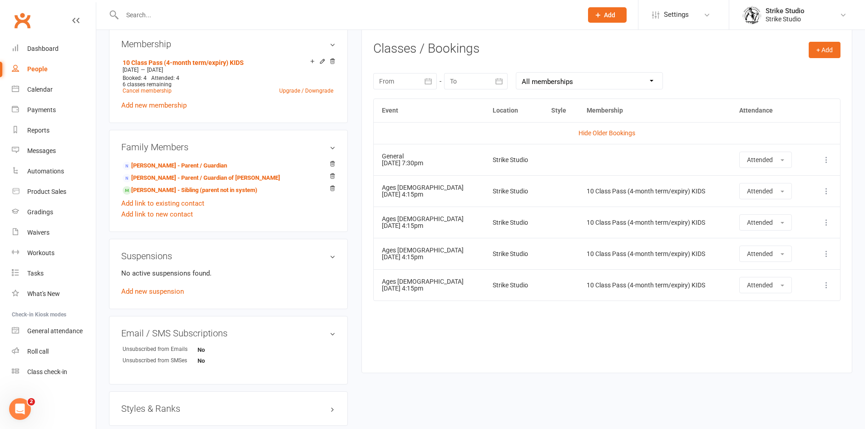
scroll to position [409, 0]
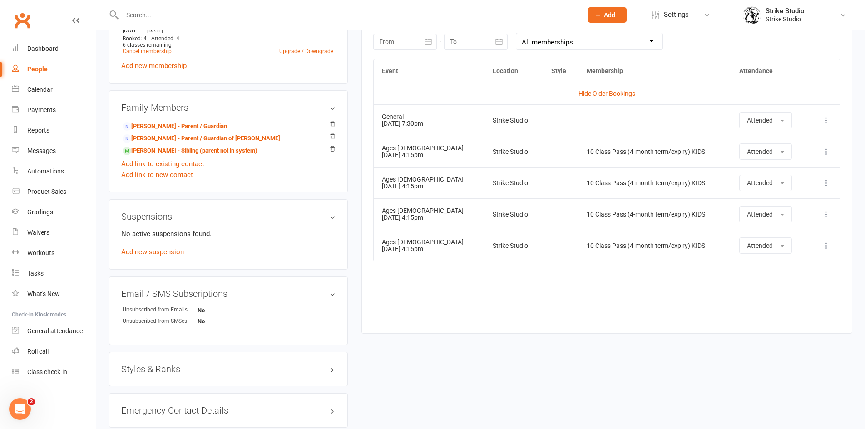
drag, startPoint x: 437, startPoint y: 157, endPoint x: 509, endPoint y: 155, distance: 72.2
click at [506, 155] on tr "Ages [DEMOGRAPHIC_DATA] [DATE] 4:15pm Strike Studio 10 Class Pass (4-month term…" at bounding box center [607, 151] width 466 height 31
click at [543, 155] on td at bounding box center [560, 151] width 35 height 31
drag, startPoint x: 53, startPoint y: 178, endPoint x: 361, endPoint y: 247, distance: 316.0
click at [361, 247] on div "Activity Notes Comms Attendance Payments Waivers Tasks Automations Workouts Gra…" at bounding box center [606, 23] width 491 height 619
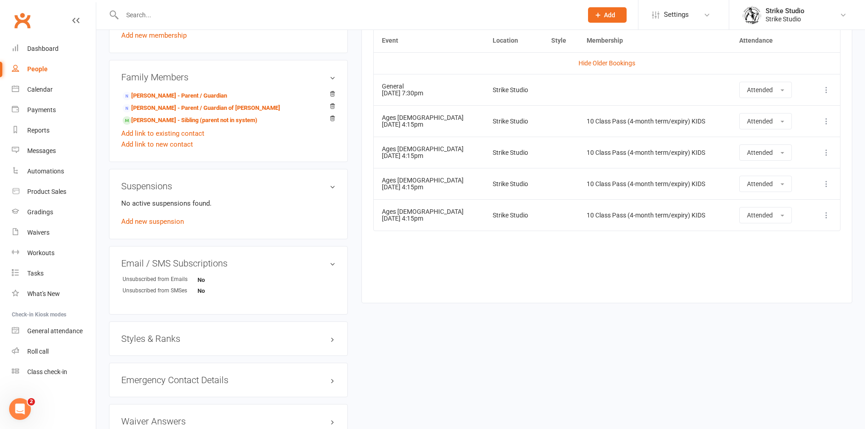
scroll to position [406, 0]
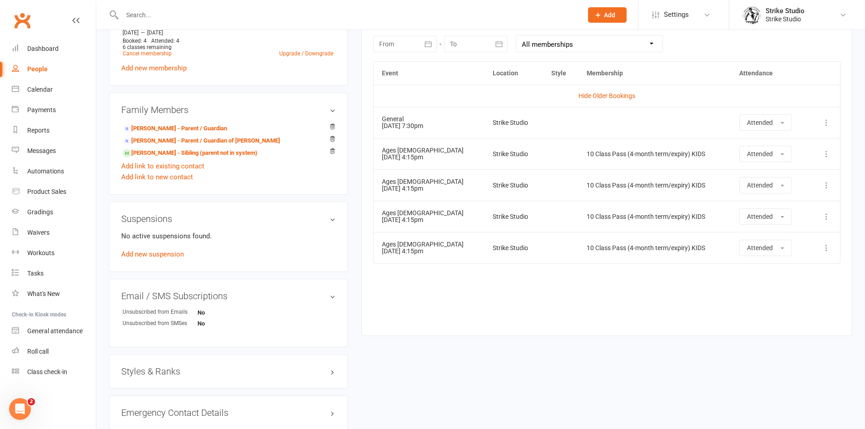
click at [735, 305] on div "Event Location Style Membership Attendance Hide Older Bookings General [DATE] 7…" at bounding box center [606, 191] width 467 height 261
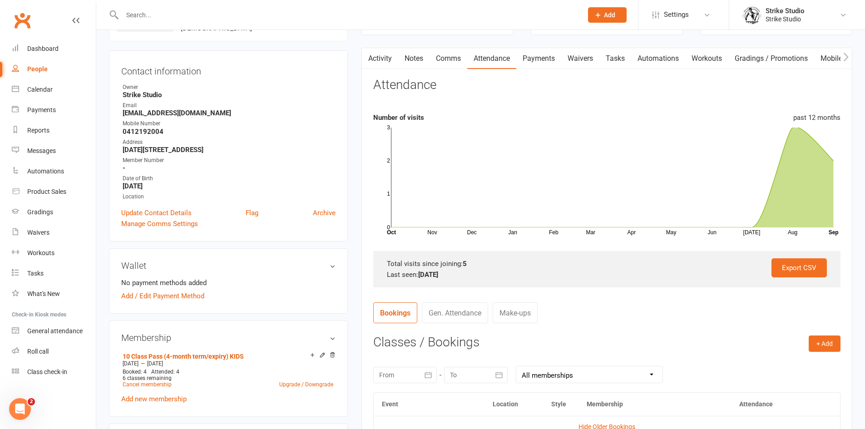
scroll to position [0, 0]
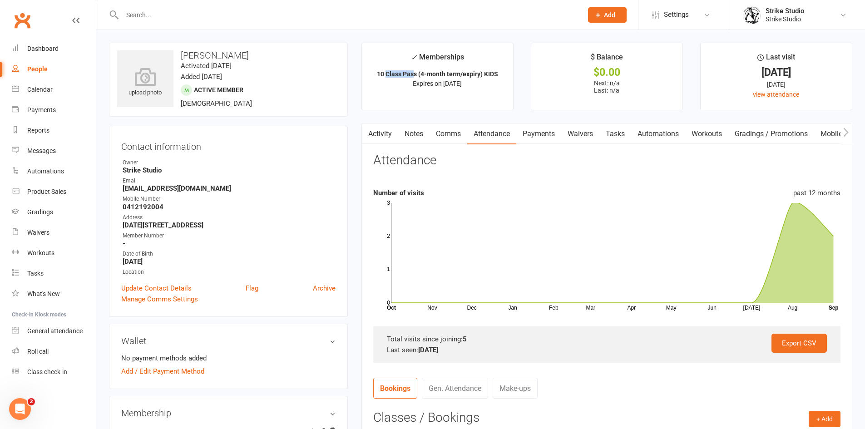
drag, startPoint x: 385, startPoint y: 72, endPoint x: 415, endPoint y: 72, distance: 30.0
click at [415, 72] on strong "10 Class Pass (4-month term/expiry) KIDS" at bounding box center [437, 73] width 121 height 7
click at [430, 74] on strong "10 Class Pass (4-month term/expiry) KIDS" at bounding box center [437, 73] width 121 height 7
click at [290, 15] on input "text" at bounding box center [347, 15] width 457 height 13
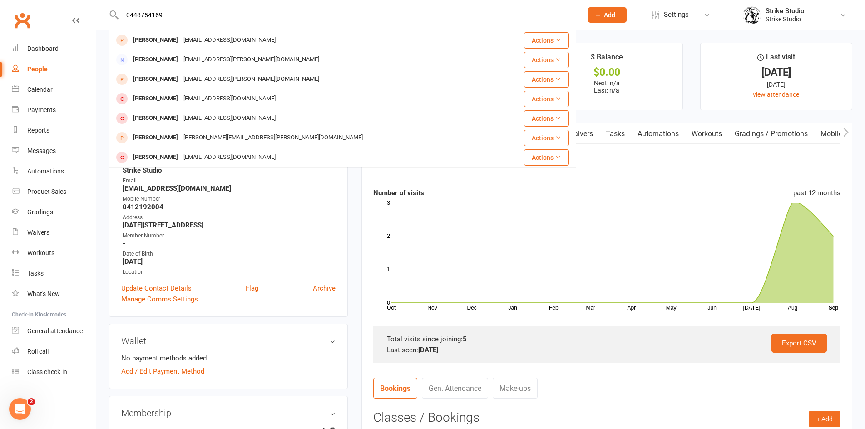
type input "0448754169"
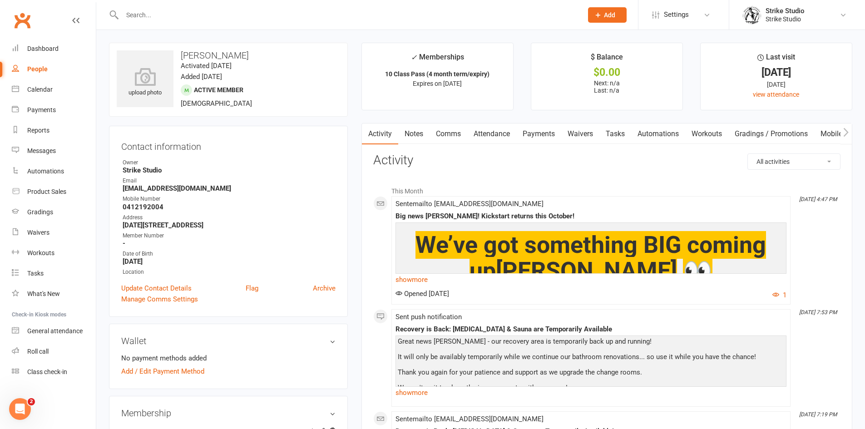
click at [522, 136] on link "Payments" at bounding box center [538, 134] width 45 height 21
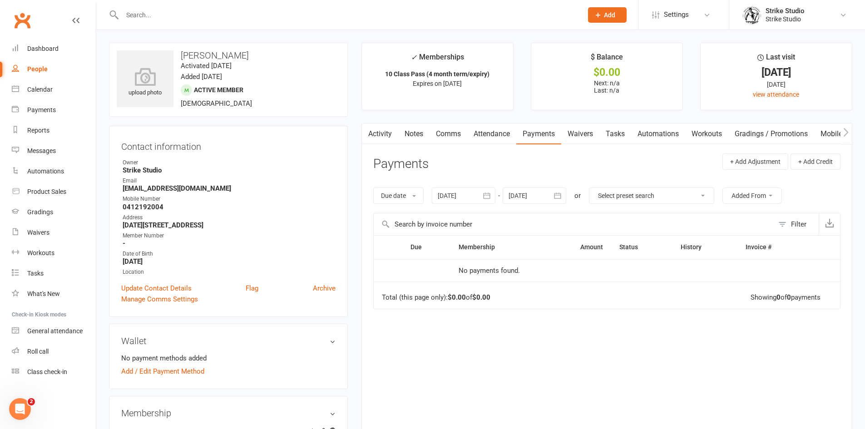
click at [496, 138] on link "Attendance" at bounding box center [491, 134] width 49 height 21
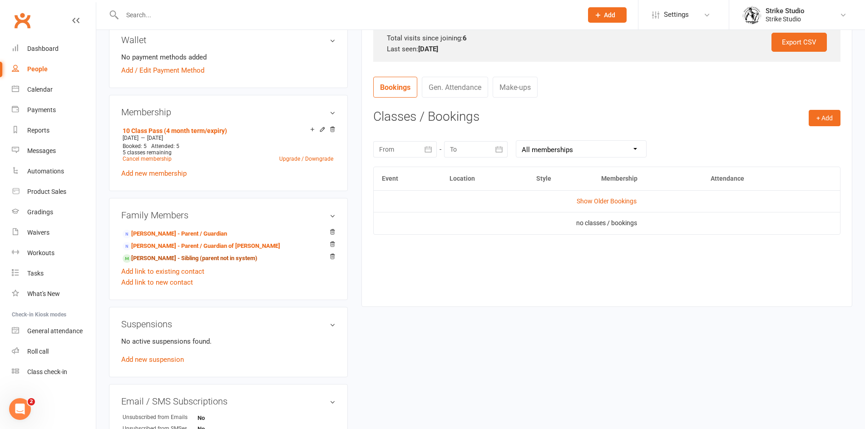
scroll to position [318, 0]
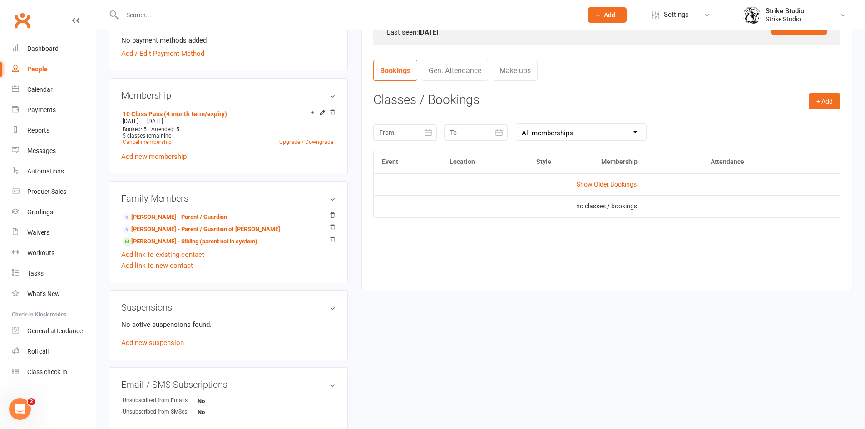
click at [614, 192] on td "Show Older Bookings" at bounding box center [607, 184] width 466 height 22
click at [617, 186] on link "Show Older Bookings" at bounding box center [607, 184] width 60 height 7
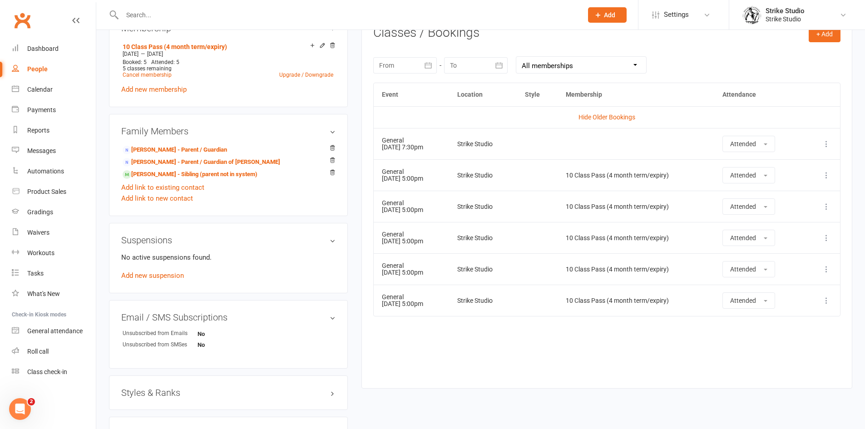
scroll to position [409, 0]
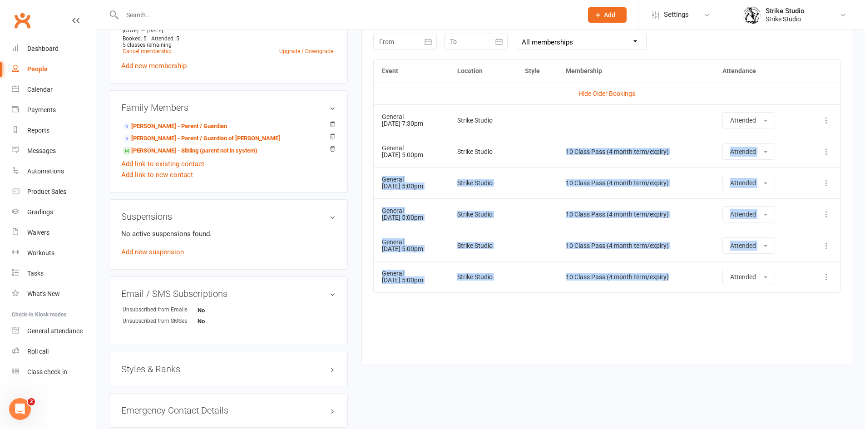
drag, startPoint x: 656, startPoint y: 260, endPoint x: 576, endPoint y: 154, distance: 132.7
click at [576, 154] on tbody "Hide Older Bookings General [DATE] 7:30pm Strike Studio Attended More info View…" at bounding box center [607, 188] width 466 height 210
click at [650, 174] on td "10 Class Pass (4 month term/expiry)" at bounding box center [636, 182] width 156 height 31
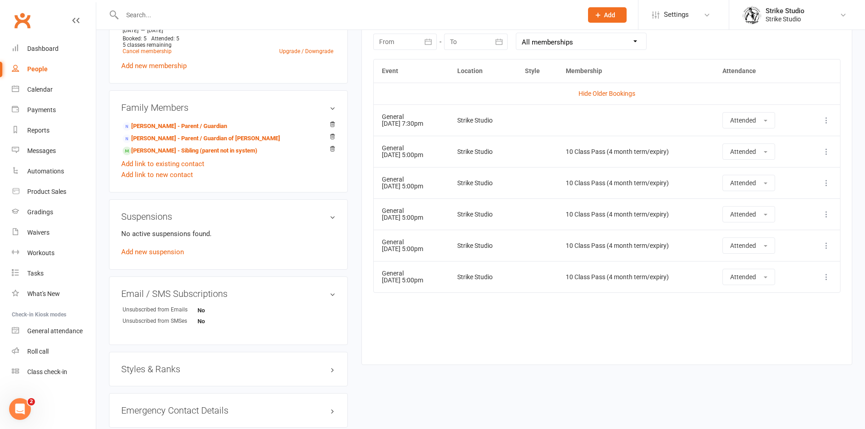
drag, startPoint x: 394, startPoint y: 280, endPoint x: 460, endPoint y: 278, distance: 65.9
click at [449, 278] on td "General [DATE] 5:00pm" at bounding box center [411, 276] width 75 height 31
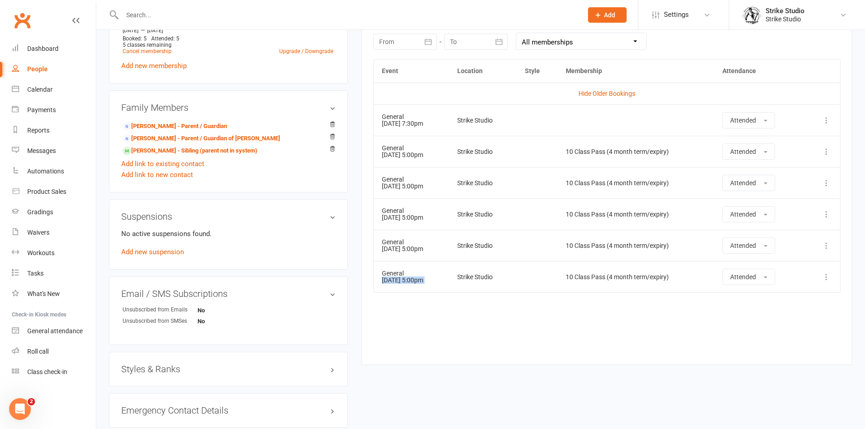
click at [449, 278] on td "General [DATE] 5:00pm" at bounding box center [411, 276] width 75 height 31
click at [556, 304] on div "Event Location Style Membership Attendance Hide Older Bookings General [DATE] 7…" at bounding box center [606, 205] width 467 height 292
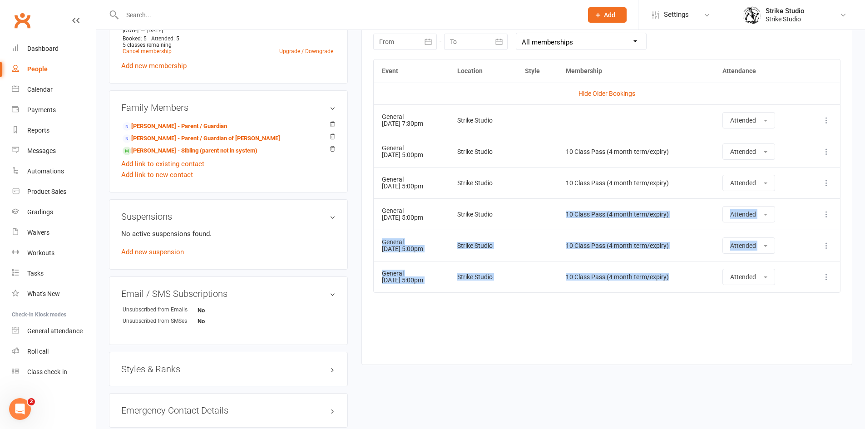
drag, startPoint x: 690, startPoint y: 275, endPoint x: 574, endPoint y: 209, distance: 132.6
click at [569, 212] on tbody "Hide Older Bookings General [DATE] 7:30pm Strike Studio Attended More info View…" at bounding box center [607, 188] width 466 height 210
click at [576, 209] on td "10 Class Pass (4 month term/expiry)" at bounding box center [636, 213] width 156 height 31
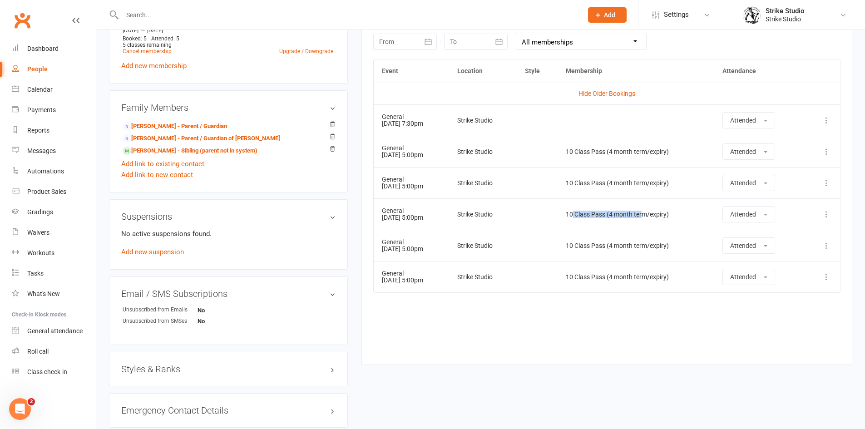
drag, startPoint x: 585, startPoint y: 218, endPoint x: 656, endPoint y: 221, distance: 70.9
click at [656, 221] on td "10 Class Pass (4 month term/expiry)" at bounding box center [636, 213] width 156 height 31
click at [657, 221] on td "10 Class Pass (4 month term/expiry)" at bounding box center [636, 213] width 156 height 31
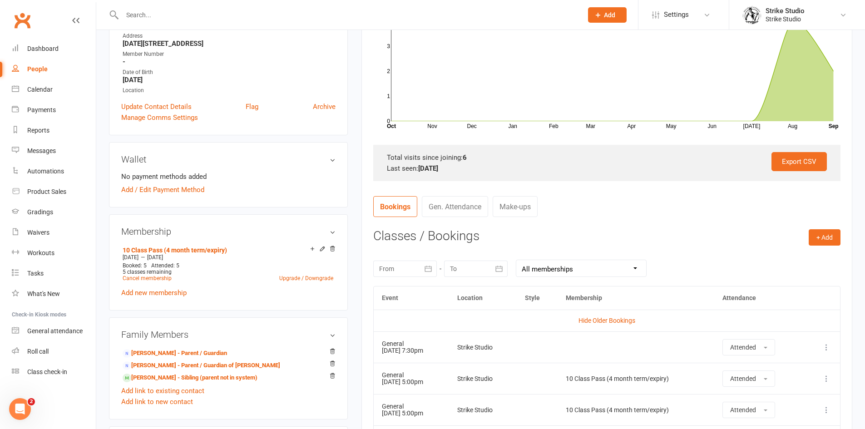
scroll to position [0, 0]
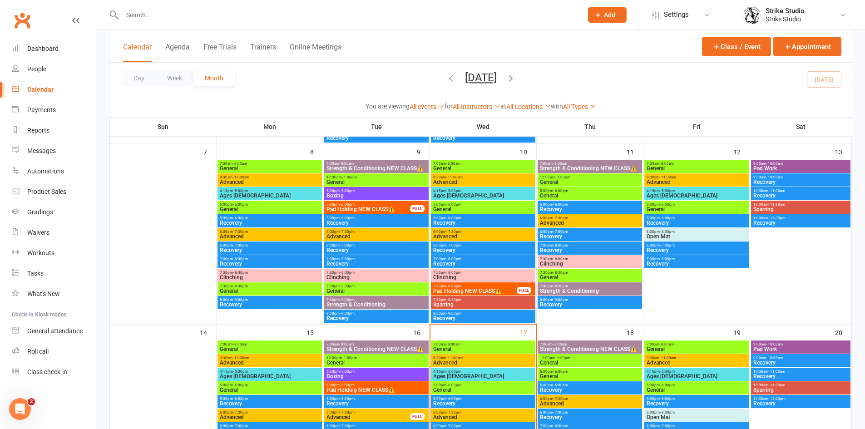
scroll to position [227, 0]
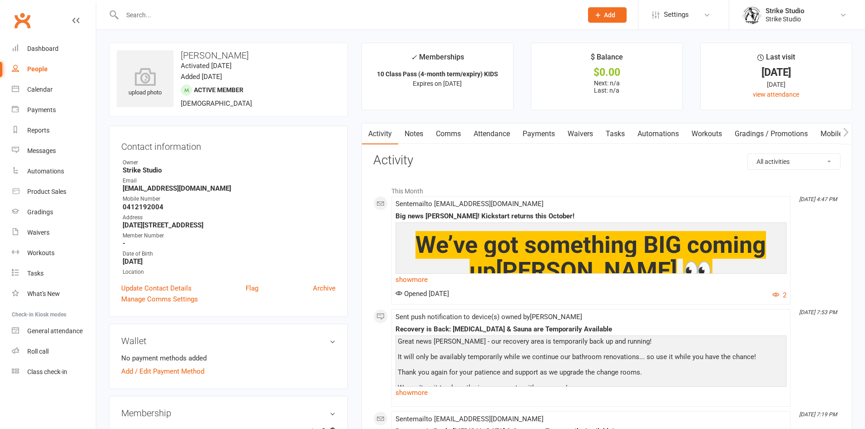
click at [495, 129] on link "Attendance" at bounding box center [491, 134] width 49 height 21
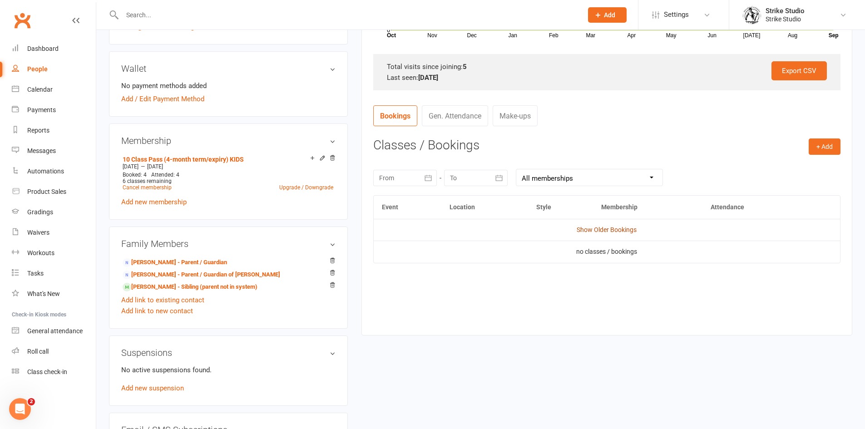
click at [620, 233] on link "Show Older Bookings" at bounding box center [607, 229] width 60 height 7
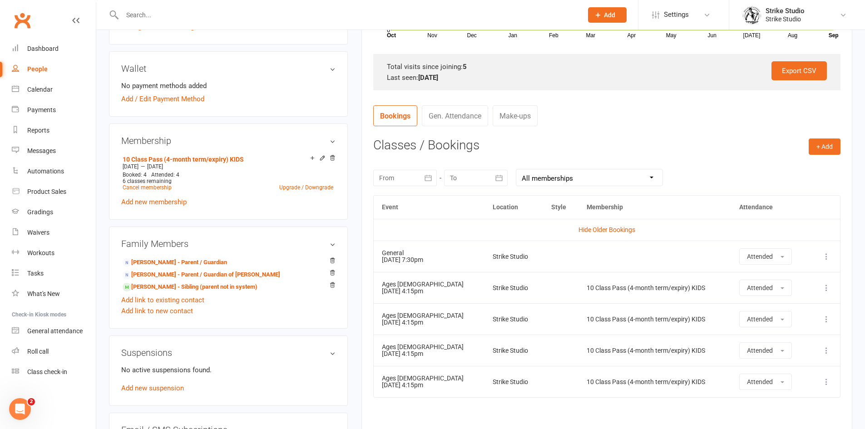
scroll to position [409, 0]
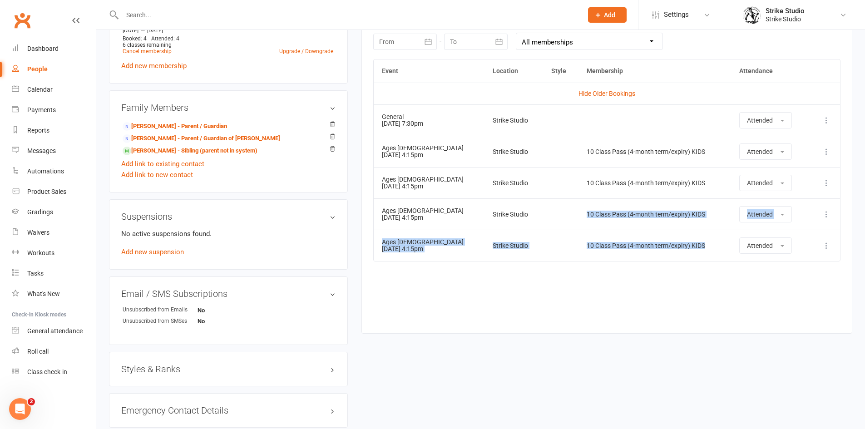
drag, startPoint x: 698, startPoint y: 247, endPoint x: 570, endPoint y: 221, distance: 130.2
click at [570, 221] on tbody "Hide Older Bookings General 07 Aug 2025 7:30pm Strike Studio Attended More info…" at bounding box center [607, 172] width 466 height 178
click at [691, 242] on td "10 Class Pass (4-month term/expiry) KIDS" at bounding box center [655, 245] width 153 height 31
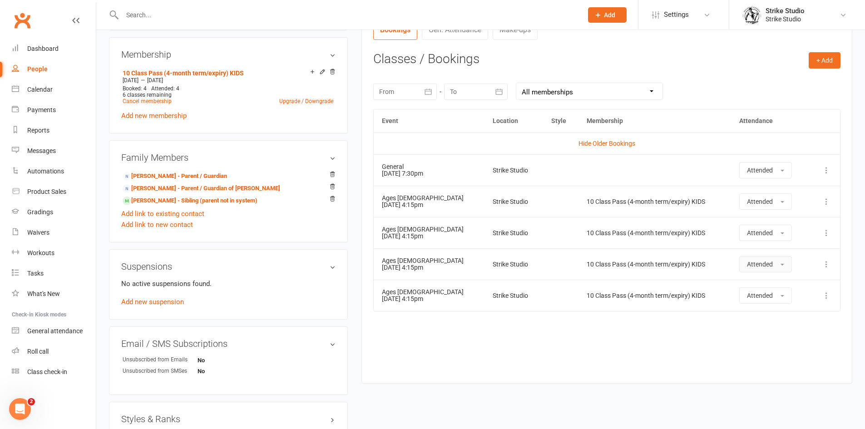
scroll to position [363, 0]
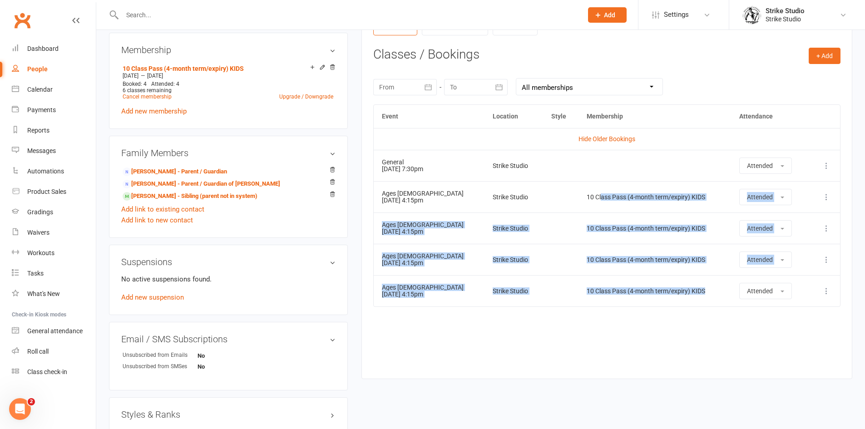
drag, startPoint x: 708, startPoint y: 292, endPoint x: 586, endPoint y: 203, distance: 152.0
click at [586, 203] on tbody "Hide Older Bookings General 07 Aug 2025 7:30pm Strike Studio Attended More info…" at bounding box center [607, 217] width 466 height 178
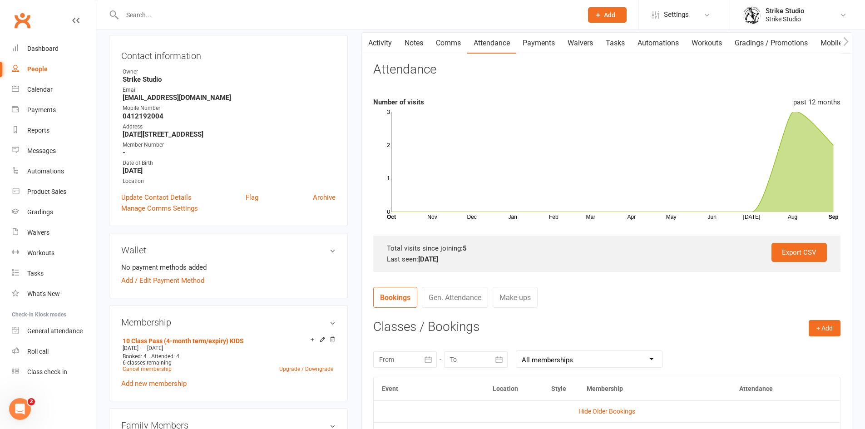
click at [351, 115] on div "upload photo Oliver Lalazari Activated 20 August, 2025 Added 4 August, 2025 Act…" at bounding box center [228, 425] width 252 height 946
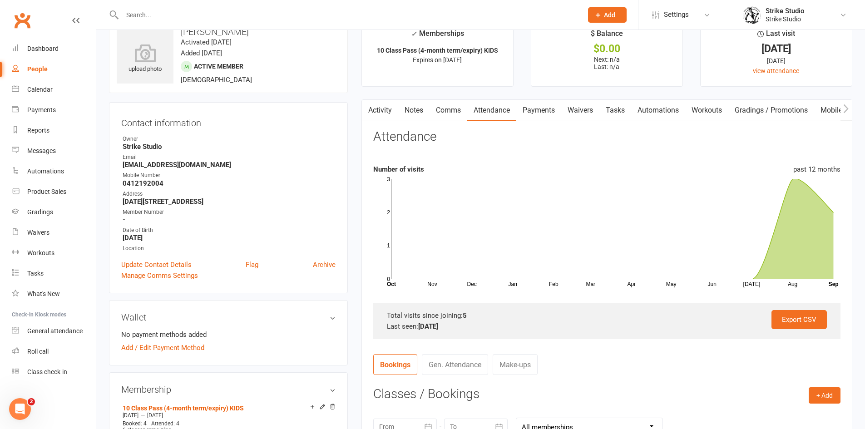
scroll to position [0, 0]
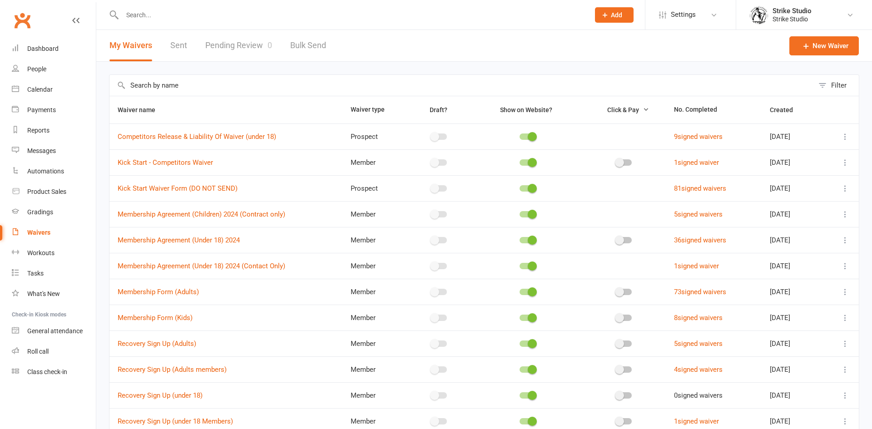
select select "100"
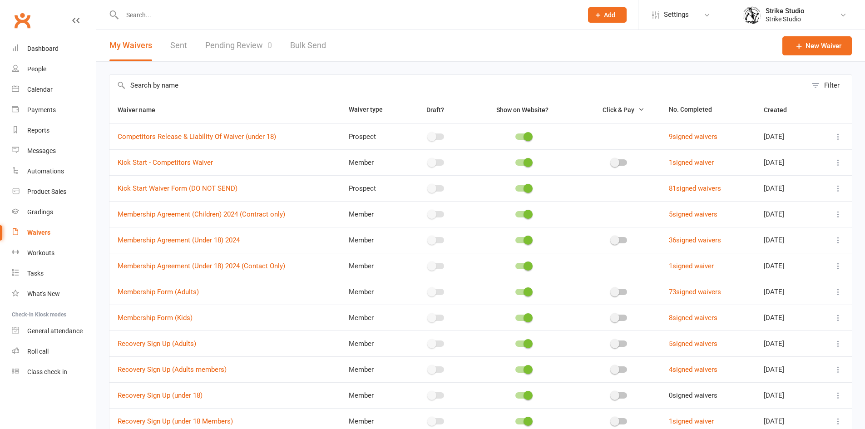
click at [238, 50] on link "Pending Review 0" at bounding box center [238, 45] width 67 height 31
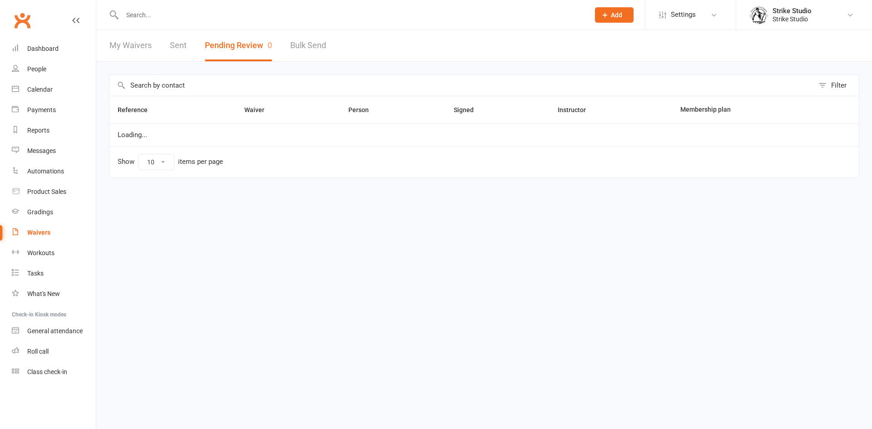
select select "100"
click at [136, 49] on link "My Waivers" at bounding box center [130, 45] width 42 height 31
select select "100"
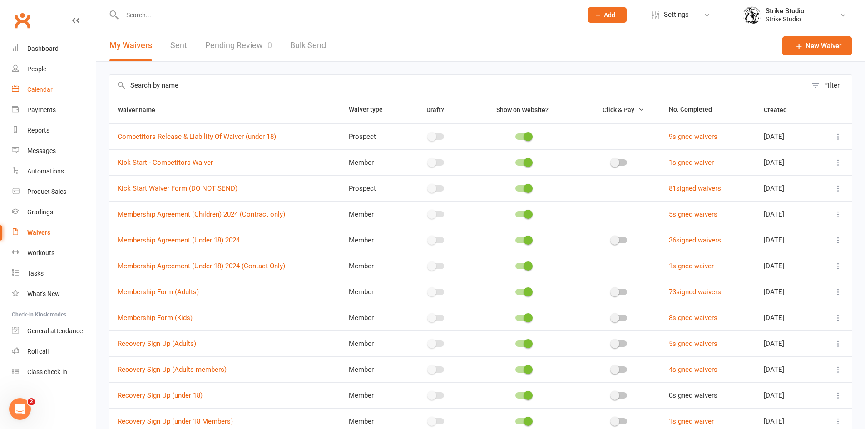
click at [47, 94] on link "Calendar" at bounding box center [54, 89] width 84 height 20
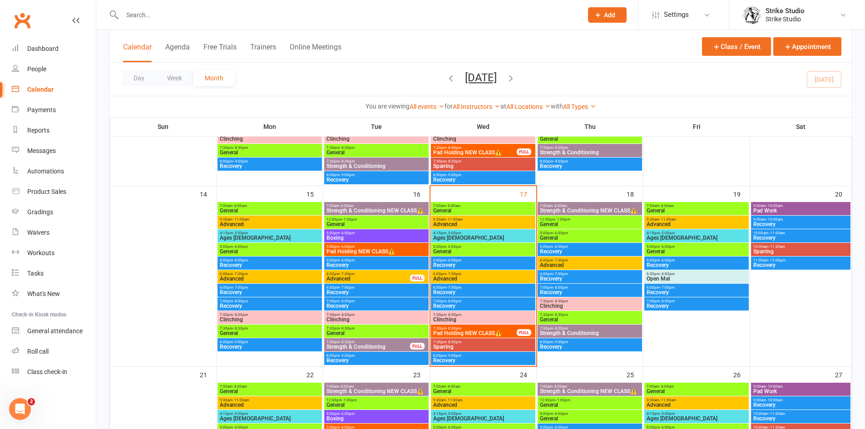
scroll to position [409, 0]
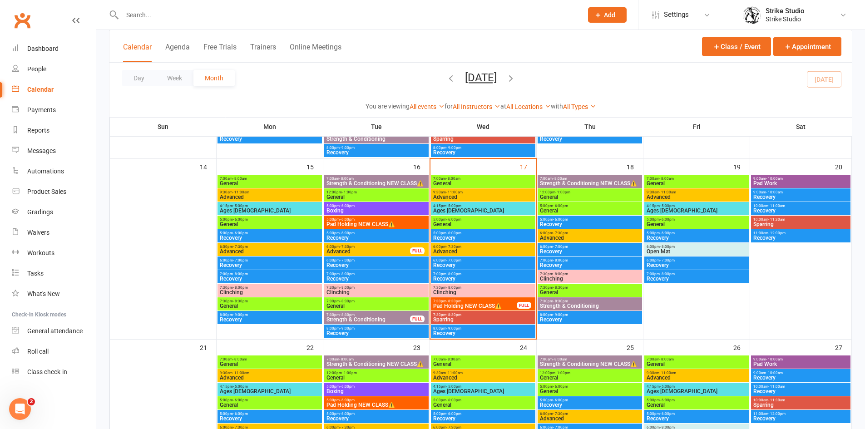
click at [374, 15] on input "text" at bounding box center [347, 15] width 457 height 13
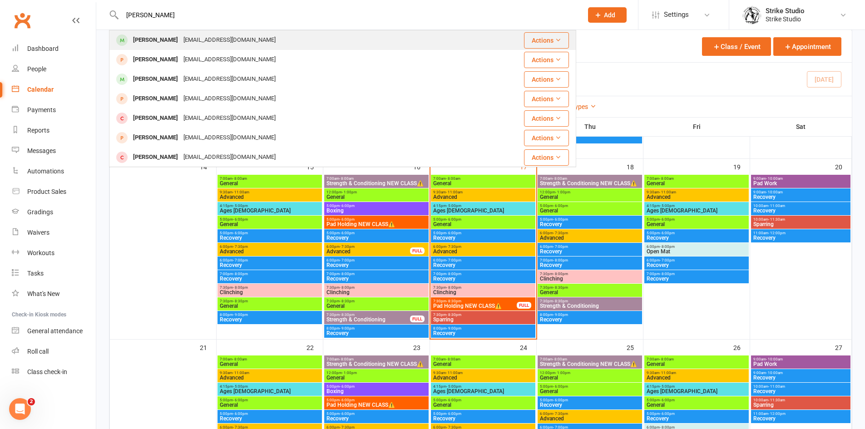
type input "[PERSON_NAME]"
click at [326, 43] on div "[PERSON_NAME] [PERSON_NAME][EMAIL_ADDRESS][DOMAIN_NAME]" at bounding box center [303, 40] width 387 height 19
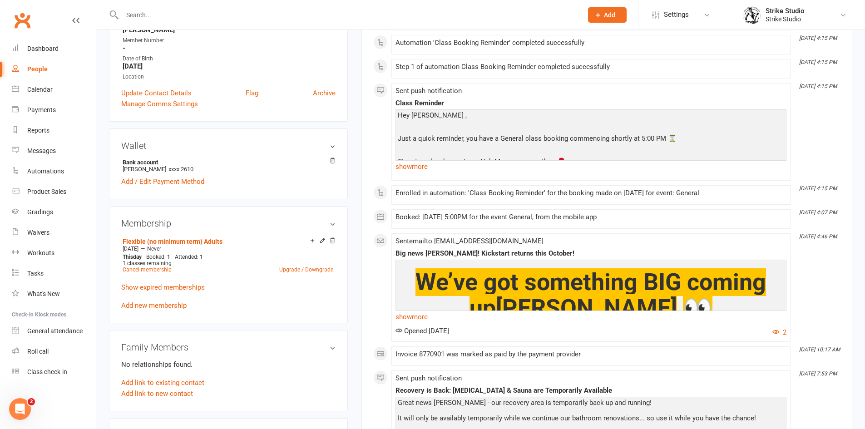
scroll to position [318, 0]
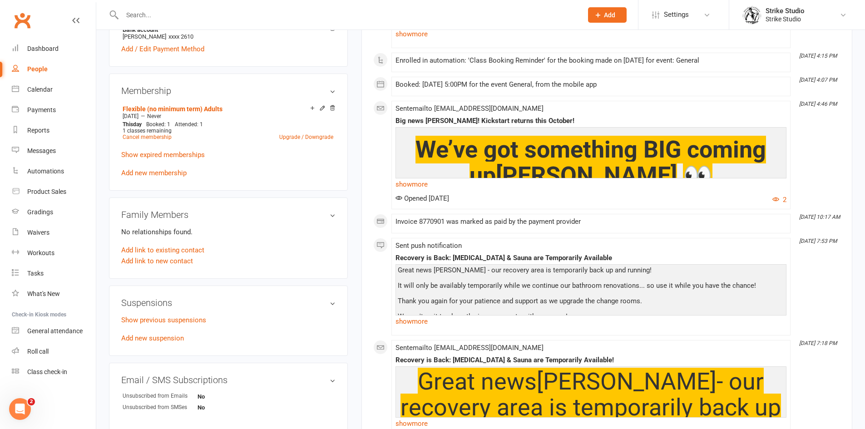
click at [161, 335] on div "Show previous suspensions Add new suspension" at bounding box center [228, 329] width 214 height 29
click at [178, 334] on div "Show previous suspensions Add new suspension" at bounding box center [228, 329] width 214 height 29
click at [150, 334] on link "Add new suspension" at bounding box center [152, 338] width 63 height 8
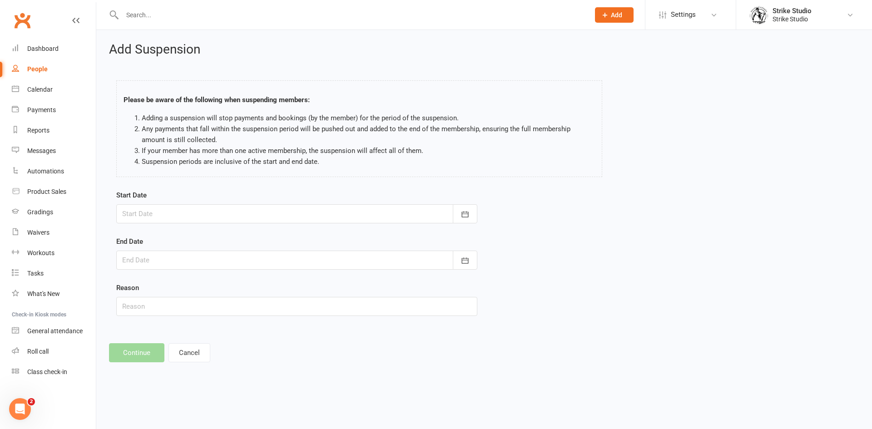
click at [409, 216] on div at bounding box center [296, 213] width 361 height 19
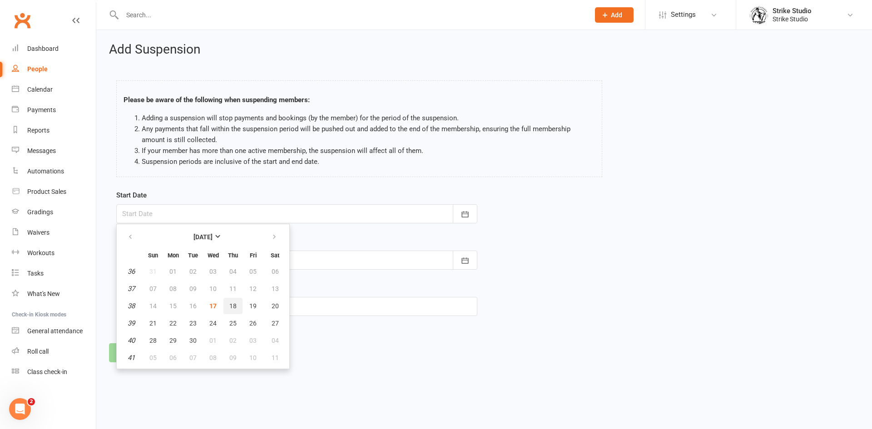
click at [233, 308] on span "18" at bounding box center [232, 305] width 7 height 7
type input "[DATE]"
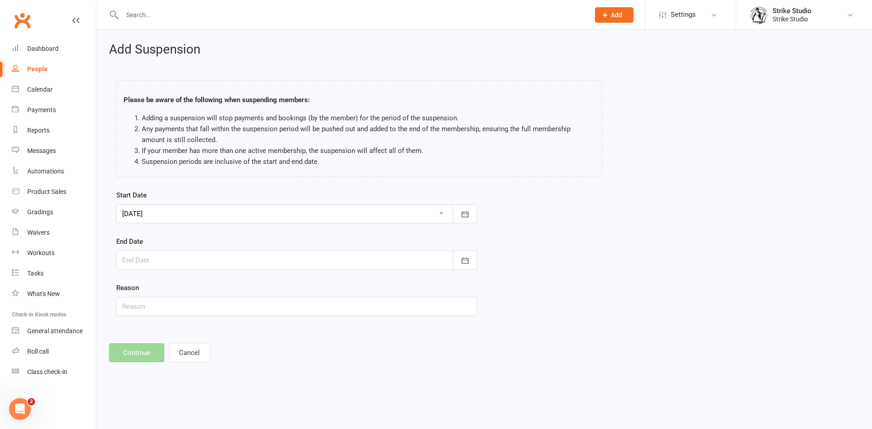
click at [280, 262] on div at bounding box center [296, 260] width 361 height 19
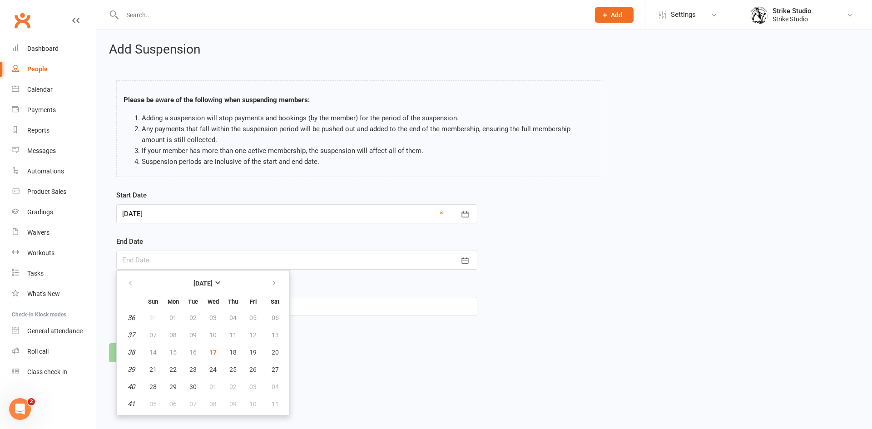
click at [342, 209] on div at bounding box center [296, 213] width 361 height 19
click at [349, 263] on div at bounding box center [296, 260] width 361 height 19
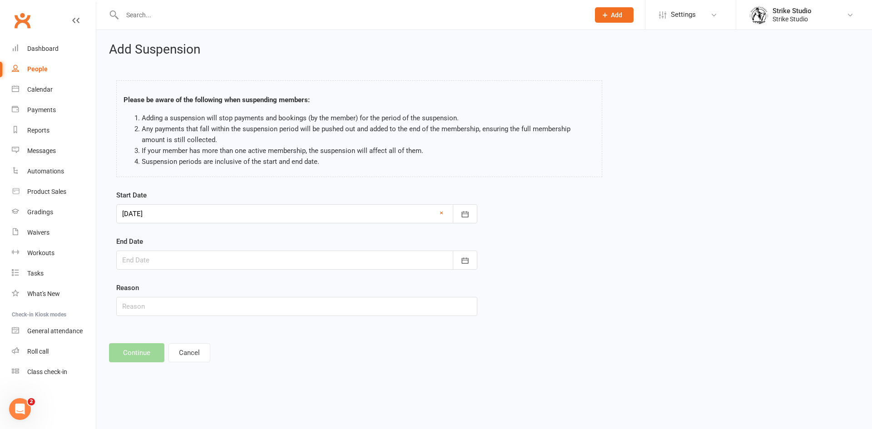
click at [311, 257] on div at bounding box center [296, 260] width 361 height 19
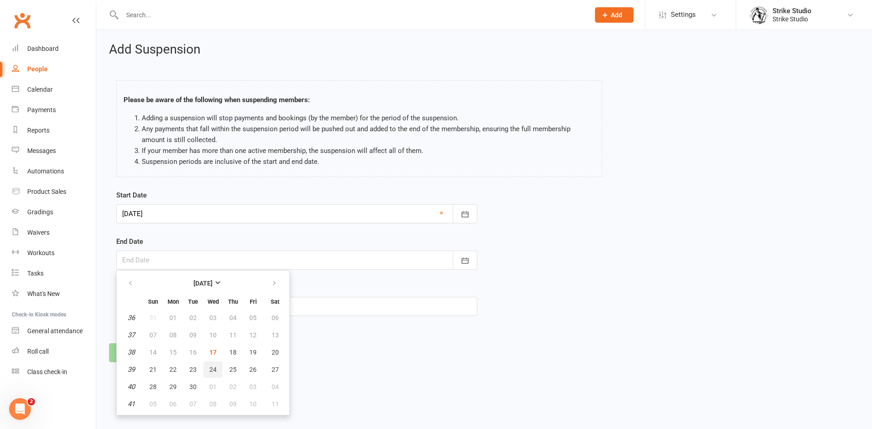
click at [216, 370] on span "24" at bounding box center [212, 369] width 7 height 7
type input "24 Sep 2025"
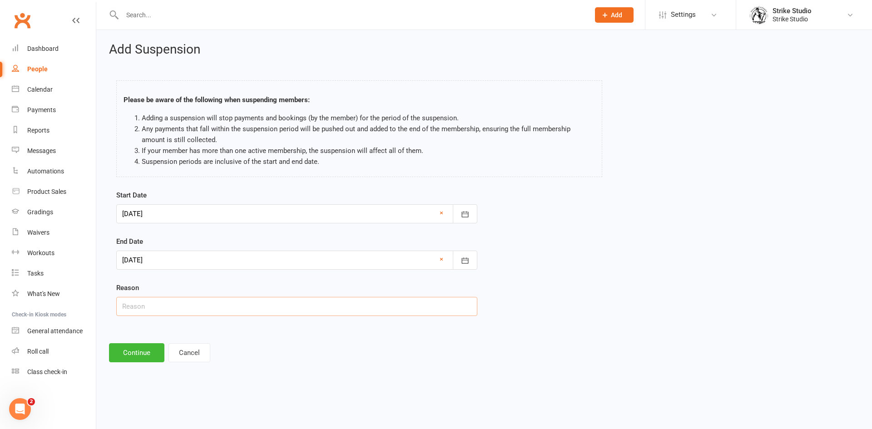
click at [218, 307] on input "text" at bounding box center [296, 306] width 361 height 19
type input "Work"
click at [156, 356] on button "Continue" at bounding box center [136, 352] width 55 height 19
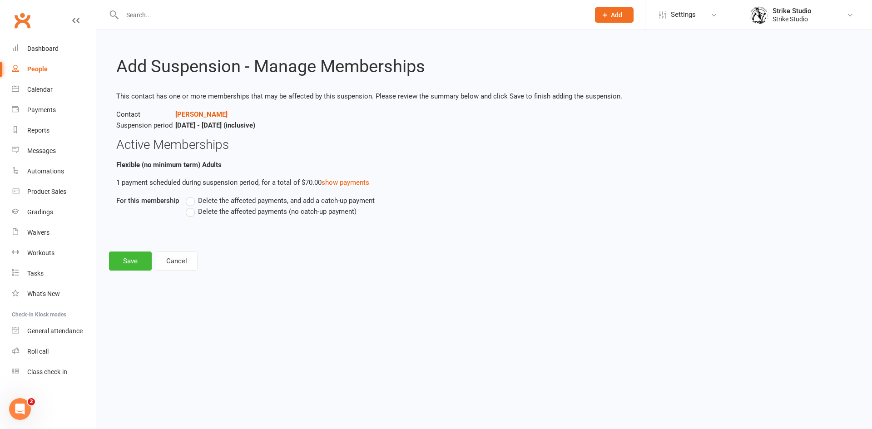
click at [284, 218] on div "Delete the affected payments, and add a catch-up payment Delete the affected pa…" at bounding box center [424, 212] width 490 height 35
click at [208, 207] on span "Delete the affected payments (no catch-up payment)" at bounding box center [277, 211] width 158 height 10
click at [192, 206] on input "Delete the affected payments (no catch-up payment)" at bounding box center [189, 206] width 6 height 0
click at [134, 264] on button "Save" at bounding box center [130, 261] width 43 height 19
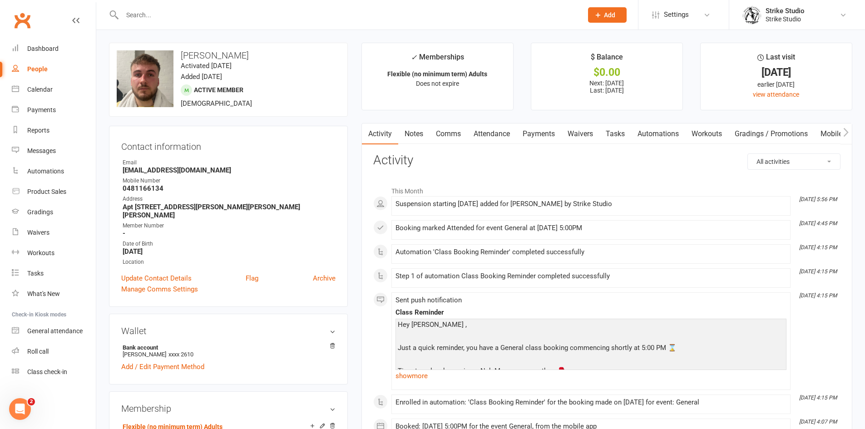
click at [406, 14] on input "text" at bounding box center [347, 15] width 457 height 13
click at [44, 90] on div "Calendar" at bounding box center [39, 89] width 25 height 7
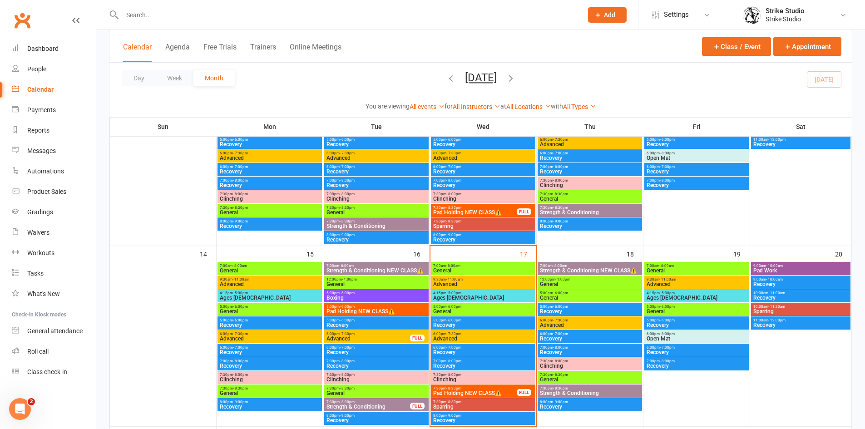
scroll to position [363, 0]
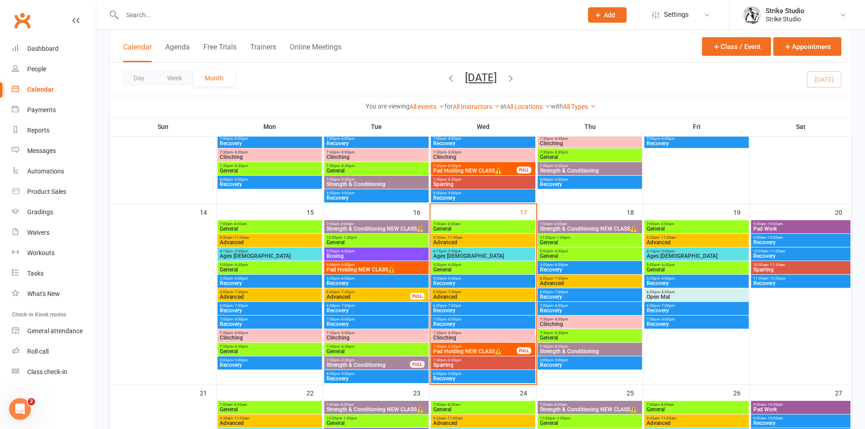
click at [498, 299] on span "Advanced" at bounding box center [483, 296] width 101 height 5
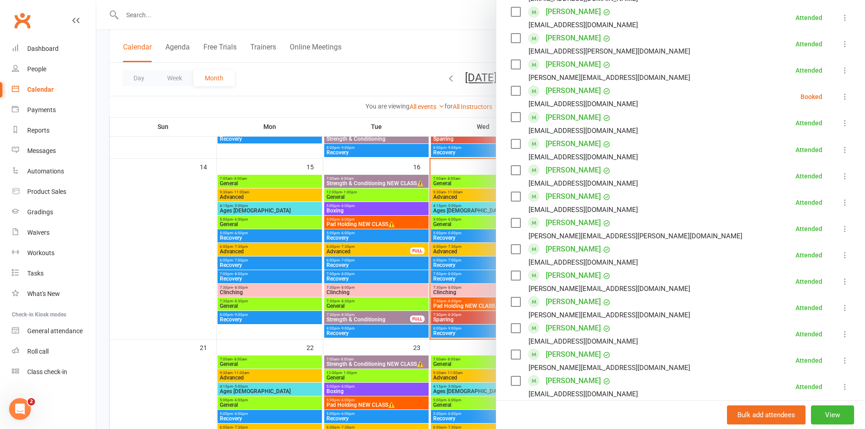
scroll to position [696, 0]
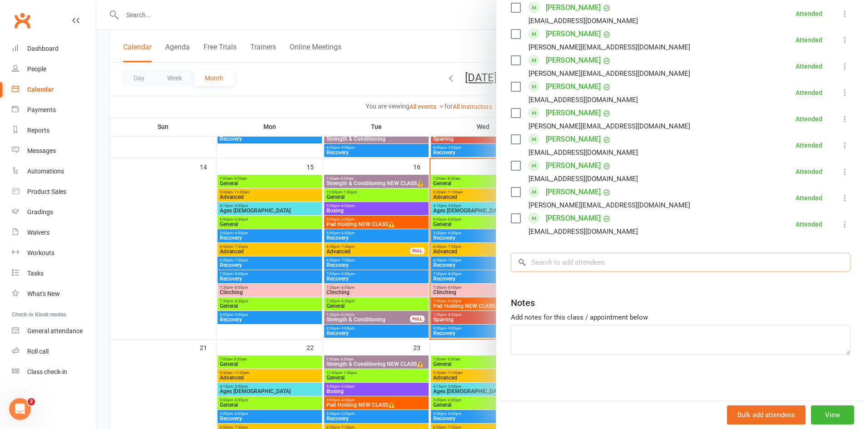
click at [619, 262] on input "search" at bounding box center [681, 262] width 340 height 19
paste input "Tas Dionisakos"
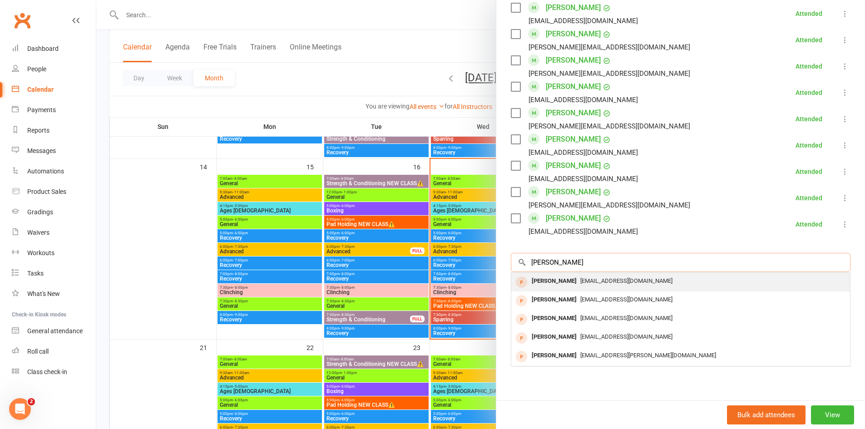
type input "Tas Dionisakos"
click at [614, 281] on span "spartiatis@gmail.com" at bounding box center [626, 280] width 92 height 7
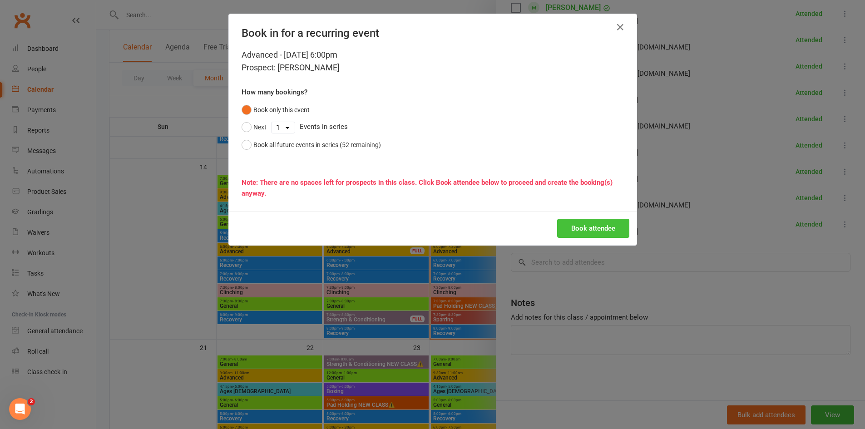
click at [608, 231] on button "Book attendee" at bounding box center [593, 228] width 72 height 19
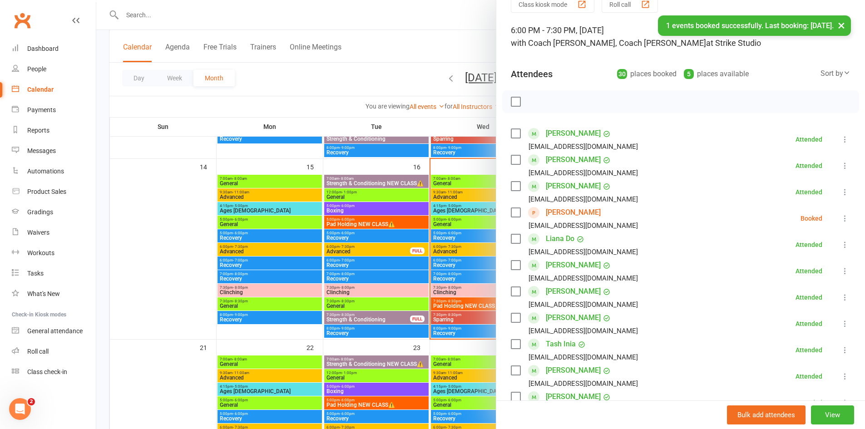
scroll to position [41, 0]
click at [841, 216] on icon at bounding box center [845, 220] width 9 height 9
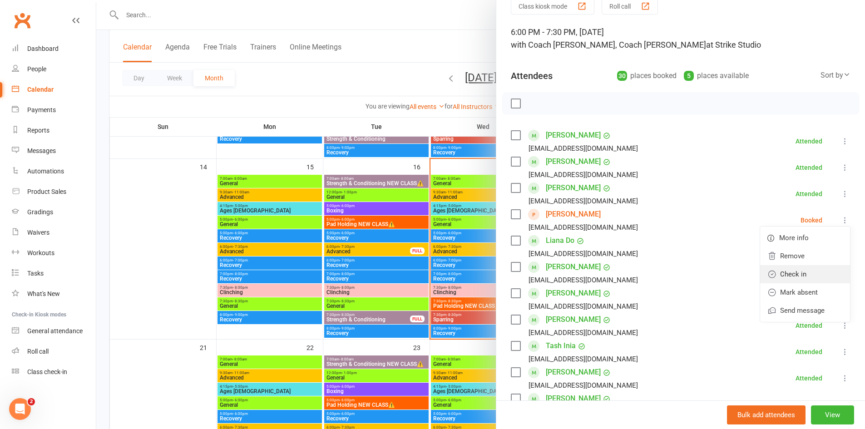
click at [800, 268] on link "Check in" at bounding box center [805, 274] width 90 height 18
click at [570, 212] on link "Tas Dionisakos" at bounding box center [573, 214] width 55 height 15
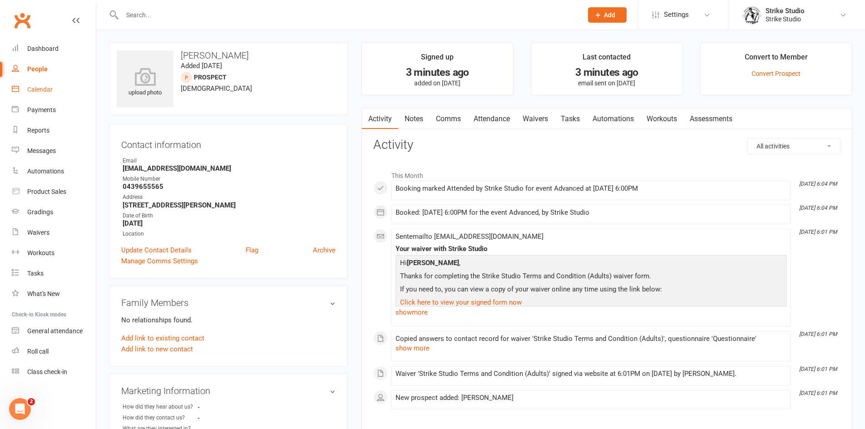
click at [40, 89] on div "Calendar" at bounding box center [39, 89] width 25 height 7
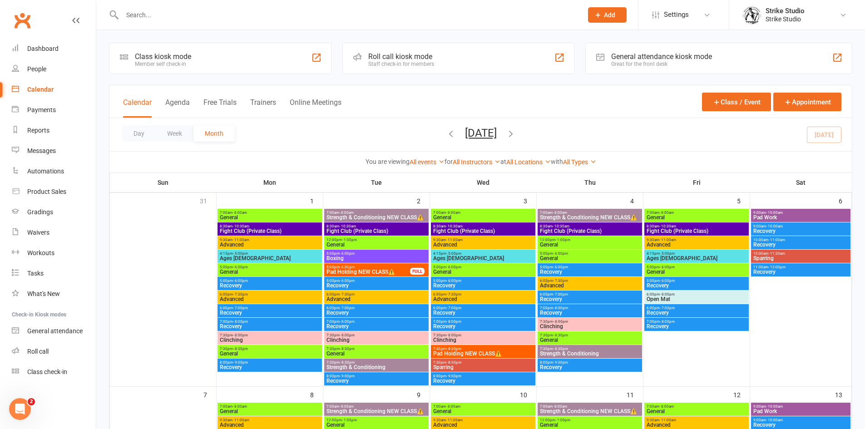
click at [384, 14] on input "text" at bounding box center [347, 15] width 457 height 13
paste input "Angela Vu"
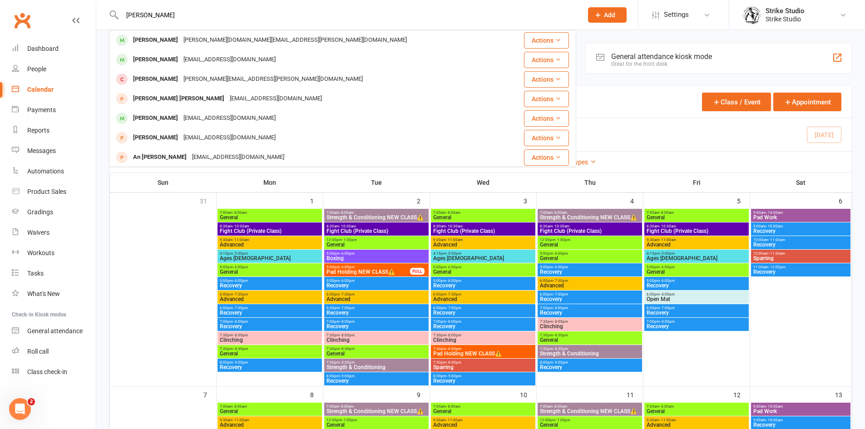
type input "Angela Vu"
click at [185, 38] on div "angela.t.vu@gmail.com" at bounding box center [295, 40] width 229 height 13
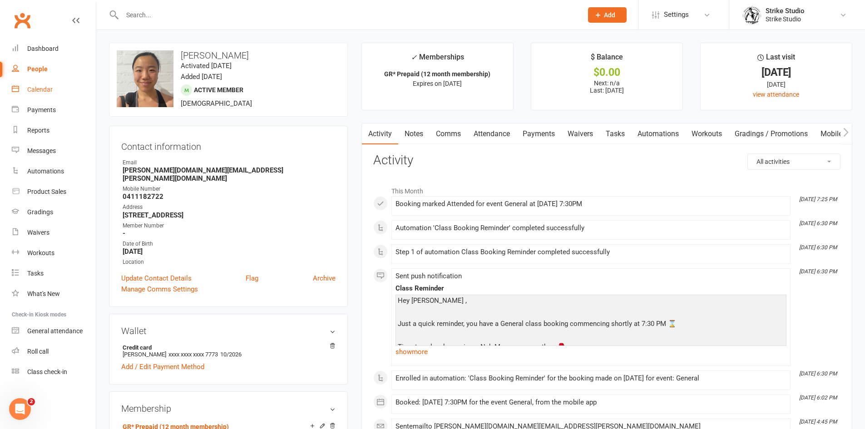
click at [47, 97] on link "Calendar" at bounding box center [54, 89] width 84 height 20
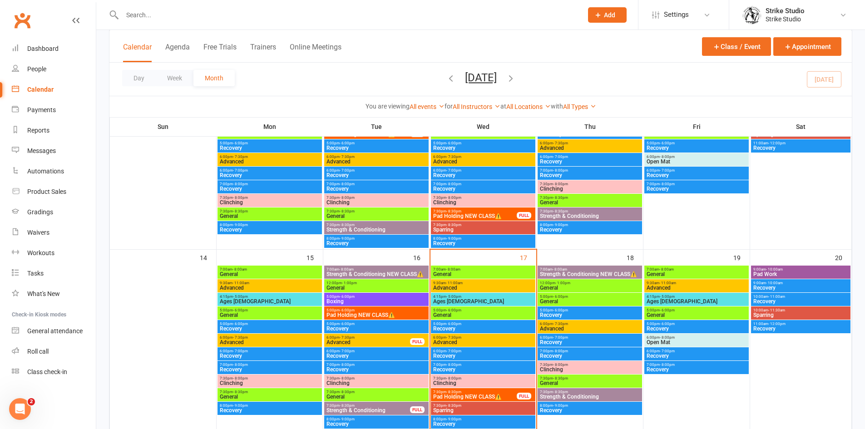
scroll to position [363, 0]
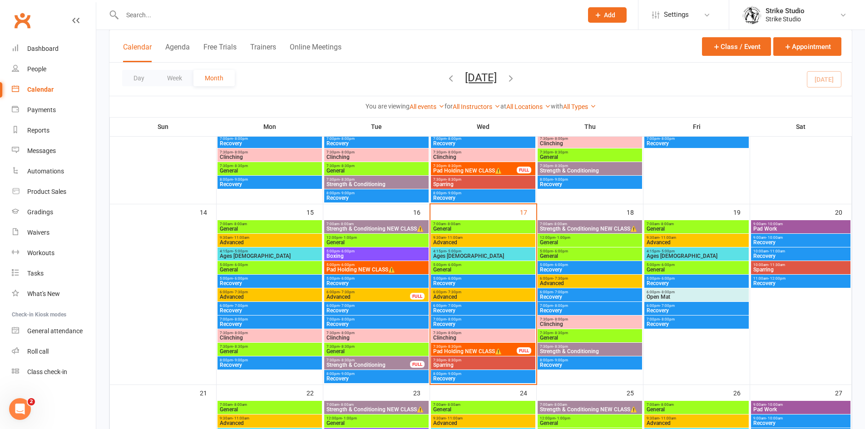
click at [510, 266] on span "5:00pm - 6:00pm" at bounding box center [483, 265] width 101 height 4
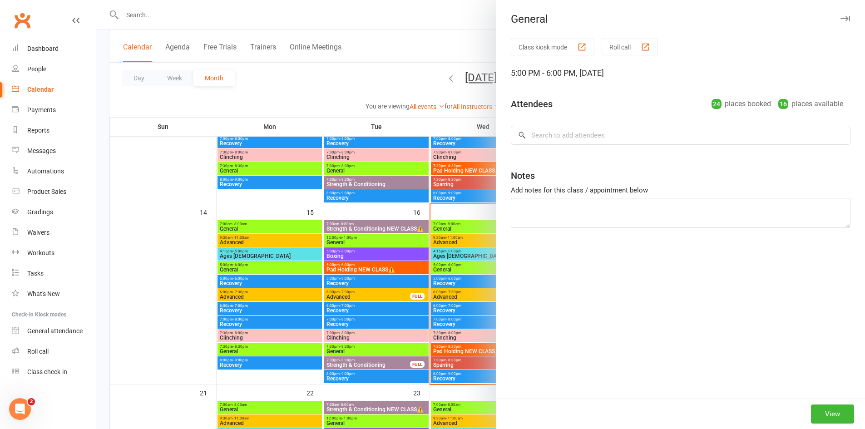
click at [430, 244] on div at bounding box center [480, 214] width 769 height 429
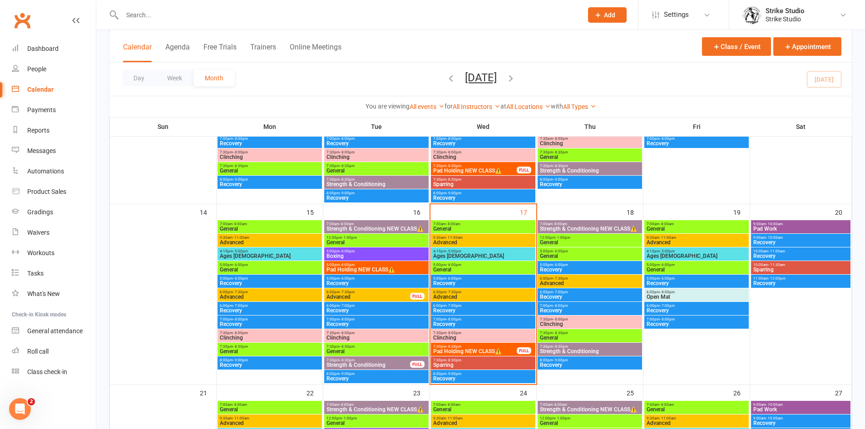
click at [458, 253] on span "Ages [DEMOGRAPHIC_DATA]" at bounding box center [483, 255] width 101 height 5
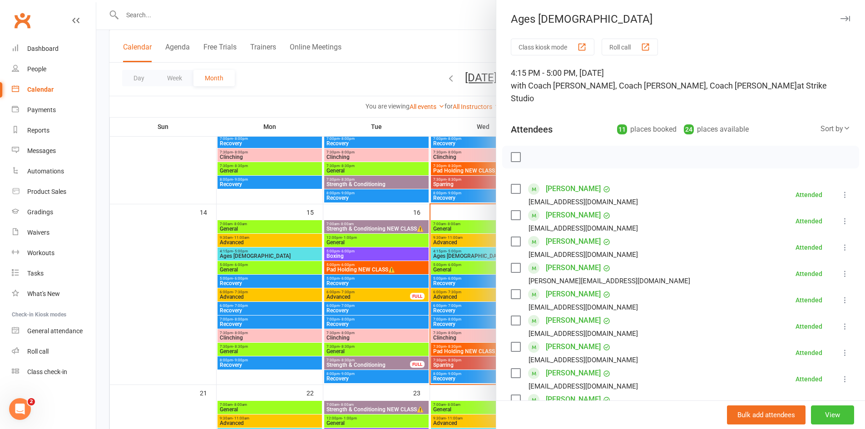
click at [812, 416] on button "View" at bounding box center [832, 415] width 43 height 19
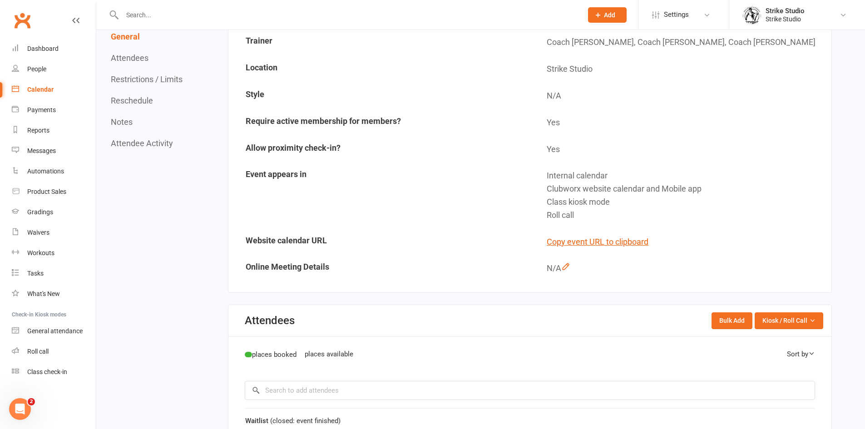
scroll to position [45, 0]
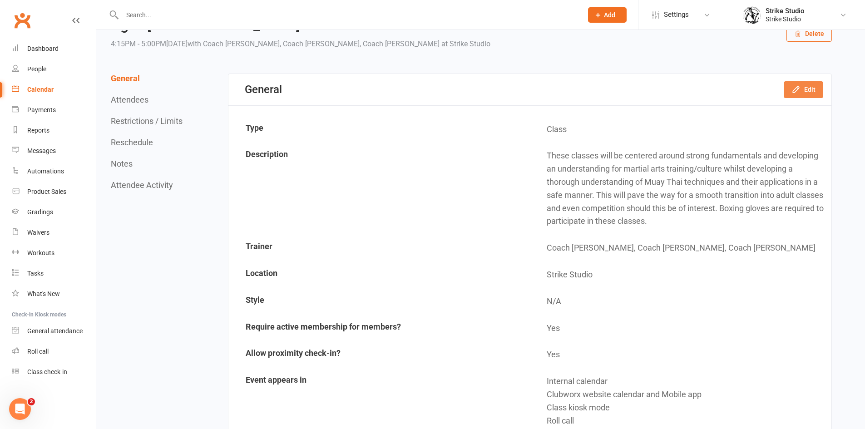
click at [817, 89] on button "Edit" at bounding box center [804, 89] width 40 height 16
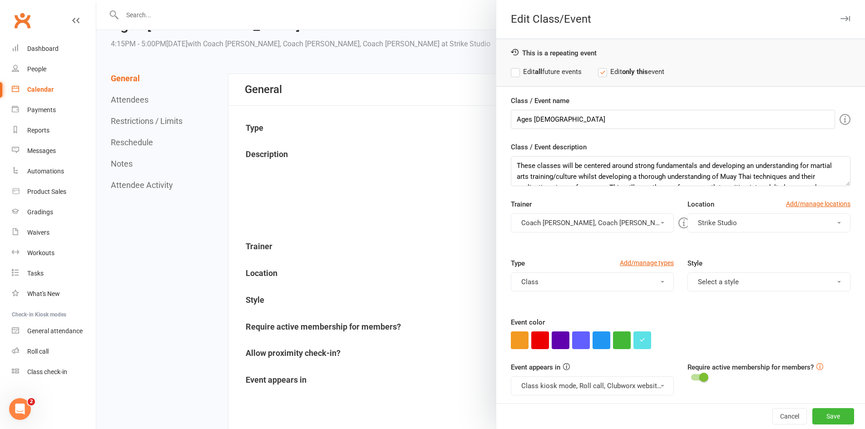
click at [622, 221] on button "Coach Vinay, Coach Adi, Coach Bella" at bounding box center [592, 222] width 163 height 19
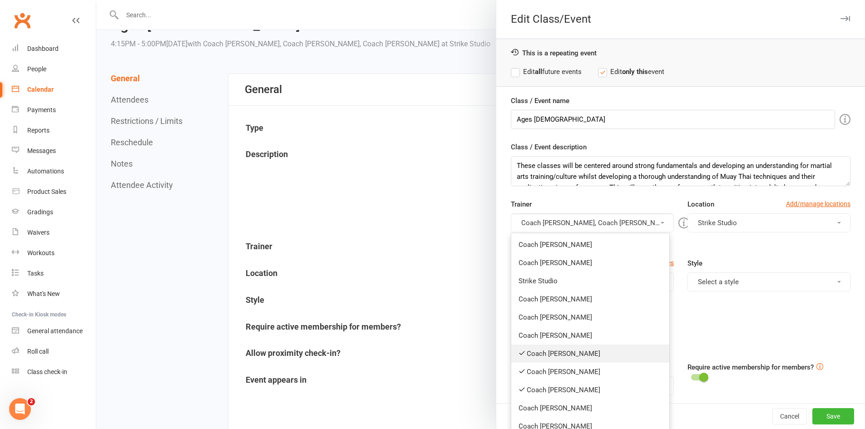
click at [571, 349] on link "Coach [PERSON_NAME]" at bounding box center [590, 354] width 158 height 18
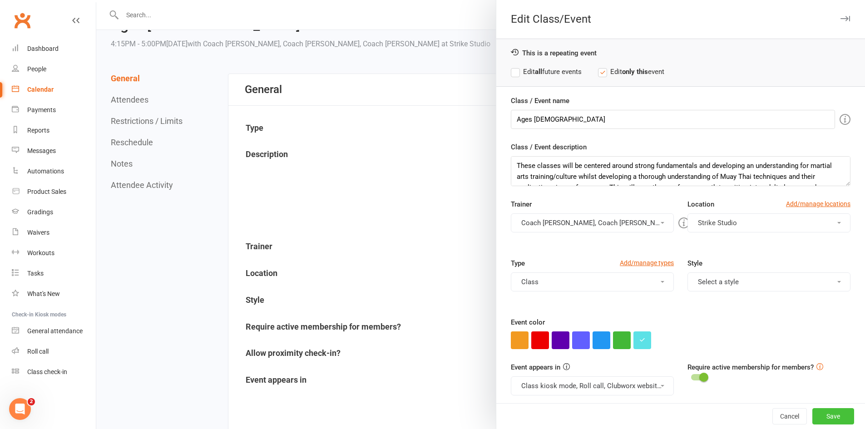
click at [833, 419] on button "Save" at bounding box center [833, 416] width 42 height 16
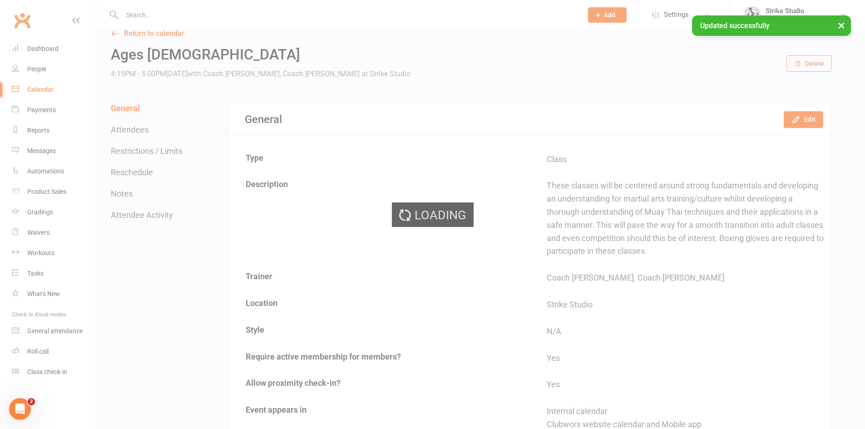
scroll to position [0, 0]
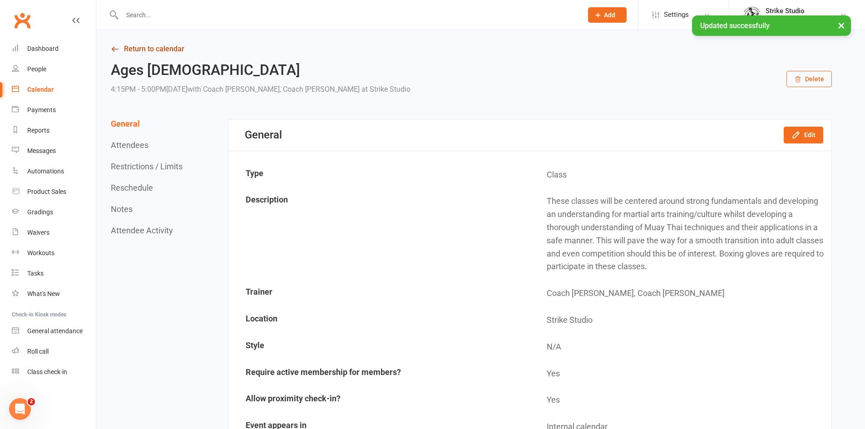
click at [144, 54] on link "Return to calendar" at bounding box center [471, 49] width 721 height 13
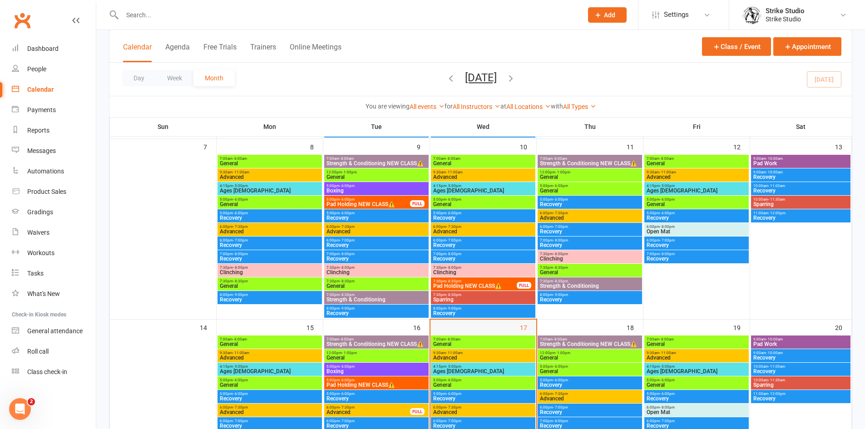
scroll to position [363, 0]
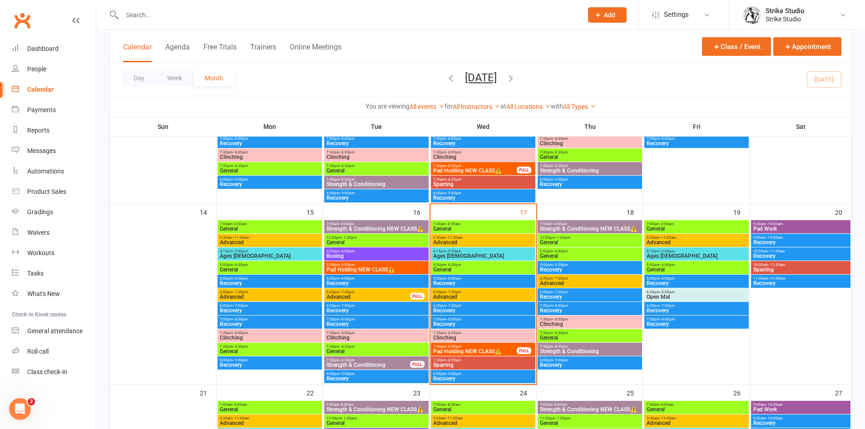
click at [272, 255] on span "Ages [DEMOGRAPHIC_DATA]" at bounding box center [269, 255] width 101 height 5
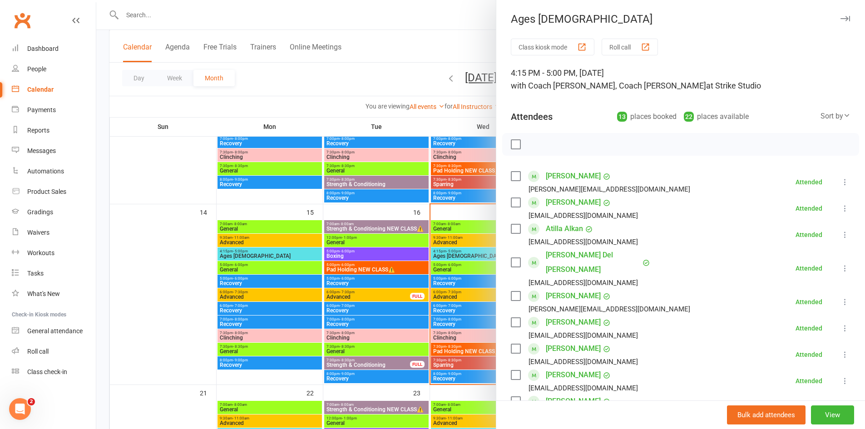
click at [378, 178] on div at bounding box center [480, 214] width 769 height 429
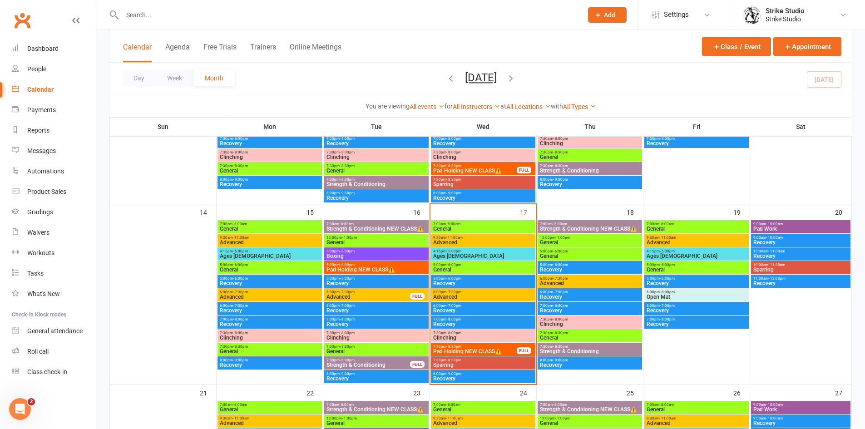
click at [468, 267] on span "General" at bounding box center [483, 269] width 101 height 5
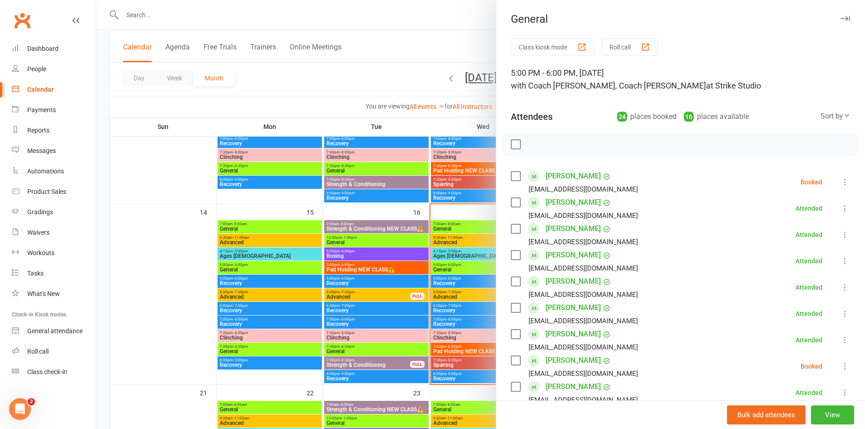
click at [10, 138] on li "Reports" at bounding box center [48, 130] width 96 height 20
click at [52, 133] on link "Reports" at bounding box center [54, 130] width 84 height 20
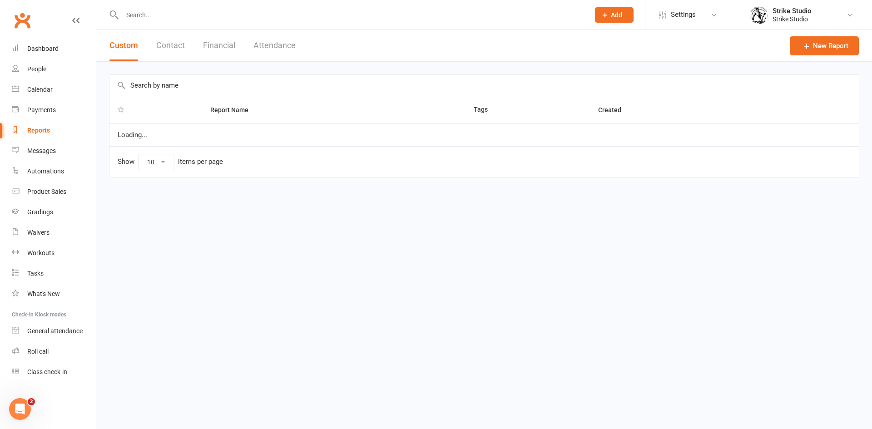
select select "100"
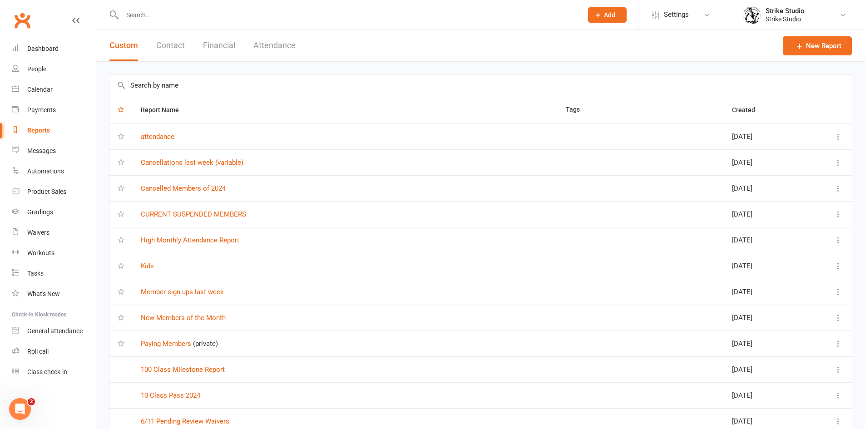
click at [177, 350] on td "Paying Members (private)" at bounding box center [345, 344] width 425 height 26
click at [180, 346] on link "Paying Members" at bounding box center [166, 344] width 50 height 8
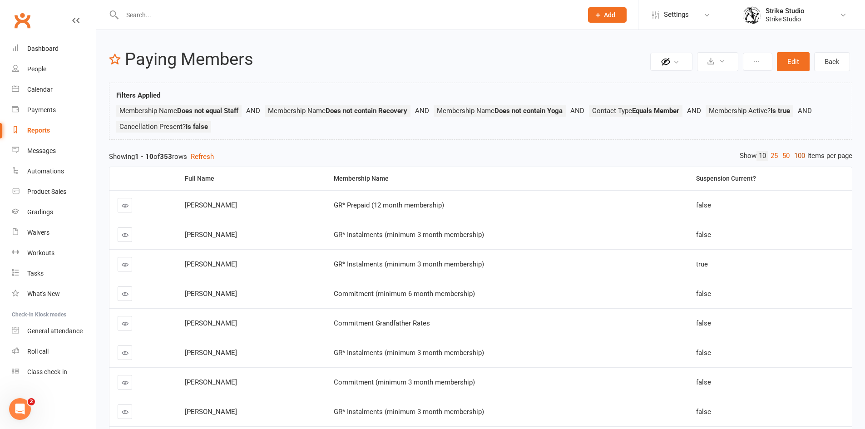
click at [797, 155] on link "100" at bounding box center [799, 156] width 15 height 10
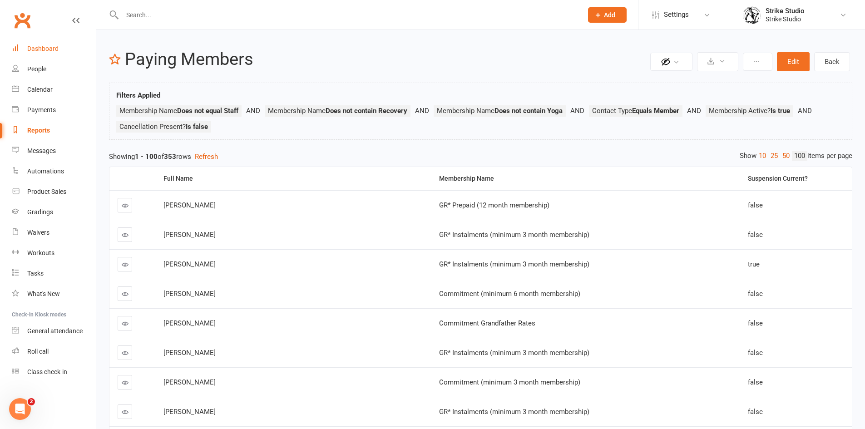
click at [39, 43] on link "Dashboard" at bounding box center [54, 49] width 84 height 20
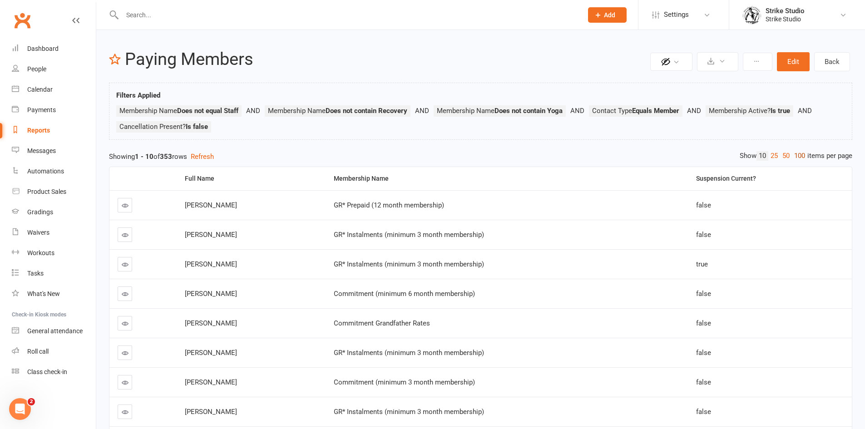
click at [792, 154] on link "100" at bounding box center [799, 156] width 15 height 10
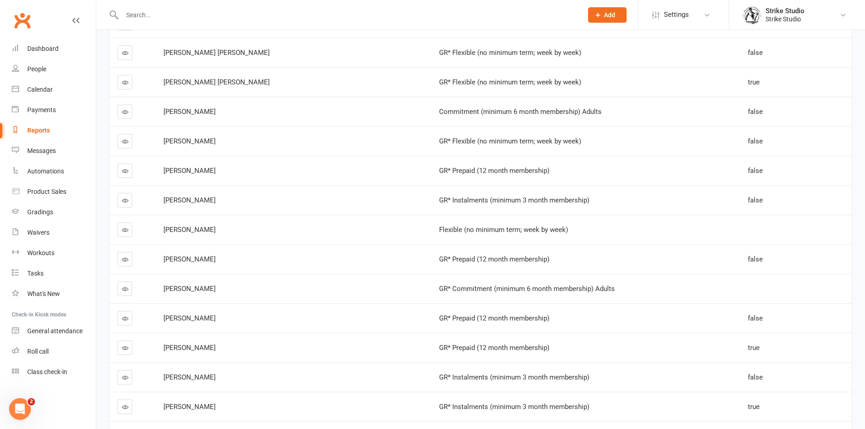
scroll to position [545, 0]
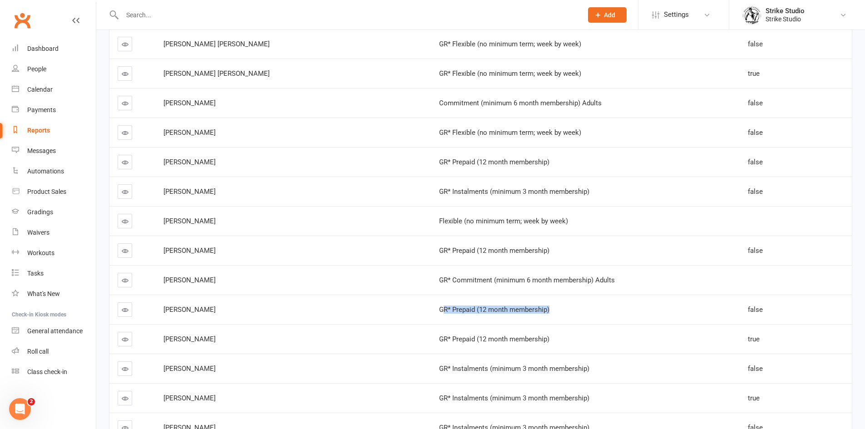
drag, startPoint x: 705, startPoint y: 306, endPoint x: 524, endPoint y: 291, distance: 181.3
click at [431, 301] on td "GR* Prepaid (12 month membership)" at bounding box center [585, 310] width 309 height 30
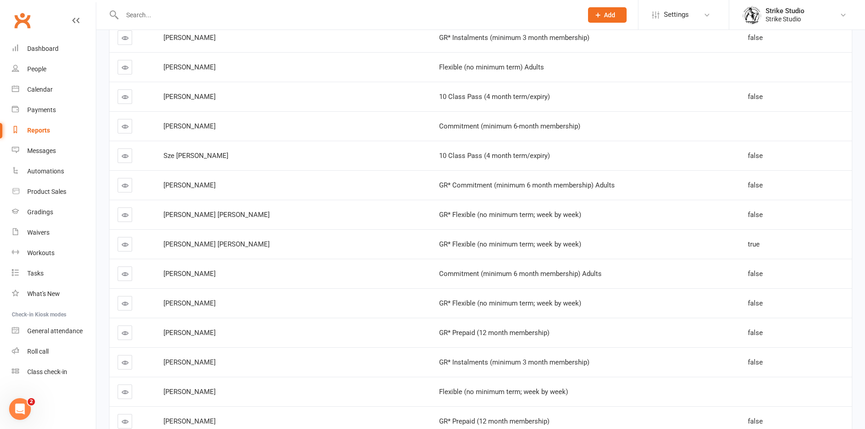
scroll to position [590, 0]
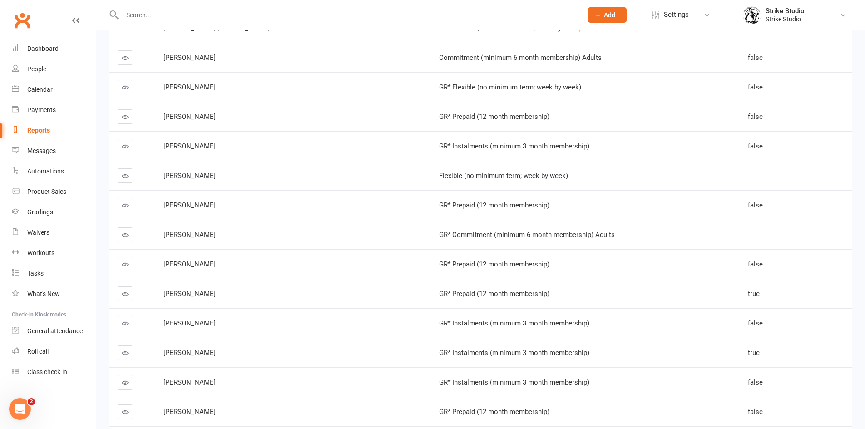
click at [769, 269] on td "false" at bounding box center [796, 264] width 112 height 30
click at [131, 297] on link at bounding box center [125, 294] width 15 height 15
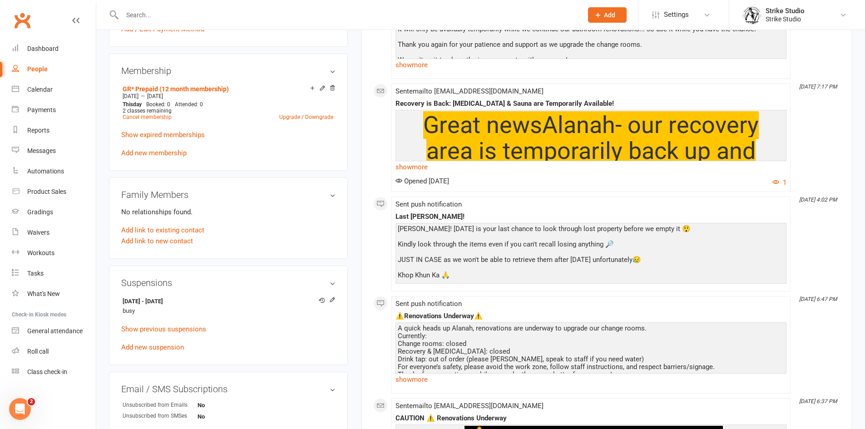
scroll to position [318, 0]
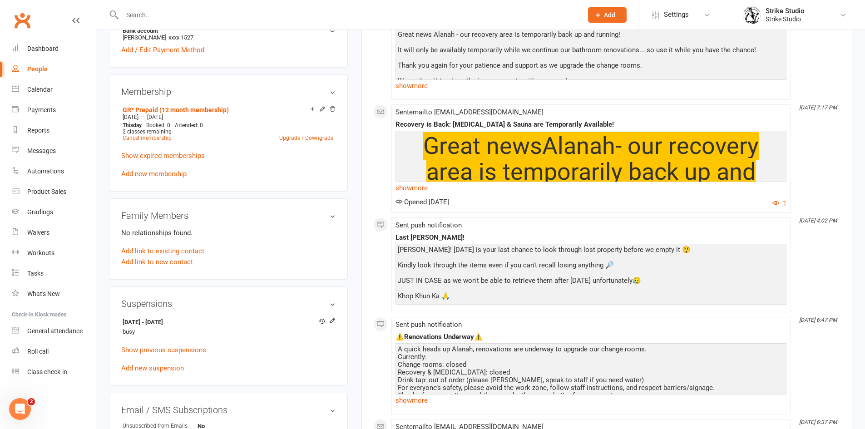
click at [136, 150] on p "Show expired memberships" at bounding box center [228, 155] width 214 height 11
click at [137, 152] on link "Show expired memberships" at bounding box center [163, 156] width 84 height 8
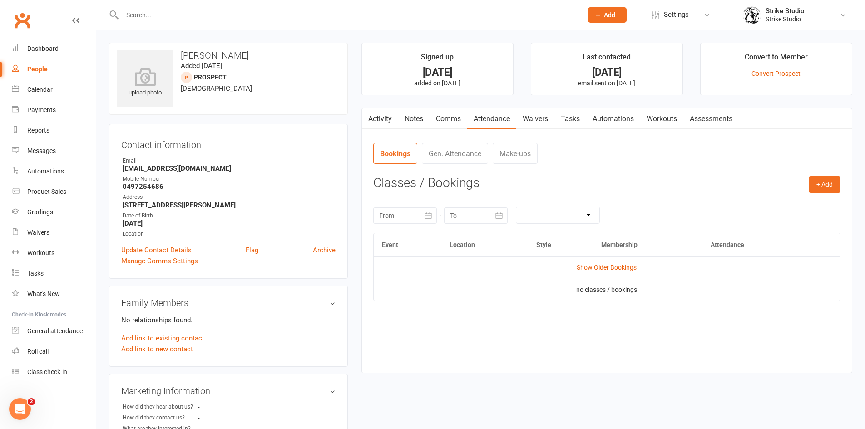
click at [303, 13] on input "text" at bounding box center [347, 15] width 457 height 13
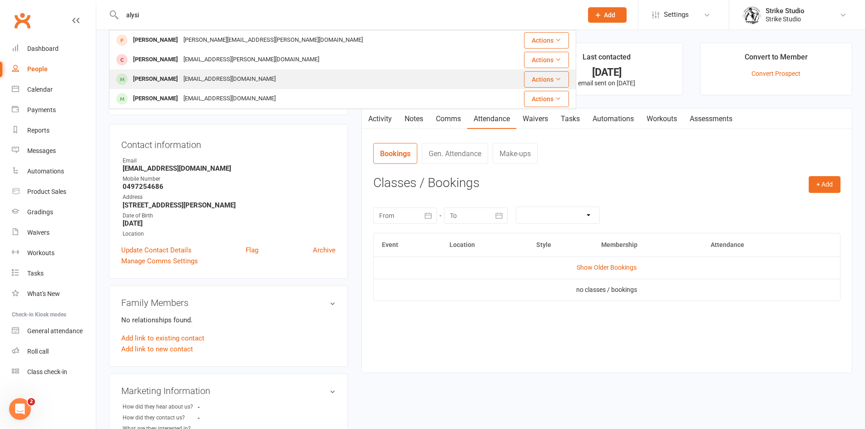
type input "alysi"
click at [207, 78] on div "[EMAIL_ADDRESS][DOMAIN_NAME]" at bounding box center [230, 79] width 98 height 13
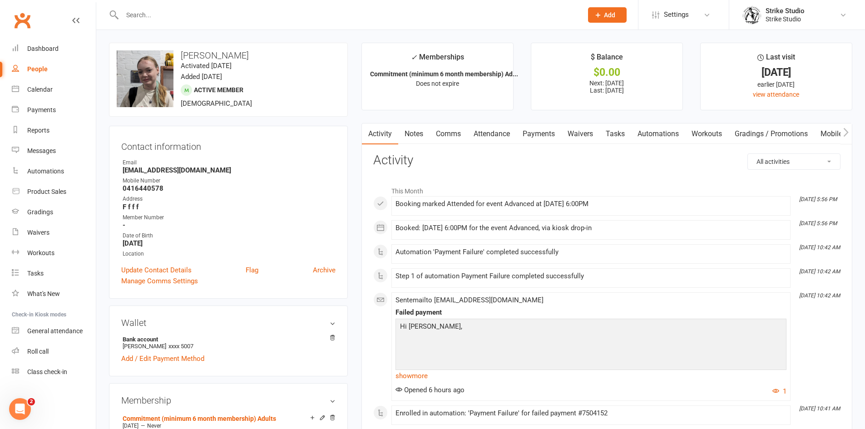
click at [552, 138] on link "Payments" at bounding box center [538, 134] width 45 height 21
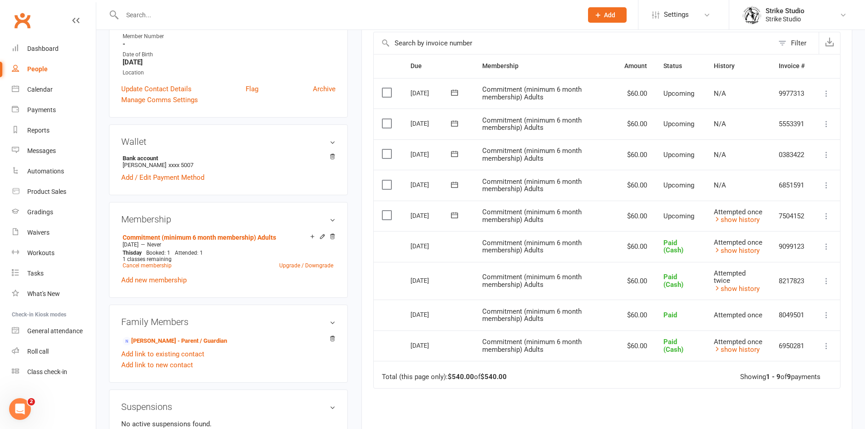
scroll to position [182, 0]
click at [749, 222] on link "show history" at bounding box center [737, 219] width 46 height 8
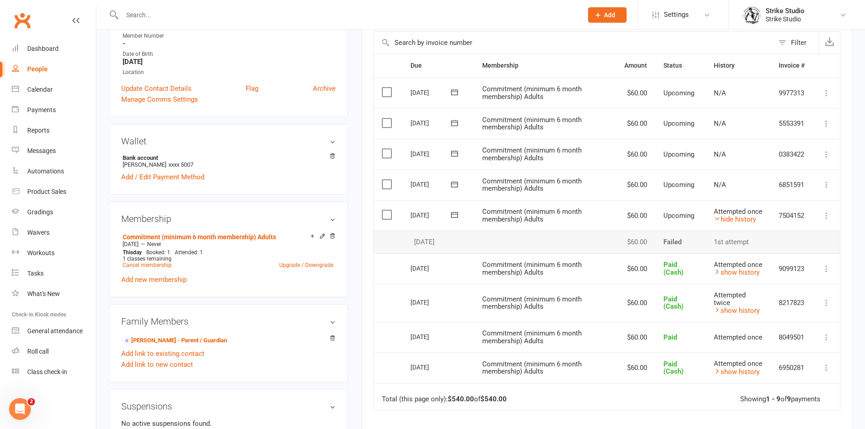
click at [826, 218] on icon at bounding box center [826, 215] width 9 height 9
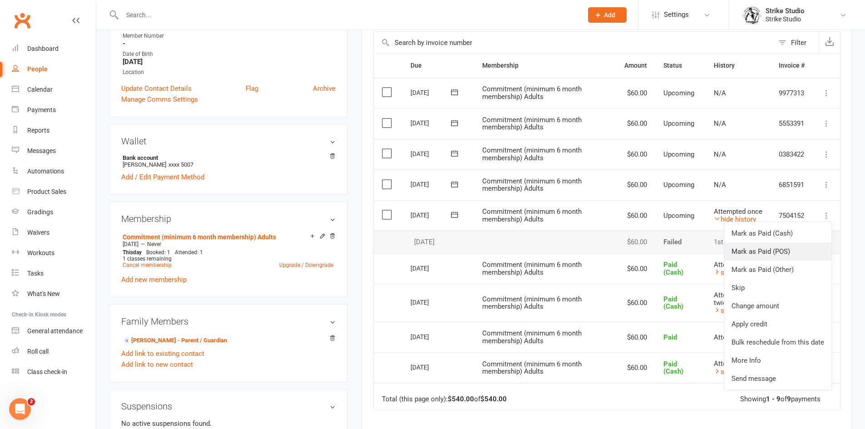
click at [812, 251] on link "Mark as Paid (POS)" at bounding box center [777, 251] width 107 height 18
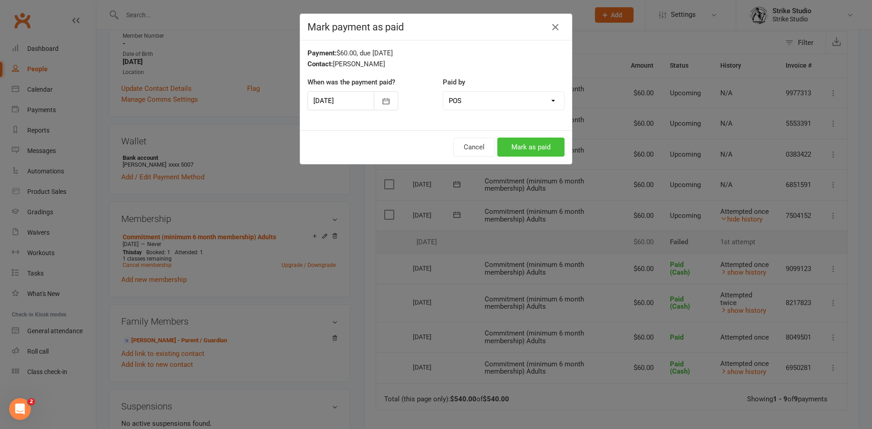
click at [526, 147] on button "Mark as paid" at bounding box center [530, 147] width 67 height 19
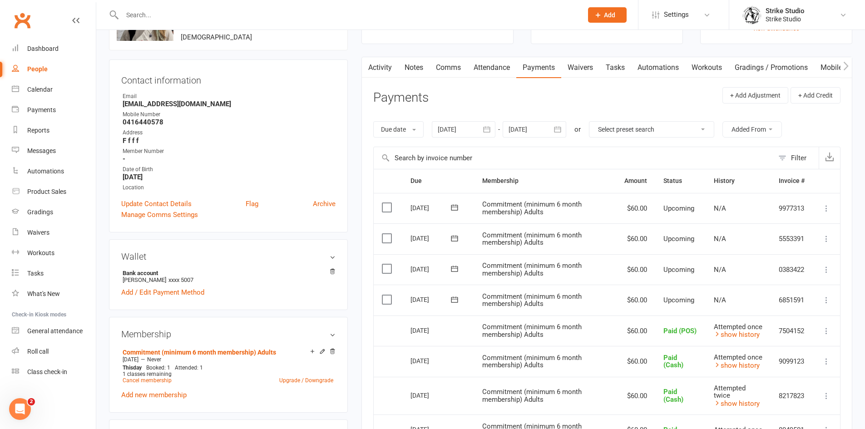
scroll to position [45, 0]
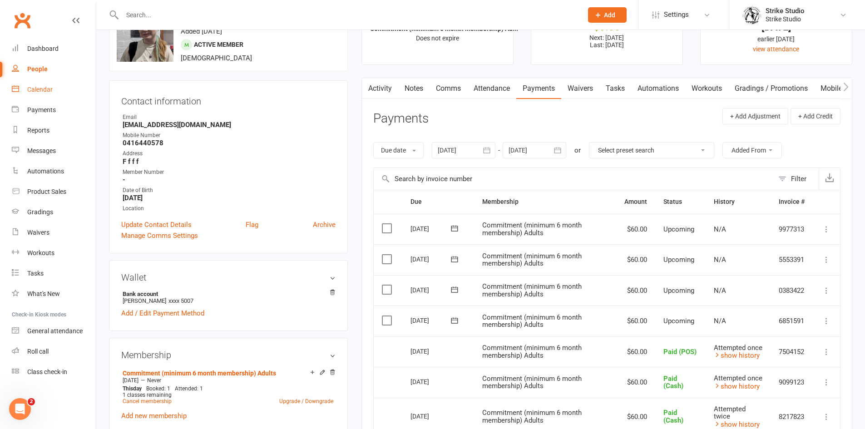
click at [48, 98] on link "Calendar" at bounding box center [54, 89] width 84 height 20
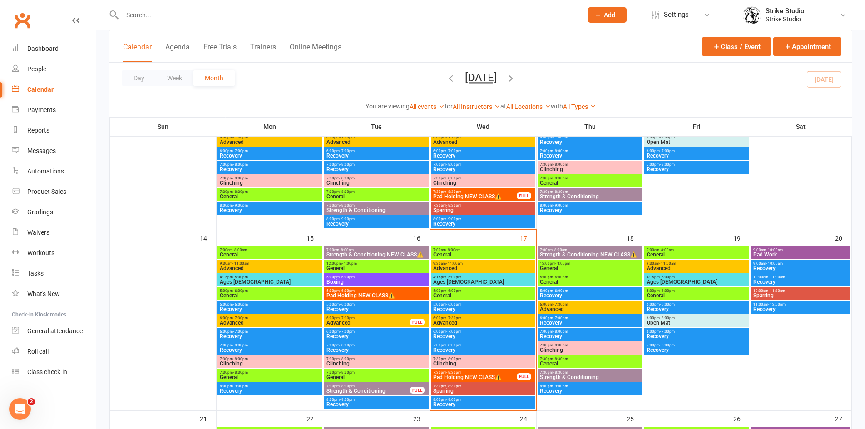
scroll to position [409, 0]
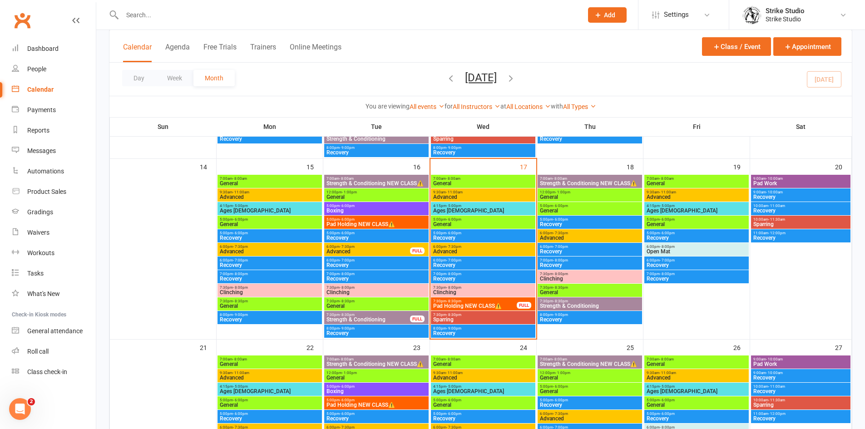
click at [496, 304] on span "Pad Holding NEW CLASS⚠️" at bounding box center [475, 305] width 84 height 5
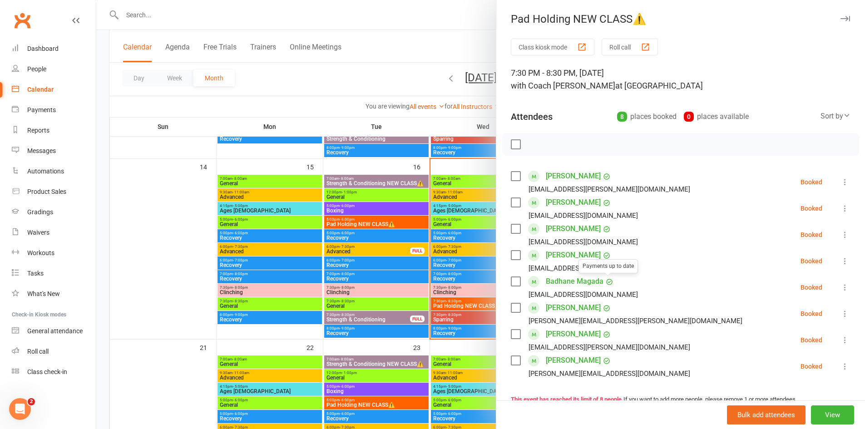
click at [335, 317] on div at bounding box center [480, 214] width 769 height 429
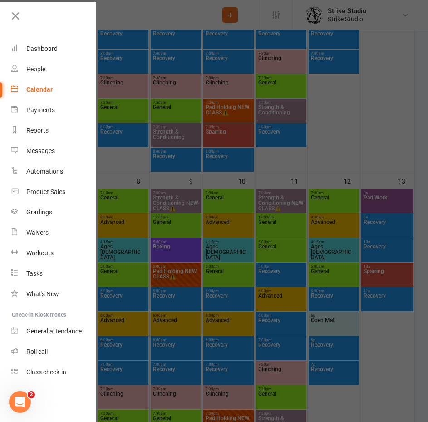
drag, startPoint x: 336, startPoint y: 197, endPoint x: 261, endPoint y: 41, distance: 173.1
click at [335, 195] on div at bounding box center [214, 211] width 428 height 422
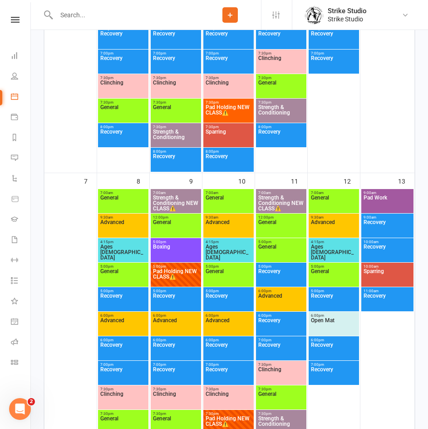
drag, startPoint x: 156, startPoint y: 16, endPoint x: 149, endPoint y: 8, distance: 11.0
click at [156, 16] on input "text" at bounding box center [127, 15] width 146 height 13
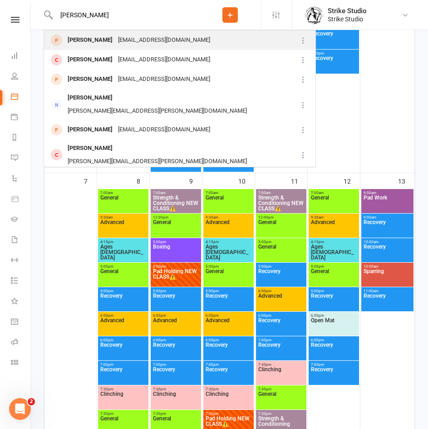
type input "[PERSON_NAME]"
click at [183, 42] on div "[PERSON_NAME] [PERSON_NAME][EMAIL_ADDRESS][DOMAIN_NAME]" at bounding box center [171, 40] width 252 height 19
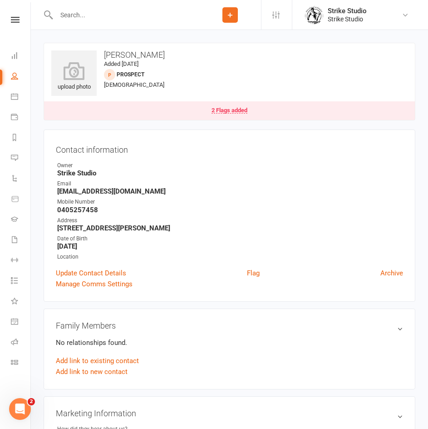
scroll to position [45, 0]
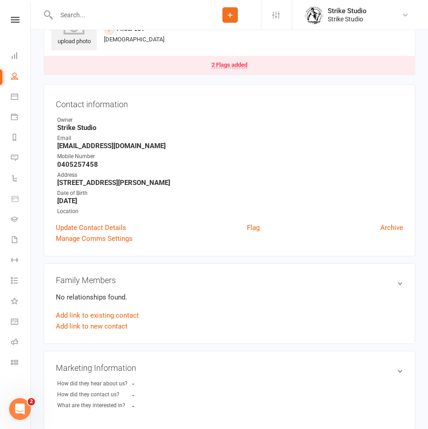
click at [242, 65] on div "2 Flags added" at bounding box center [230, 65] width 36 height 6
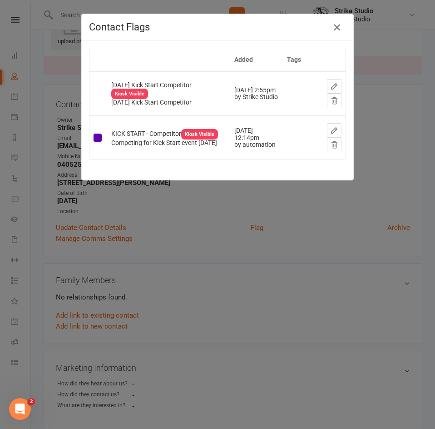
click at [338, 32] on button "button" at bounding box center [337, 27] width 15 height 15
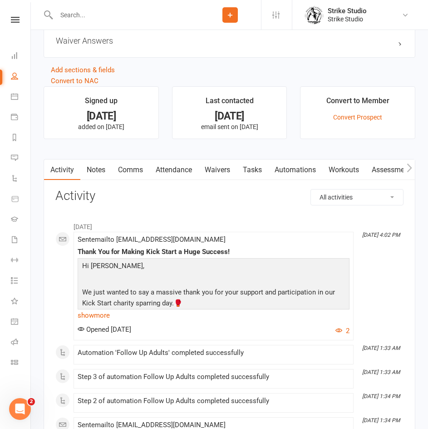
scroll to position [727, 0]
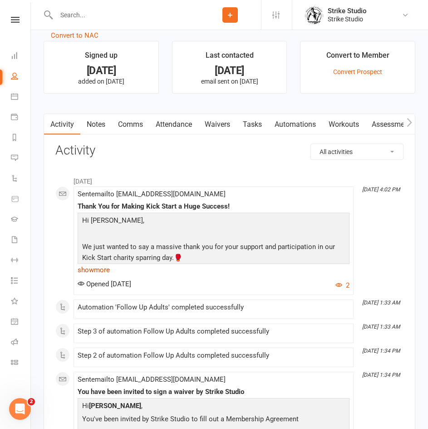
click at [109, 272] on link "show more" at bounding box center [214, 269] width 272 height 13
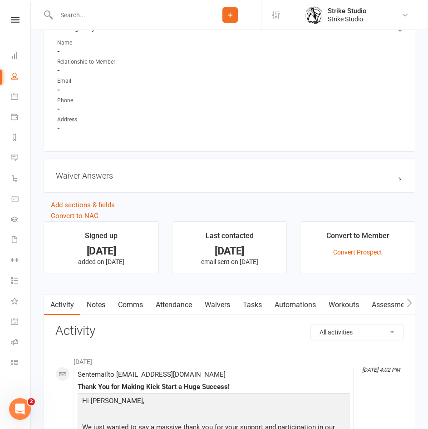
scroll to position [545, 0]
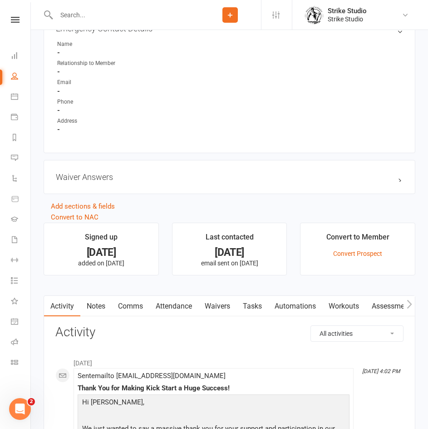
click at [239, 312] on link "Tasks" at bounding box center [253, 306] width 32 height 21
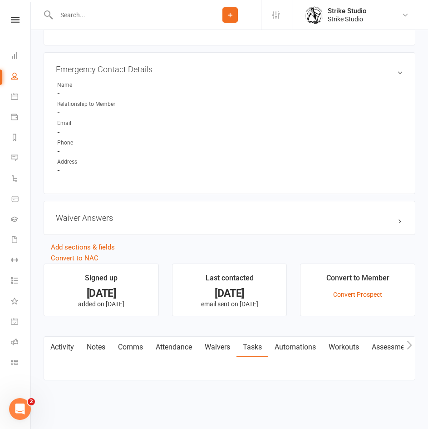
scroll to position [545, 0]
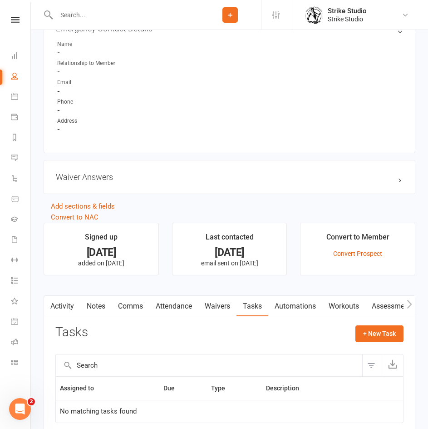
click at [222, 302] on link "Waivers" at bounding box center [217, 306] width 38 height 21
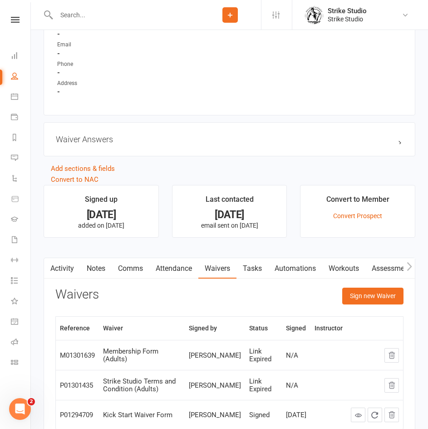
scroll to position [636, 0]
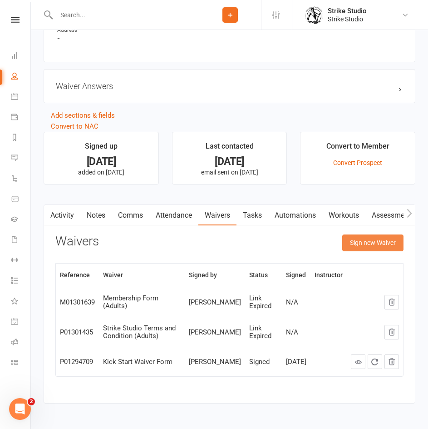
click at [352, 244] on button "Sign new Waiver" at bounding box center [372, 242] width 61 height 16
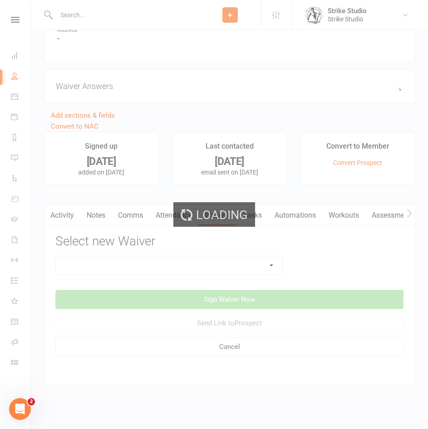
scroll to position [643, 0]
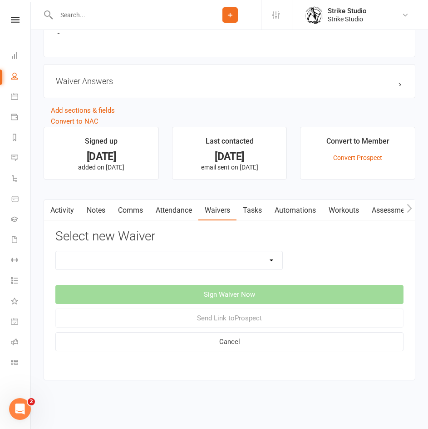
click at [178, 263] on select "Competitors Release & Liability Of Waiver (under 18) Kick Start - Competitors W…" at bounding box center [169, 260] width 227 height 18
select select "14913"
click at [56, 251] on select "Competitors Release & Liability Of Waiver (under 18) Kick Start - Competitors W…" at bounding box center [169, 260] width 227 height 18
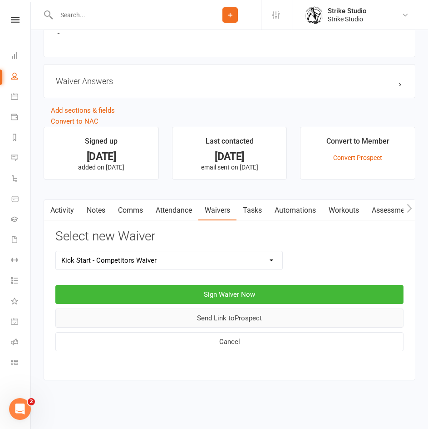
click at [302, 317] on button "Send Link to [GEOGRAPHIC_DATA]" at bounding box center [229, 317] width 348 height 19
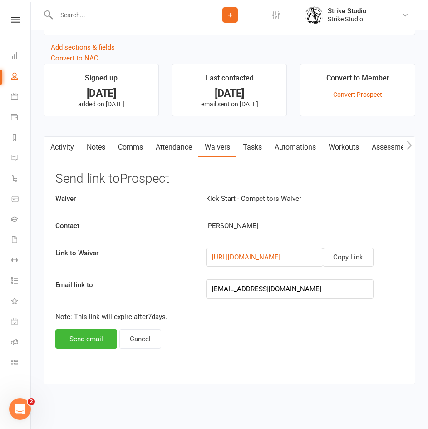
scroll to position [710, 0]
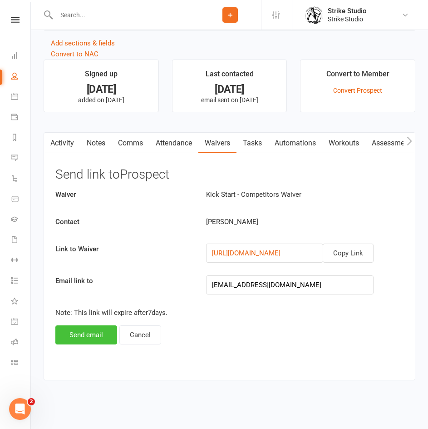
click at [94, 333] on button "Send email" at bounding box center [86, 334] width 62 height 19
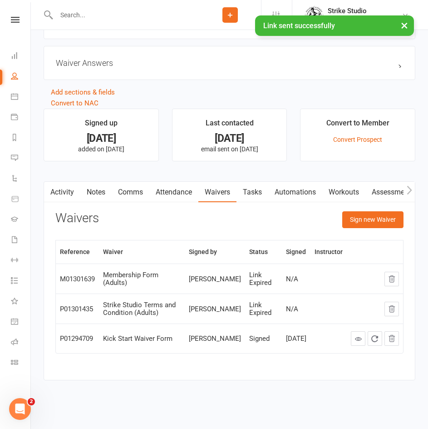
scroll to position [692, 0]
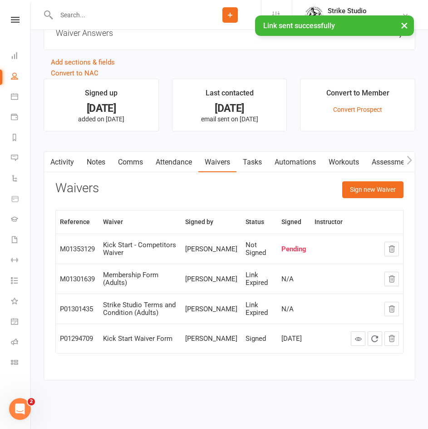
click at [408, 157] on icon "button" at bounding box center [409, 160] width 5 height 9
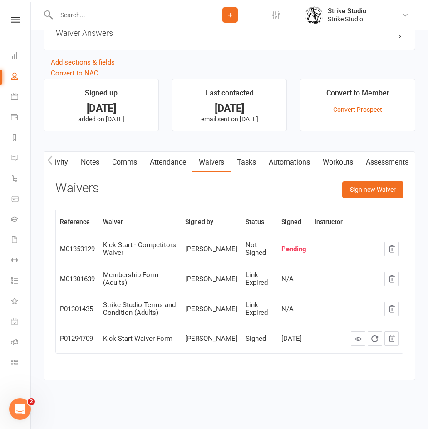
click at [176, 164] on link "Attendance" at bounding box center [168, 162] width 49 height 21
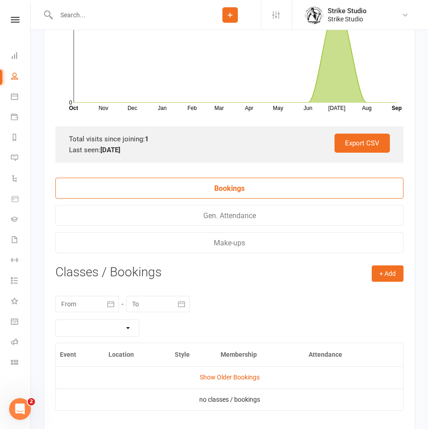
scroll to position [1010, 0]
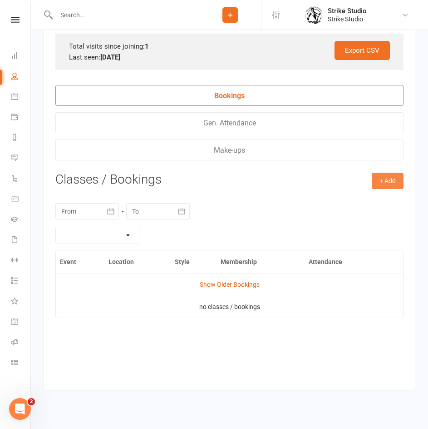
click at [381, 182] on button "+ Add" at bounding box center [388, 181] width 32 height 16
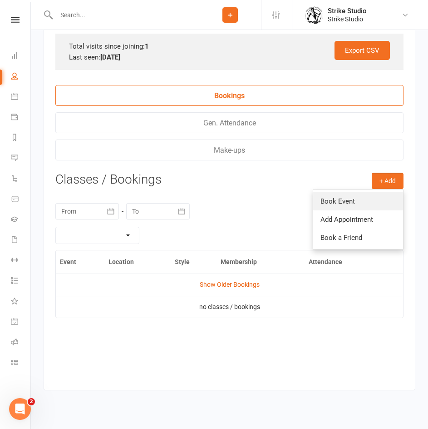
click at [385, 202] on link "Book Event" at bounding box center [358, 201] width 90 height 18
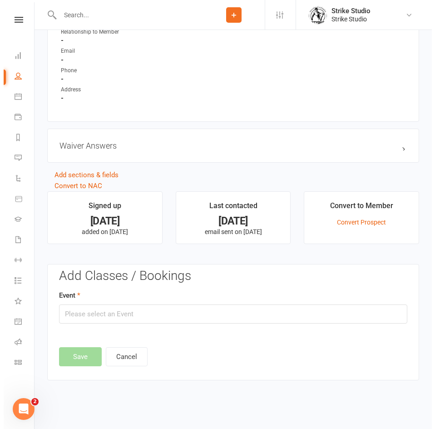
scroll to position [579, 0]
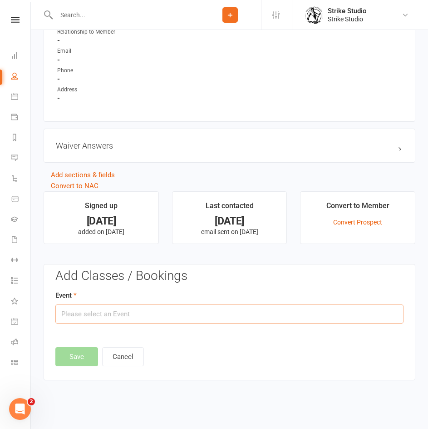
click at [172, 322] on input "text" at bounding box center [229, 313] width 348 height 19
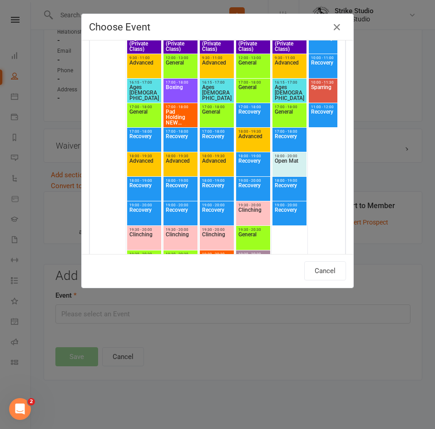
scroll to position [0, 0]
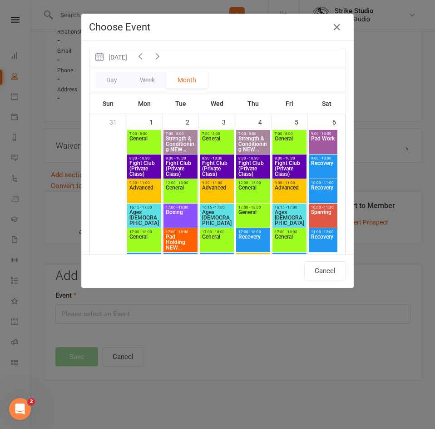
click at [163, 60] on icon "button" at bounding box center [158, 56] width 10 height 10
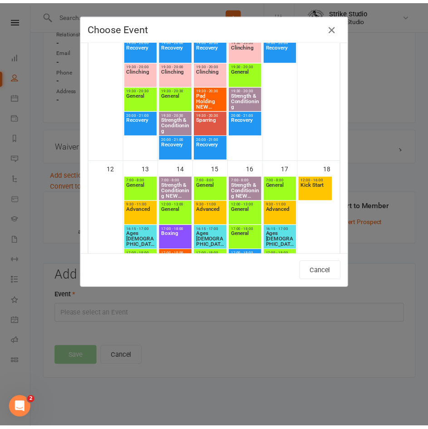
scroll to position [554, 0]
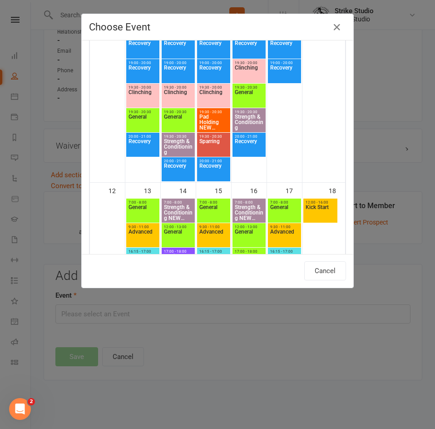
click at [318, 205] on span "Kick Start" at bounding box center [320, 212] width 30 height 16
type input "Kick Start - Oct 18, 2025 12:00:00 PM"
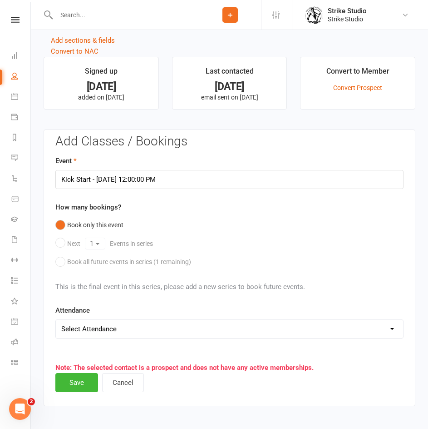
scroll to position [739, 0]
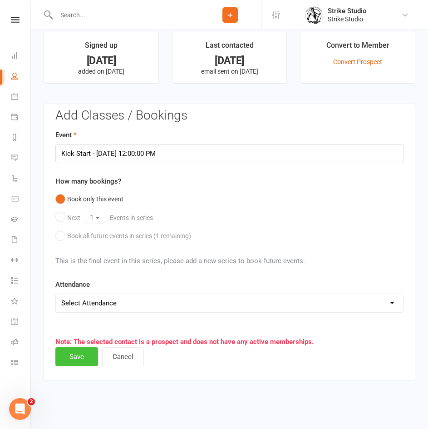
click at [70, 356] on button "Save" at bounding box center [76, 356] width 43 height 19
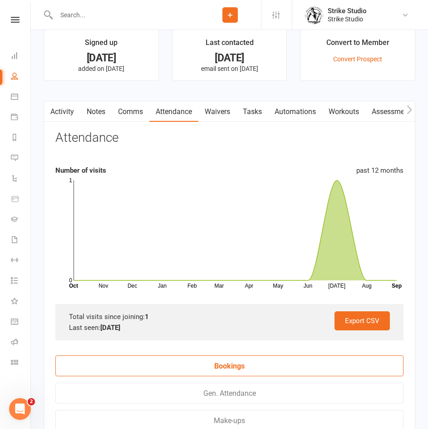
click at [106, 21] on div at bounding box center [122, 15] width 156 height 30
click at [116, 10] on input "text" at bounding box center [127, 15] width 146 height 13
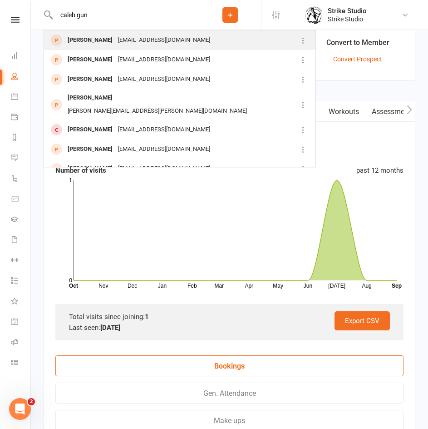
type input "caleb gun"
click at [140, 37] on div "caleb.j.ds.g@gmail.com" at bounding box center [164, 40] width 98 height 13
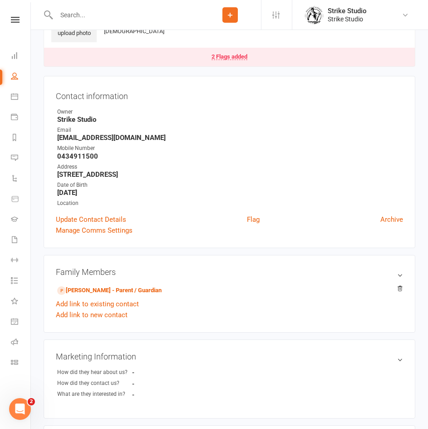
scroll to position [136, 0]
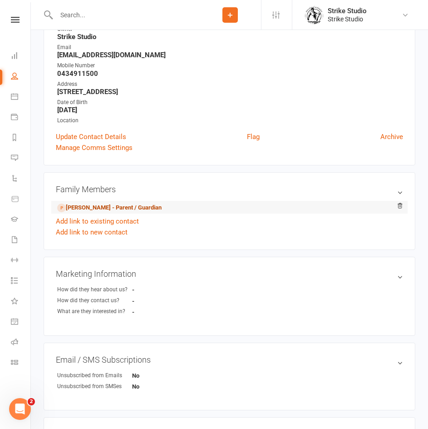
click at [152, 211] on link "Sohan Gunasekera - Parent / Guardian" at bounding box center [109, 208] width 104 height 10
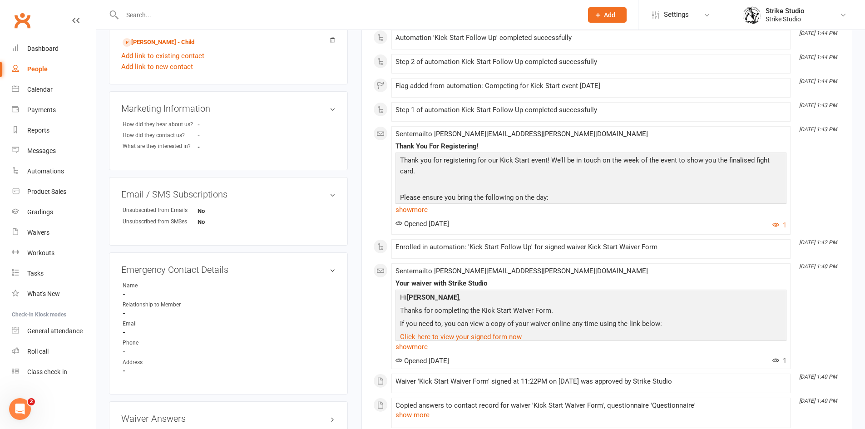
scroll to position [409, 0]
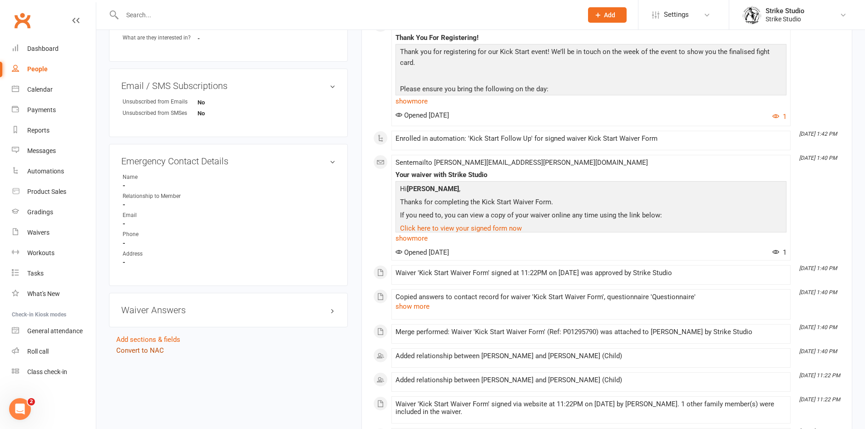
click at [153, 346] on link "Convert to NAC" at bounding box center [140, 350] width 48 height 8
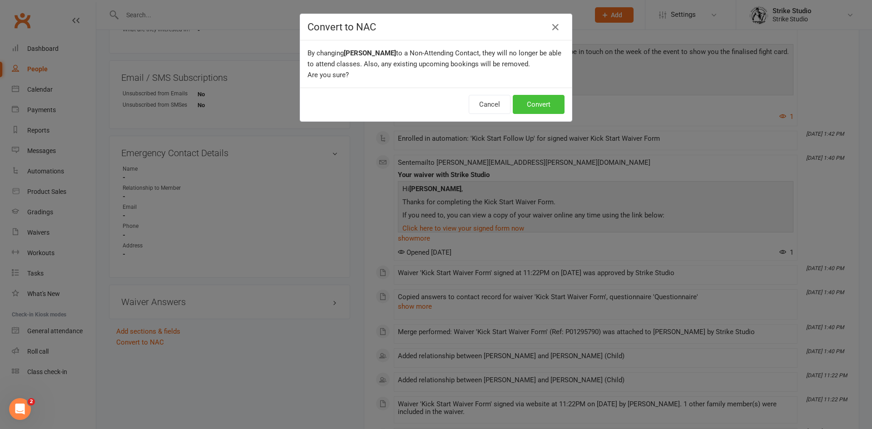
click at [541, 109] on button "Convert" at bounding box center [539, 104] width 52 height 19
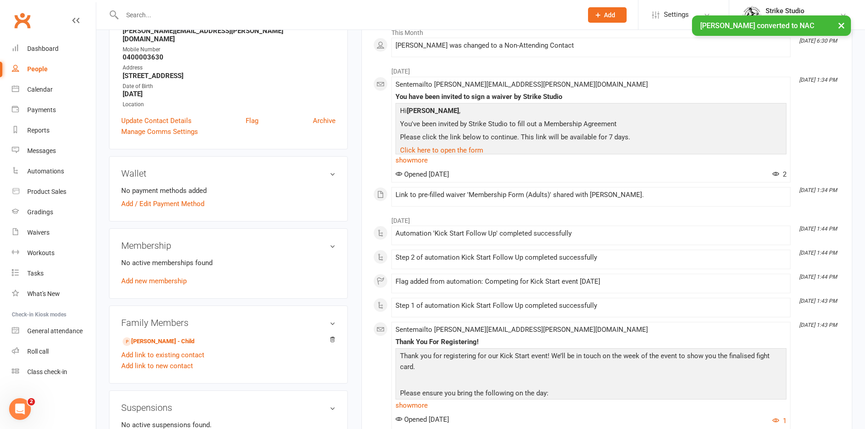
scroll to position [272, 0]
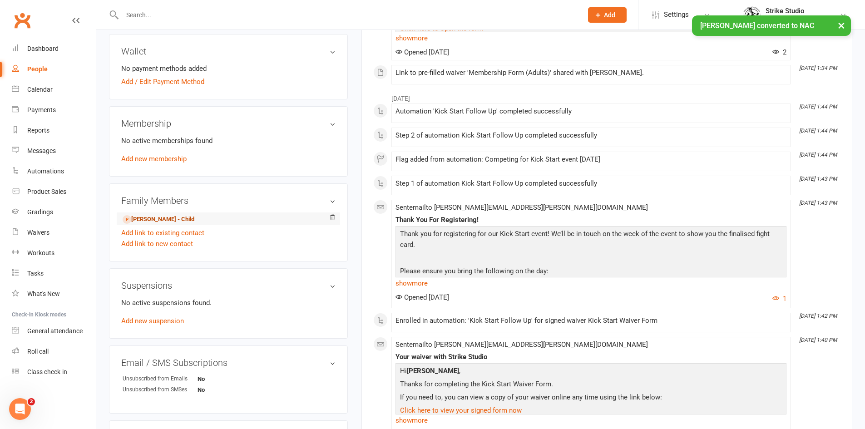
click at [175, 215] on link "Caleb Gunasekera - Child" at bounding box center [159, 220] width 72 height 10
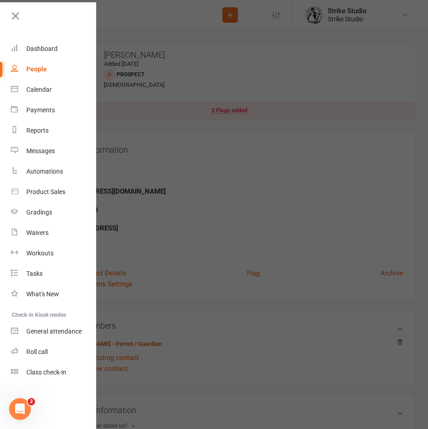
click at [310, 234] on div at bounding box center [214, 214] width 428 height 429
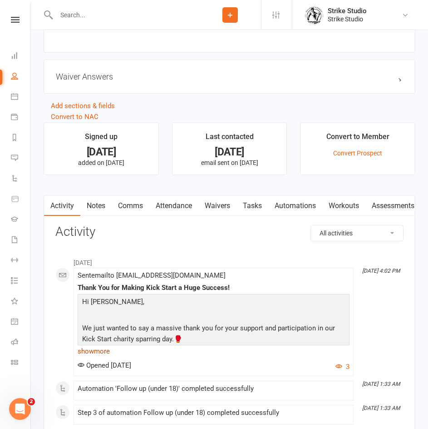
scroll to position [727, 0]
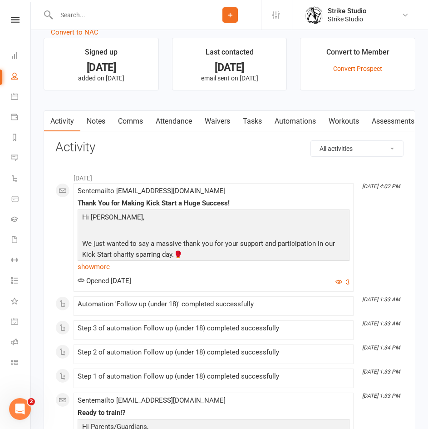
click at [218, 125] on link "Waivers" at bounding box center [217, 121] width 38 height 21
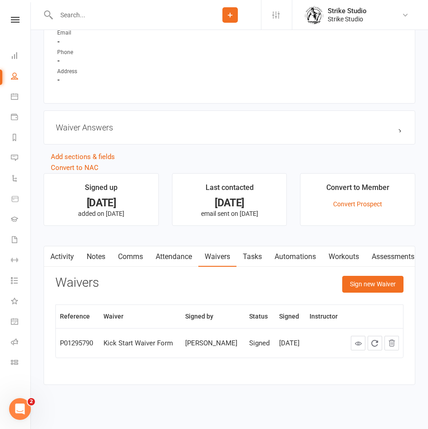
scroll to position [599, 0]
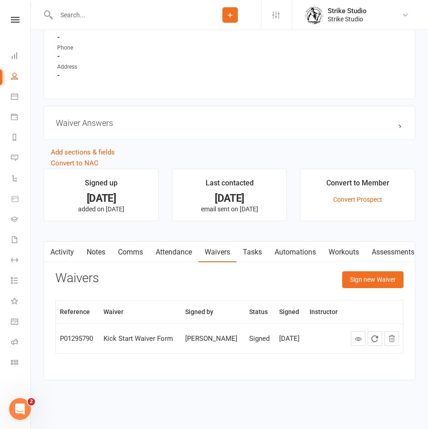
click at [209, 14] on div "Prospect Member Non-attending contact Class / event Appointment Grading event T…" at bounding box center [230, 15] width 62 height 30
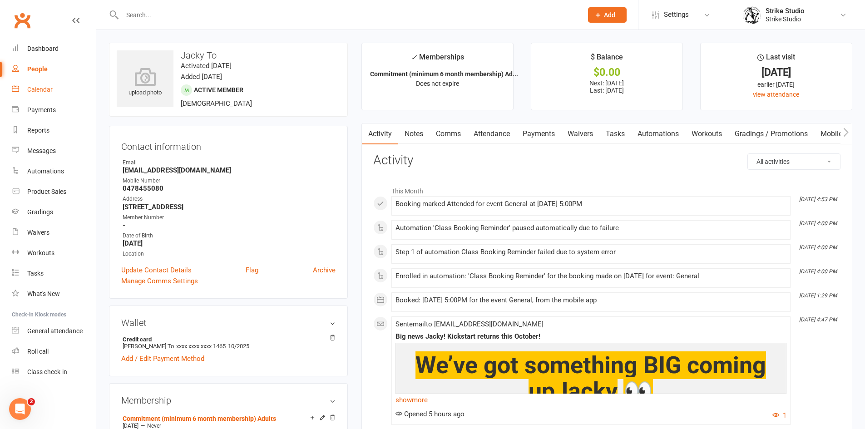
click at [51, 91] on div "Calendar" at bounding box center [39, 89] width 25 height 7
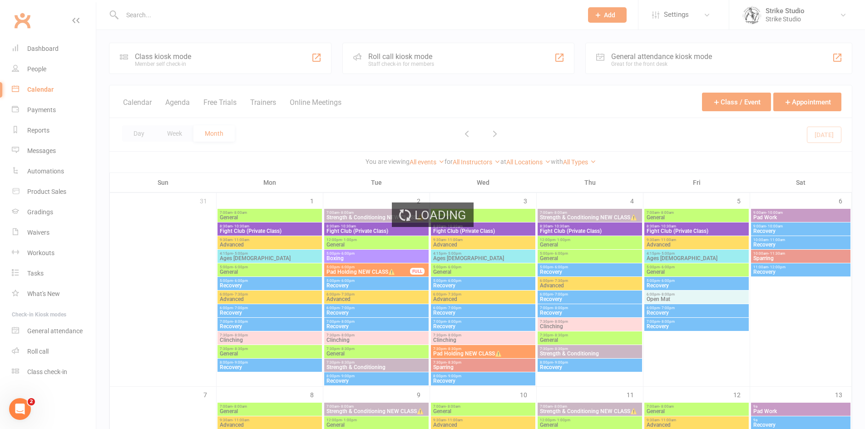
click at [317, 16] on div "Loading" at bounding box center [432, 214] width 865 height 429
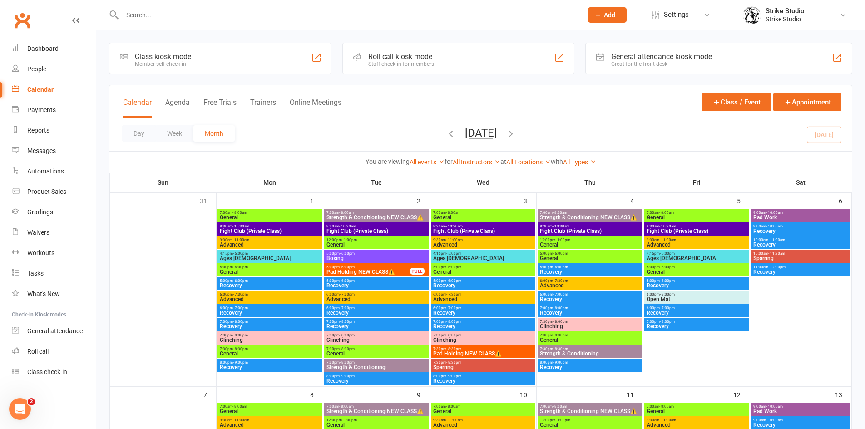
click at [317, 16] on input "text" at bounding box center [347, 15] width 457 height 13
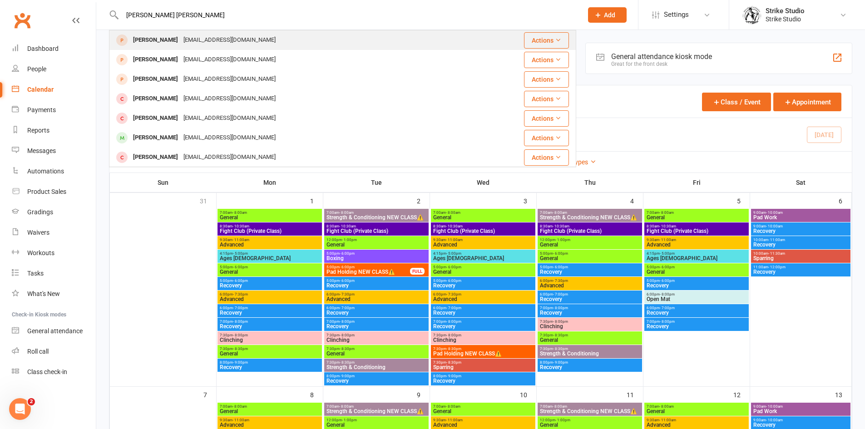
type input "[PERSON_NAME] [PERSON_NAME]"
click at [258, 37] on div "[PERSON_NAME] [EMAIL_ADDRESS][DOMAIN_NAME]" at bounding box center [303, 40] width 387 height 19
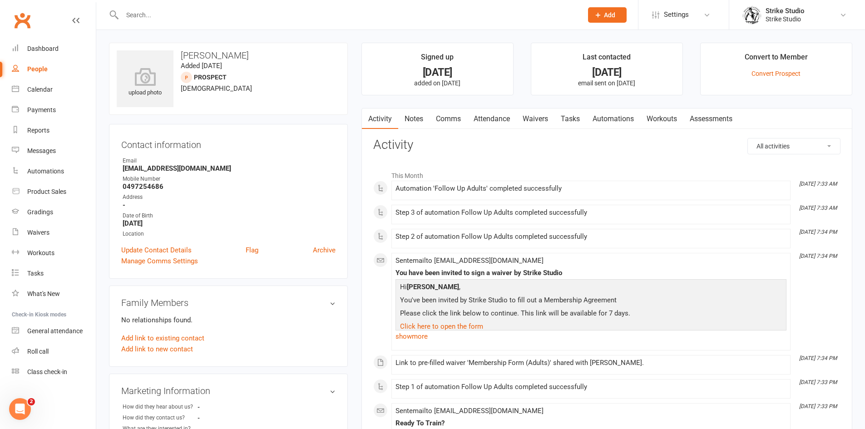
click at [193, 17] on input "text" at bounding box center [347, 15] width 457 height 13
type input "k"
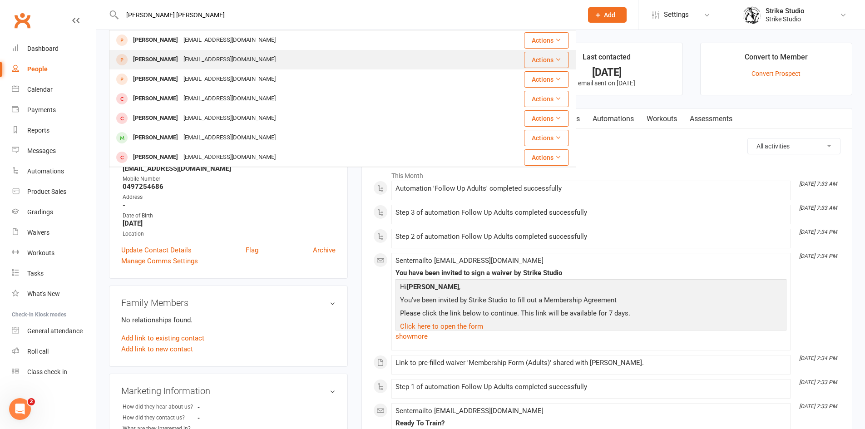
type input "[PERSON_NAME] [PERSON_NAME]"
click at [269, 64] on div "[PERSON_NAME] [EMAIL_ADDRESS][DOMAIN_NAME]" at bounding box center [303, 59] width 387 height 19
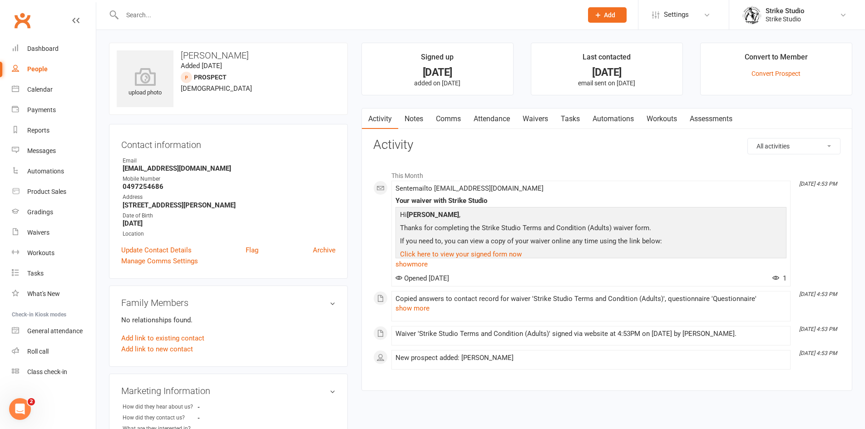
click at [554, 117] on link "Waivers" at bounding box center [535, 119] width 38 height 21
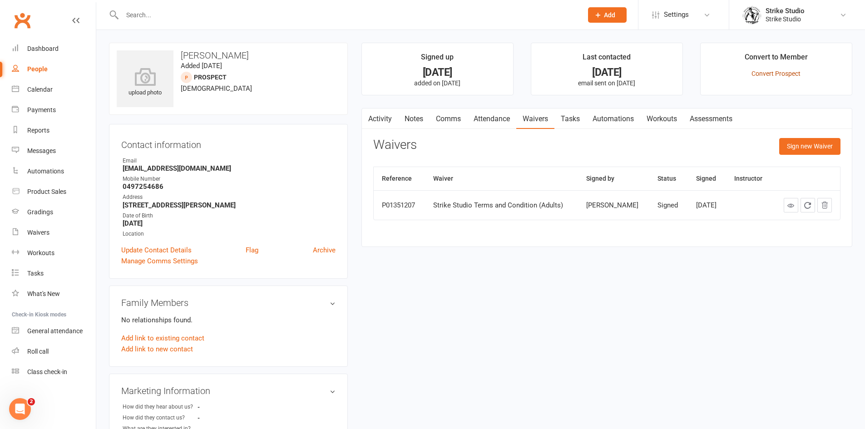
click at [780, 71] on link "Convert Prospect" at bounding box center [776, 73] width 49 height 7
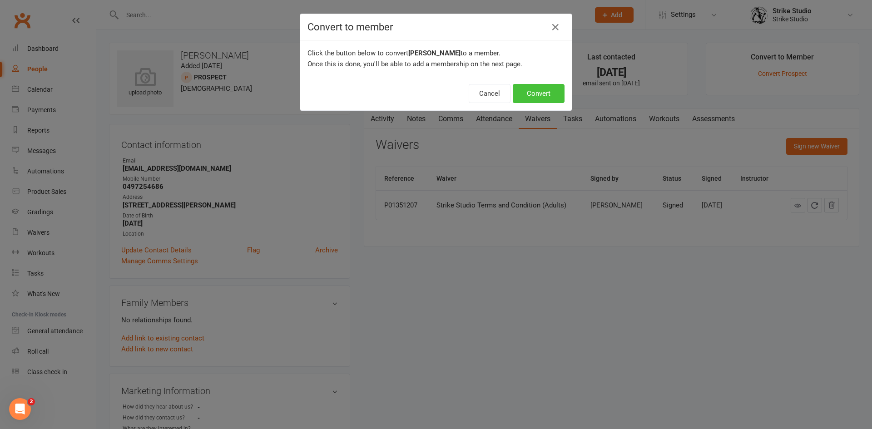
click at [549, 90] on button "Convert" at bounding box center [539, 93] width 52 height 19
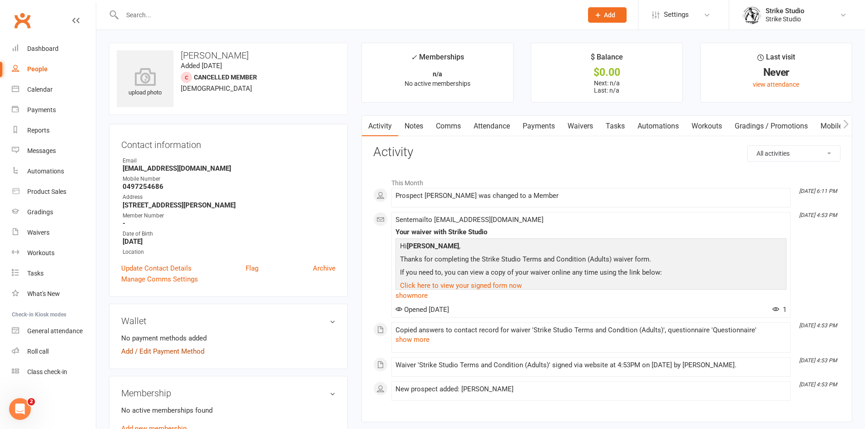
click at [188, 350] on link "Add / Edit Payment Method" at bounding box center [162, 351] width 83 height 11
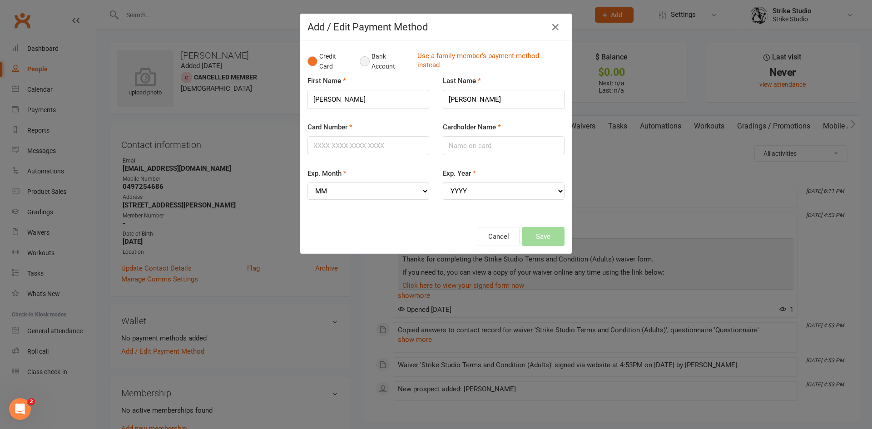
click at [390, 62] on button "Bank Account" at bounding box center [385, 62] width 50 height 28
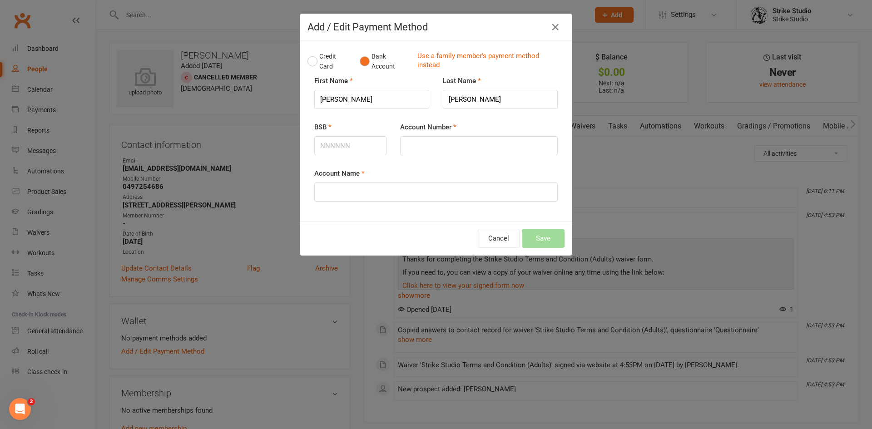
drag, startPoint x: 346, startPoint y: 155, endPoint x: 362, endPoint y: 147, distance: 17.7
click at [347, 155] on div "BSB" at bounding box center [350, 145] width 86 height 46
click at [372, 147] on input "BSB" at bounding box center [350, 145] width 72 height 19
click at [371, 142] on input "BSB" at bounding box center [350, 145] width 72 height 19
click at [553, 30] on icon "button" at bounding box center [555, 27] width 11 height 11
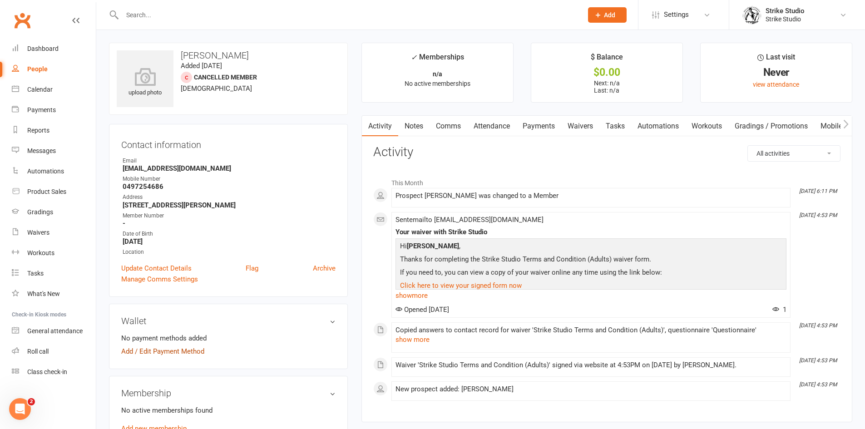
click at [177, 349] on link "Add / Edit Payment Method" at bounding box center [162, 351] width 83 height 11
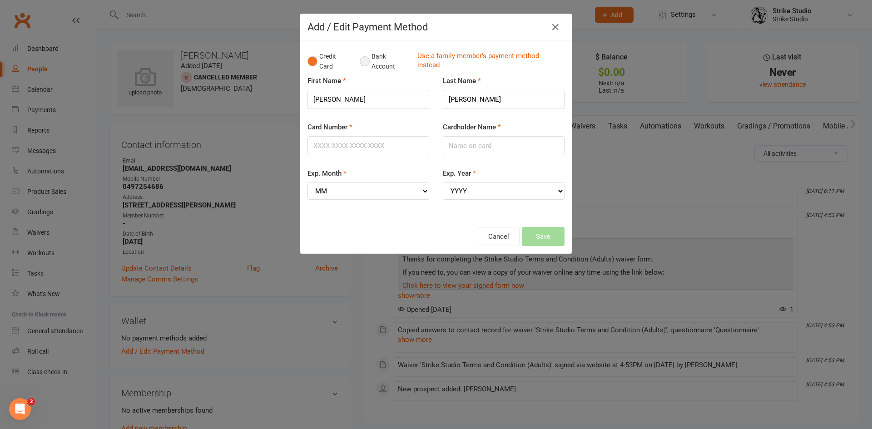
click at [392, 61] on button "Bank Account" at bounding box center [385, 62] width 50 height 28
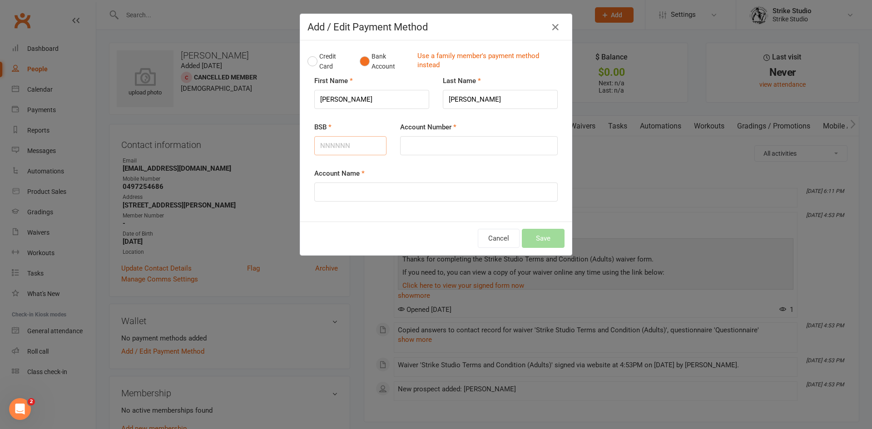
click at [362, 146] on input "BSB" at bounding box center [350, 145] width 72 height 19
type input "923100"
click at [451, 151] on input "Account Number" at bounding box center [479, 145] width 158 height 19
type input "312941581"
click at [434, 193] on input "Account Name" at bounding box center [435, 192] width 243 height 19
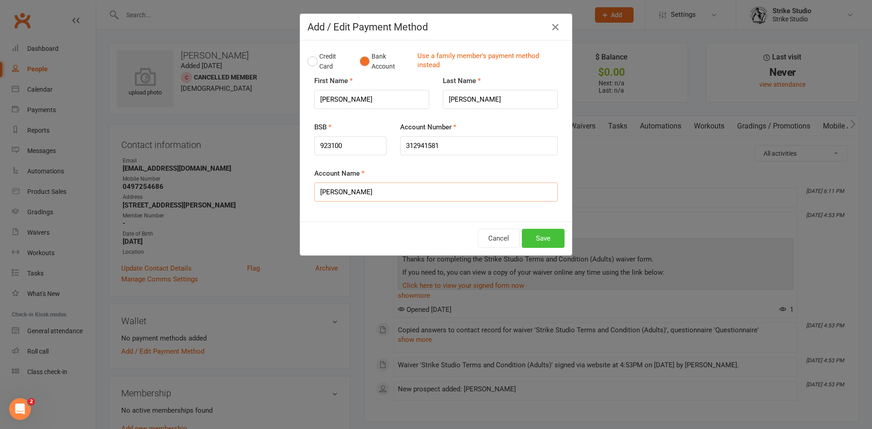
type input "Jake Kennedy"
click at [538, 241] on button "Save" at bounding box center [543, 238] width 43 height 19
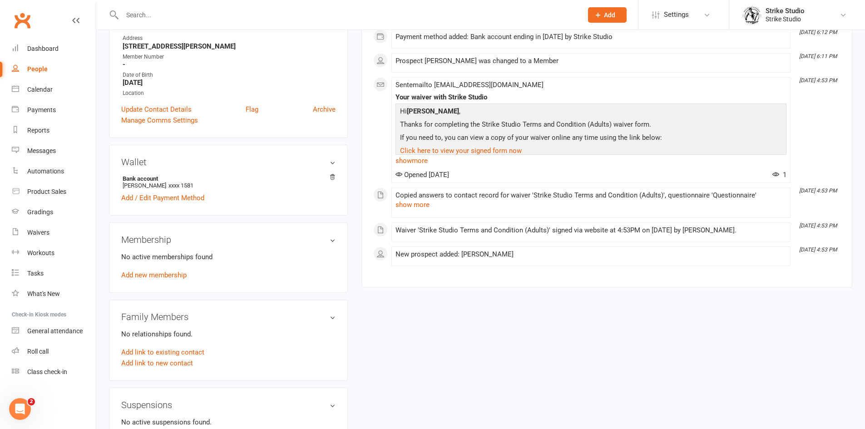
scroll to position [272, 0]
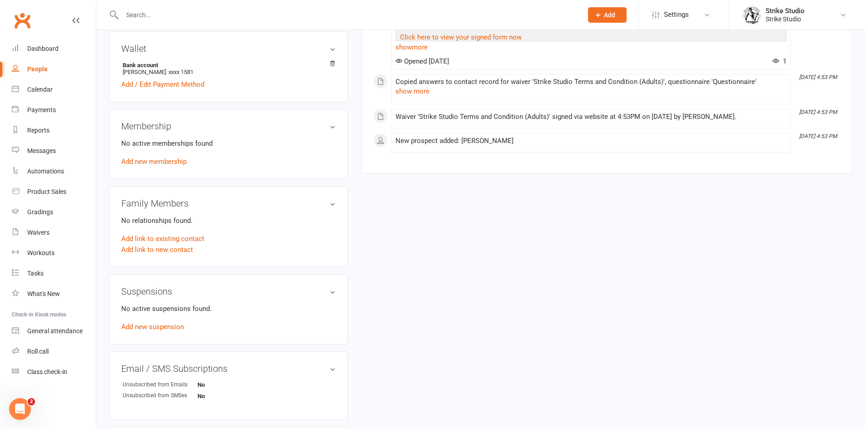
click at [154, 156] on div "No active memberships found Add new membership" at bounding box center [228, 152] width 214 height 29
click at [171, 171] on div "Membership No active memberships found Add new membership" at bounding box center [228, 144] width 239 height 70
click at [173, 164] on link "Add new membership" at bounding box center [153, 162] width 65 height 8
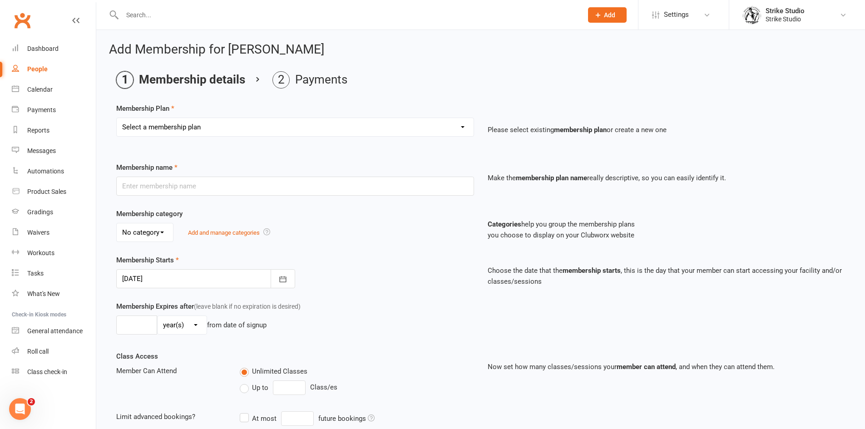
click at [248, 117] on div "Membership Plan Select a membership plan Create new Membership Plan Staff Prepa…" at bounding box center [480, 126] width 729 height 46
click at [252, 127] on select "Select a membership plan Create new Membership Plan Staff Prepaid (12 month mem…" at bounding box center [295, 127] width 357 height 18
select select "5"
click at [117, 118] on select "Select a membership plan Create new Membership Plan Staff Prepaid (12 month mem…" at bounding box center [295, 127] width 357 height 18
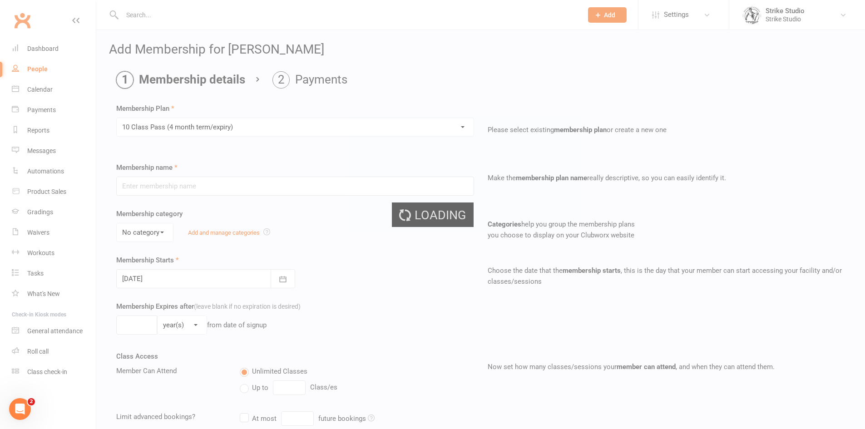
type input "10 Class Pass (4 month term/expiry)"
select select "0"
type input "4"
select select "2"
type input "10"
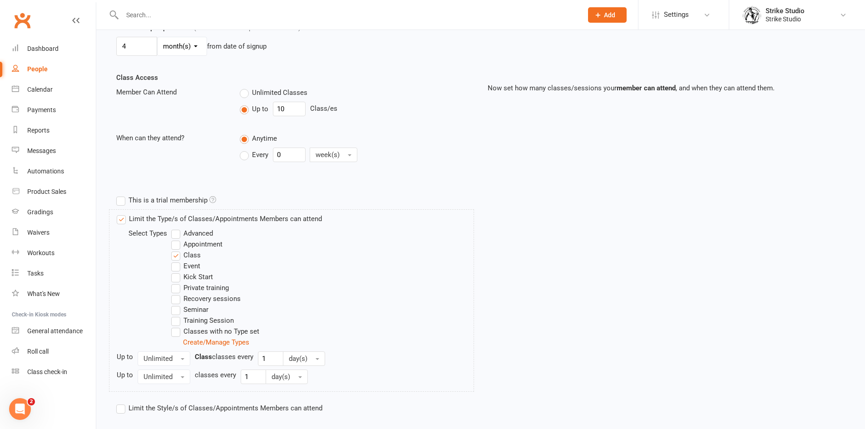
scroll to position [327, 0]
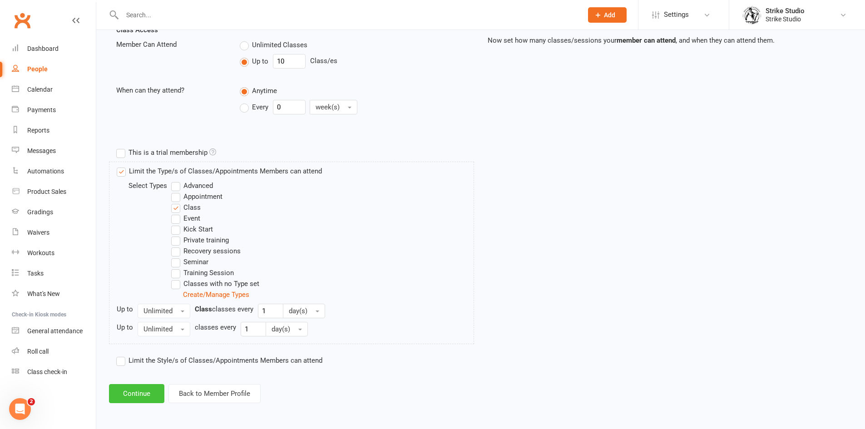
click at [141, 390] on button "Continue" at bounding box center [136, 393] width 55 height 19
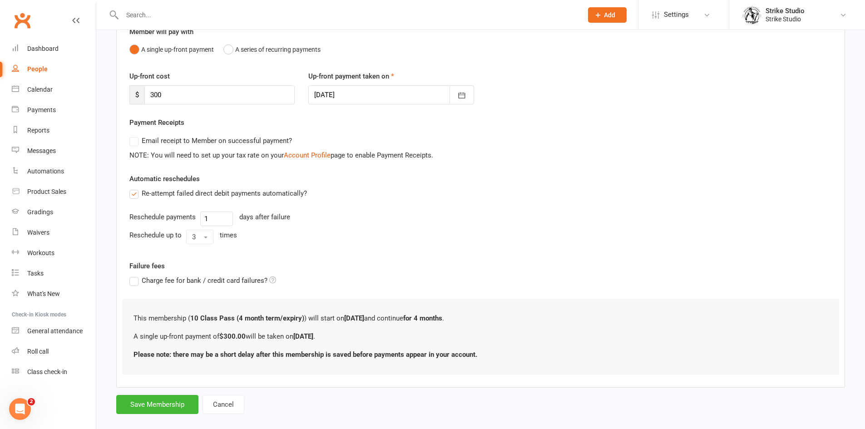
scroll to position [102, 0]
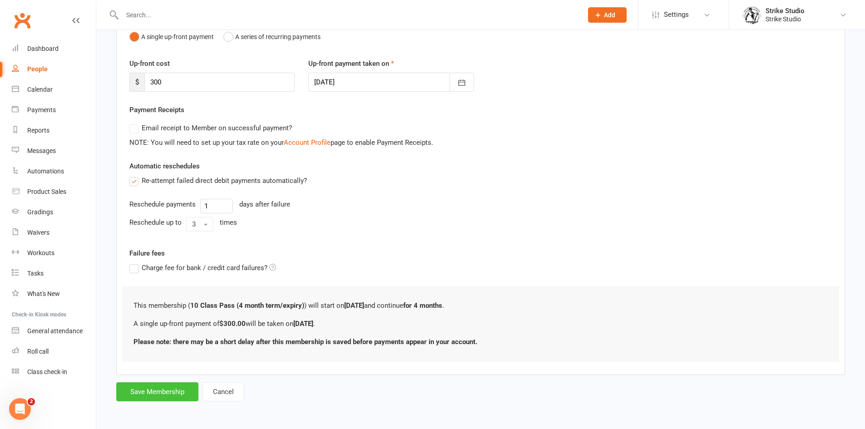
click at [156, 388] on button "Save Membership" at bounding box center [157, 391] width 82 height 19
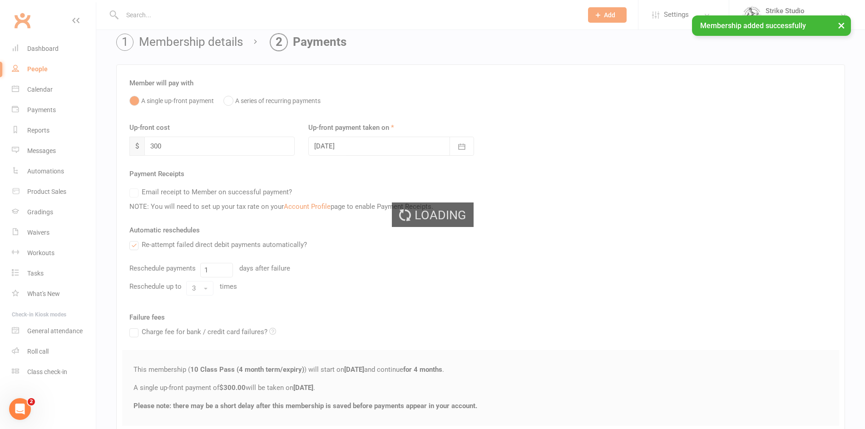
scroll to position [0, 0]
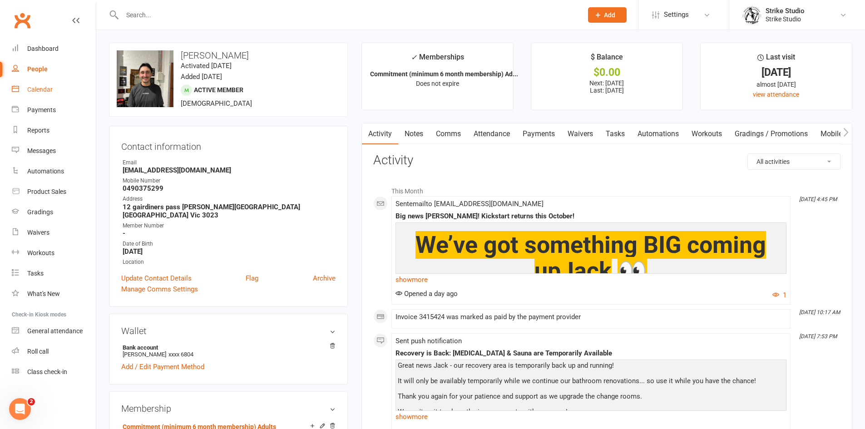
click at [57, 91] on link "Calendar" at bounding box center [54, 89] width 84 height 20
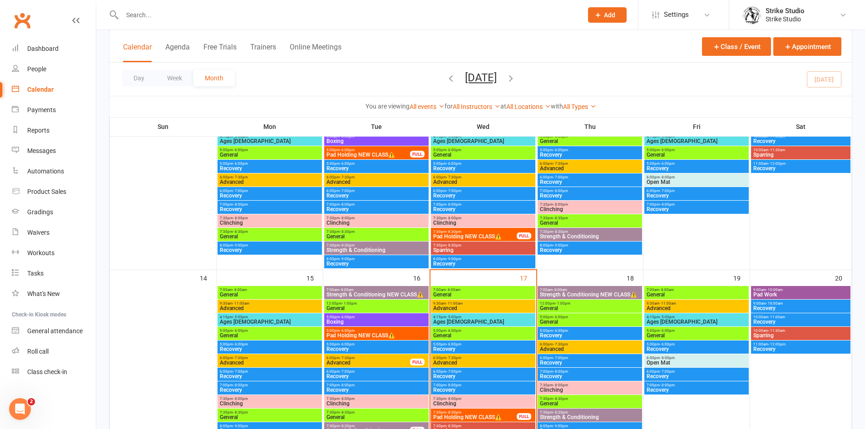
scroll to position [318, 0]
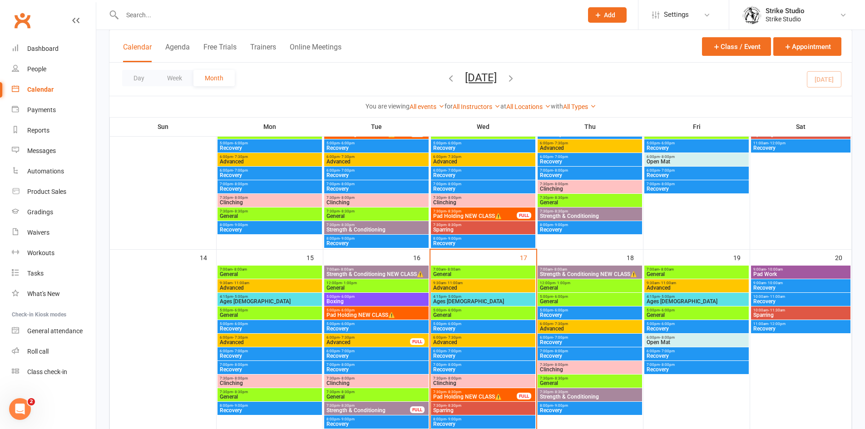
click at [462, 274] on span "General" at bounding box center [483, 274] width 101 height 5
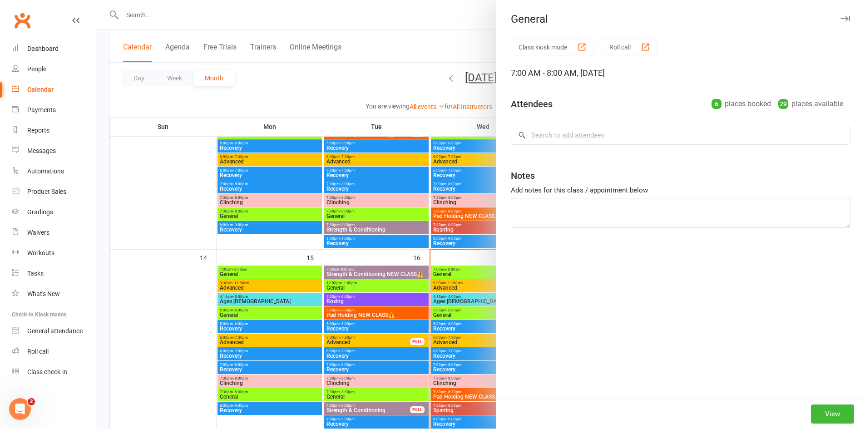
drag, startPoint x: 350, startPoint y: 267, endPoint x: 420, endPoint y: 291, distance: 73.4
click at [351, 267] on div at bounding box center [480, 214] width 769 height 429
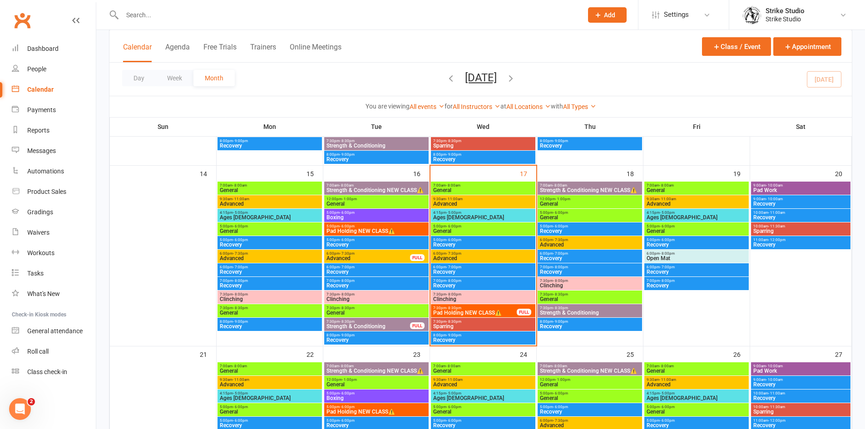
scroll to position [409, 0]
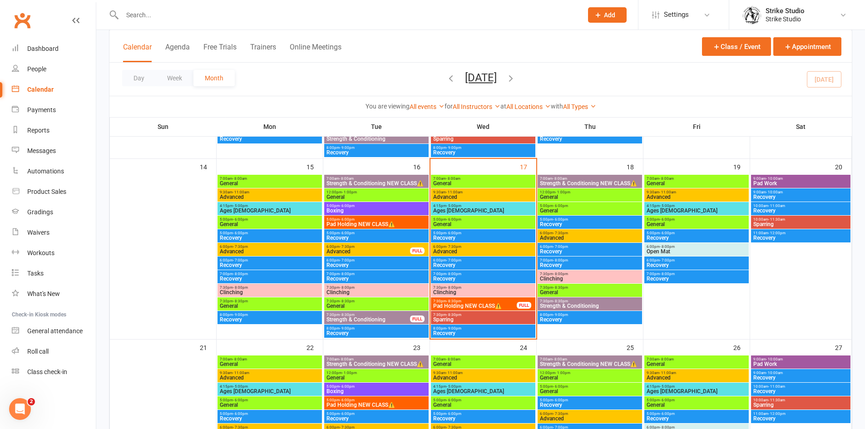
click at [469, 253] on span "Advanced" at bounding box center [483, 251] width 101 height 5
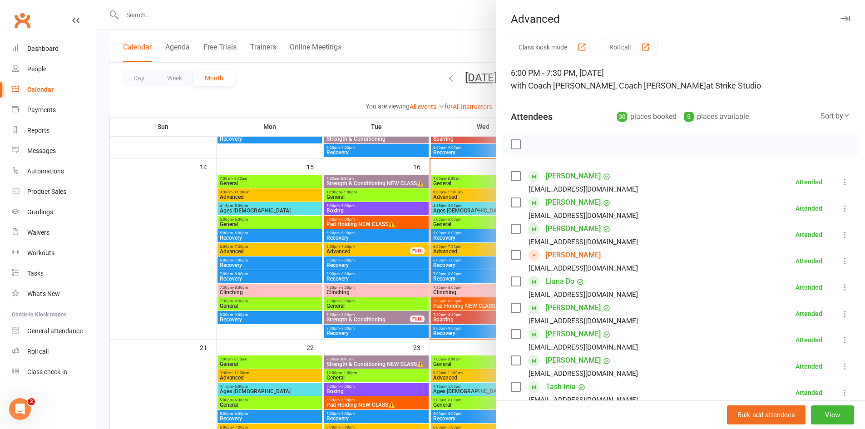
click at [408, 247] on div at bounding box center [480, 214] width 769 height 429
